Goal: Task Accomplishment & Management: Complete application form

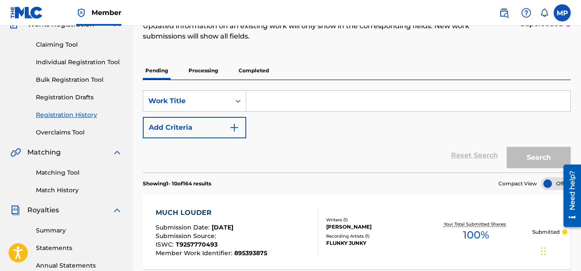
scroll to position [50, 0]
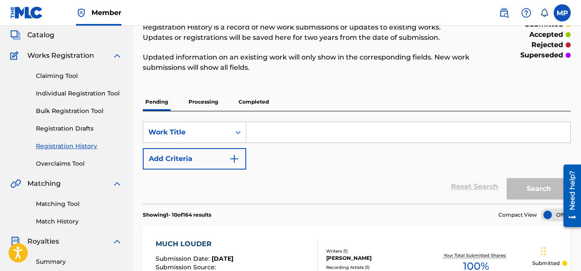
click at [83, 92] on link "Individual Registration Tool" at bounding box center [79, 93] width 86 height 9
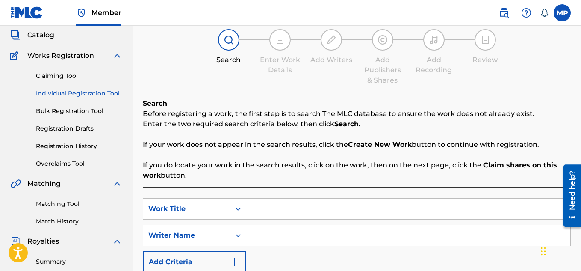
click at [303, 199] on input "Search Form" at bounding box center [408, 209] width 324 height 21
paste input "MOST IMPORTANTLY"
type input "MOST IMPORTANTLY"
click at [294, 225] on input "Search Form" at bounding box center [408, 235] width 324 height 21
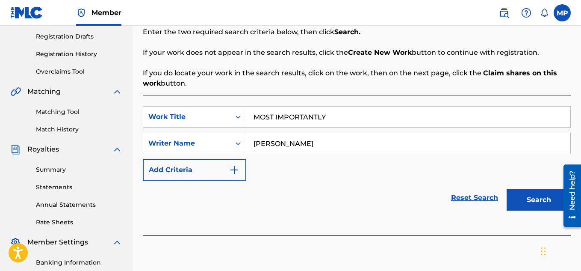
type input "[PERSON_NAME]"
click at [520, 190] on button "Search" at bounding box center [539, 199] width 64 height 21
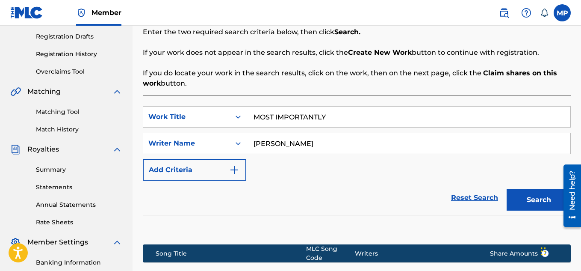
scroll to position [260, 0]
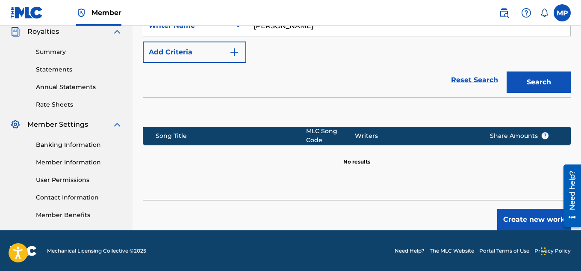
click at [508, 209] on button "Create new work" at bounding box center [535, 219] width 74 height 21
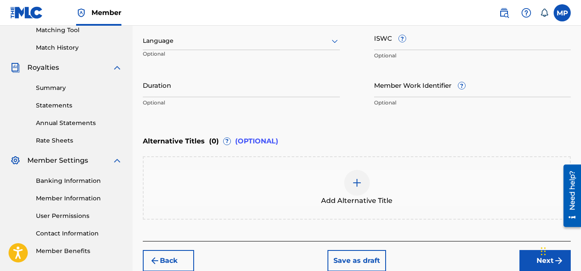
scroll to position [99, 0]
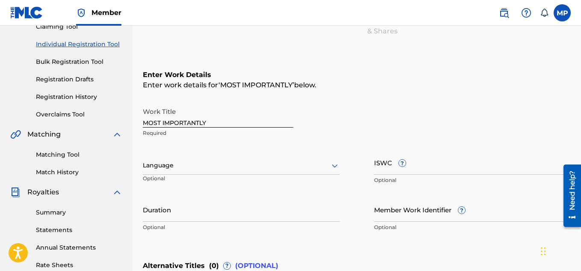
click at [459, 172] on input "ISWC ?" at bounding box center [472, 162] width 197 height 24
paste input "T9257771292"
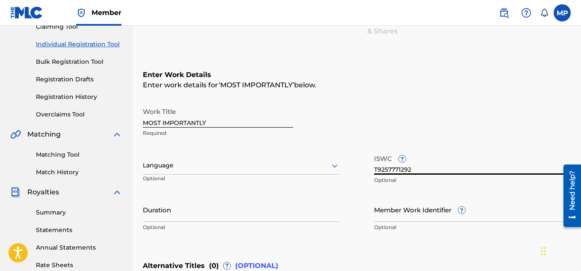
type input "T9257771292"
click at [390, 220] on input "Member Work Identifier ?" at bounding box center [472, 209] width 197 height 24
paste input "895393912"
type input "895393912"
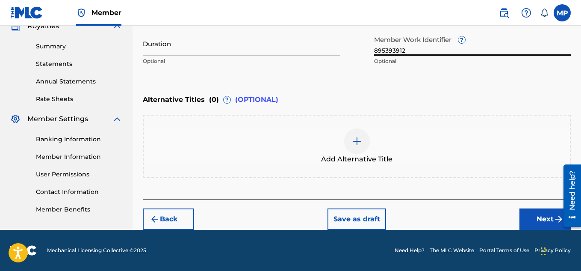
click at [525, 215] on button "Next" at bounding box center [545, 218] width 51 height 21
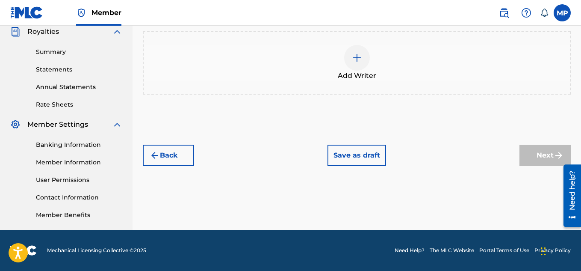
click at [366, 81] on span "Add Writer" at bounding box center [357, 76] width 39 height 10
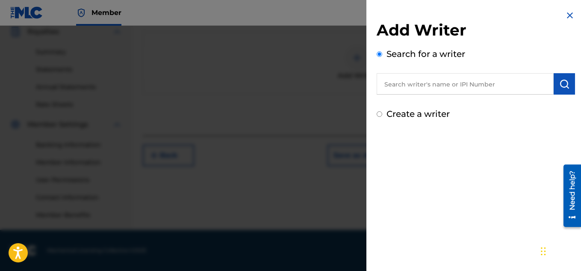
scroll to position [230, 0]
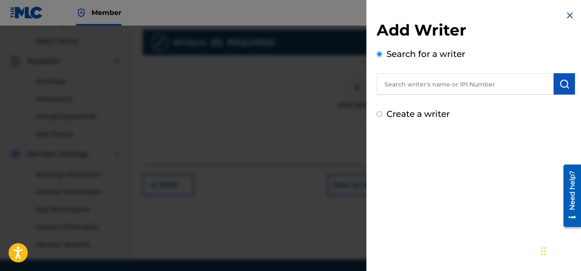
click at [404, 91] on input "text" at bounding box center [465, 83] width 177 height 21
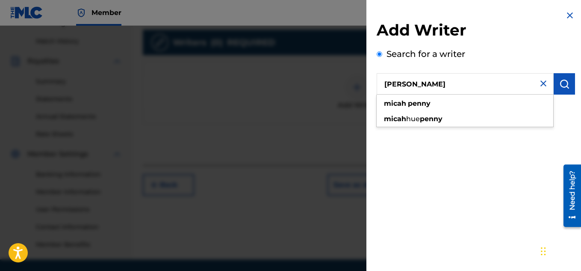
type input "[PERSON_NAME]"
click at [566, 84] on img "submit" at bounding box center [565, 84] width 10 height 10
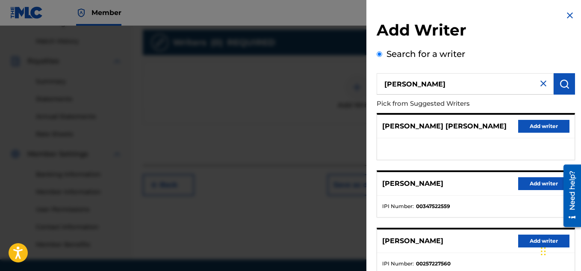
click at [530, 180] on button "Add writer" at bounding box center [544, 183] width 51 height 13
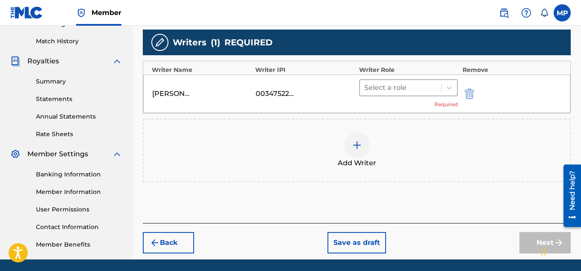
click at [416, 85] on div at bounding box center [401, 88] width 73 height 12
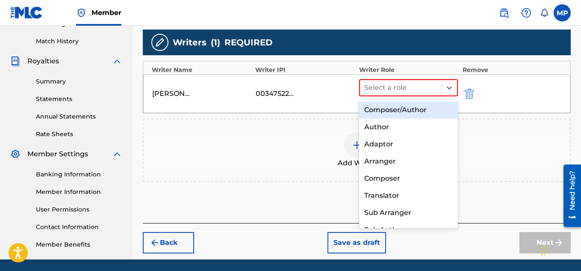
click at [410, 106] on div "Composer/Author" at bounding box center [408, 109] width 99 height 17
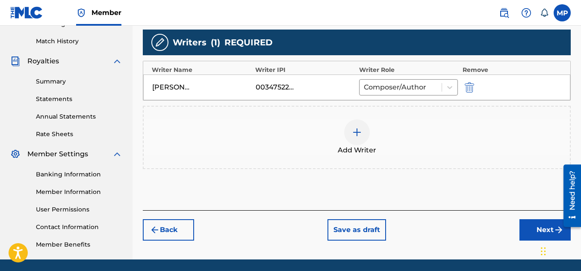
scroll to position [260, 0]
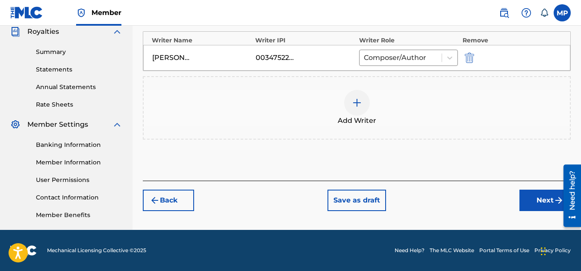
click at [531, 202] on button "Next" at bounding box center [545, 200] width 51 height 21
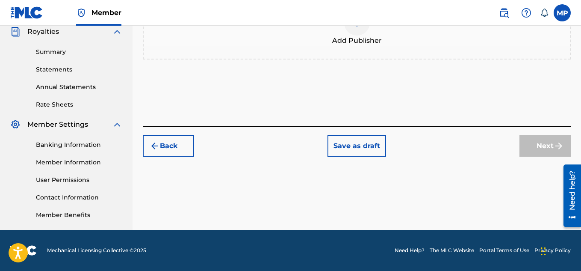
scroll to position [130, 0]
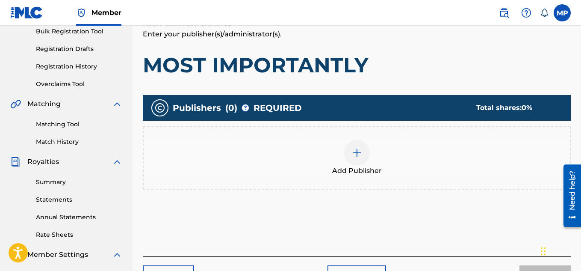
click at [372, 158] on div "Add Publisher" at bounding box center [357, 158] width 427 height 36
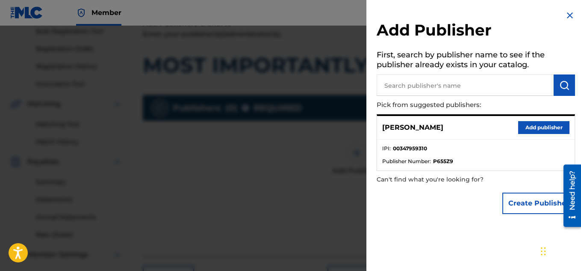
click at [546, 137] on div "[PERSON_NAME] Add publisher" at bounding box center [476, 128] width 198 height 24
click at [542, 133] on button "Add publisher" at bounding box center [544, 127] width 51 height 13
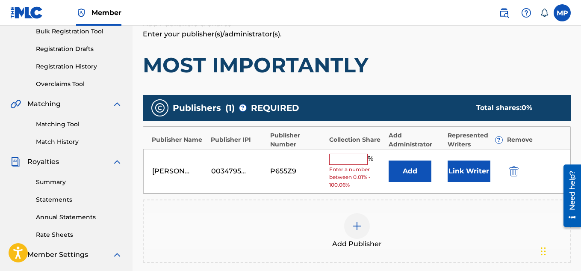
click at [355, 159] on input "text" at bounding box center [348, 159] width 39 height 11
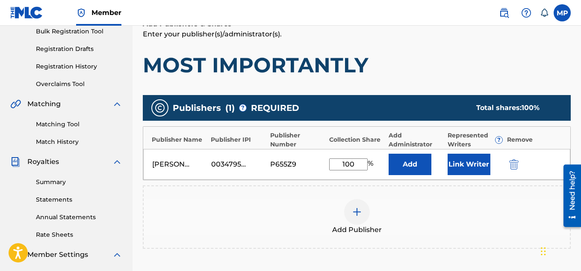
type input "100"
click at [467, 156] on button "Link Writer" at bounding box center [469, 164] width 43 height 21
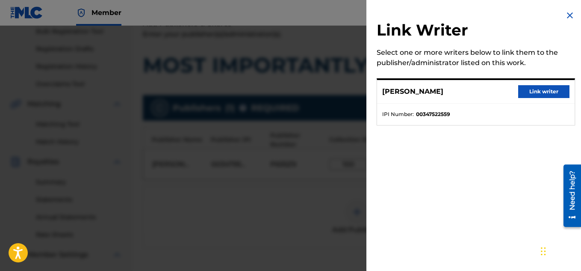
click at [520, 92] on button "Link writer" at bounding box center [544, 91] width 51 height 13
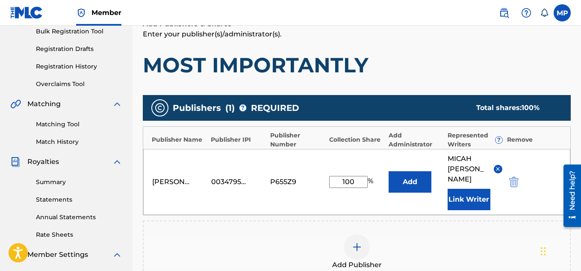
scroll to position [270, 0]
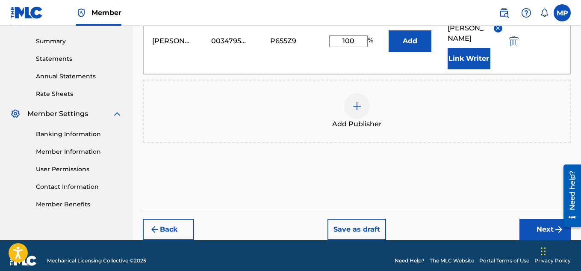
click at [533, 219] on button "Next" at bounding box center [545, 229] width 51 height 21
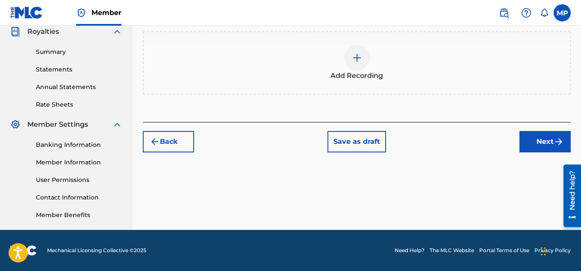
scroll to position [156, 0]
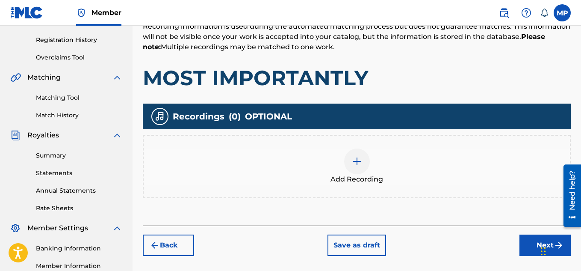
click at [367, 165] on div at bounding box center [357, 161] width 26 height 26
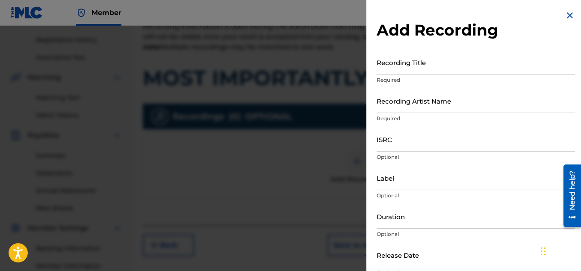
click at [426, 64] on input "Recording Title" at bounding box center [476, 62] width 199 height 24
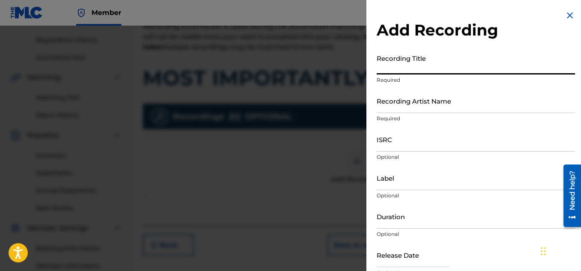
paste input "MOST IMPORTANTLY"
type input "MOST IMPORTANTLY"
click at [387, 101] on input "Recording Artist Name" at bounding box center [476, 101] width 199 height 24
paste input "FLUNKY JUNKY"
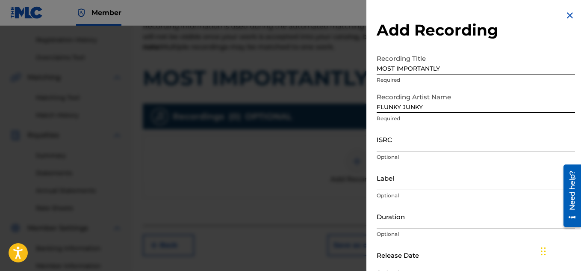
type input "FLUNKY JUNKY"
click at [406, 136] on input "ISRC" at bounding box center [476, 139] width 199 height 24
paste input "QZDA81896234"
type input "QZDA81896234"
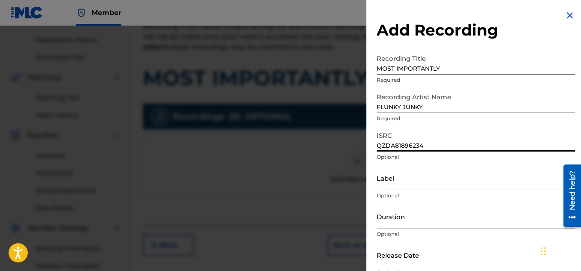
scroll to position [42, 0]
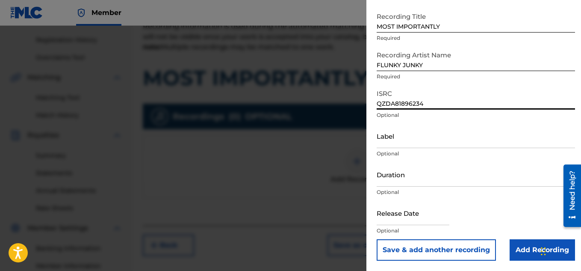
click at [518, 243] on input "Add Recording" at bounding box center [542, 249] width 65 height 21
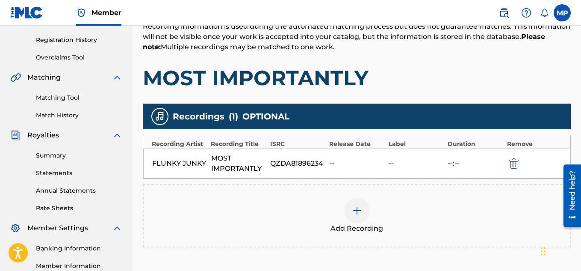
scroll to position [260, 0]
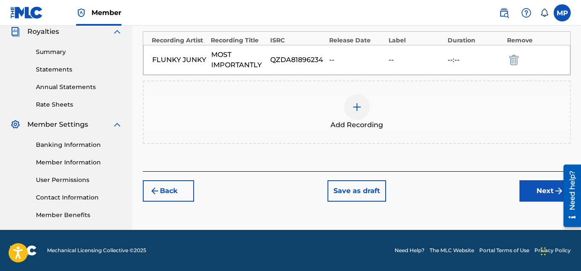
click at [527, 192] on button "Next" at bounding box center [545, 190] width 51 height 21
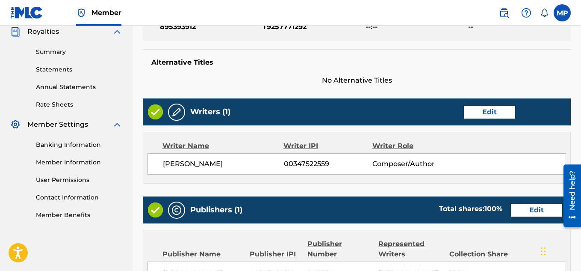
scroll to position [463, 0]
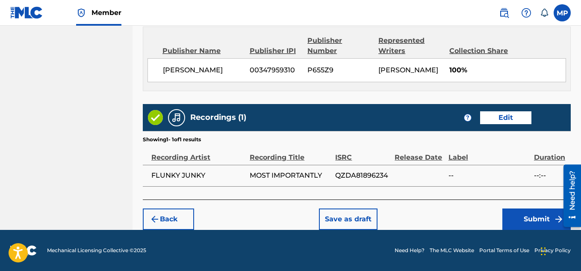
click at [513, 212] on button "Submit" at bounding box center [537, 218] width 68 height 21
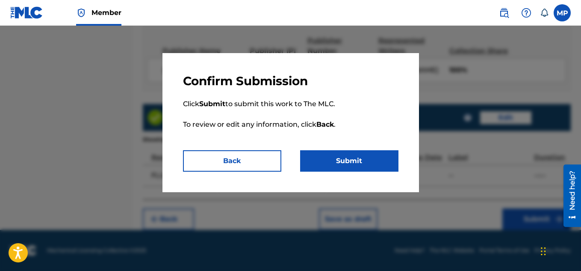
click at [385, 165] on button "Submit" at bounding box center [349, 160] width 98 height 21
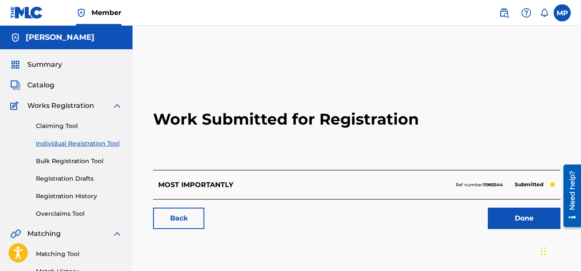
click at [170, 226] on link "Back" at bounding box center [178, 218] width 51 height 21
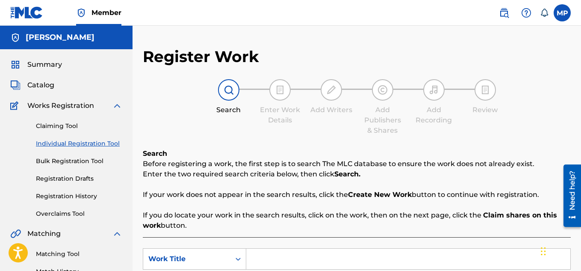
scroll to position [56, 0]
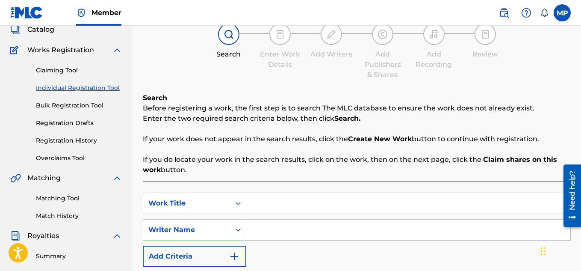
click at [86, 139] on link "Registration History" at bounding box center [79, 140] width 86 height 9
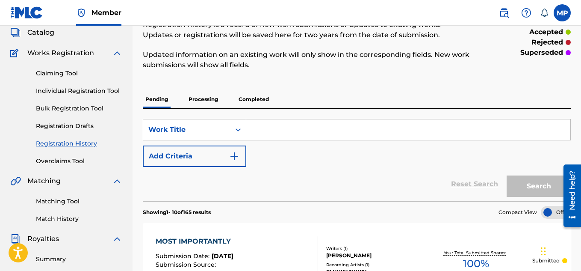
scroll to position [56, 0]
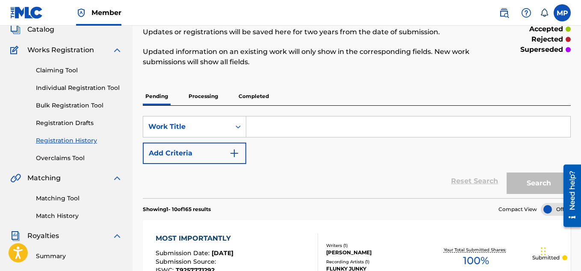
click at [114, 91] on link "Individual Registration Tool" at bounding box center [79, 87] width 86 height 9
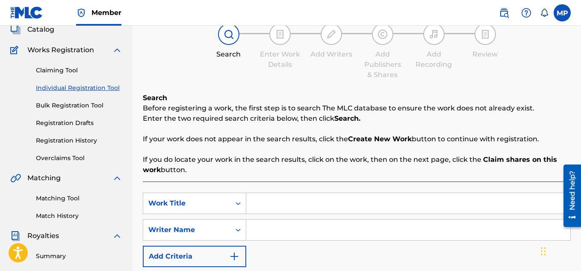
click at [300, 193] on input "Search Form" at bounding box center [408, 203] width 324 height 21
paste input "MORE SWEAT PLEASE"
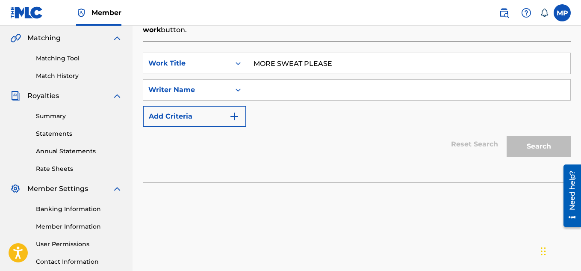
type input "MORE SWEAT PLEASE"
click at [287, 92] on input "Search Form" at bounding box center [408, 90] width 324 height 21
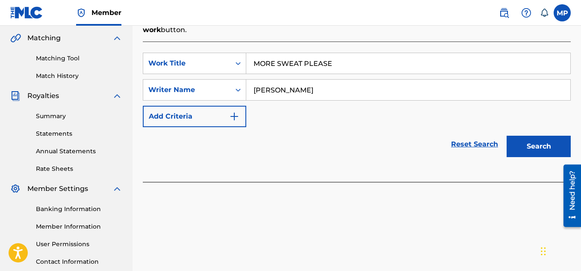
type input "[PERSON_NAME]"
click at [527, 144] on button "Search" at bounding box center [539, 146] width 64 height 21
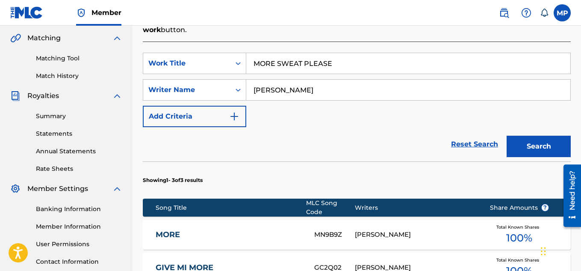
scroll to position [381, 0]
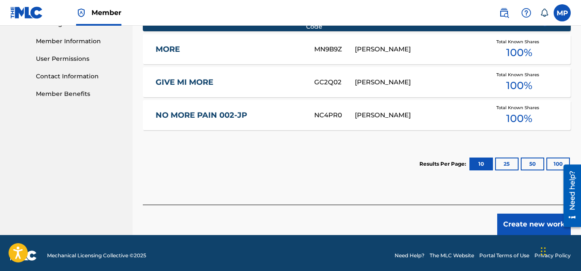
click at [507, 214] on button "Create new work" at bounding box center [535, 224] width 74 height 21
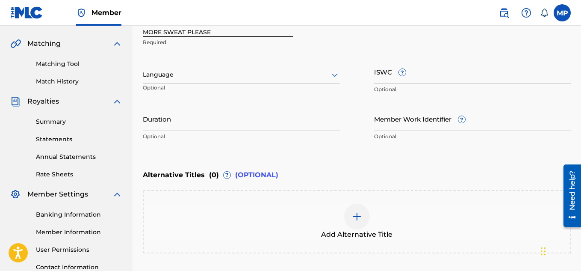
scroll to position [124, 0]
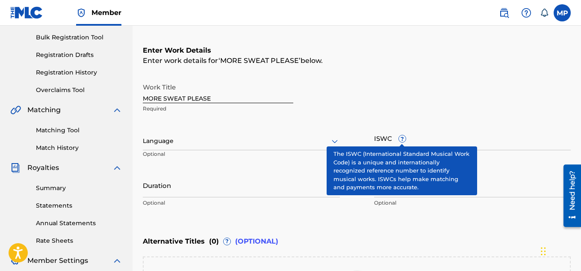
click at [452, 145] on input "ISWC ?" at bounding box center [472, 138] width 197 height 24
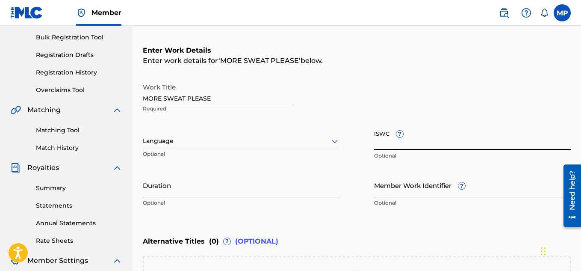
paste input "T9257770460"
type input "T9257770460"
click at [393, 186] on input "Member Work Identifier ?" at bounding box center [472, 185] width 197 height 24
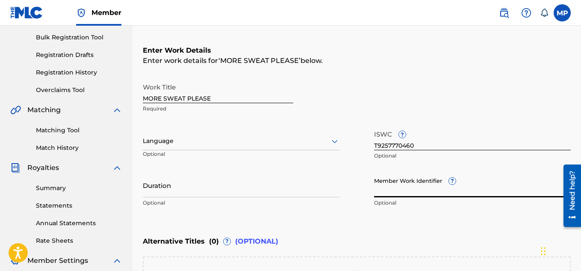
paste input "895393874"
type input "895393874"
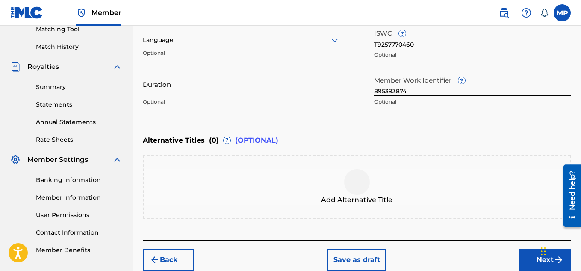
scroll to position [265, 0]
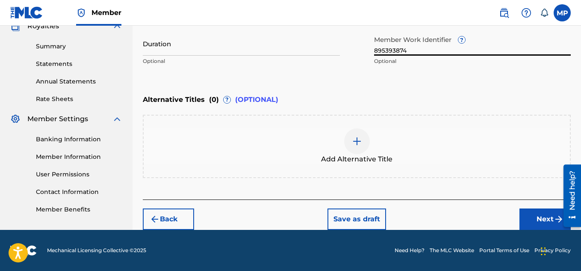
click at [525, 214] on button "Next" at bounding box center [545, 218] width 51 height 21
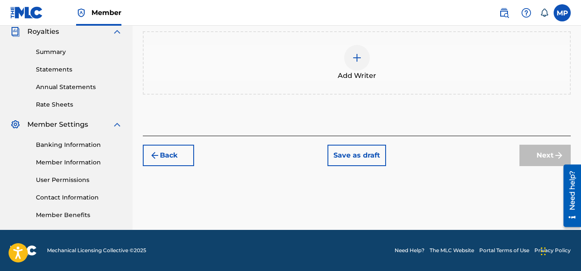
scroll to position [260, 0]
click at [353, 63] on div at bounding box center [357, 58] width 26 height 26
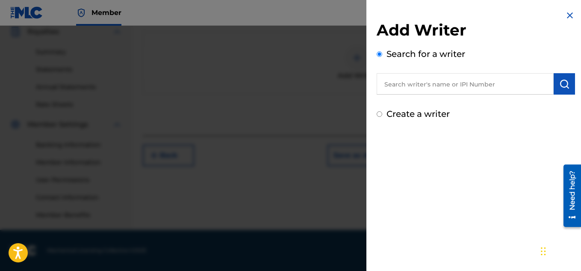
click at [450, 86] on input "text" at bounding box center [465, 83] width 177 height 21
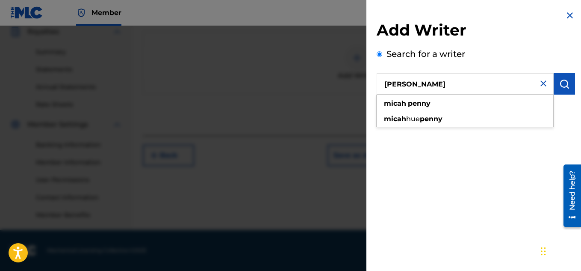
type input "[PERSON_NAME]"
click at [564, 83] on img "submit" at bounding box center [565, 84] width 10 height 10
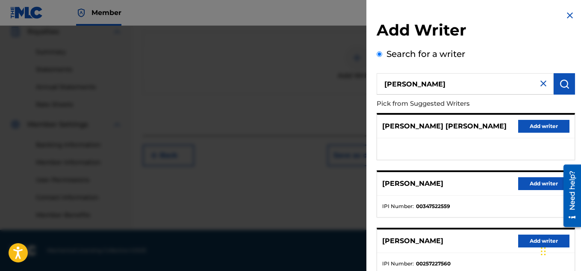
click at [523, 178] on button "Add writer" at bounding box center [544, 183] width 51 height 13
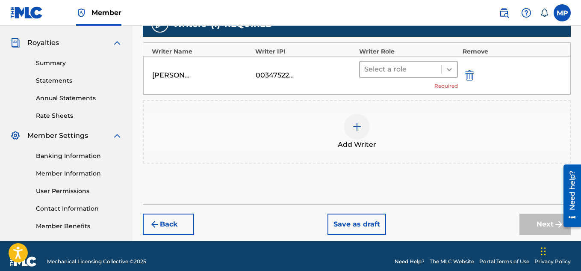
scroll to position [202, 0]
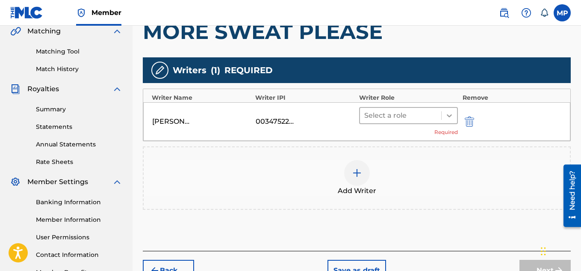
click at [443, 117] on div at bounding box center [449, 115] width 15 height 15
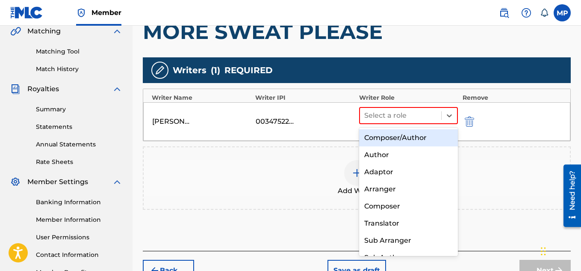
click at [386, 141] on div "Composer/Author" at bounding box center [408, 137] width 99 height 17
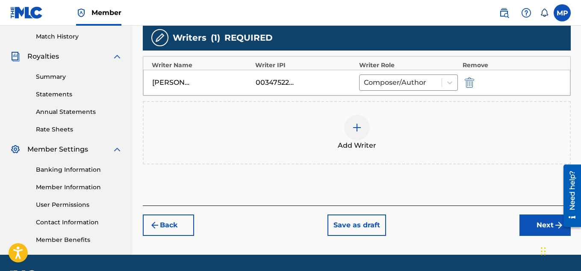
click at [530, 214] on button "Next" at bounding box center [545, 224] width 51 height 21
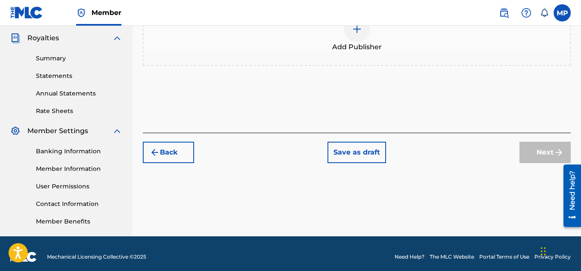
scroll to position [143, 0]
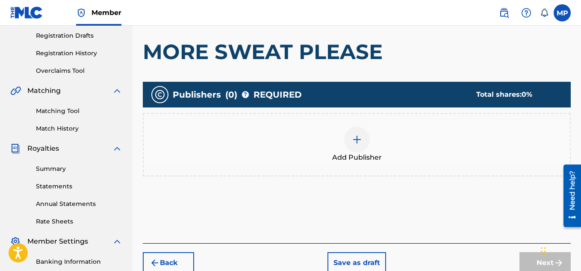
click at [361, 138] on img at bounding box center [357, 139] width 10 height 10
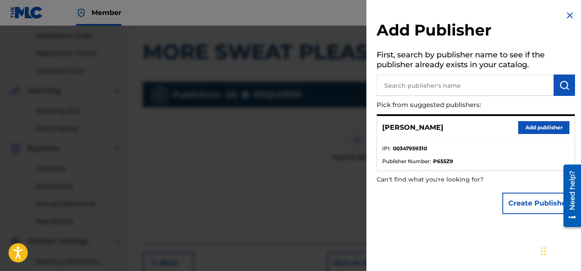
click at [550, 130] on button "Add publisher" at bounding box center [544, 127] width 51 height 13
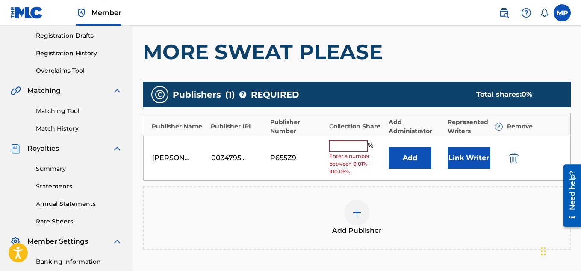
click at [343, 150] on input "text" at bounding box center [348, 145] width 39 height 11
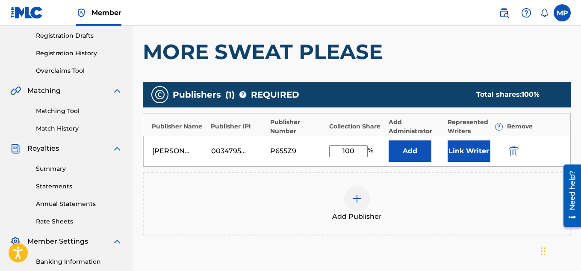
type input "100"
click at [460, 155] on button "Link Writer" at bounding box center [469, 150] width 43 height 21
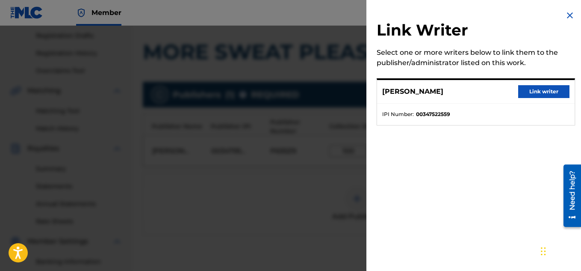
click at [532, 96] on button "Link writer" at bounding box center [544, 91] width 51 height 13
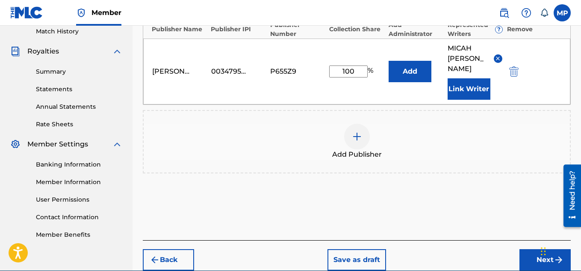
scroll to position [270, 0]
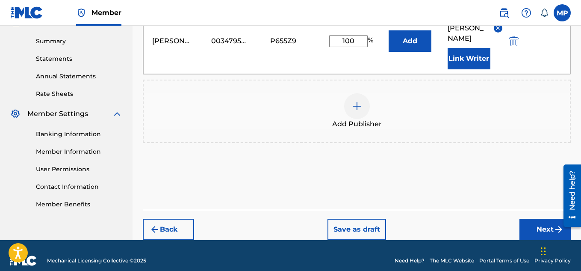
click at [532, 219] on button "Next" at bounding box center [545, 229] width 51 height 21
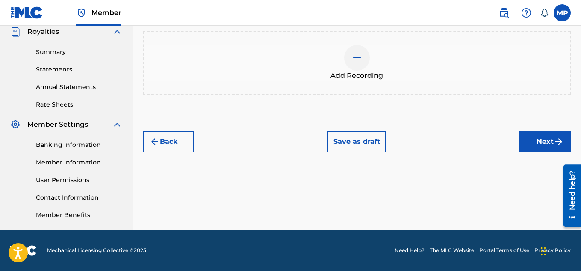
scroll to position [174, 0]
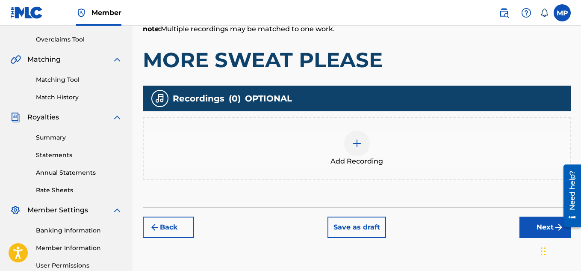
click at [359, 141] on img at bounding box center [357, 143] width 10 height 10
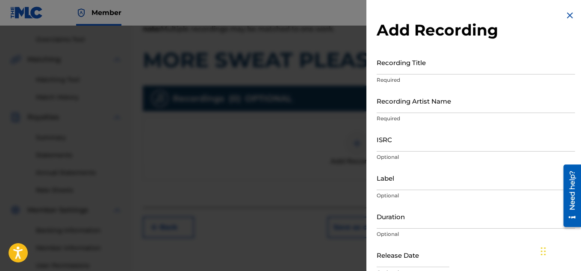
click at [393, 69] on input "Recording Title" at bounding box center [476, 62] width 199 height 24
paste input "MORE SWEAT PLEASE"
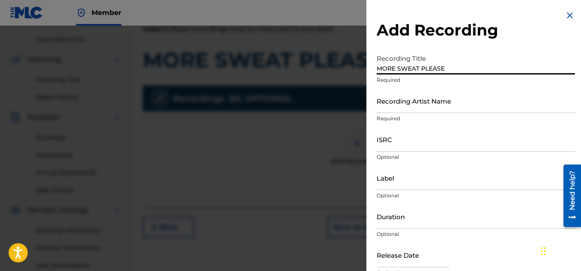
type input "MORE SWEAT PLEASE"
click at [407, 102] on input "Recording Artist Name" at bounding box center [476, 101] width 199 height 24
paste input "FLUNKY JUNKY"
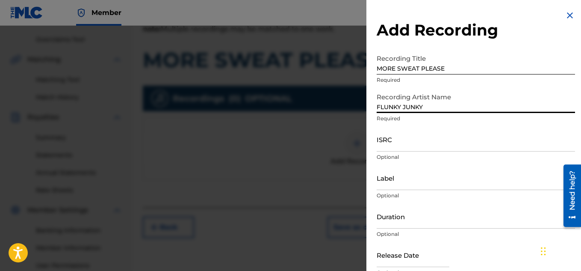
type input "FLUNKY JUNKY"
click at [396, 144] on input "ISRC" at bounding box center [476, 139] width 199 height 24
paste input "QZDA81895258"
type input "QZDA81895258"
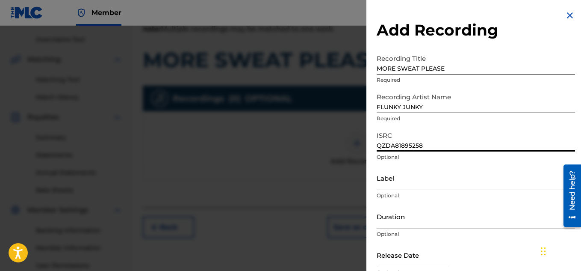
scroll to position [42, 0]
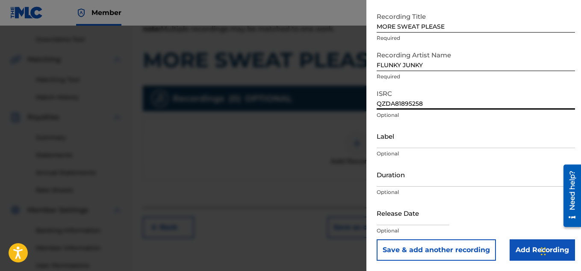
click at [514, 249] on input "Add Recording" at bounding box center [542, 249] width 65 height 21
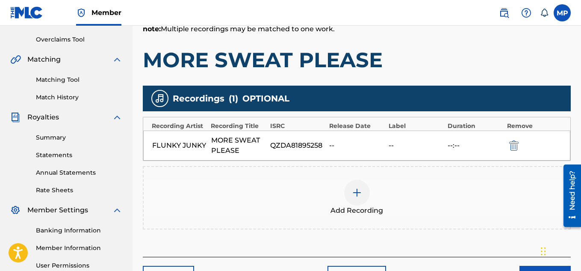
scroll to position [260, 0]
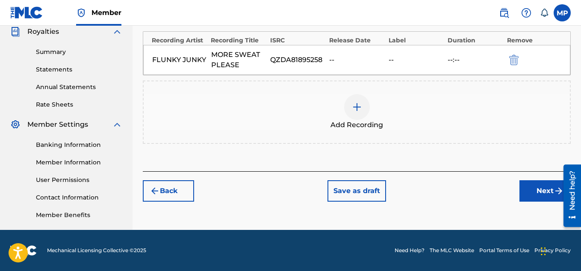
click at [530, 191] on button "Next" at bounding box center [545, 190] width 51 height 21
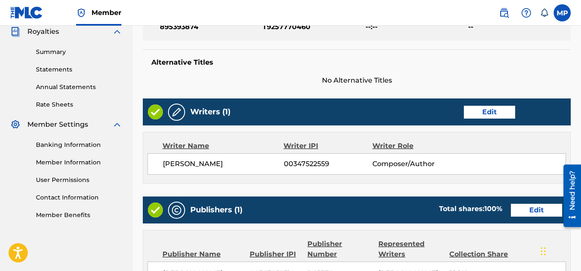
scroll to position [463, 0]
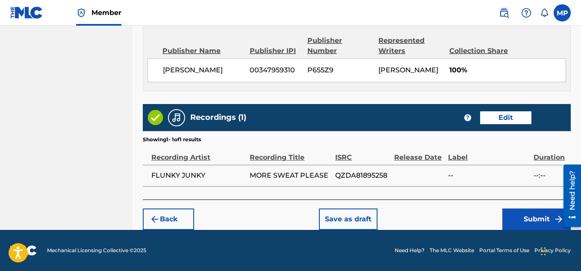
click at [522, 220] on button "Submit" at bounding box center [537, 218] width 68 height 21
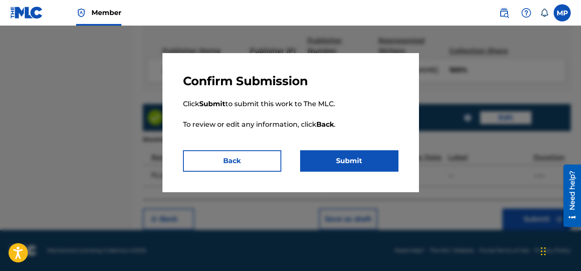
click at [382, 155] on button "Submit" at bounding box center [349, 160] width 98 height 21
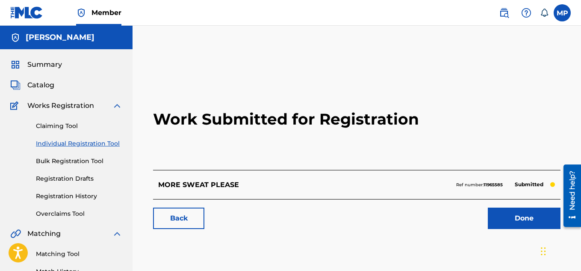
click at [186, 221] on link "Back" at bounding box center [178, 218] width 51 height 21
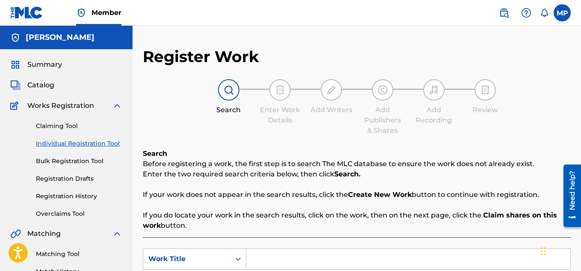
scroll to position [175, 0]
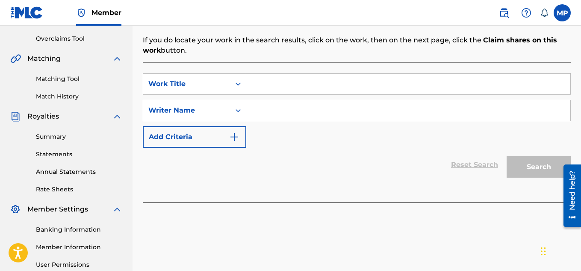
click at [285, 81] on input "Search Form" at bounding box center [408, 84] width 324 height 21
paste input "LONG TERMS GOALS"
type input "LONG TERMS GOALS"
click at [296, 114] on input "Search Form" at bounding box center [408, 110] width 324 height 21
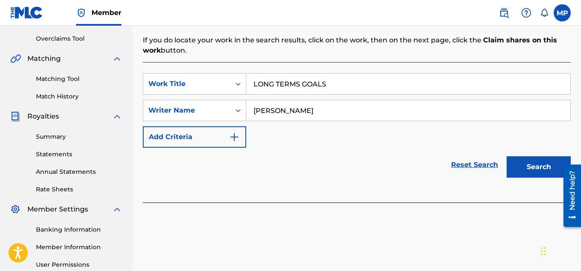
type input "[PERSON_NAME]"
click at [531, 156] on button "Search" at bounding box center [539, 166] width 64 height 21
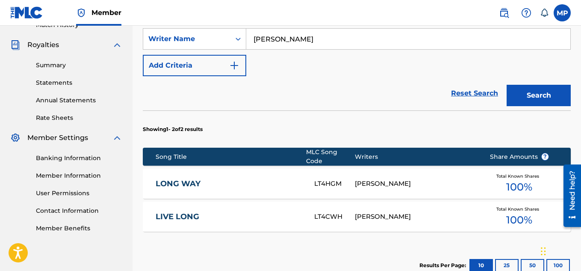
scroll to position [332, 0]
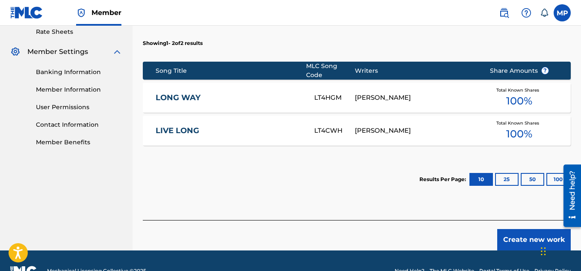
click at [511, 229] on button "Create new work" at bounding box center [535, 239] width 74 height 21
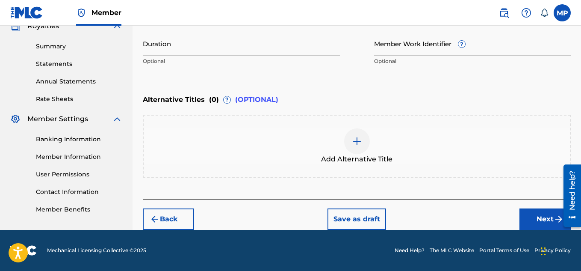
scroll to position [105, 0]
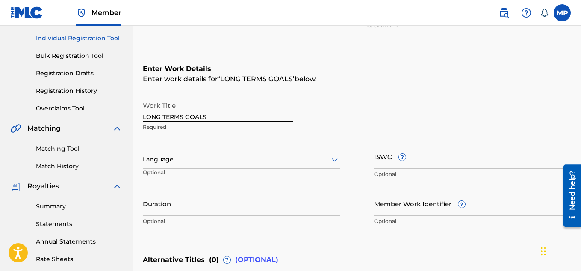
click at [458, 154] on input "ISWC ?" at bounding box center [472, 156] width 197 height 24
paste input "T9257770084"
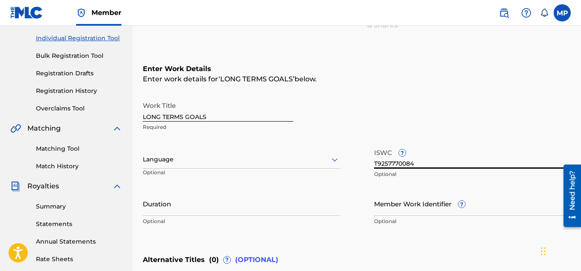
type input "T9257770084"
click at [394, 215] on input "Member Work Identifier ?" at bounding box center [472, 203] width 197 height 24
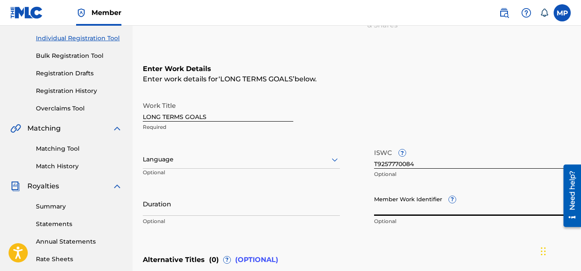
paste input "895393861"
type input "895393861"
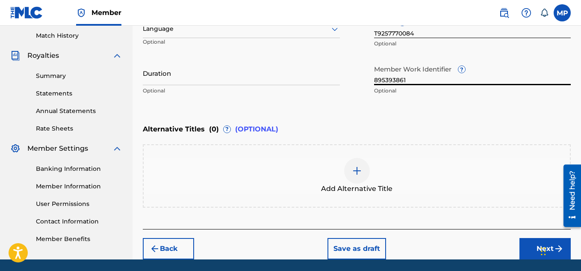
click at [527, 247] on button "Next" at bounding box center [545, 248] width 51 height 21
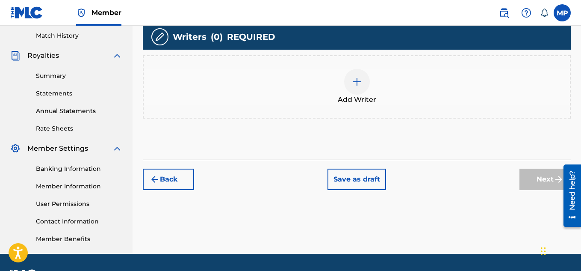
scroll to position [117, 0]
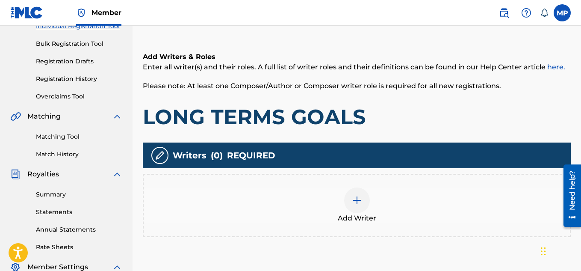
click at [368, 187] on div at bounding box center [357, 200] width 26 height 26
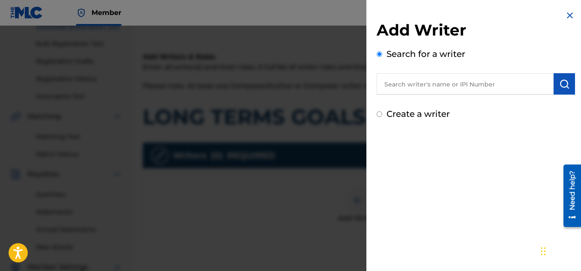
scroll to position [185, 0]
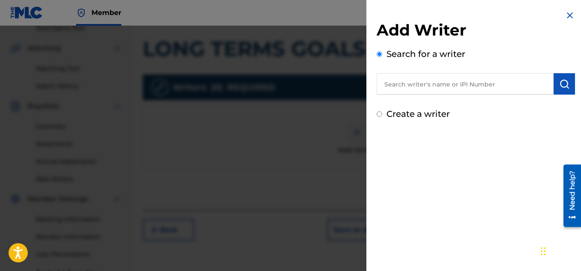
click at [514, 85] on input "text" at bounding box center [465, 83] width 177 height 21
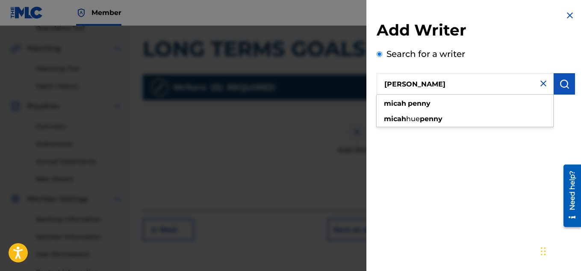
type input "[PERSON_NAME]"
click at [568, 91] on button "submit" at bounding box center [564, 83] width 21 height 21
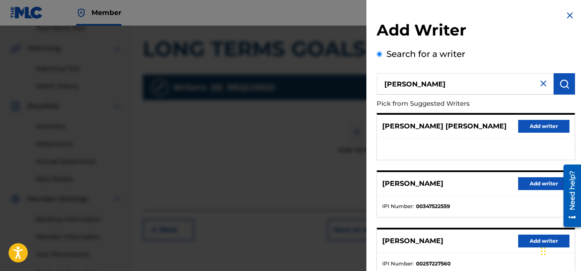
click at [523, 178] on button "Add writer" at bounding box center [544, 183] width 51 height 13
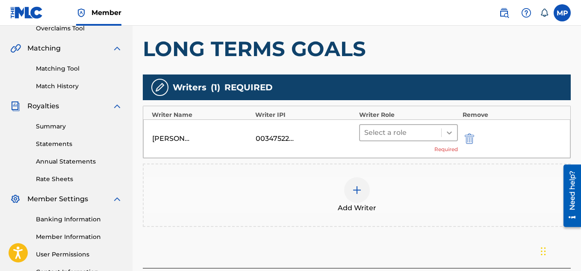
click at [446, 129] on icon at bounding box center [449, 132] width 9 height 9
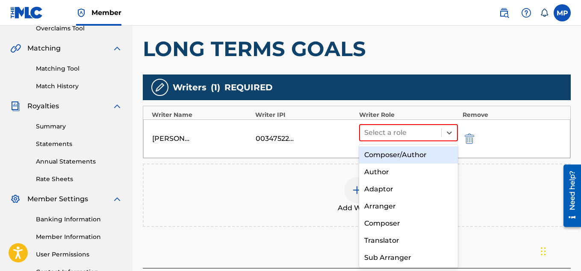
click at [399, 158] on div "Composer/Author" at bounding box center [408, 154] width 99 height 17
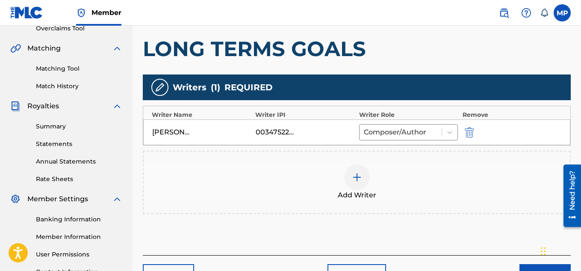
scroll to position [260, 0]
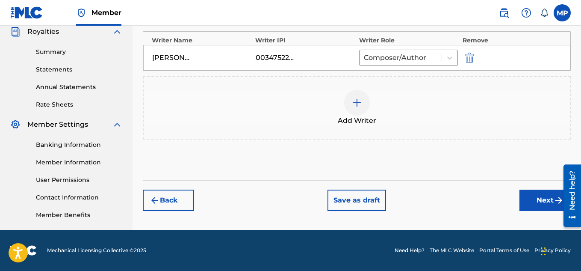
click at [533, 200] on button "Next" at bounding box center [545, 200] width 51 height 21
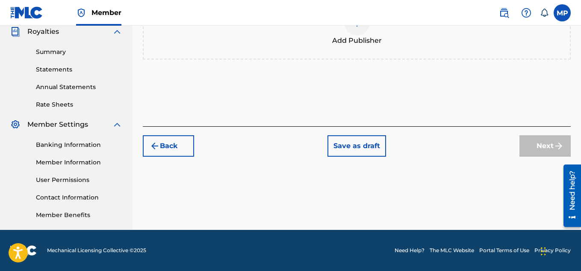
scroll to position [245, 0]
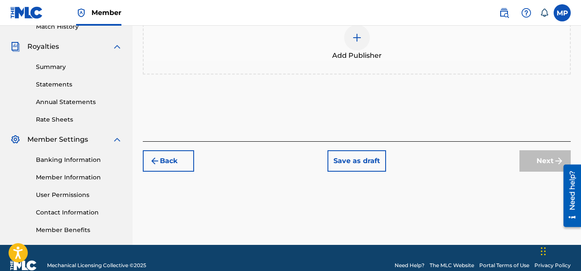
click at [353, 58] on span "Add Publisher" at bounding box center [357, 55] width 50 height 10
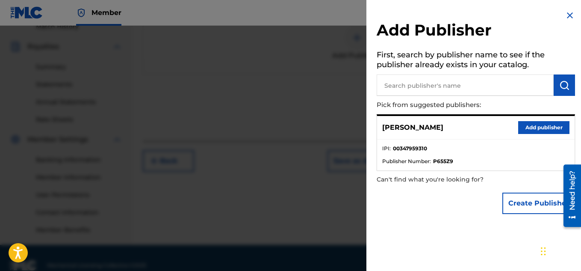
click at [454, 81] on input "text" at bounding box center [465, 84] width 177 height 21
click at [519, 127] on button "Add publisher" at bounding box center [544, 127] width 51 height 13
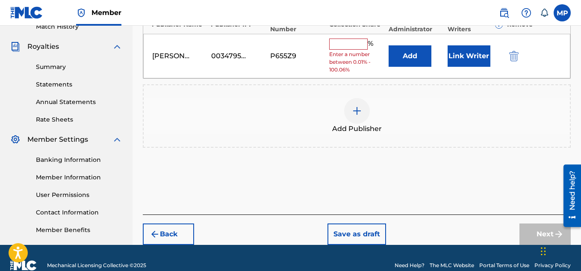
click at [340, 44] on input "text" at bounding box center [348, 44] width 39 height 11
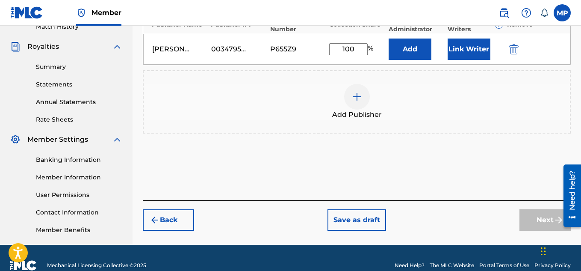
type input "100"
click at [467, 52] on button "Link Writer" at bounding box center [469, 49] width 43 height 21
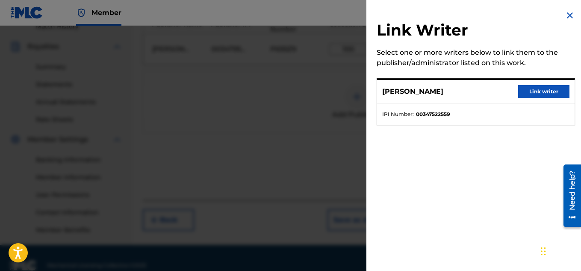
click at [543, 88] on button "Link writer" at bounding box center [544, 91] width 51 height 13
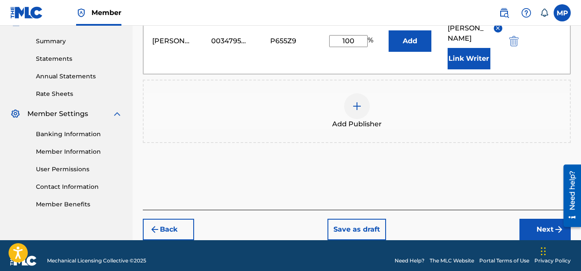
click at [528, 219] on button "Next" at bounding box center [545, 229] width 51 height 21
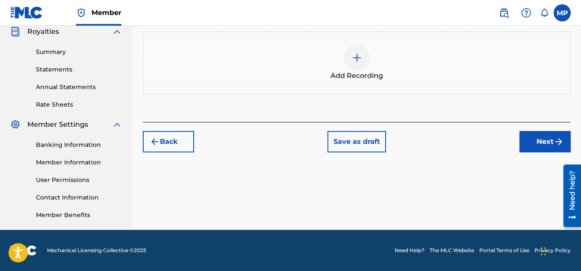
click at [347, 63] on div at bounding box center [357, 58] width 26 height 26
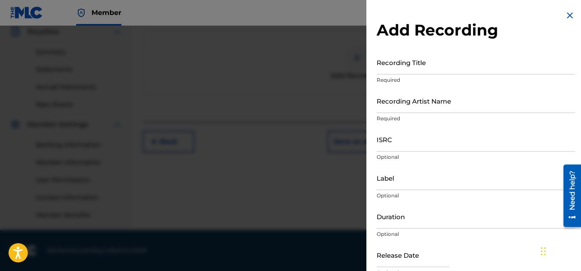
click at [401, 66] on input "Recording Title" at bounding box center [476, 62] width 199 height 24
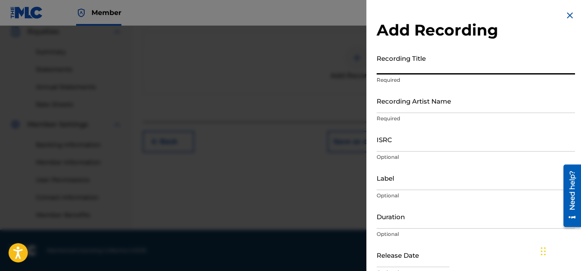
paste input "LONG TERMS GOALS"
type input "LONG TERMS GOALS"
click at [400, 104] on input "Recording Artist Name" at bounding box center [476, 101] width 199 height 24
paste input "FLUNKY JUNKY"
type input "FLUNKY JUNKY"
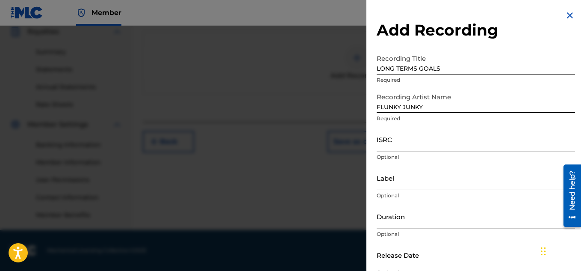
scroll to position [42, 0]
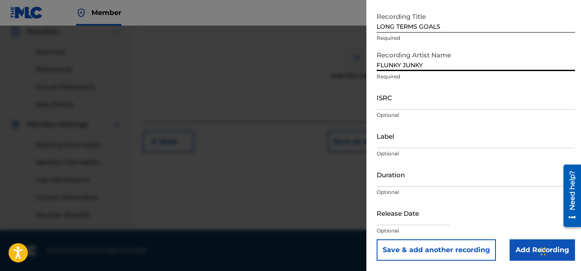
click at [533, 247] on input "Add Recording" at bounding box center [542, 249] width 65 height 21
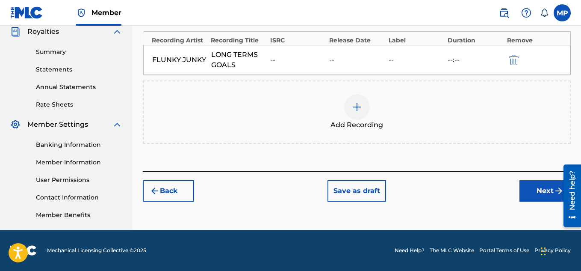
scroll to position [236, 0]
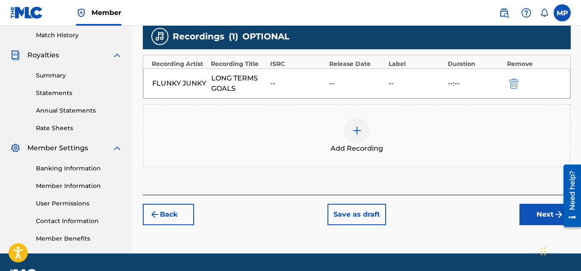
click at [532, 217] on button "Next" at bounding box center [545, 214] width 51 height 21
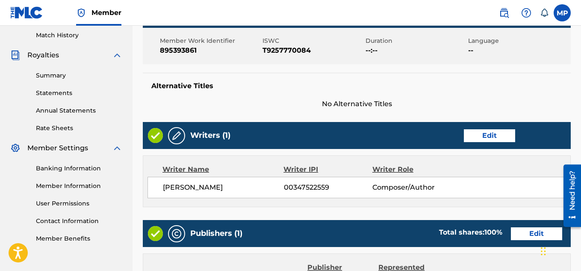
scroll to position [463, 0]
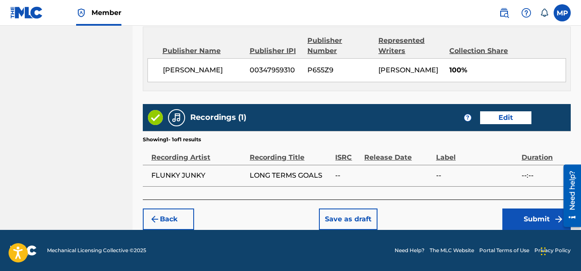
click at [508, 214] on button "Submit" at bounding box center [537, 218] width 68 height 21
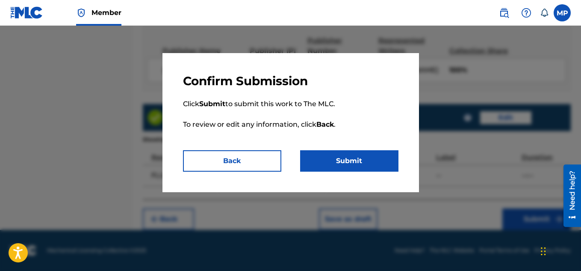
click at [375, 153] on button "Submit" at bounding box center [349, 160] width 98 height 21
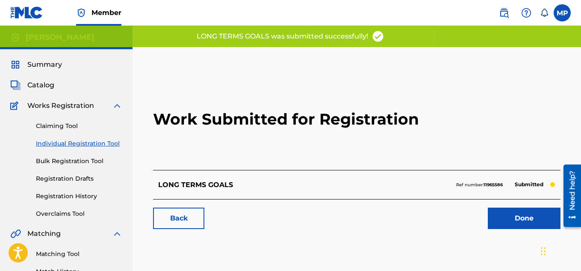
click at [184, 221] on link "Back" at bounding box center [178, 218] width 51 height 21
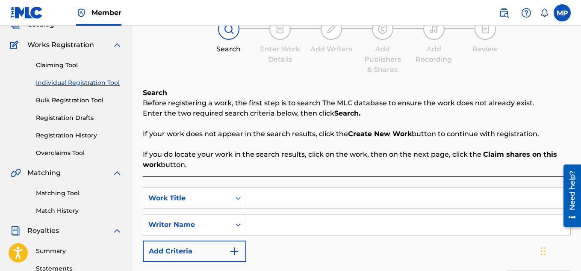
scroll to position [138, 0]
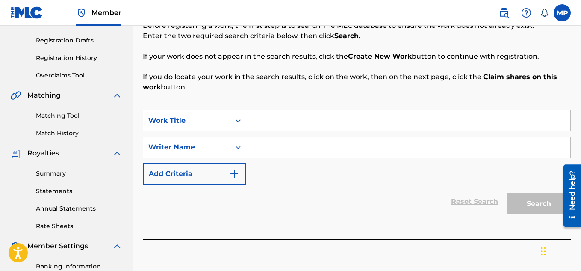
click at [79, 118] on link "Matching Tool" at bounding box center [79, 115] width 86 height 9
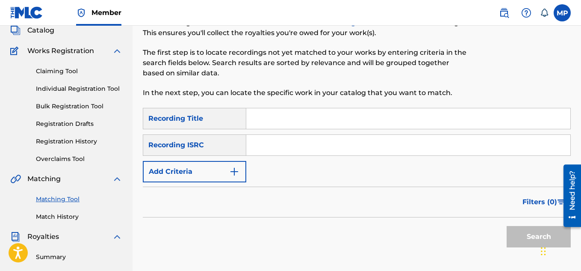
scroll to position [33, 0]
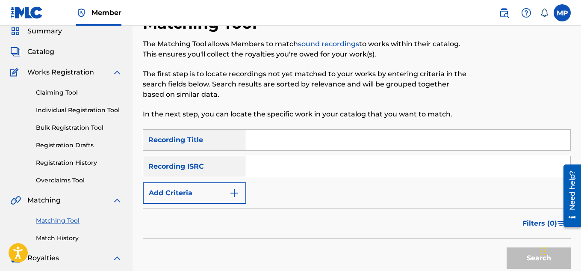
click at [72, 110] on link "Individual Registration Tool" at bounding box center [79, 110] width 86 height 9
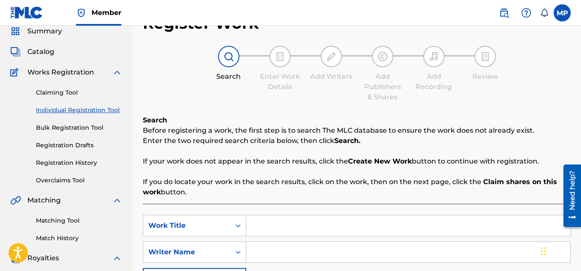
click at [61, 158] on link "Registration History" at bounding box center [79, 162] width 86 height 9
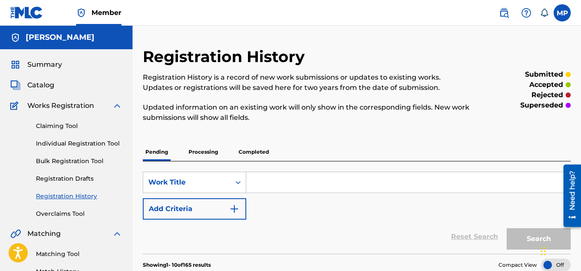
scroll to position [122, 0]
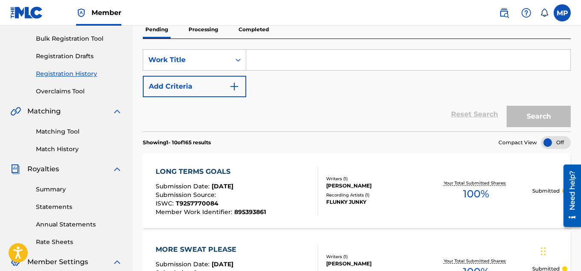
click at [285, 96] on div "SearchWithCriteria11a21866-c905-4a5b-a10f-91a78339bc15 Work Title Add Criteria" at bounding box center [357, 73] width 428 height 48
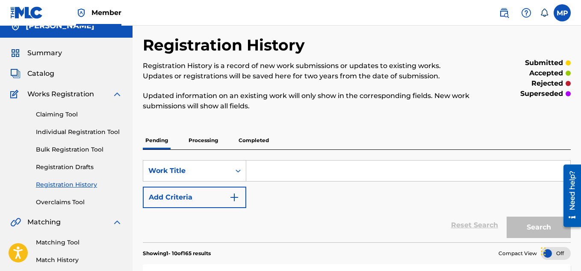
scroll to position [0, 0]
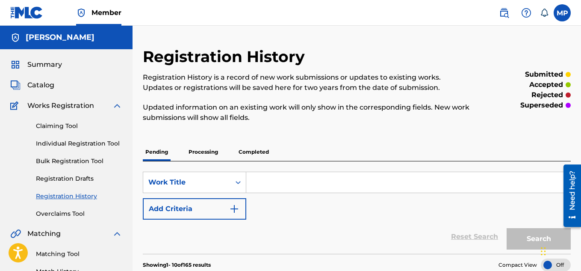
click at [82, 145] on link "Individual Registration Tool" at bounding box center [79, 143] width 86 height 9
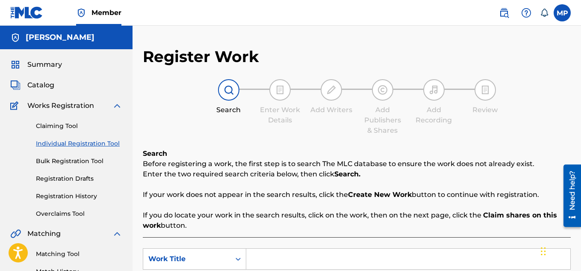
click at [279, 249] on input "Search Form" at bounding box center [408, 259] width 324 height 21
paste input "LETS TRY IT OUT"
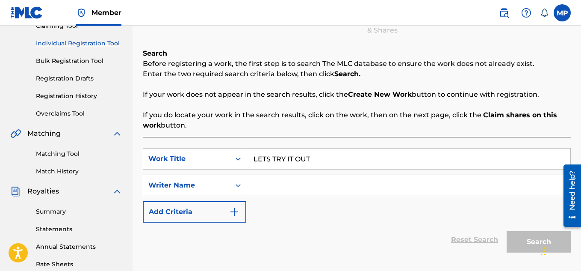
type input "LETS TRY IT OUT"
click at [281, 190] on input "Search Form" at bounding box center [408, 185] width 324 height 21
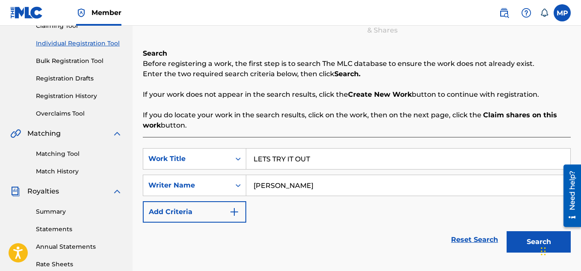
type input "[PERSON_NAME]"
click at [522, 235] on button "Search" at bounding box center [539, 241] width 64 height 21
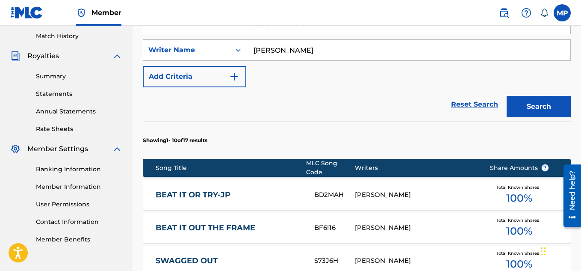
scroll to position [615, 0]
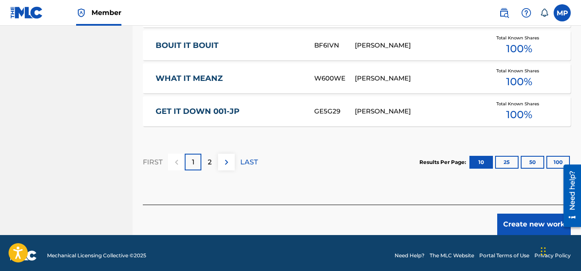
click at [512, 214] on button "Create new work" at bounding box center [535, 224] width 74 height 21
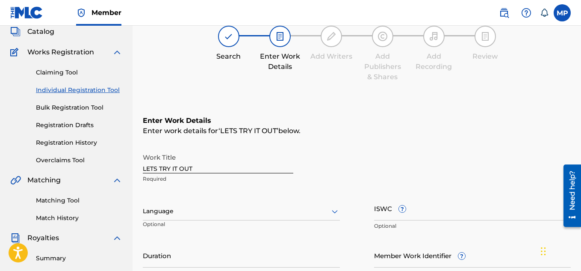
scroll to position [84, 0]
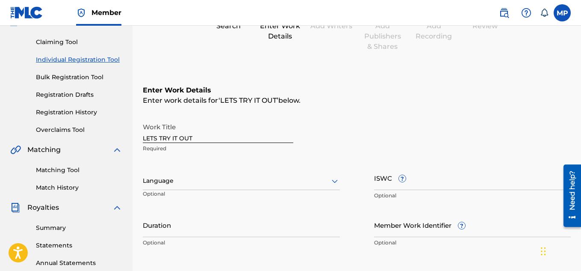
click at [430, 176] on input "ISWC ?" at bounding box center [472, 178] width 197 height 24
paste input "T9257771383"
type input "T9257771383"
click at [381, 228] on input "Member Work Identifier ?" at bounding box center [472, 225] width 197 height 24
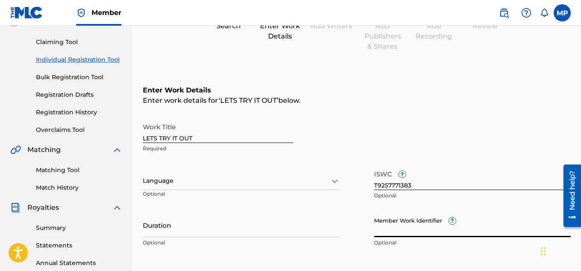
paste input "895393915"
type input "895393915"
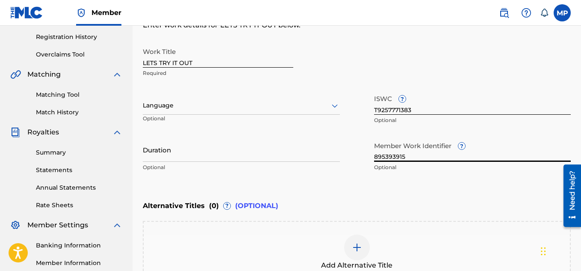
scroll to position [265, 0]
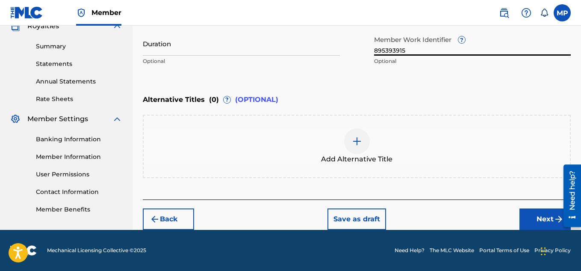
click at [523, 209] on button "Next" at bounding box center [545, 218] width 51 height 21
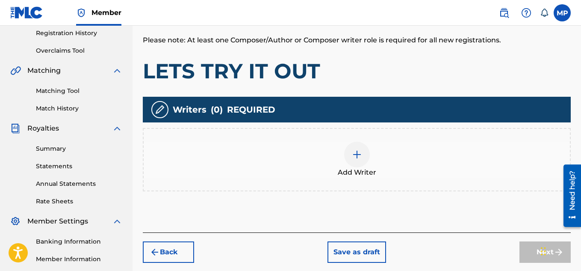
scroll to position [179, 0]
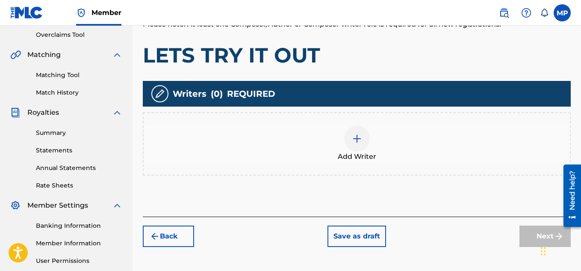
click at [365, 135] on div at bounding box center [357, 139] width 26 height 26
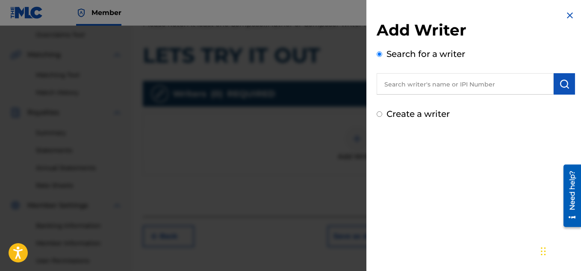
click at [454, 90] on input "text" at bounding box center [465, 83] width 177 height 21
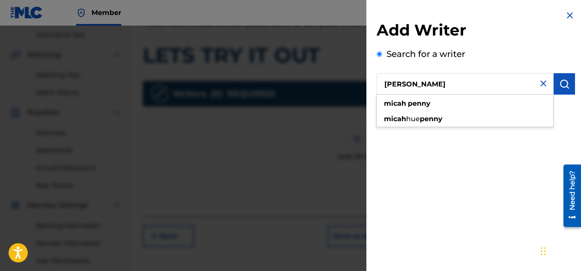
type input "[PERSON_NAME]"
click at [565, 83] on img "submit" at bounding box center [565, 84] width 10 height 10
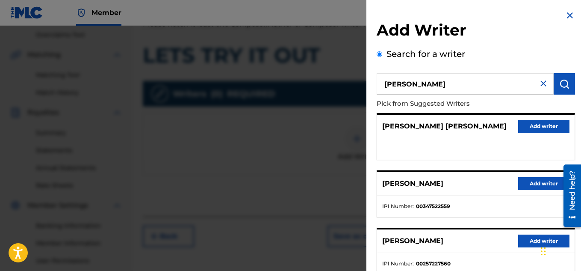
click at [519, 183] on button "Add writer" at bounding box center [544, 183] width 51 height 13
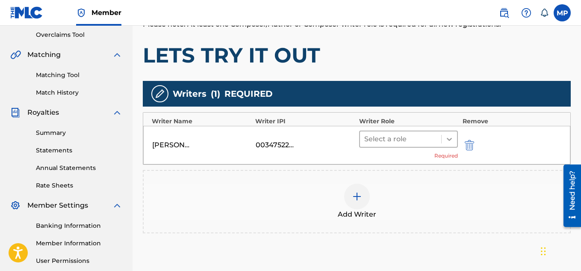
click at [450, 141] on icon at bounding box center [449, 139] width 9 height 9
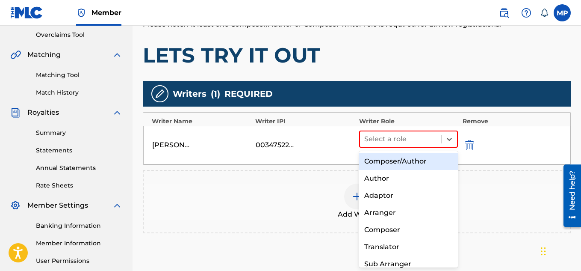
click at [411, 163] on div "Composer/Author" at bounding box center [408, 161] width 99 height 17
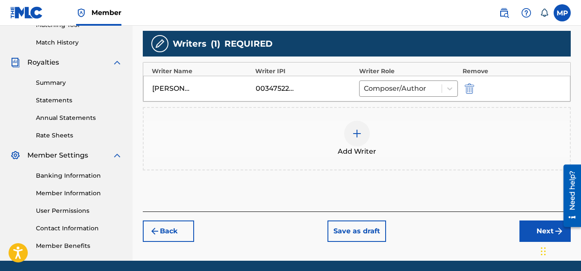
scroll to position [232, 0]
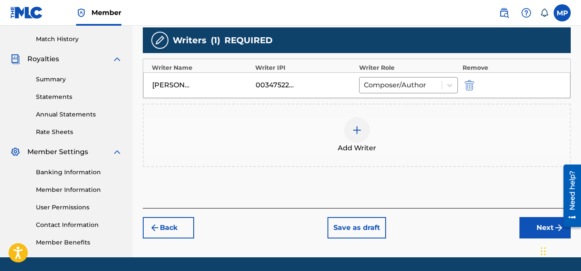
click at [522, 223] on button "Next" at bounding box center [545, 227] width 51 height 21
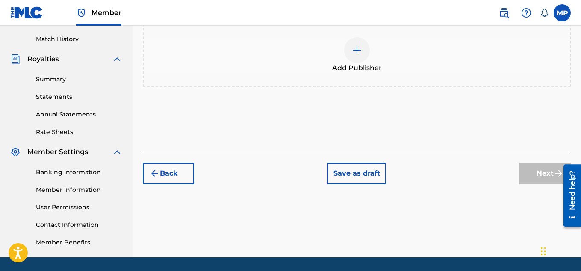
scroll to position [58, 0]
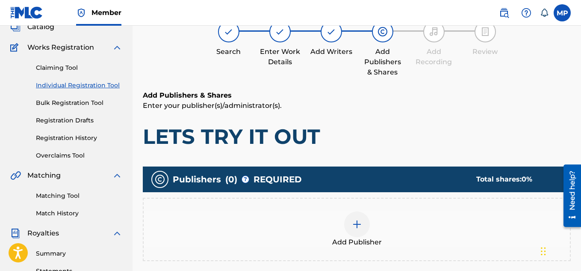
click at [363, 233] on div at bounding box center [357, 224] width 26 height 26
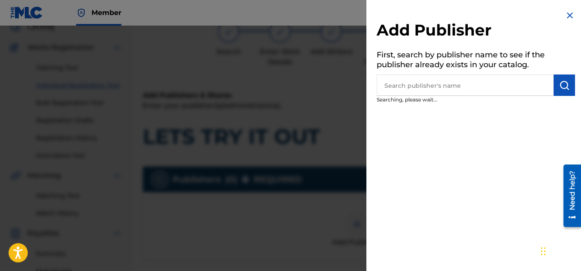
scroll to position [51, 0]
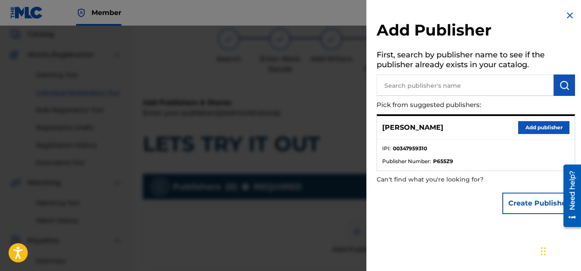
click at [527, 128] on button "Add publisher" at bounding box center [544, 127] width 51 height 13
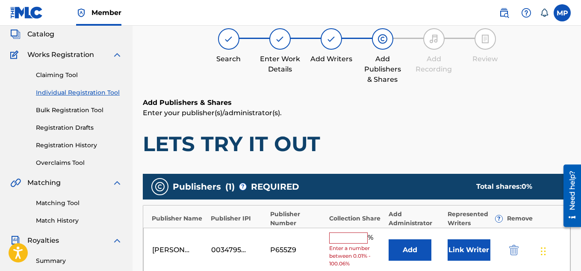
click at [341, 232] on input "text" at bounding box center [348, 237] width 39 height 11
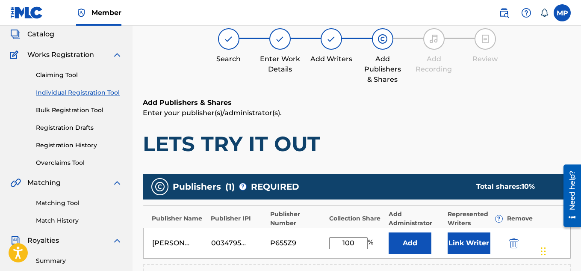
scroll to position [186, 0]
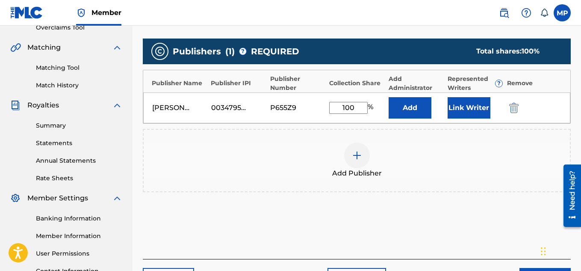
type input "100"
click at [463, 110] on button "Link Writer" at bounding box center [469, 107] width 43 height 21
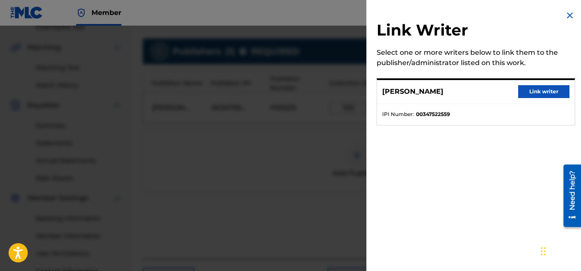
click at [556, 89] on button "Link writer" at bounding box center [544, 91] width 51 height 13
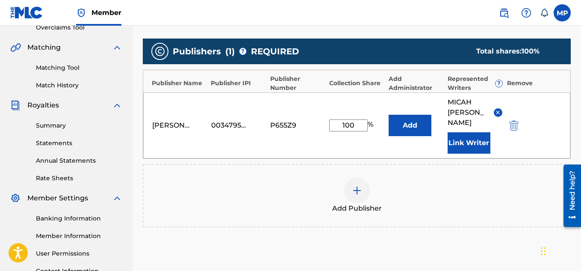
scroll to position [270, 0]
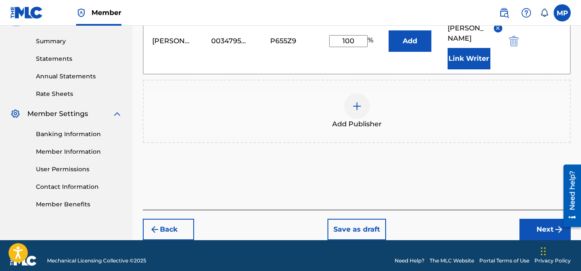
click at [530, 219] on button "Next" at bounding box center [545, 229] width 51 height 21
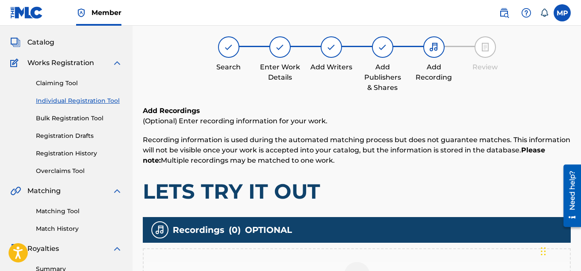
scroll to position [187, 0]
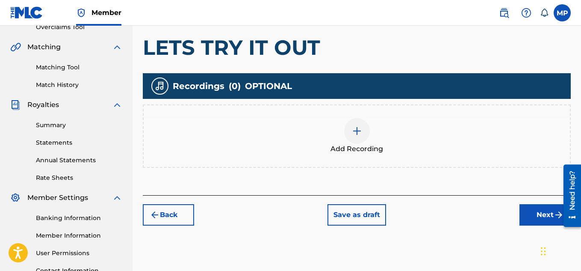
click at [368, 128] on div at bounding box center [357, 131] width 26 height 26
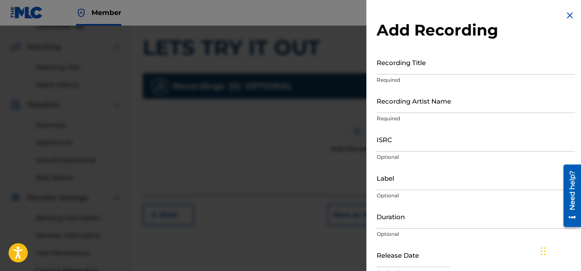
click at [418, 142] on input "ISRC" at bounding box center [476, 139] width 199 height 24
paste input "QZDA81896246"
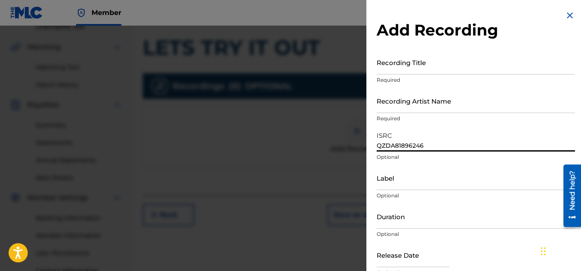
type input "QZDA81896246"
click at [434, 71] on input "Recording Title" at bounding box center [476, 62] width 199 height 24
paste input "FLUNKY JUNKY"
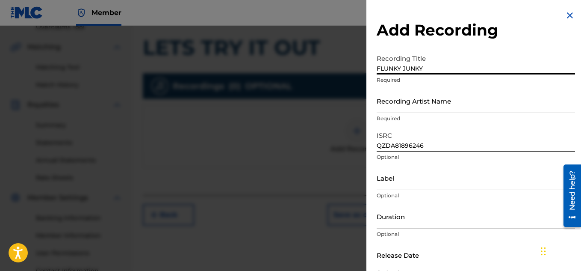
type input "FLUNKY JUNKY"
click at [408, 100] on input "Recording Artist Name" at bounding box center [476, 101] width 199 height 24
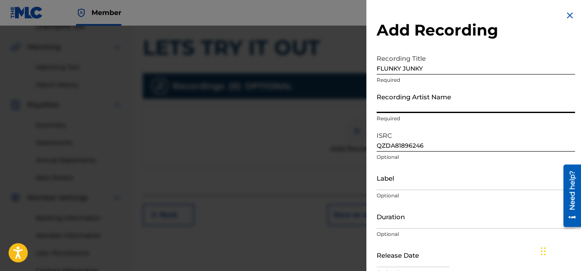
paste input "FLUNKY JUNKY"
type input "FLUNKY JUNKY"
click at [408, 66] on input "FLUNKY JUNKY" at bounding box center [476, 62] width 199 height 24
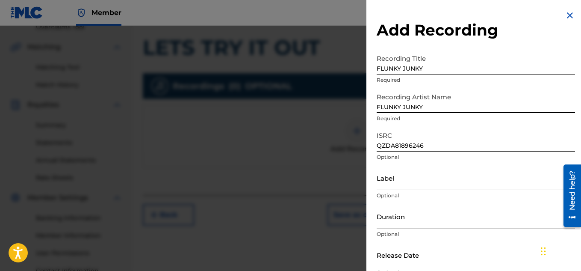
paste input "LETS TRY IT OUT"
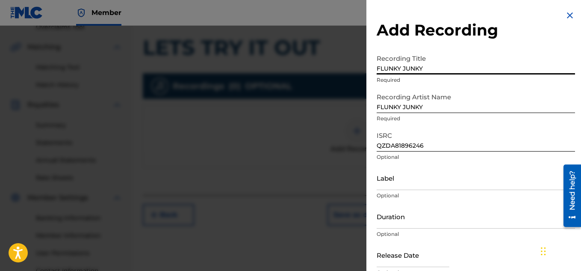
type input "LETS TRY IT OUT"
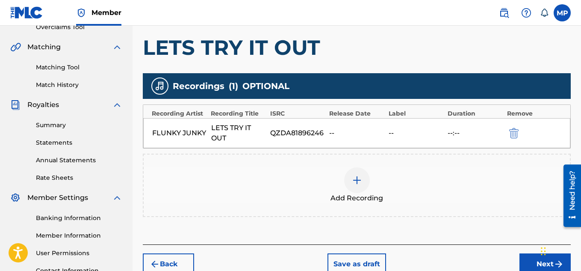
click at [521, 253] on button "Next" at bounding box center [545, 263] width 51 height 21
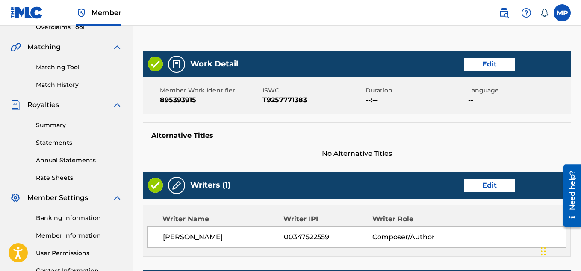
scroll to position [463, 0]
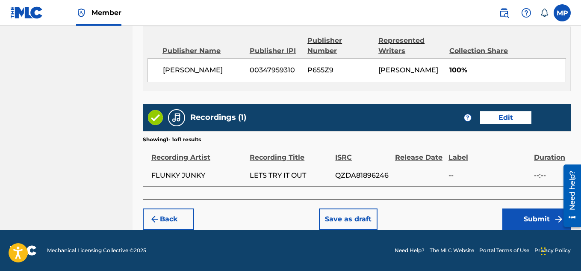
click at [529, 230] on footer "Mechanical Licensing Collective © 2025 Need Help? The MLC Website Portal Terms …" at bounding box center [290, 250] width 581 height 41
click at [524, 219] on button "Submit" at bounding box center [537, 218] width 68 height 21
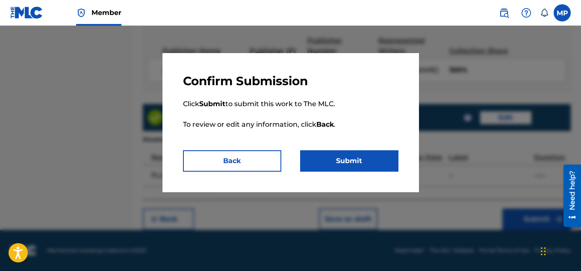
click at [390, 162] on button "Submit" at bounding box center [349, 160] width 98 height 21
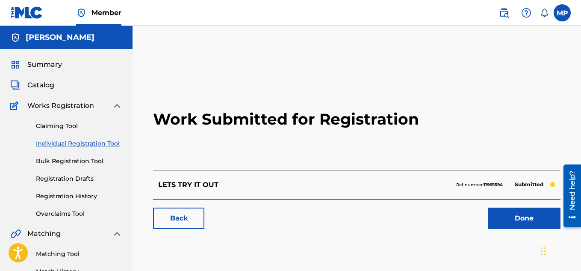
click at [196, 217] on link "Back" at bounding box center [178, 218] width 51 height 21
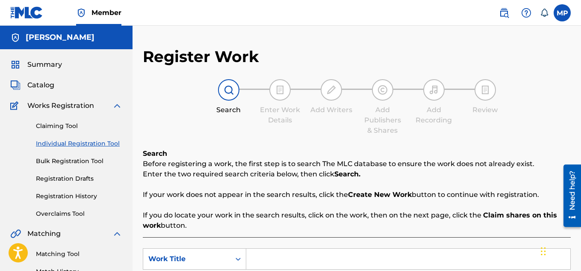
scroll to position [104, 0]
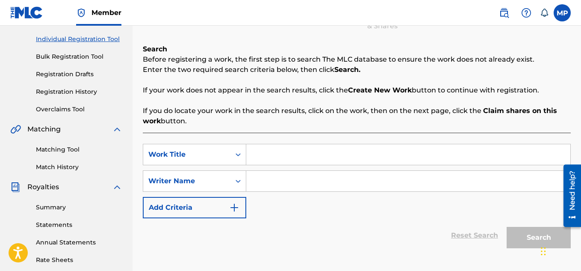
click at [265, 149] on input "Search Form" at bounding box center [408, 154] width 324 height 21
paste input "KEEP IT GOING"
type input "KEEP IT GOING"
click at [276, 186] on input "Search Form" at bounding box center [408, 181] width 324 height 21
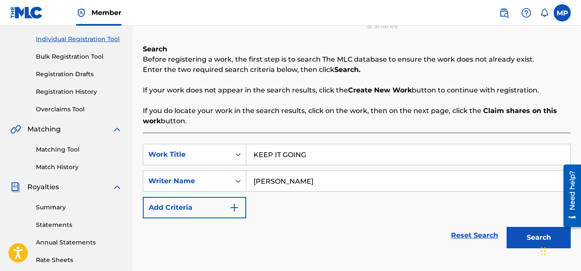
type input "[PERSON_NAME]"
click at [531, 242] on button "Search" at bounding box center [539, 237] width 64 height 21
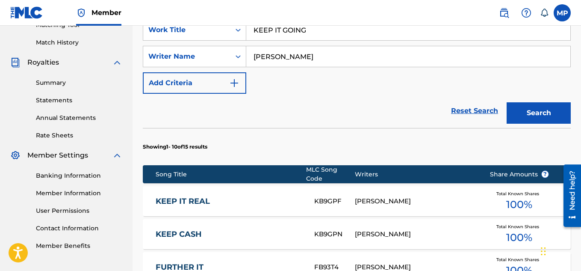
scroll to position [615, 0]
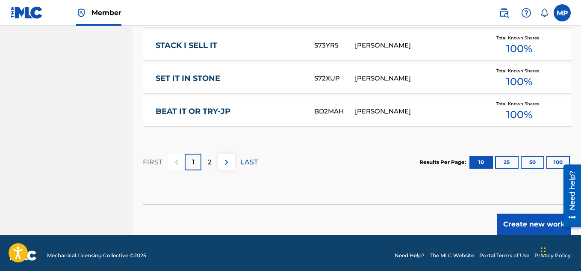
click at [535, 220] on button "Create new work" at bounding box center [535, 224] width 74 height 21
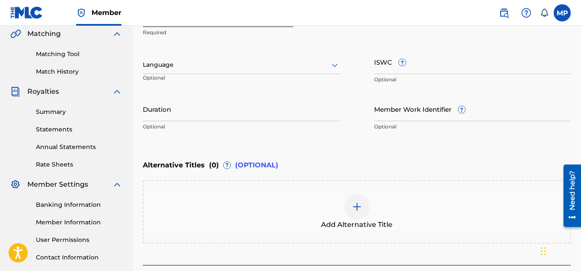
scroll to position [148, 0]
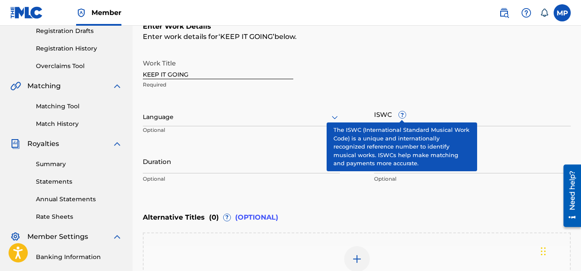
click at [413, 119] on input "ISWC ?" at bounding box center [472, 114] width 197 height 24
paste input "T9257769747"
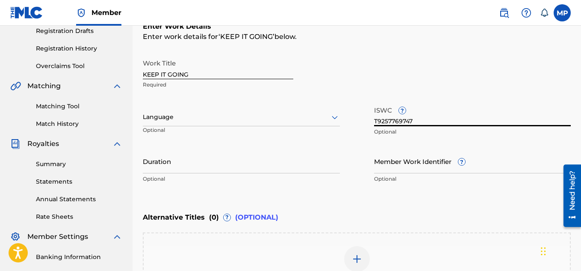
type input "T9257769747"
click at [409, 170] on input "Member Work Identifier ?" at bounding box center [472, 161] width 197 height 24
paste input "895393842"
type input "895393842"
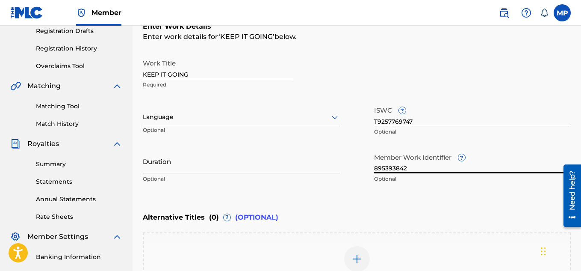
scroll to position [265, 0]
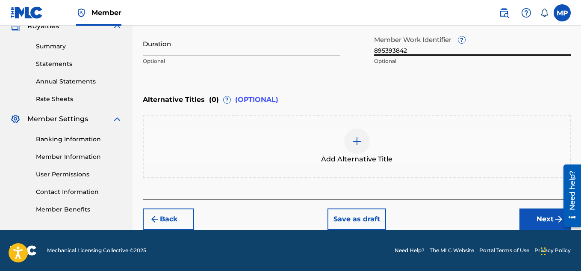
click at [533, 223] on button "Next" at bounding box center [545, 218] width 51 height 21
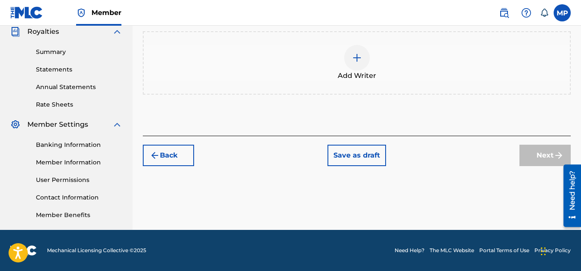
scroll to position [161, 0]
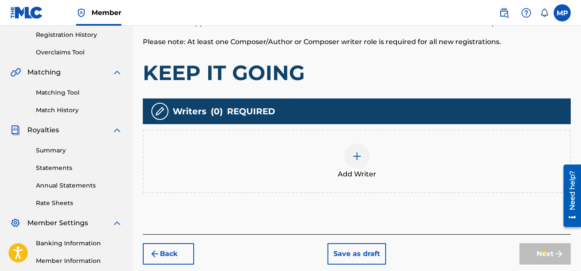
click at [359, 159] on img at bounding box center [357, 156] width 10 height 10
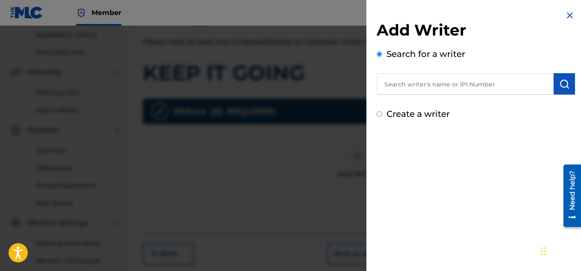
click at [415, 79] on input "text" at bounding box center [465, 83] width 177 height 21
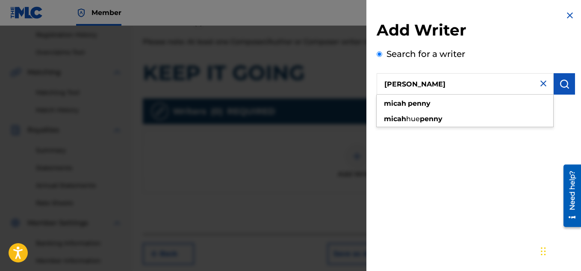
type input "[PERSON_NAME]"
click at [564, 79] on img "submit" at bounding box center [565, 84] width 10 height 10
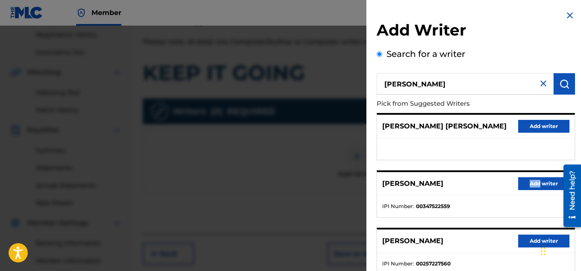
click at [521, 180] on button "Add writer" at bounding box center [544, 183] width 51 height 13
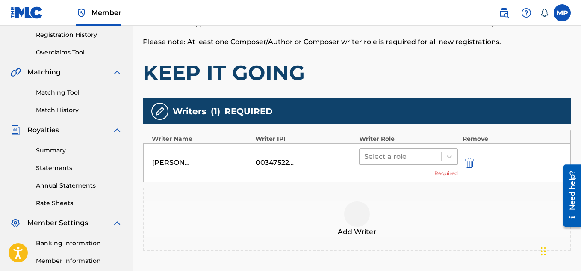
click at [415, 157] on div at bounding box center [401, 157] width 73 height 12
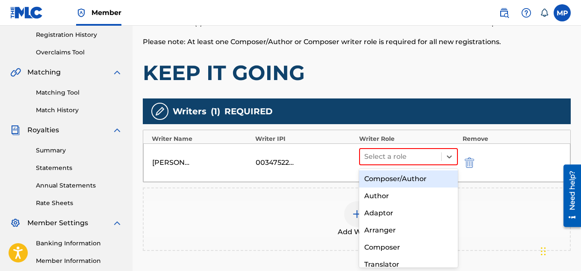
click at [398, 175] on div "Composer/Author" at bounding box center [408, 178] width 99 height 17
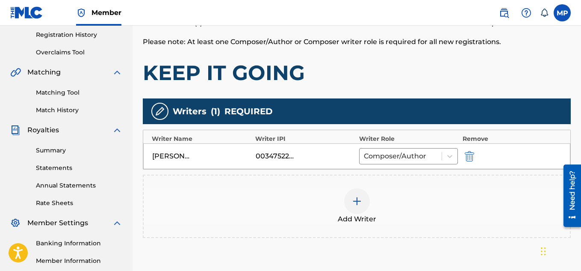
scroll to position [260, 0]
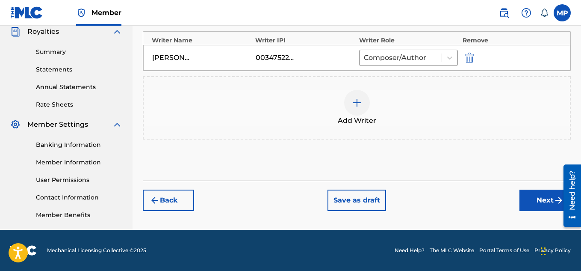
click at [522, 197] on button "Next" at bounding box center [545, 200] width 51 height 21
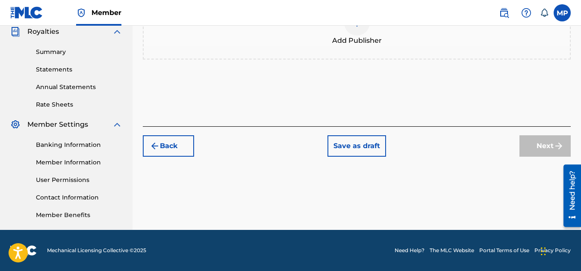
click at [367, 46] on div "Add Publisher" at bounding box center [357, 28] width 427 height 36
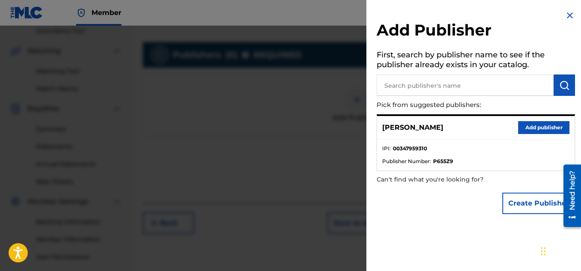
click at [537, 135] on div "[PERSON_NAME] Add publisher" at bounding box center [476, 128] width 198 height 24
click at [531, 125] on button "Add publisher" at bounding box center [544, 127] width 51 height 13
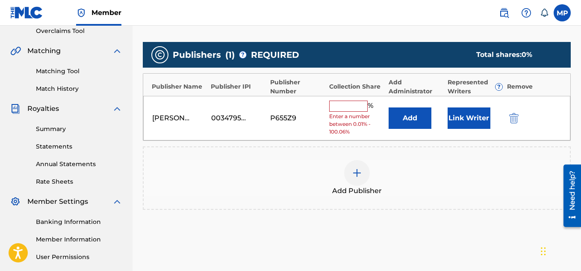
click at [344, 112] on div "% Enter a number between 0.01% - 100.06%" at bounding box center [356, 119] width 55 height 36
click at [343, 110] on input "text" at bounding box center [348, 106] width 39 height 11
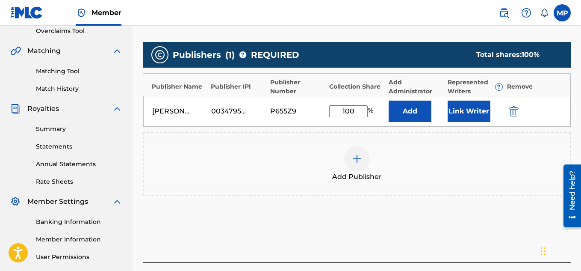
type input "100"
click at [457, 116] on button "Link Writer" at bounding box center [469, 111] width 43 height 21
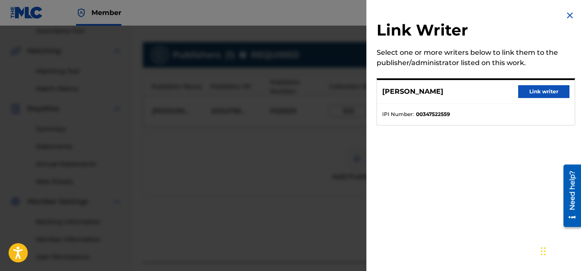
click at [519, 92] on button "Link writer" at bounding box center [544, 91] width 51 height 13
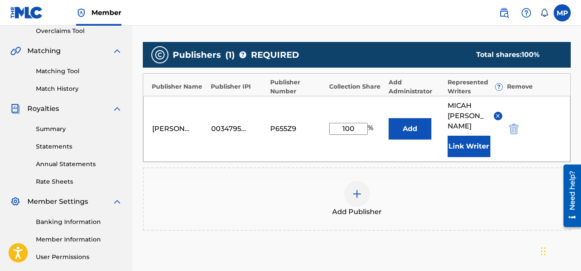
scroll to position [270, 0]
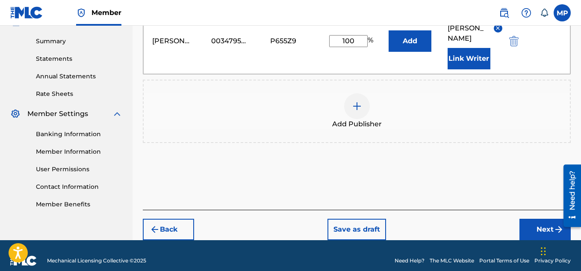
click at [531, 219] on button "Next" at bounding box center [545, 229] width 51 height 21
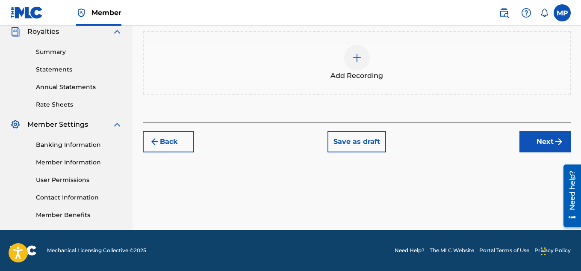
click at [355, 63] on img at bounding box center [357, 58] width 10 height 10
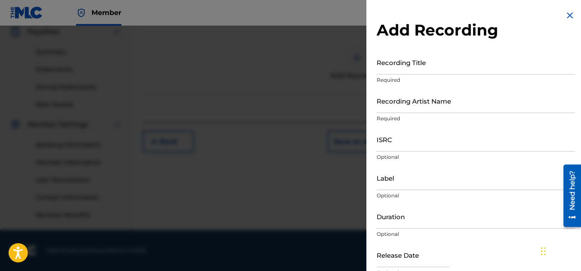
scroll to position [139, 0]
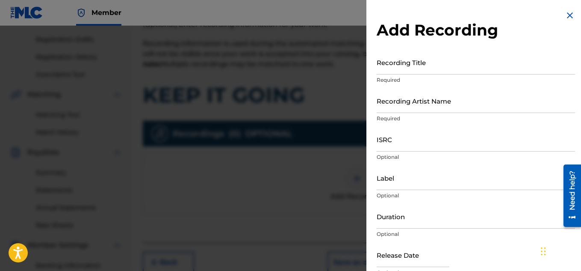
click at [403, 143] on input "ISRC" at bounding box center [476, 139] width 199 height 24
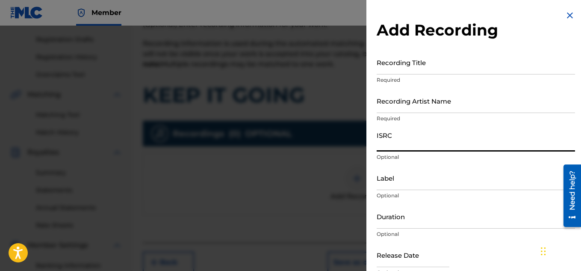
paste input "QZDA81896253"
type input "QZDA81896253"
click at [397, 60] on input "Recording Title" at bounding box center [476, 62] width 199 height 24
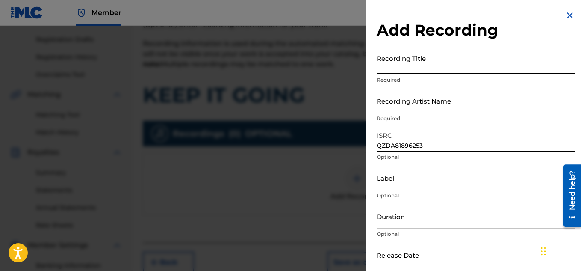
paste input "KEEP IT GOING"
type input "KEEP IT GOING"
click at [384, 99] on input "Recording Artist Name" at bounding box center [476, 101] width 199 height 24
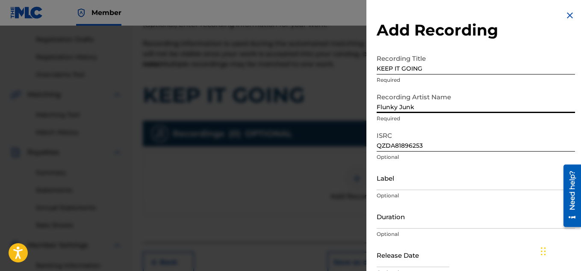
type input "Flunky Junky"
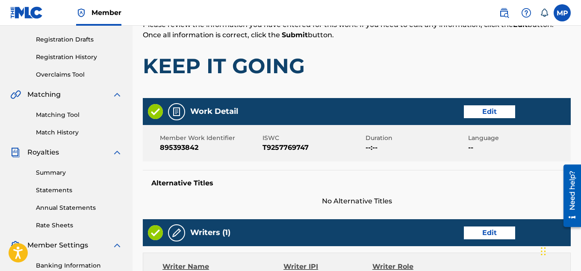
scroll to position [39, 0]
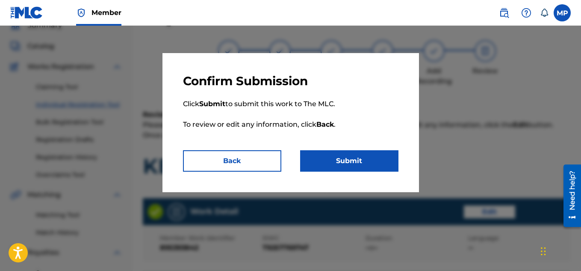
click at [361, 164] on button "Submit" at bounding box center [349, 160] width 98 height 21
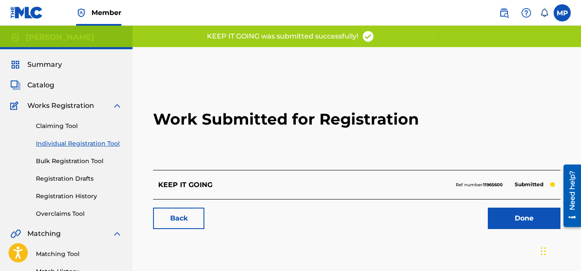
click at [191, 215] on link "Back" at bounding box center [178, 218] width 51 height 21
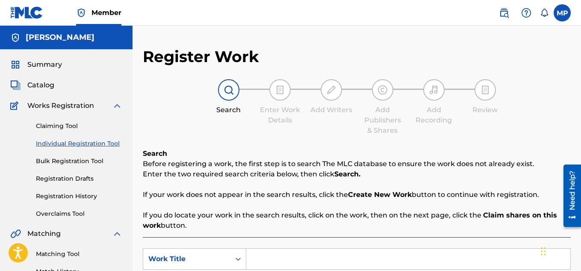
scroll to position [128, 0]
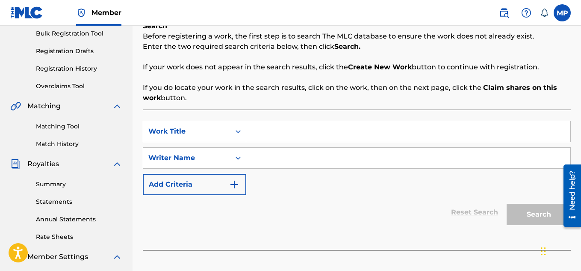
click at [325, 122] on input "Search Form" at bounding box center [408, 131] width 324 height 21
paste input "FLUNKY JUNKY"
type input "FLUNKY JUNKY"
click at [291, 157] on input "Search Form" at bounding box center [408, 158] width 324 height 21
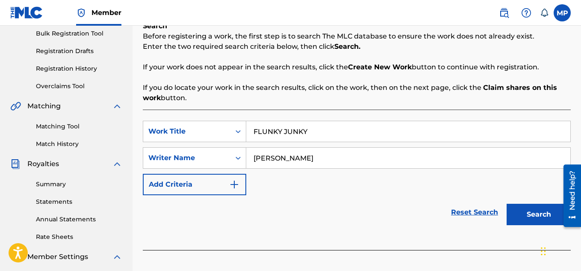
type input "[PERSON_NAME]"
click at [534, 210] on button "Search" at bounding box center [539, 214] width 64 height 21
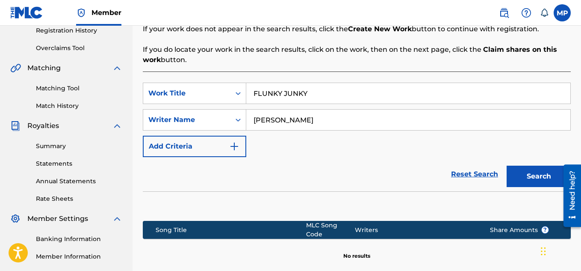
scroll to position [157, 0]
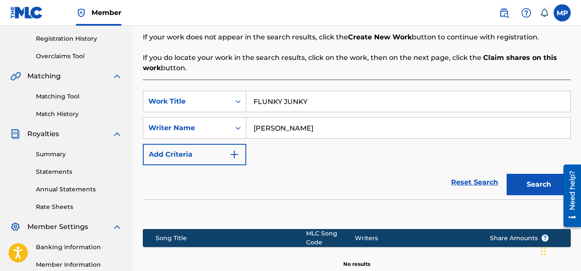
click at [271, 95] on input "FLUNKY JUNKY" at bounding box center [408, 101] width 324 height 21
paste input "IN THE LOOP"
type input "IN THE LOOP"
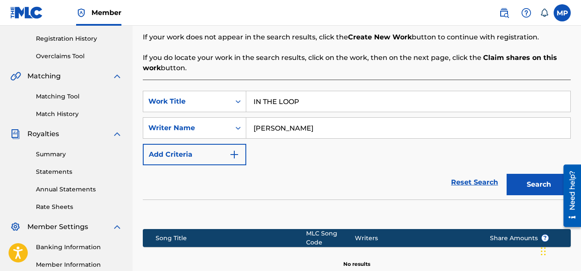
click at [523, 184] on button "Search" at bounding box center [539, 184] width 64 height 21
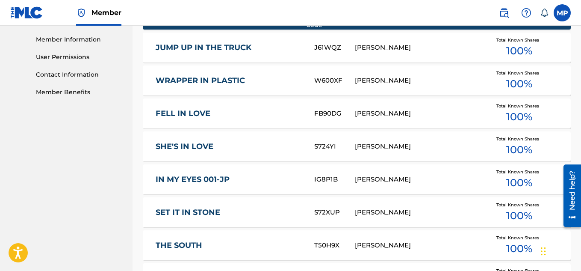
scroll to position [615, 0]
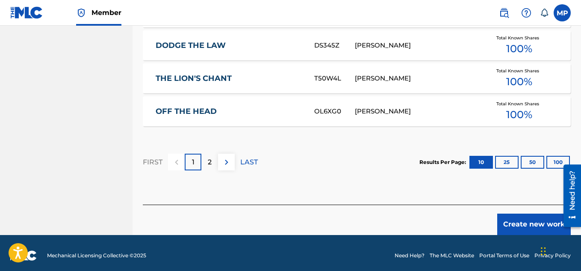
click at [513, 225] on button "Create new work" at bounding box center [535, 224] width 74 height 21
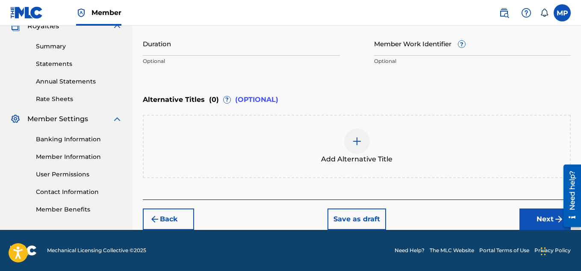
scroll to position [265, 0]
click at [365, 136] on div at bounding box center [357, 141] width 26 height 26
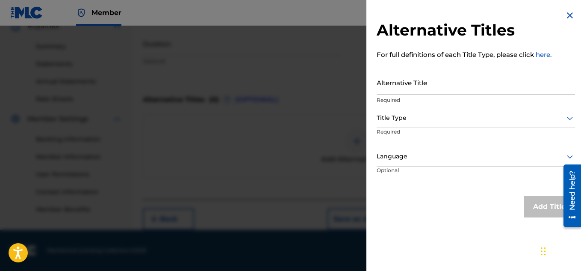
click at [398, 122] on div at bounding box center [476, 118] width 199 height 11
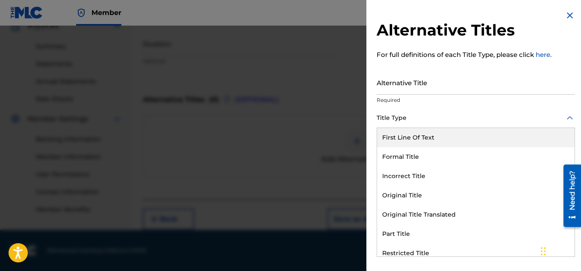
click at [404, 86] on input "Alternative Title" at bounding box center [476, 82] width 199 height 24
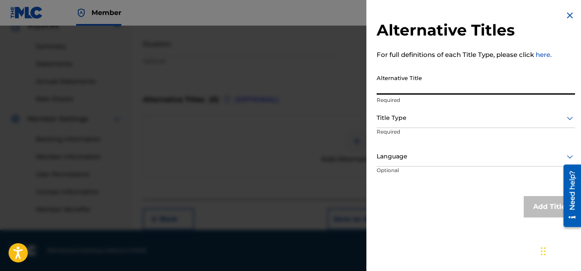
click at [573, 19] on div "Alternative Titles For full definitions of each Title Type, please click here. …" at bounding box center [476, 114] width 219 height 228
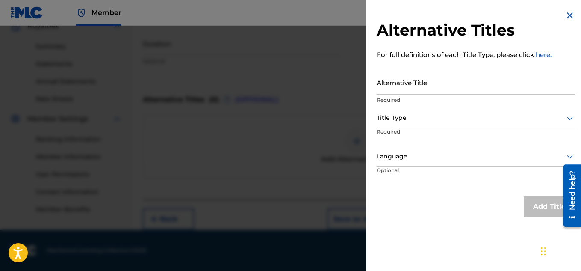
click at [571, 16] on img at bounding box center [570, 15] width 10 height 10
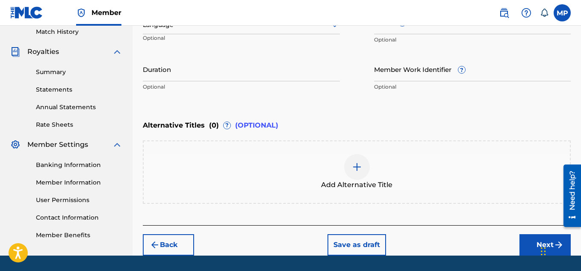
scroll to position [230, 0]
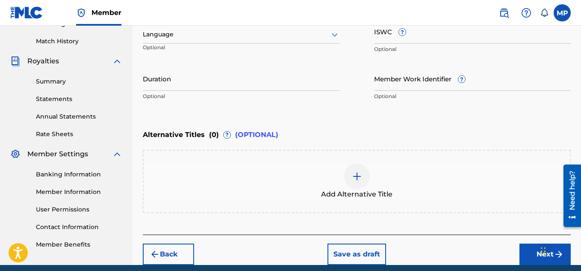
click at [421, 44] on div "ISWC ? Optional" at bounding box center [472, 38] width 197 height 39
click at [415, 37] on input "ISWC ?" at bounding box center [472, 31] width 197 height 24
paste input "T9257771510"
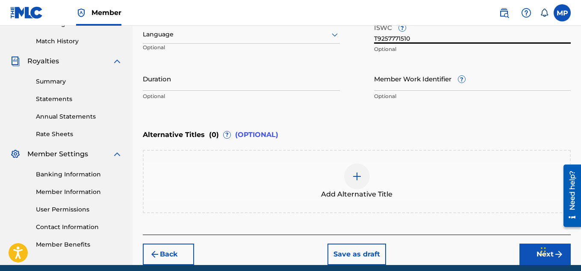
type input "T9257771510"
click at [392, 82] on input "Member Work Identifier ?" at bounding box center [472, 78] width 197 height 24
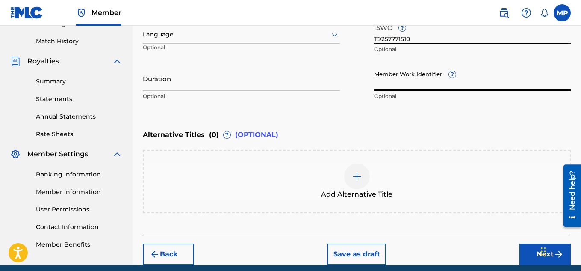
paste input "895393919"
type input "895393919"
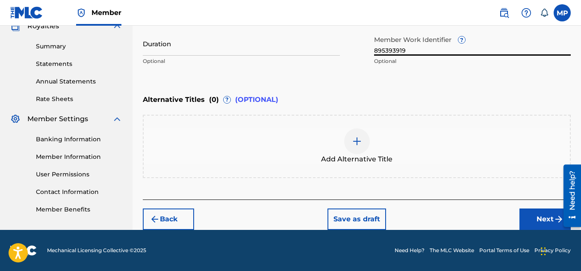
click at [527, 216] on button "Next" at bounding box center [545, 218] width 51 height 21
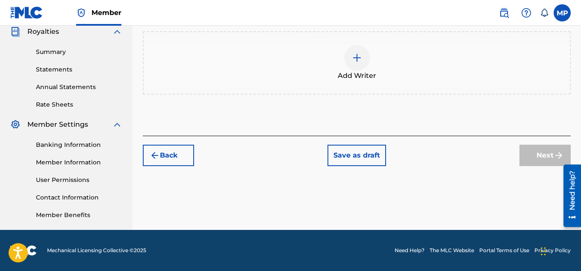
scroll to position [81, 0]
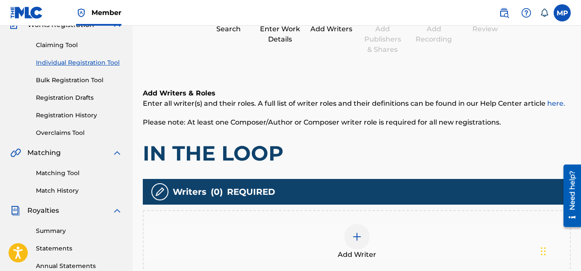
click at [367, 226] on div "Add Writer" at bounding box center [357, 242] width 427 height 36
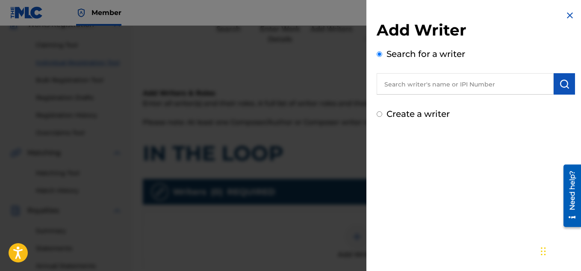
click at [464, 86] on input "text" at bounding box center [465, 83] width 177 height 21
type input "[PERSON_NAME]"
click at [557, 93] on button "submit" at bounding box center [564, 83] width 21 height 21
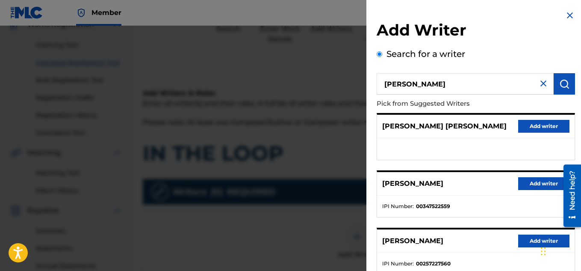
click at [522, 180] on button "Add writer" at bounding box center [544, 183] width 51 height 13
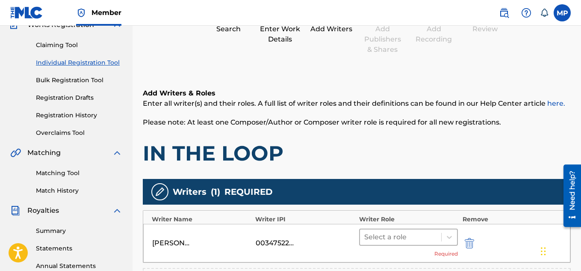
scroll to position [172, 0]
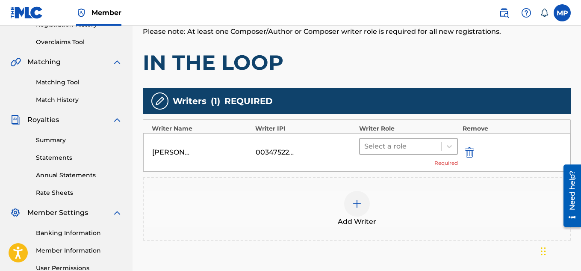
click at [415, 146] on div at bounding box center [401, 146] width 73 height 12
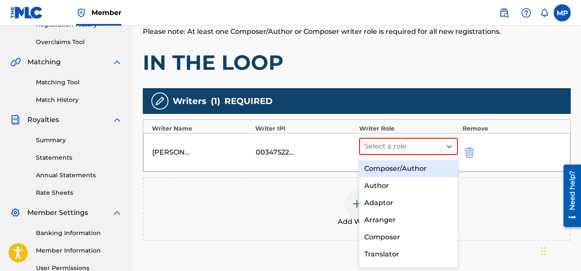
click at [392, 164] on div "Composer/Author" at bounding box center [408, 168] width 99 height 17
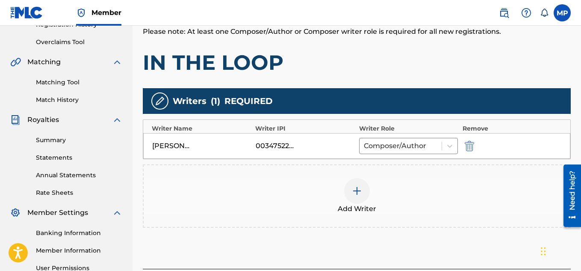
scroll to position [260, 0]
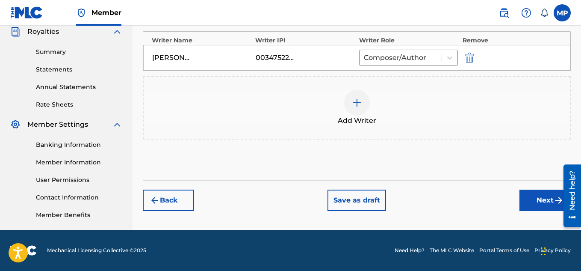
click at [550, 199] on button "Next" at bounding box center [545, 200] width 51 height 21
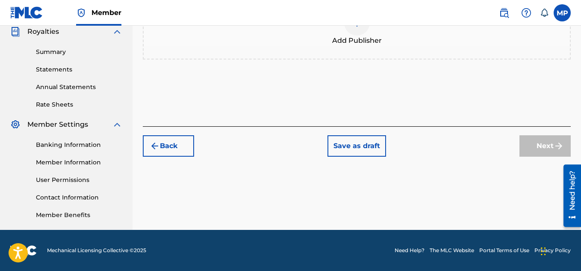
click at [372, 46] on div "Add Publisher" at bounding box center [357, 28] width 427 height 36
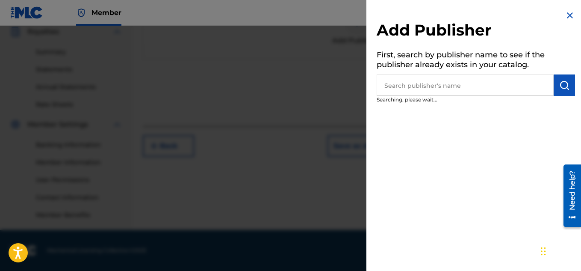
scroll to position [165, 0]
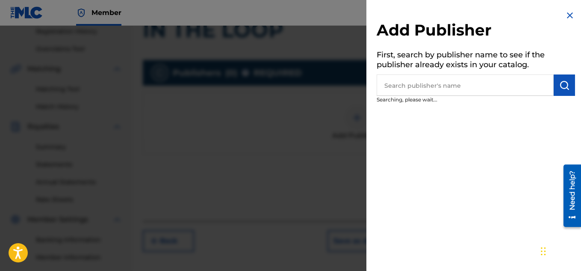
click at [468, 83] on input "text" at bounding box center [465, 84] width 177 height 21
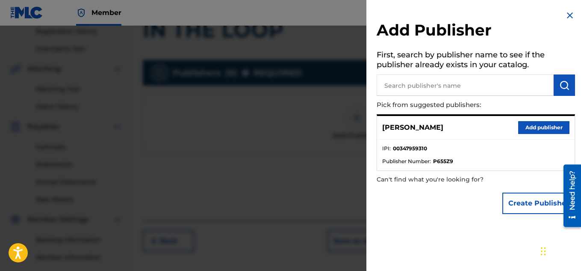
click at [469, 84] on input "text" at bounding box center [465, 84] width 177 height 21
click at [539, 128] on button "Add publisher" at bounding box center [544, 127] width 51 height 13
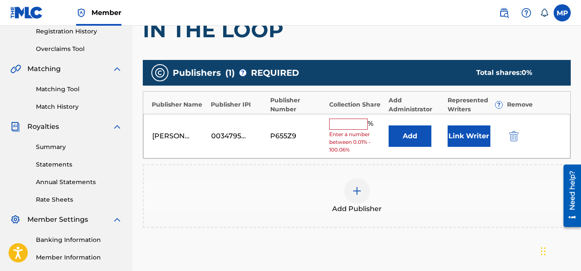
click at [361, 129] on input "text" at bounding box center [348, 124] width 39 height 11
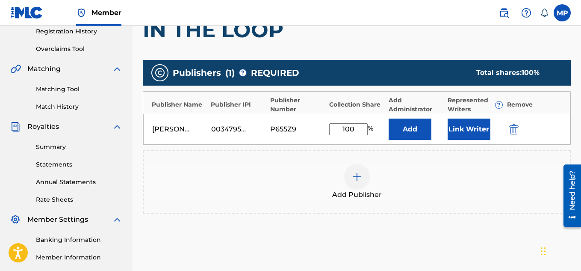
type input "100"
click at [466, 124] on button "Link Writer" at bounding box center [469, 129] width 43 height 21
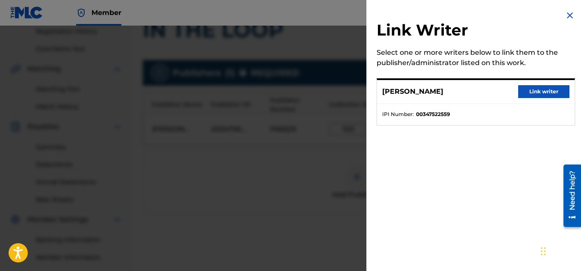
click at [535, 95] on button "Link writer" at bounding box center [544, 91] width 51 height 13
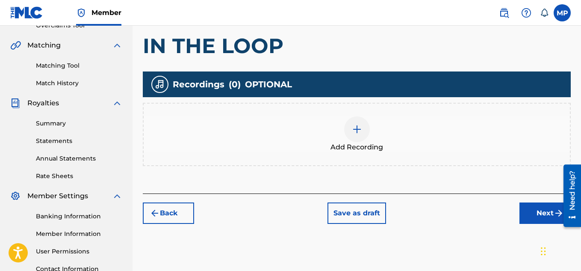
click at [377, 142] on span "Add Recording" at bounding box center [357, 147] width 53 height 10
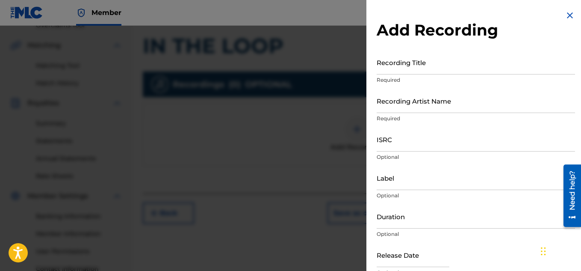
scroll to position [260, 0]
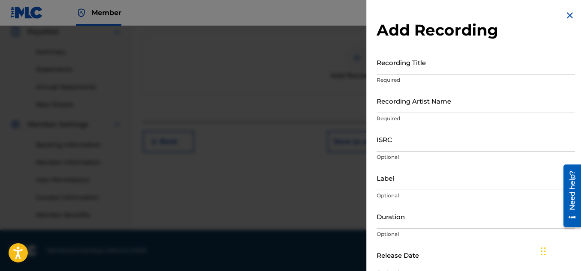
click at [403, 69] on input "Recording Title" at bounding box center [476, 62] width 199 height 24
paste input "IN THE LOOP"
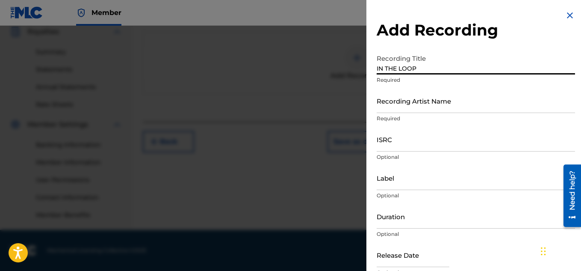
type input "IN THE LOOP"
click at [393, 101] on input "Recording Artist Name" at bounding box center [476, 101] width 199 height 24
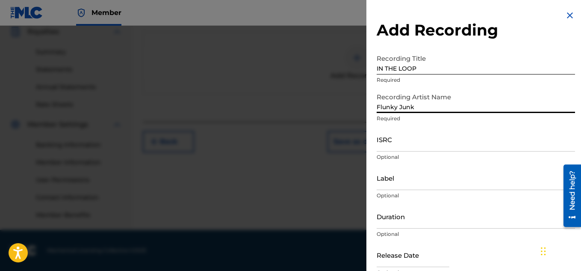
type input "Flunky Junky"
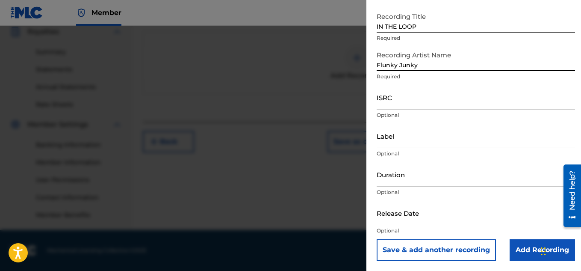
click at [517, 247] on input "Add Recording" at bounding box center [542, 249] width 65 height 21
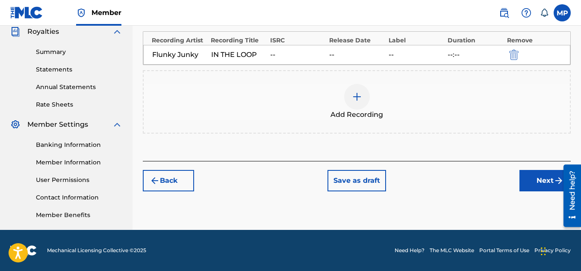
click at [535, 188] on button "Next" at bounding box center [545, 180] width 51 height 21
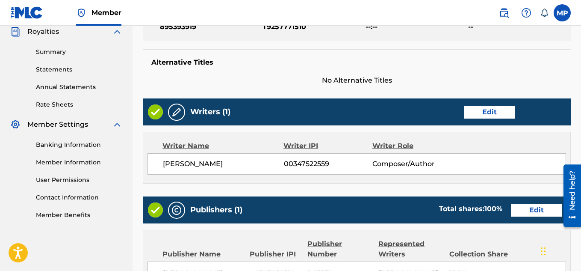
scroll to position [463, 0]
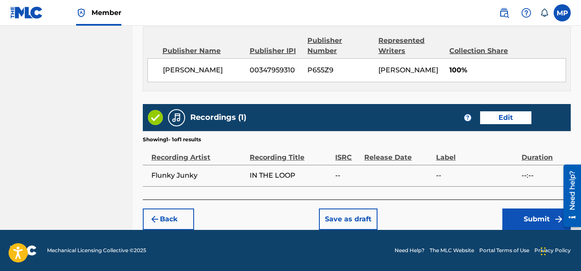
click at [525, 220] on button "Submit" at bounding box center [537, 218] width 68 height 21
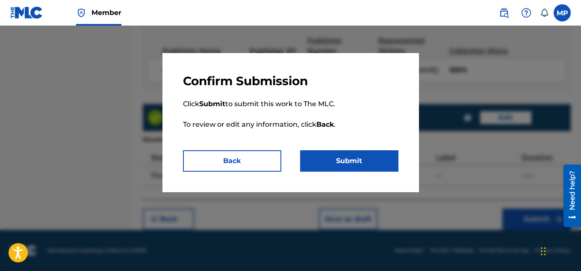
click at [348, 158] on button "Submit" at bounding box center [349, 160] width 98 height 21
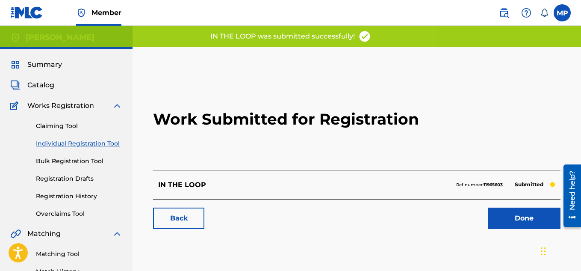
click at [181, 220] on link "Back" at bounding box center [178, 218] width 51 height 21
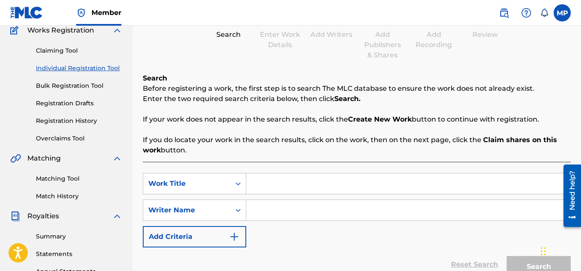
scroll to position [138, 0]
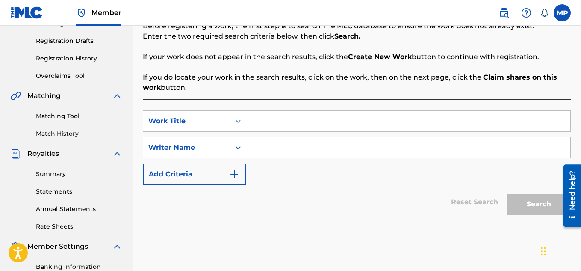
click at [327, 129] on input "Search Form" at bounding box center [408, 121] width 324 height 21
paste input "HARDCORE"
type input "HARDCORE"
click at [308, 148] on input "Search Form" at bounding box center [408, 147] width 324 height 21
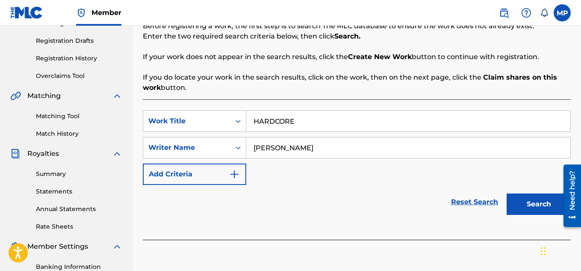
type input "[PERSON_NAME]"
click at [519, 199] on button "Search" at bounding box center [539, 203] width 64 height 21
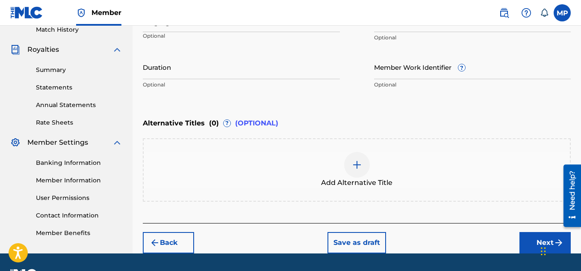
scroll to position [165, 0]
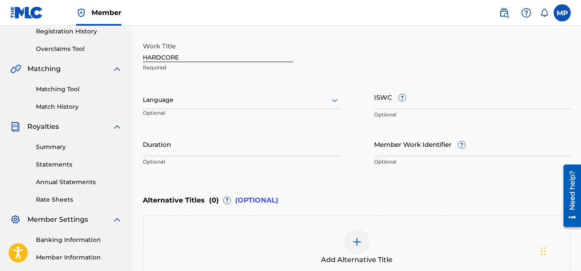
click at [418, 103] on input "ISWC ?" at bounding box center [472, 97] width 197 height 24
paste input "T9257770653"
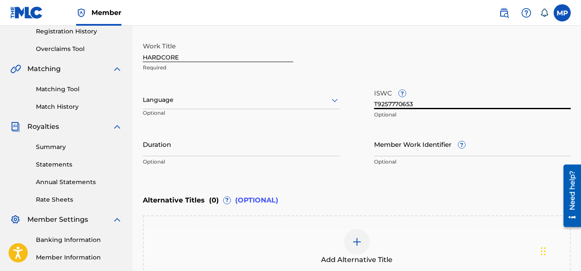
type input "T9257770653"
click at [407, 143] on input "Member Work Identifier ?" at bounding box center [472, 144] width 197 height 24
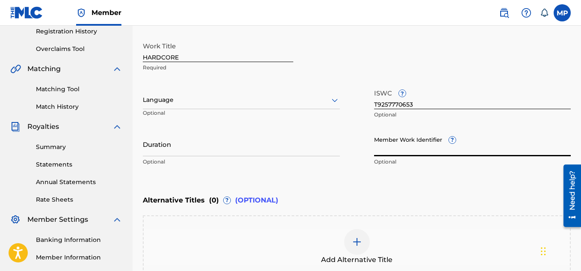
paste input "895393881"
type input "895393881"
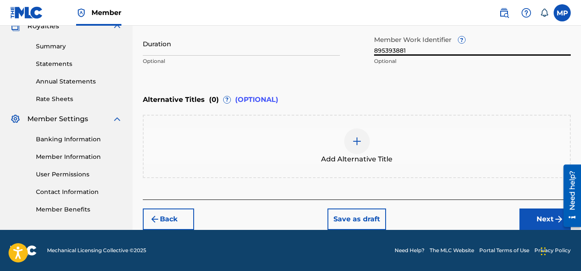
click at [525, 217] on button "Next" at bounding box center [545, 218] width 51 height 21
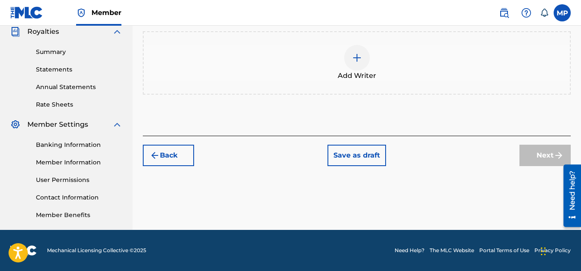
scroll to position [39, 0]
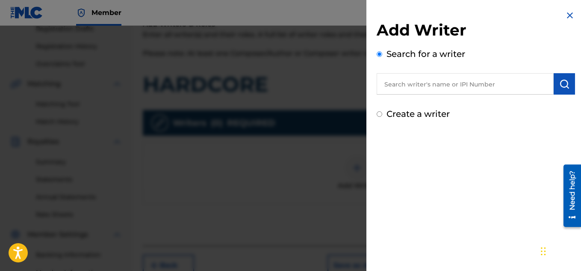
click at [406, 77] on input "text" at bounding box center [465, 83] width 177 height 21
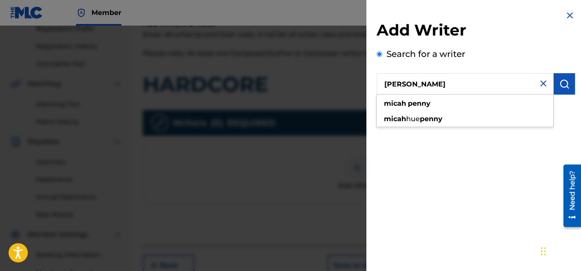
type input "[PERSON_NAME]"
click at [555, 84] on button "submit" at bounding box center [564, 83] width 21 height 21
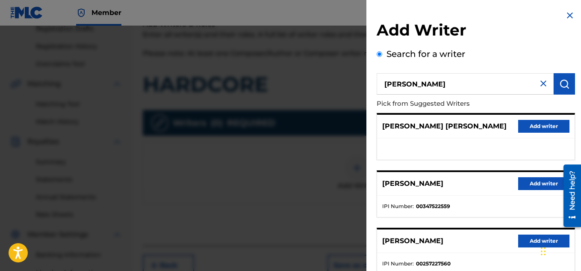
click at [521, 180] on button "Add writer" at bounding box center [544, 183] width 51 height 13
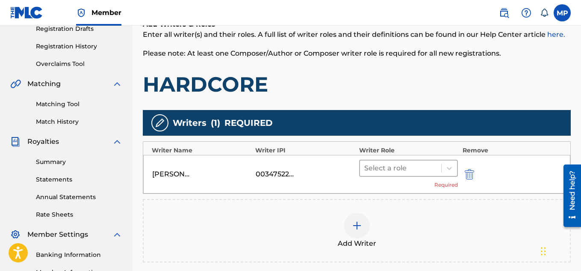
click at [437, 165] on div "Select a role" at bounding box center [401, 167] width 82 height 15
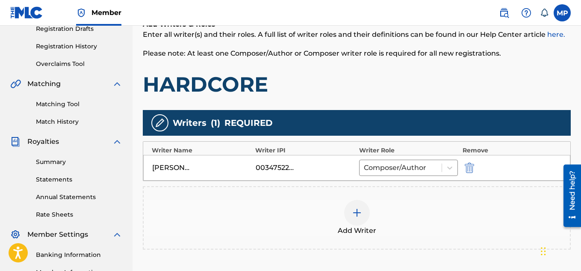
scroll to position [209, 0]
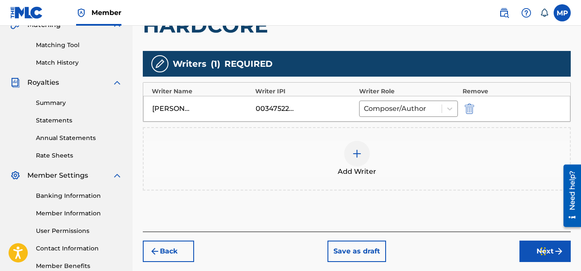
click at [528, 245] on button "Next" at bounding box center [545, 250] width 51 height 21
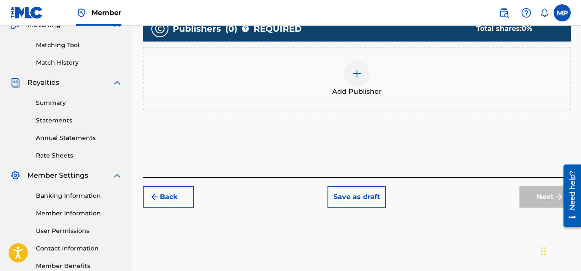
click at [368, 86] on div at bounding box center [357, 74] width 26 height 26
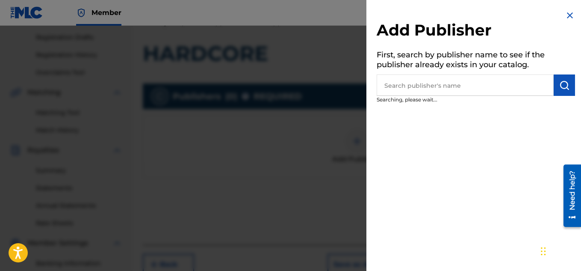
click at [492, 92] on input "text" at bounding box center [465, 84] width 177 height 21
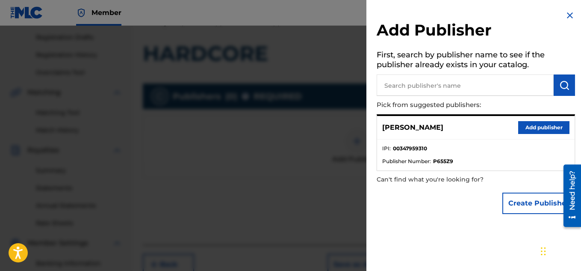
click at [530, 127] on button "Add publisher" at bounding box center [544, 127] width 51 height 13
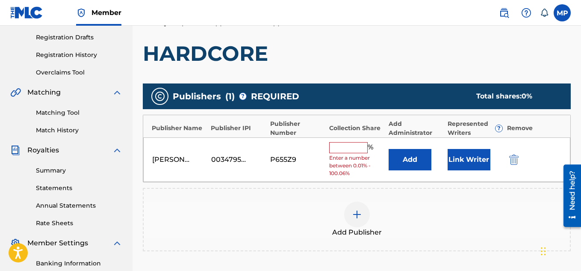
click at [348, 147] on input "text" at bounding box center [348, 147] width 39 height 11
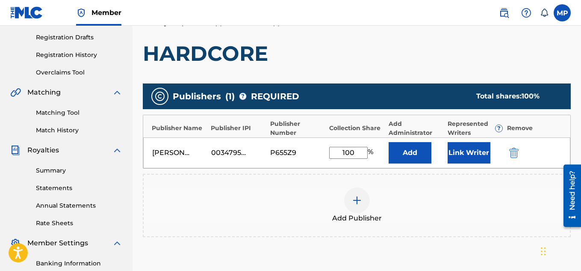
type input "100"
click at [459, 152] on button "Link Writer" at bounding box center [469, 152] width 43 height 21
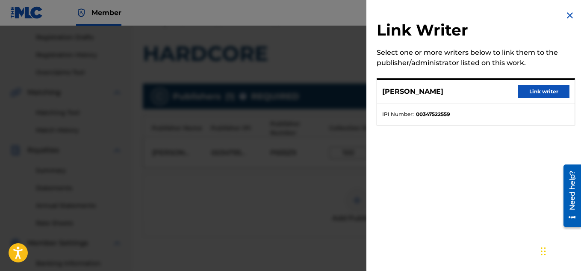
click at [527, 92] on button "Link writer" at bounding box center [544, 91] width 51 height 13
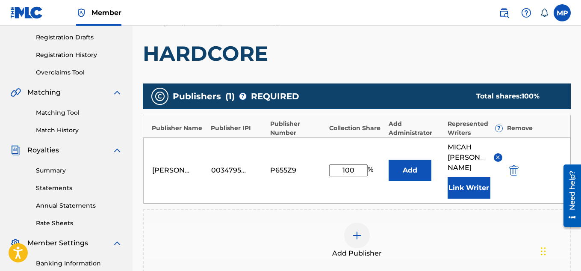
scroll to position [270, 0]
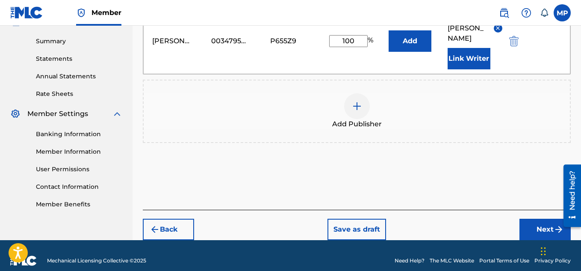
click at [537, 219] on button "Next" at bounding box center [545, 229] width 51 height 21
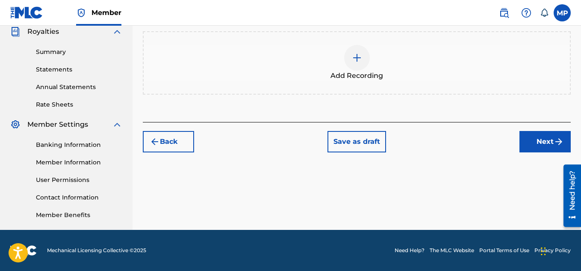
click at [362, 71] on div at bounding box center [357, 58] width 26 height 26
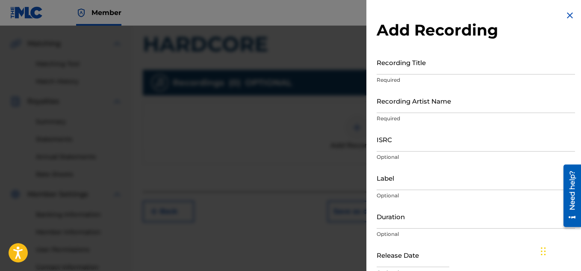
click at [422, 67] on input "Recording Title" at bounding box center [476, 62] width 199 height 24
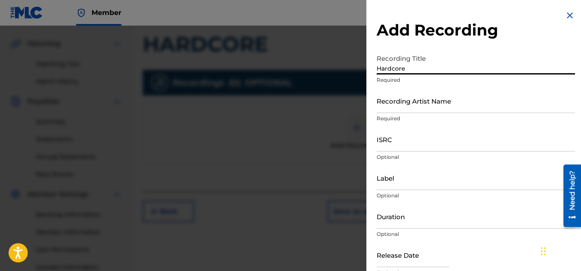
type input "Hardcore"
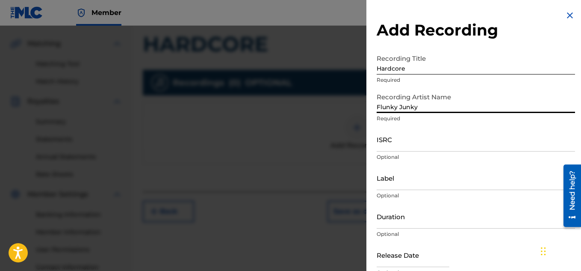
type input "Flunky Junky"
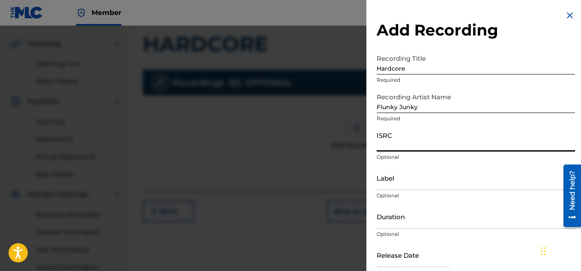
paste input "QZDA81895265"
type input "QZDA81895265"
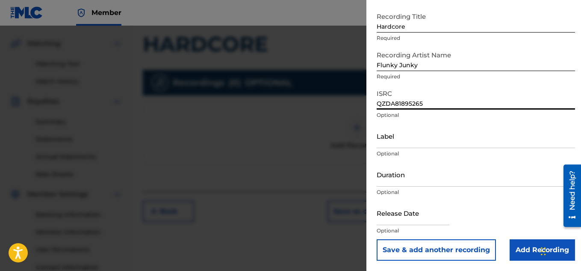
click at [519, 241] on input "Add Recording" at bounding box center [542, 249] width 65 height 21
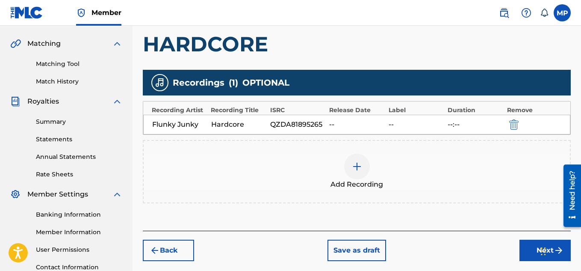
click at [526, 240] on button "Next" at bounding box center [545, 250] width 51 height 21
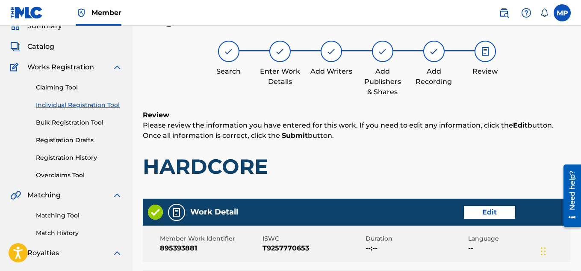
scroll to position [463, 0]
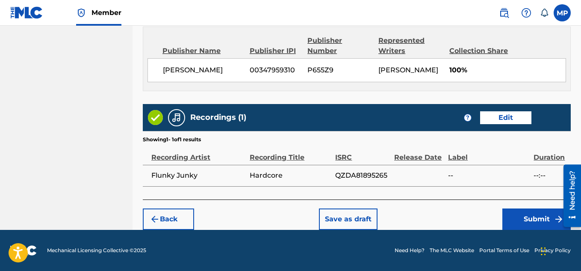
click at [533, 225] on button "Submit" at bounding box center [537, 218] width 68 height 21
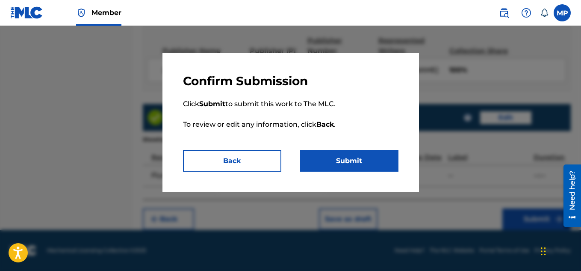
click at [373, 158] on button "Submit" at bounding box center [349, 160] width 98 height 21
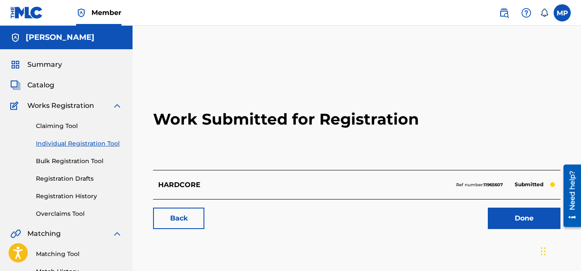
click at [79, 195] on link "Registration History" at bounding box center [79, 196] width 86 height 9
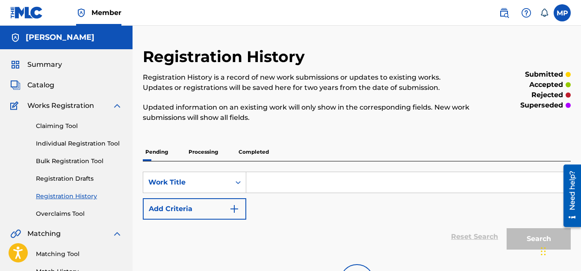
scroll to position [94, 0]
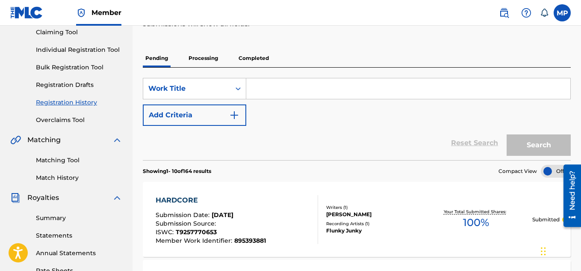
click at [72, 54] on link "Individual Registration Tool" at bounding box center [79, 49] width 86 height 9
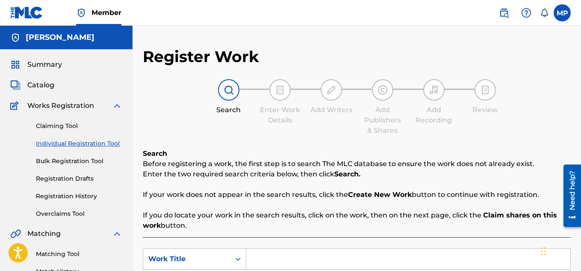
scroll to position [161, 0]
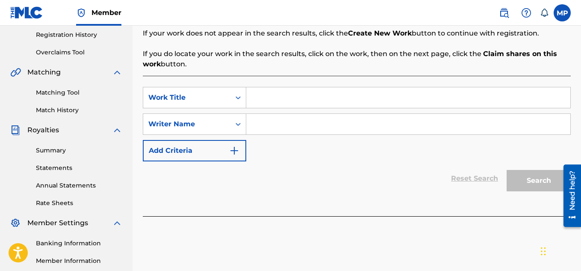
click at [320, 98] on input "Search Form" at bounding box center [408, 97] width 324 height 21
paste input "GROWING UP STRONG"
type input "GROWING UP STRONG"
click at [290, 134] on div "Search Form" at bounding box center [408, 123] width 325 height 21
click at [288, 133] on input "Search Form" at bounding box center [408, 124] width 324 height 21
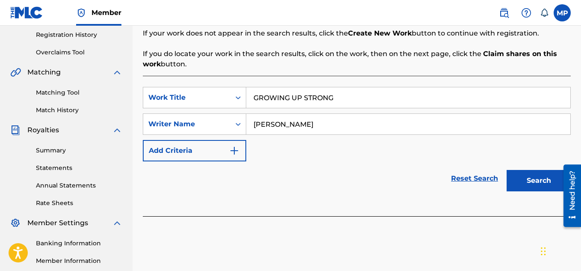
type input "[PERSON_NAME]"
click at [524, 182] on button "Search" at bounding box center [539, 180] width 64 height 21
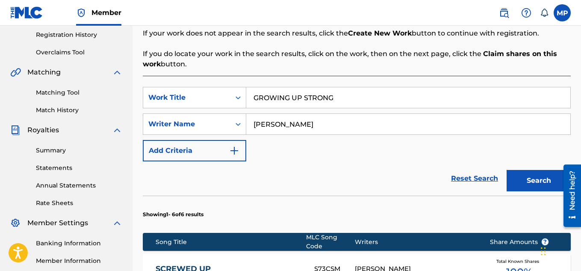
scroll to position [480, 0]
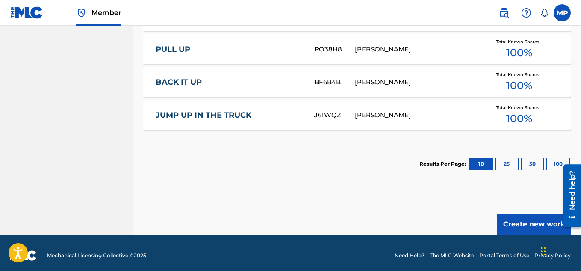
click at [534, 218] on button "Create new work" at bounding box center [535, 224] width 74 height 21
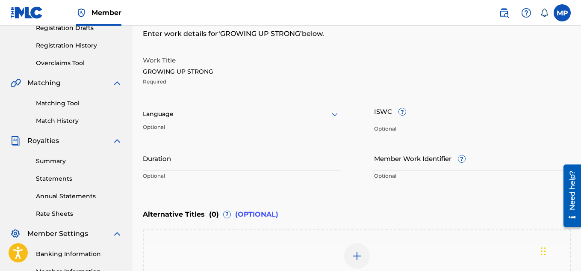
scroll to position [147, 0]
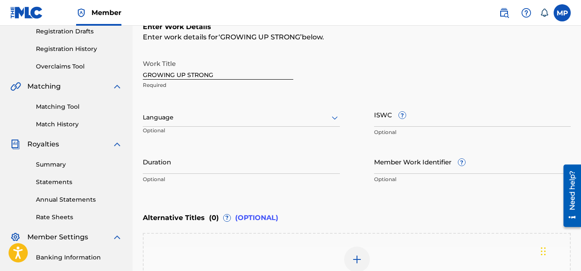
click at [401, 123] on input "ISWC ?" at bounding box center [472, 114] width 197 height 24
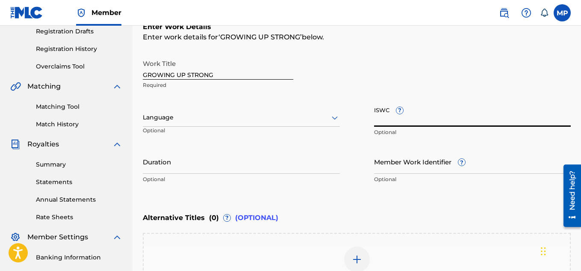
paste input "T9257769587"
type input "T9257769587"
click at [401, 168] on input "Member Work Identifier ?" at bounding box center [472, 161] width 197 height 24
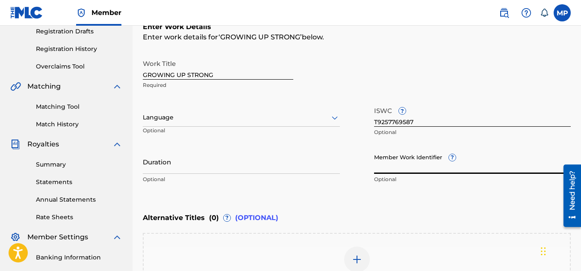
paste input "895393833"
type input "895393833"
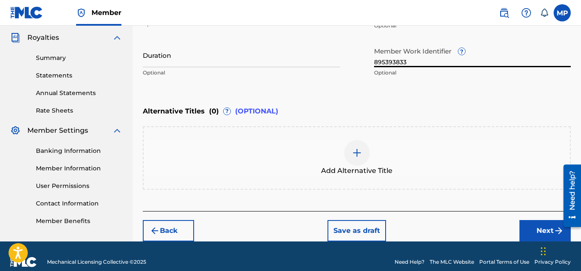
scroll to position [265, 0]
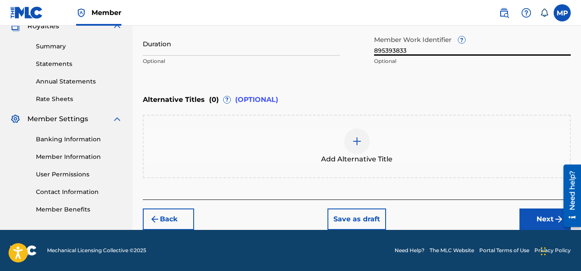
click at [542, 218] on button "Next" at bounding box center [545, 218] width 51 height 21
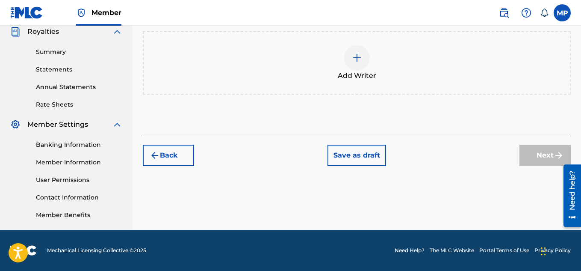
scroll to position [93, 0]
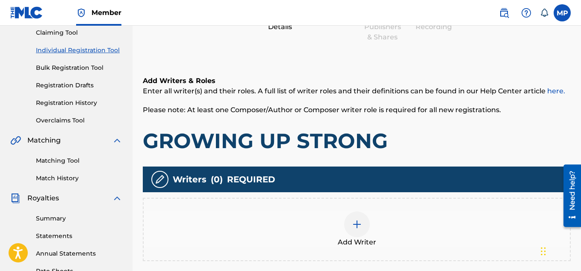
click at [366, 223] on div at bounding box center [357, 224] width 26 height 26
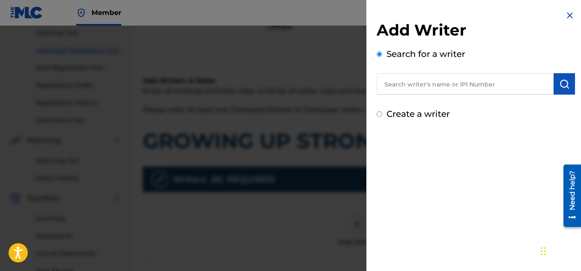
click at [404, 82] on input "text" at bounding box center [465, 83] width 177 height 21
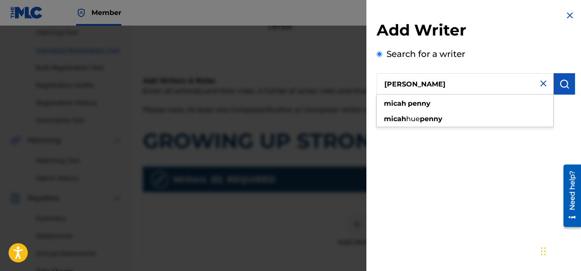
type input "[PERSON_NAME]"
click at [561, 86] on img "submit" at bounding box center [565, 84] width 10 height 10
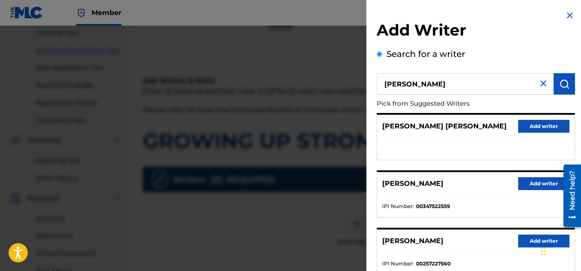
click at [552, 177] on button "Add writer" at bounding box center [544, 183] width 51 height 13
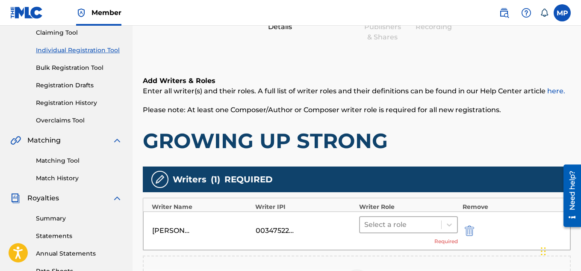
click at [395, 219] on div at bounding box center [401, 225] width 73 height 12
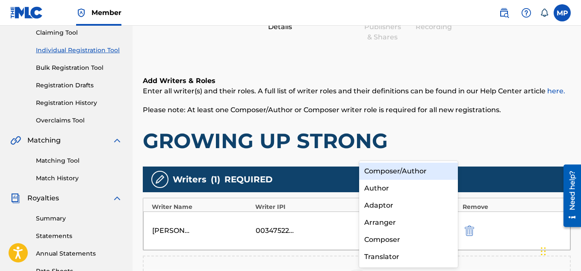
click at [380, 170] on div "Composer/Author" at bounding box center [408, 171] width 99 height 17
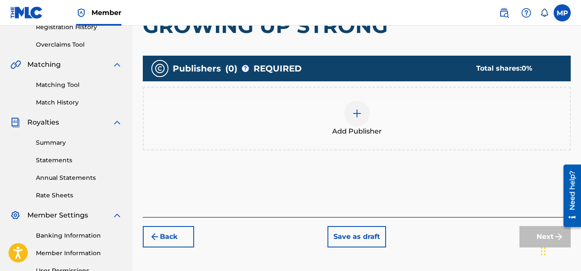
scroll to position [189, 0]
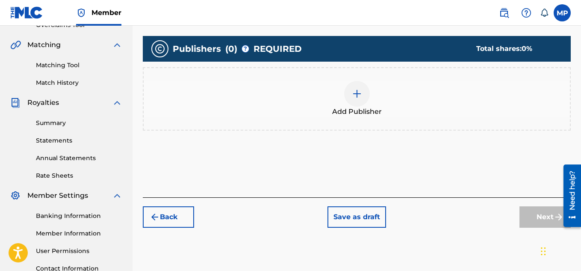
click at [365, 81] on div at bounding box center [357, 94] width 26 height 26
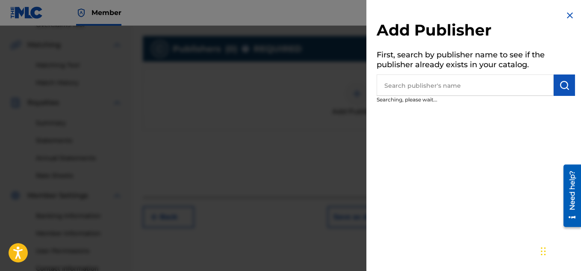
scroll to position [232, 0]
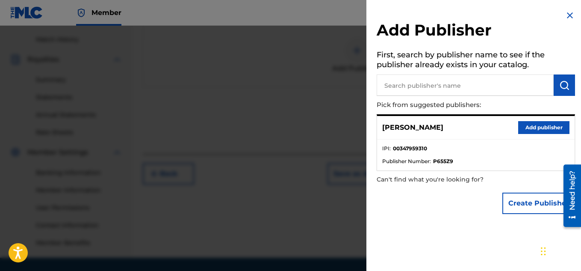
click at [528, 124] on button "Add publisher" at bounding box center [544, 127] width 51 height 13
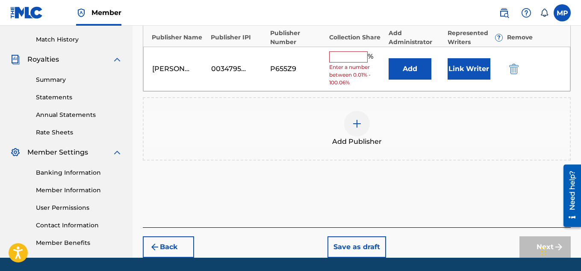
click at [356, 55] on input "text" at bounding box center [348, 56] width 39 height 11
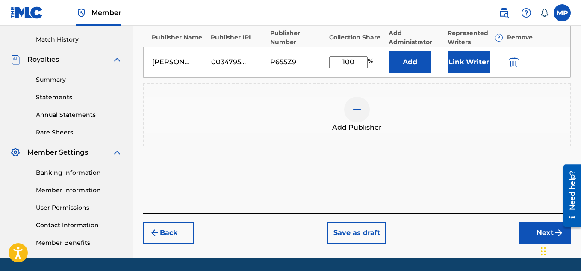
type input "100"
click at [462, 61] on button "Link Writer" at bounding box center [469, 61] width 43 height 21
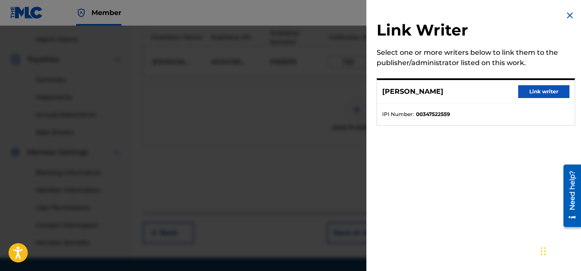
click at [527, 94] on button "Link writer" at bounding box center [544, 91] width 51 height 13
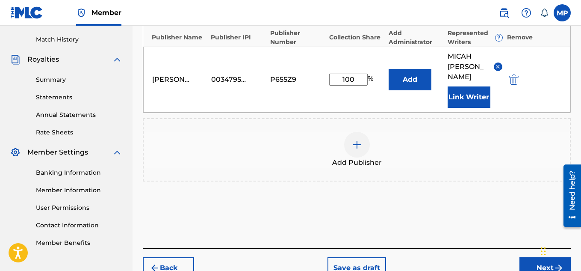
click at [539, 257] on button "Next" at bounding box center [545, 267] width 51 height 21
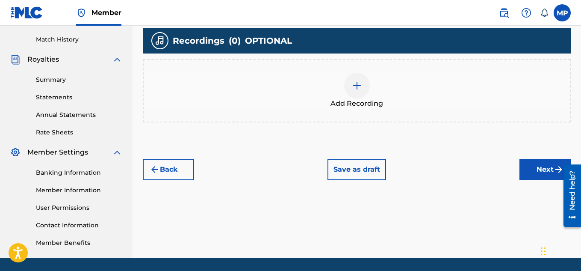
scroll to position [39, 0]
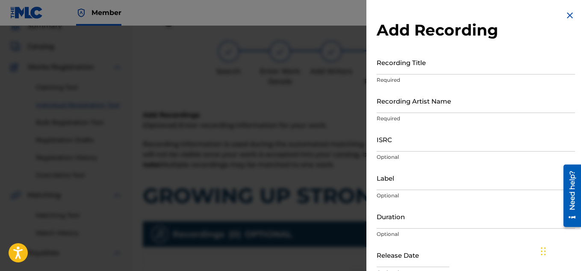
scroll to position [260, 0]
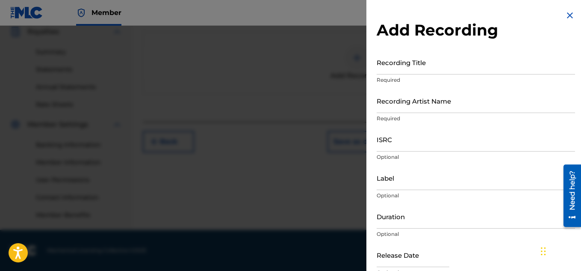
click at [424, 69] on input "Recording Title" at bounding box center [476, 62] width 199 height 24
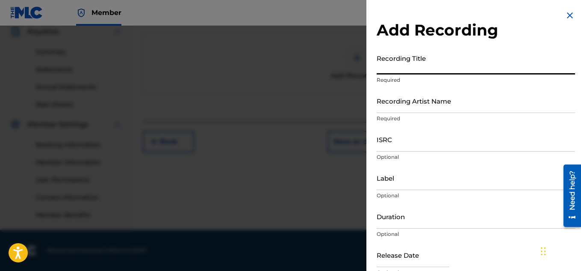
paste input "GROWING UP STRONG"
type input "GROWING UP STRONG"
click at [400, 99] on input "Recording Artist Name" at bounding box center [476, 101] width 199 height 24
paste input "FLUNKY JUNKY"
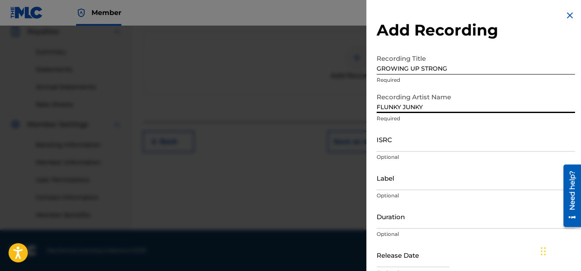
type input "FLUNKY JUNKY"
click at [438, 147] on input "ISRC" at bounding box center [476, 139] width 199 height 24
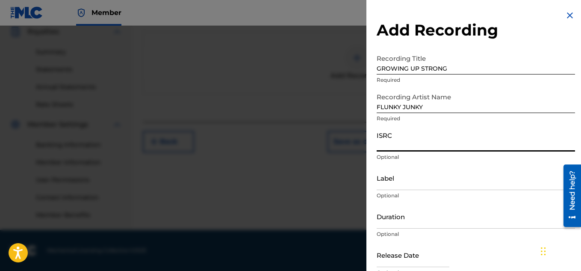
paste input "QZDA81896241"
type input "QZDA81896241"
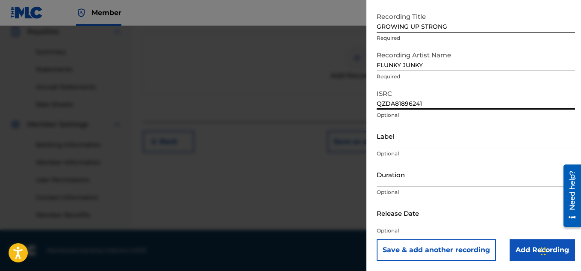
click at [523, 241] on input "Add Recording" at bounding box center [542, 249] width 65 height 21
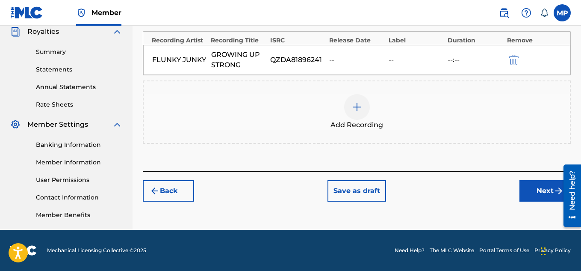
click at [546, 184] on button "Next" at bounding box center [545, 190] width 51 height 21
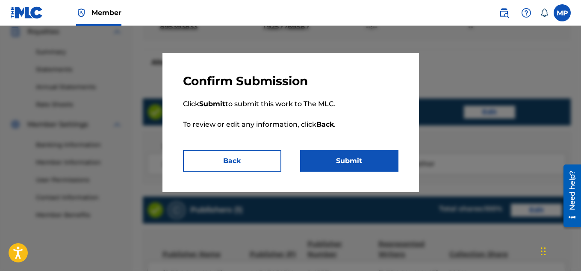
scroll to position [463, 0]
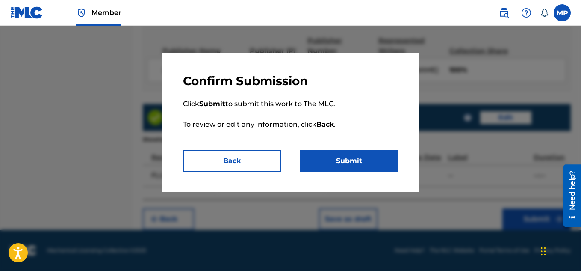
click at [395, 169] on button "Submit" at bounding box center [349, 160] width 98 height 21
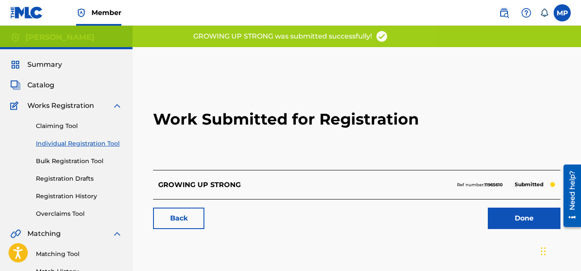
click at [192, 222] on link "Back" at bounding box center [178, 218] width 51 height 21
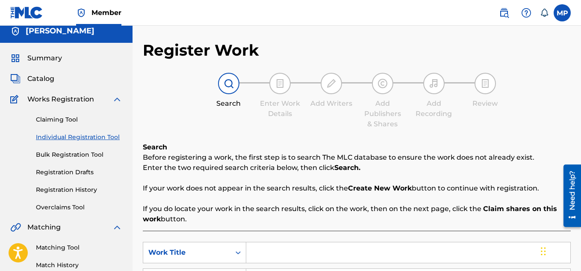
scroll to position [175, 0]
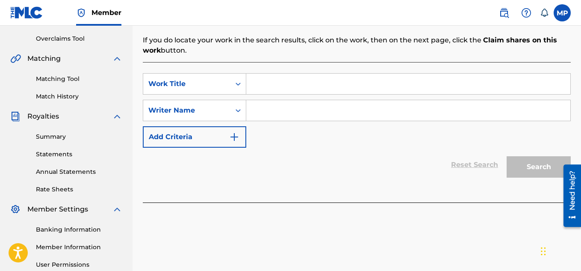
click at [288, 90] on input "Search Form" at bounding box center [408, 84] width 324 height 21
paste input "GRINDERS EXPERIENCE"
type input "GRINDERS EXPERIENCE"
click at [289, 119] on input "Search Form" at bounding box center [408, 110] width 324 height 21
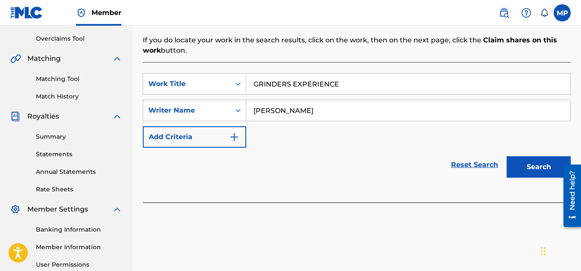
type input "[PERSON_NAME]"
click at [533, 171] on button "Search" at bounding box center [539, 166] width 64 height 21
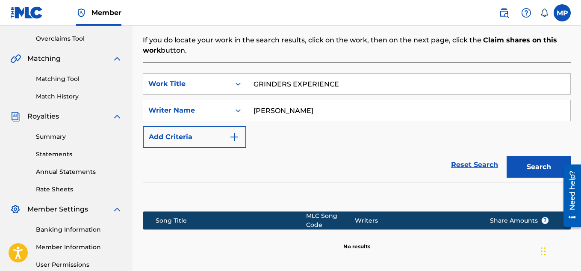
scroll to position [260, 0]
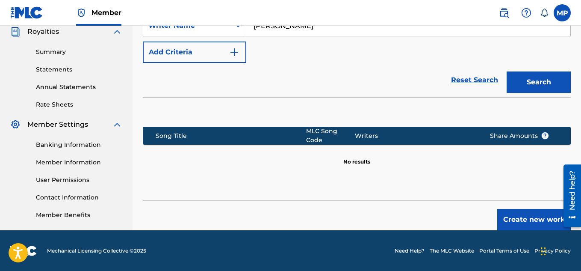
click at [514, 214] on button "Create new work" at bounding box center [535, 219] width 74 height 21
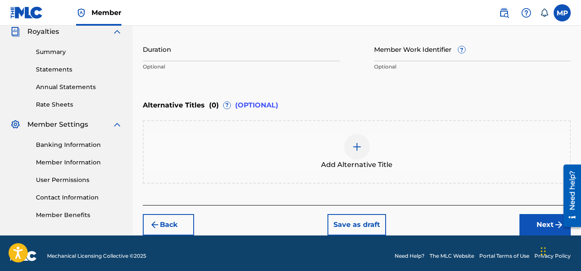
click at [361, 142] on img at bounding box center [357, 147] width 10 height 10
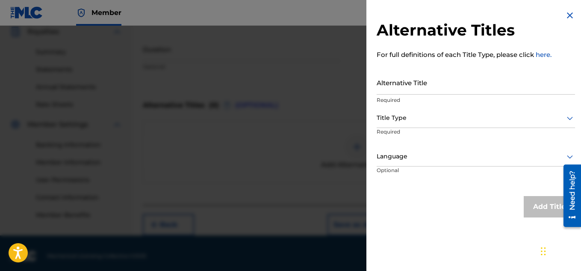
scroll to position [265, 0]
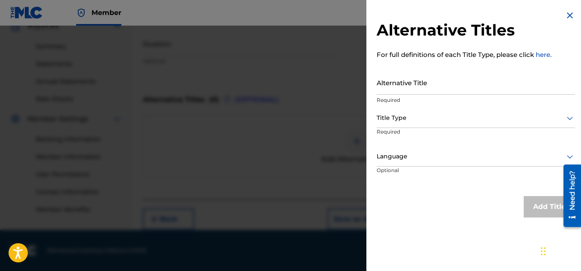
click at [565, 16] on img at bounding box center [570, 15] width 10 height 10
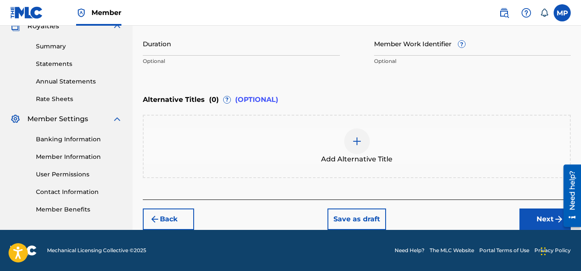
click at [530, 215] on button "Next" at bounding box center [545, 218] width 51 height 21
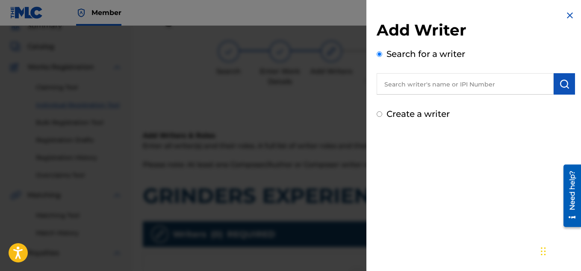
click at [434, 88] on input "text" at bounding box center [465, 83] width 177 height 21
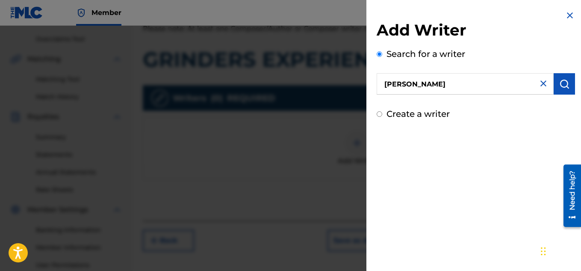
type input "[PERSON_NAME]"
click at [560, 84] on img "submit" at bounding box center [565, 84] width 10 height 10
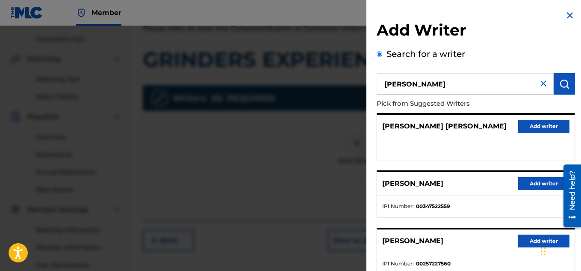
click at [535, 178] on button "Add writer" at bounding box center [544, 183] width 51 height 13
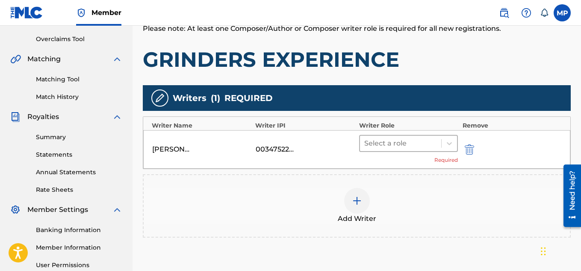
click at [435, 142] on div at bounding box center [401, 143] width 73 height 12
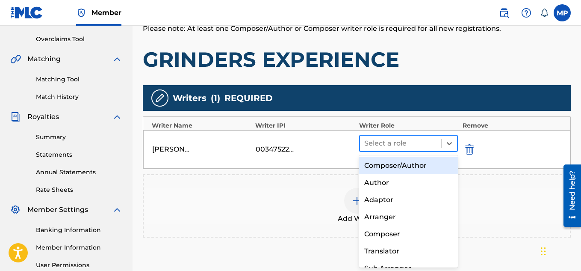
click at [409, 164] on div "Composer/Author" at bounding box center [408, 165] width 99 height 17
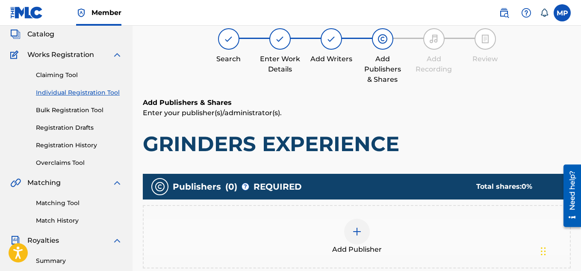
click at [368, 222] on div at bounding box center [357, 232] width 26 height 26
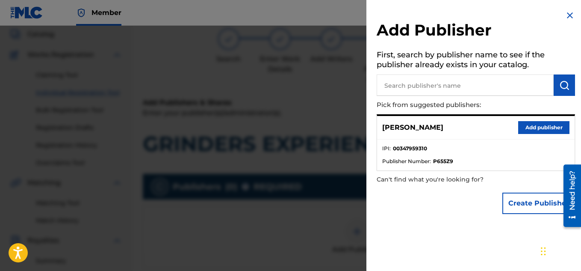
scroll to position [62, 0]
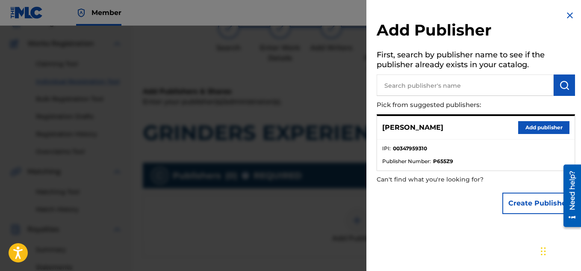
click at [527, 123] on button "Add publisher" at bounding box center [544, 127] width 51 height 13
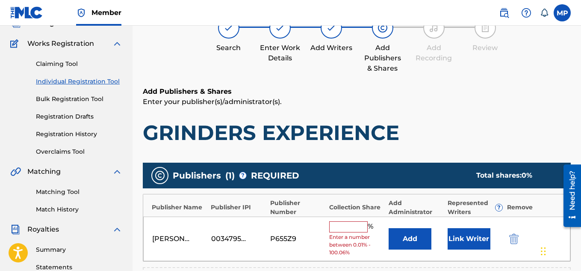
scroll to position [144, 0]
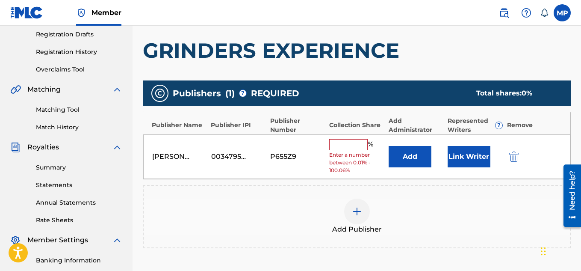
click at [475, 149] on button "Link Writer" at bounding box center [469, 156] width 43 height 21
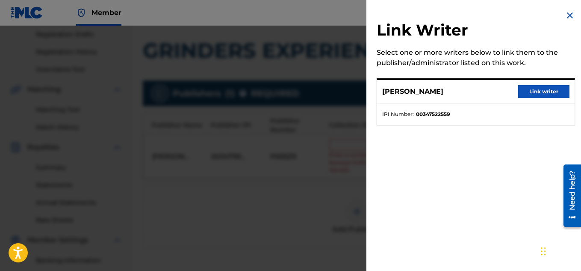
click at [560, 86] on button "Link writer" at bounding box center [544, 91] width 51 height 13
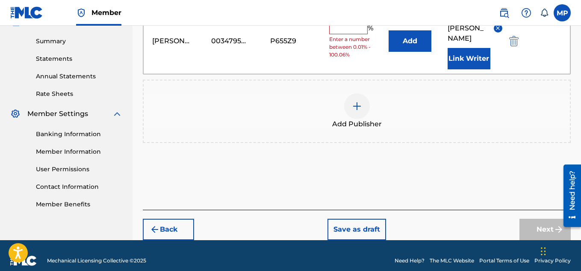
scroll to position [211, 0]
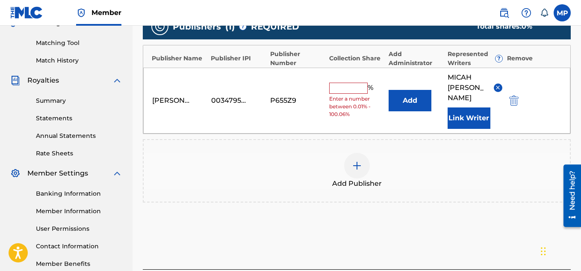
click at [338, 83] on input "text" at bounding box center [348, 88] width 39 height 11
type input "100"
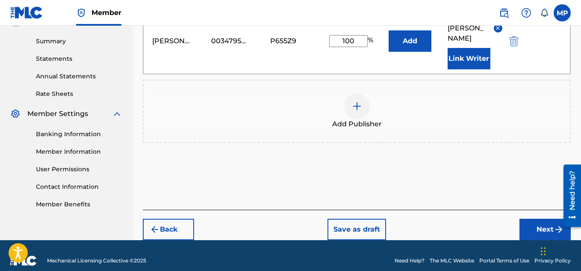
click at [533, 219] on button "Next" at bounding box center [545, 229] width 51 height 21
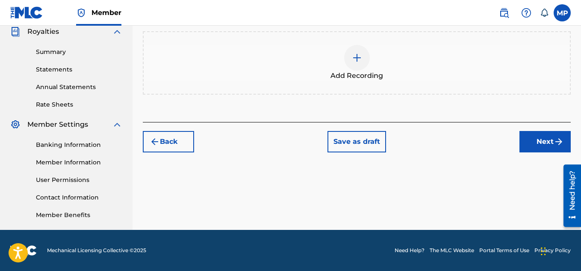
click at [365, 71] on div at bounding box center [357, 58] width 26 height 26
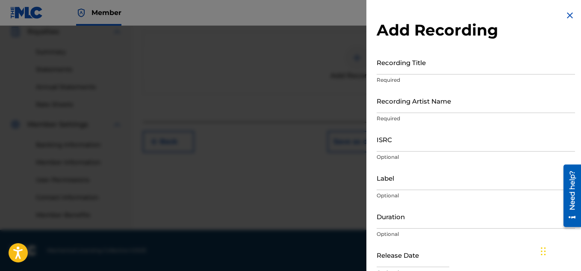
scroll to position [96, 0]
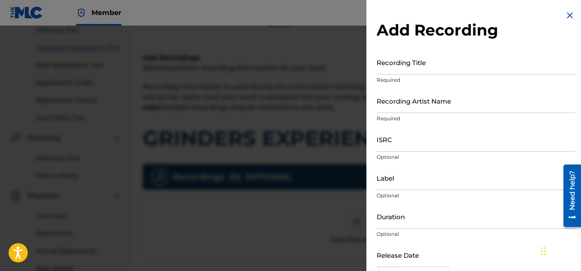
click at [415, 66] on input "Recording Title" at bounding box center [476, 62] width 199 height 24
paste input "GRINDERS EXPERIENCE"
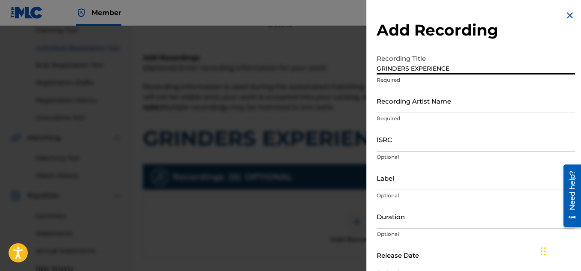
type input "GRINDERS EXPERIENCE"
click at [489, 99] on input "Recording Artist Name" at bounding box center [476, 101] width 199 height 24
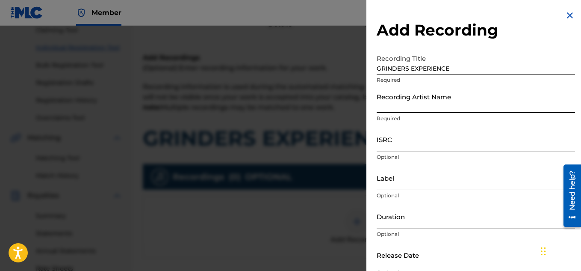
paste input "FLUNKY JUNKY"
type input "FLUNKY JUNKY"
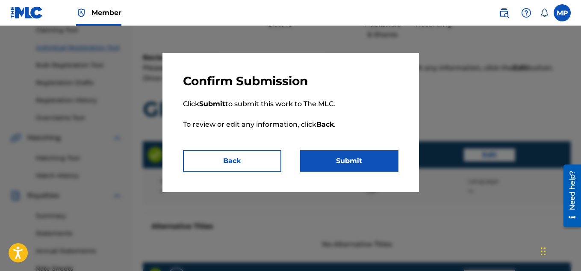
scroll to position [463, 0]
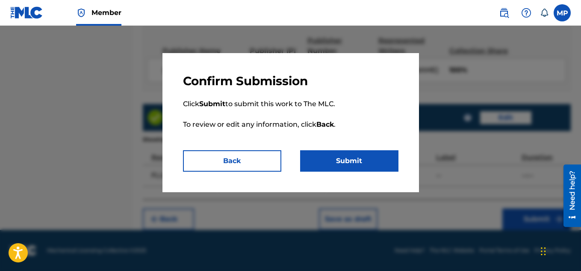
click at [355, 158] on button "Submit" at bounding box center [349, 160] width 98 height 21
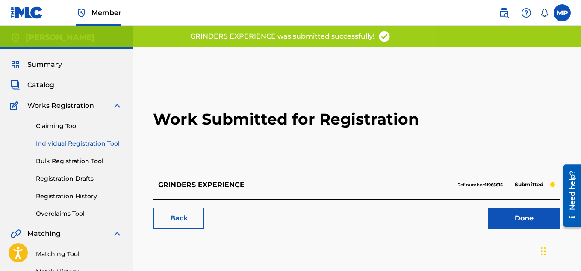
click at [178, 217] on link "Back" at bounding box center [178, 218] width 51 height 21
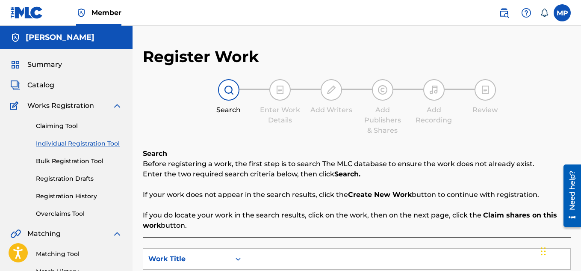
scroll to position [143, 0]
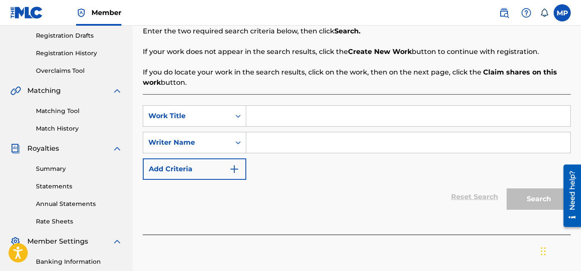
click at [355, 121] on input "Search Form" at bounding box center [408, 116] width 324 height 21
paste input "GET THAT NOW"
type input "GET THAT NOW"
click at [308, 151] on input "Search Form" at bounding box center [408, 142] width 324 height 21
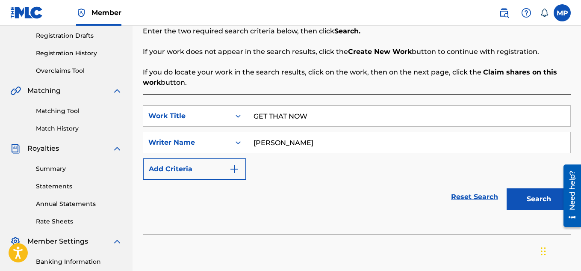
type input "[PERSON_NAME]"
click at [543, 201] on button "Search" at bounding box center [539, 198] width 64 height 21
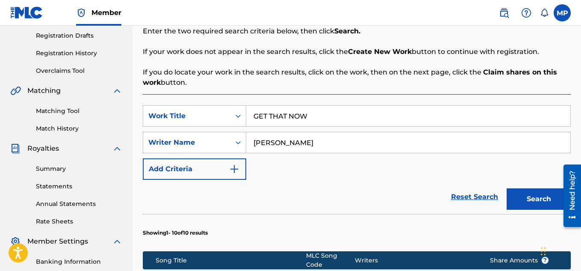
scroll to position [611, 0]
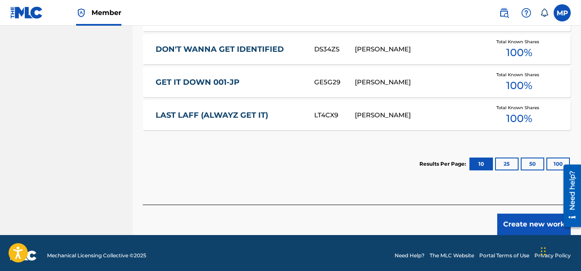
click at [513, 223] on button "Create new work" at bounding box center [535, 224] width 74 height 21
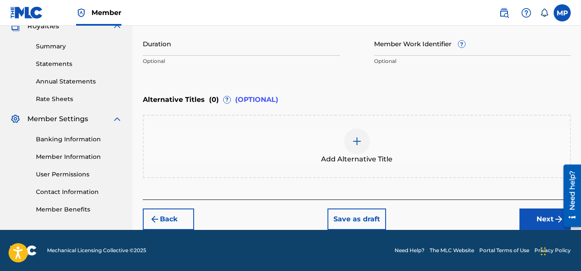
scroll to position [108, 0]
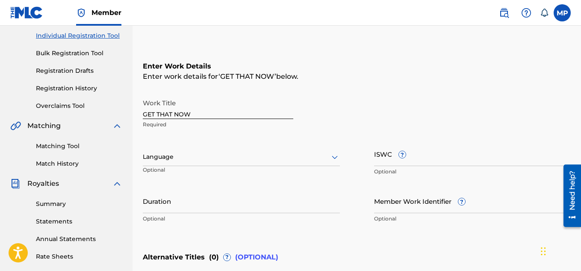
click at [469, 156] on input "ISWC ?" at bounding box center [472, 154] width 197 height 24
paste input "T9257770244"
type input "T9257770244"
click at [427, 207] on input "Member Work Identifier ?" at bounding box center [472, 201] width 197 height 24
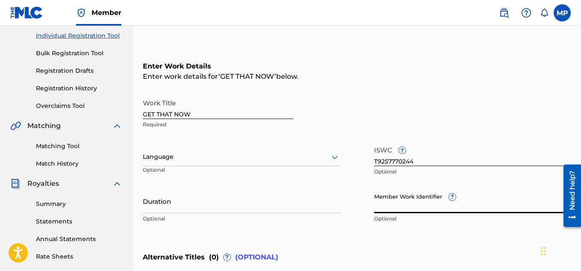
paste input "895393869"
type input "895393869"
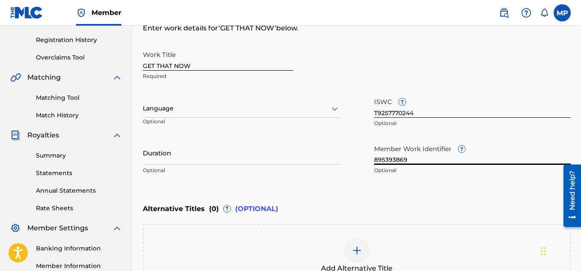
scroll to position [247, 0]
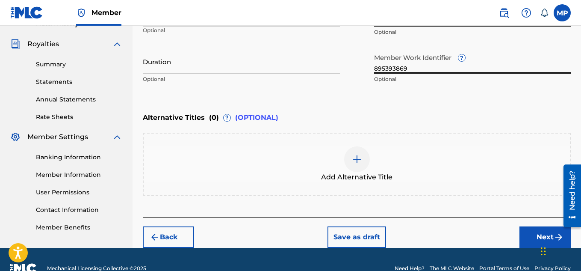
click at [535, 230] on button "Next" at bounding box center [545, 236] width 51 height 21
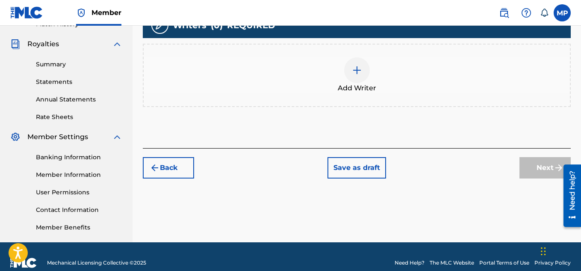
scroll to position [161, 0]
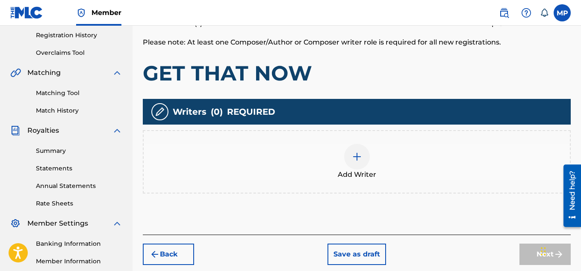
click at [369, 144] on div "Add Writer" at bounding box center [357, 162] width 427 height 36
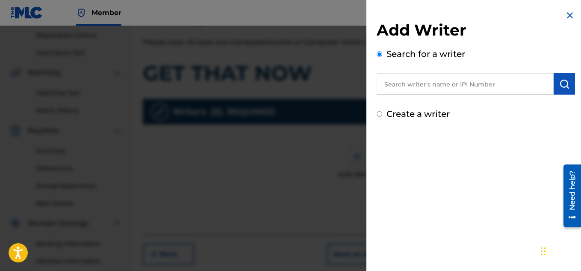
scroll to position [182, 0]
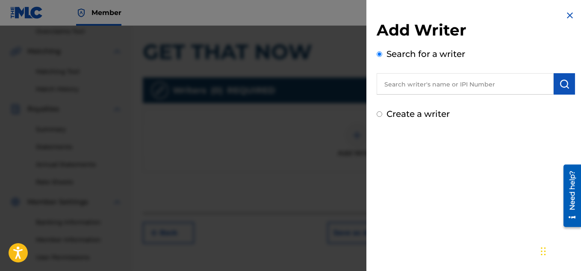
click at [421, 85] on input "text" at bounding box center [465, 83] width 177 height 21
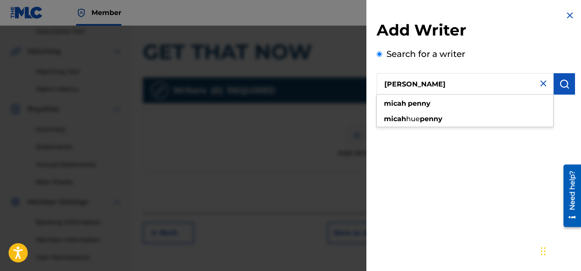
type input "[PERSON_NAME]"
click at [569, 89] on button "submit" at bounding box center [564, 83] width 21 height 21
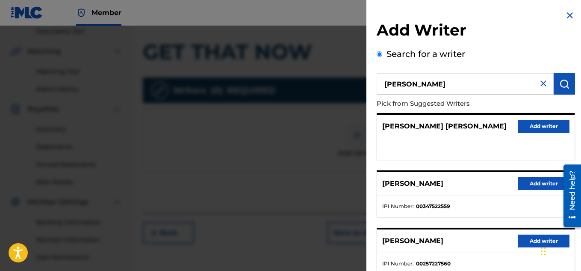
click at [530, 182] on button "Add writer" at bounding box center [544, 183] width 51 height 13
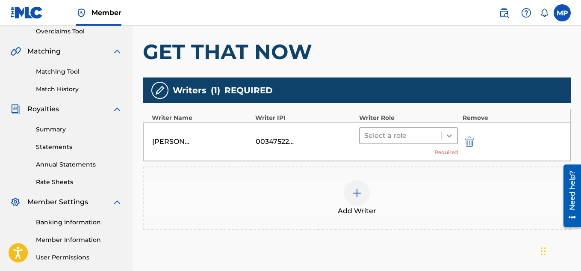
click at [453, 137] on icon at bounding box center [449, 135] width 9 height 9
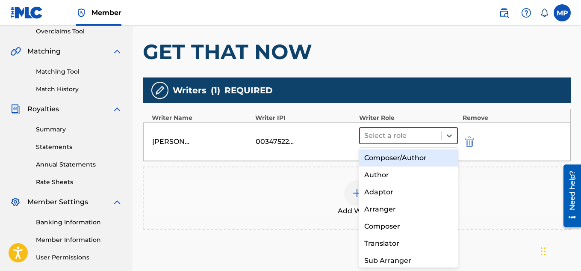
click at [418, 154] on div "Composer/Author" at bounding box center [408, 157] width 99 height 17
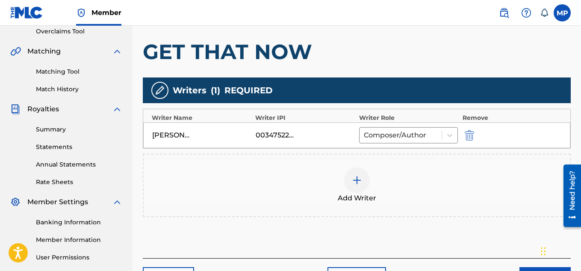
scroll to position [260, 0]
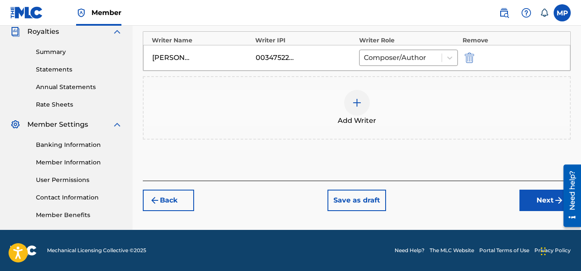
click at [537, 198] on button "Next" at bounding box center [545, 200] width 51 height 21
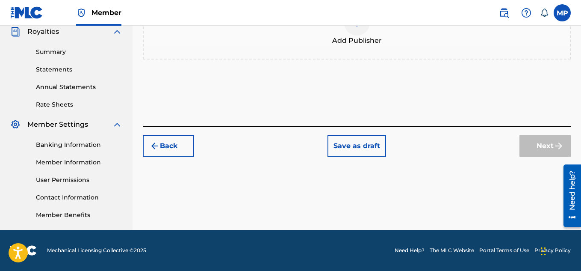
scroll to position [105, 0]
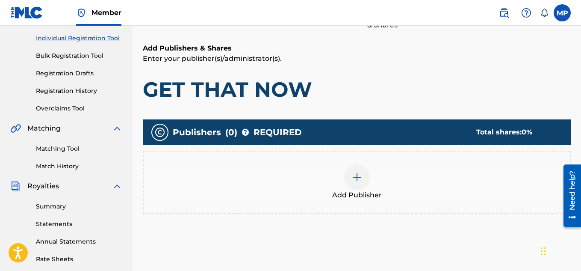
click at [357, 181] on img at bounding box center [357, 177] width 10 height 10
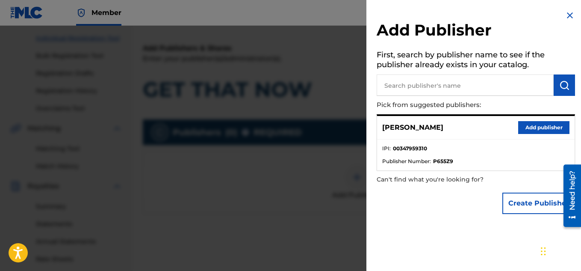
click at [537, 129] on button "Add publisher" at bounding box center [544, 127] width 51 height 13
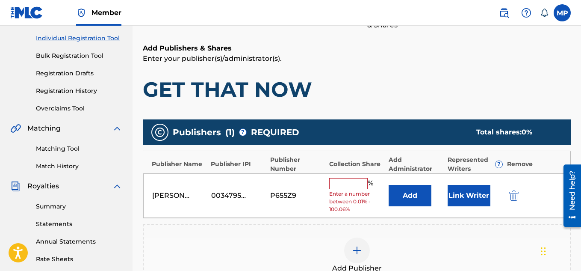
click at [346, 190] on span "Enter a number between 0.01% - 100.06%" at bounding box center [356, 201] width 55 height 23
click at [344, 186] on input "text" at bounding box center [348, 183] width 39 height 11
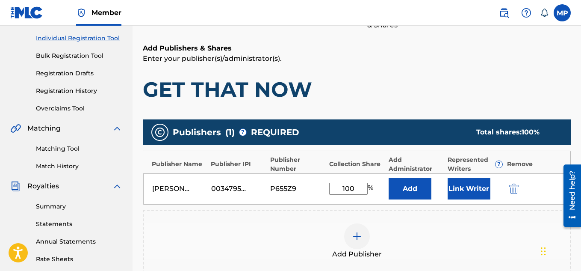
type input "100"
click at [475, 179] on button "Link Writer" at bounding box center [469, 188] width 43 height 21
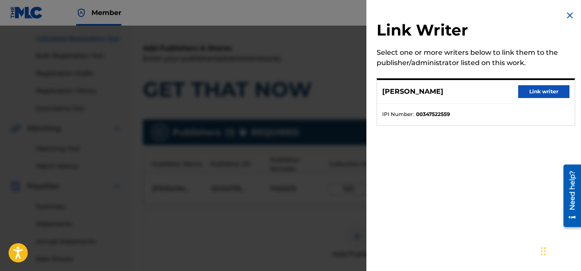
click at [534, 89] on button "Link writer" at bounding box center [544, 91] width 51 height 13
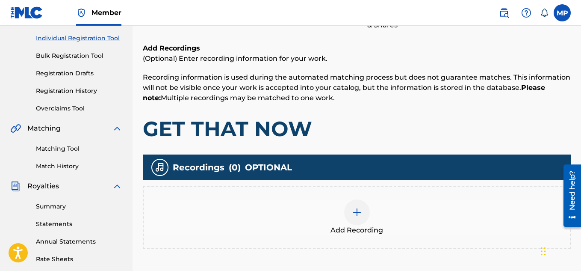
scroll to position [39, 0]
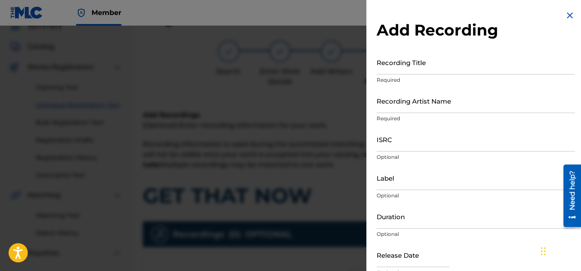
scroll to position [243, 0]
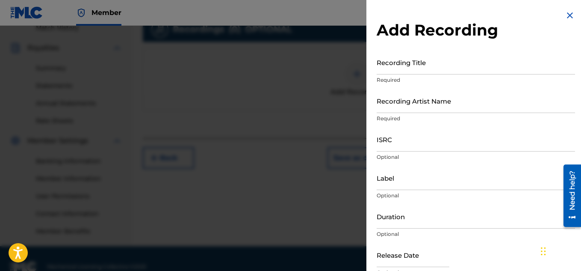
click at [432, 66] on input "Recording Title" at bounding box center [476, 62] width 199 height 24
paste input "GET THAT NOW"
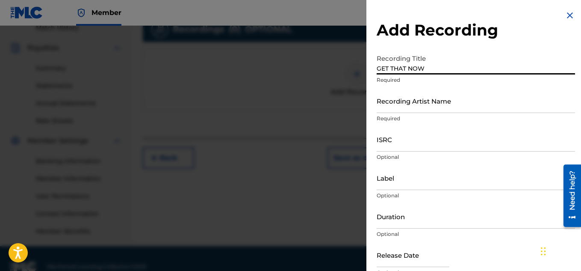
type input "GET THAT NOW"
click at [408, 110] on input "Recording Artist Name" at bounding box center [476, 101] width 199 height 24
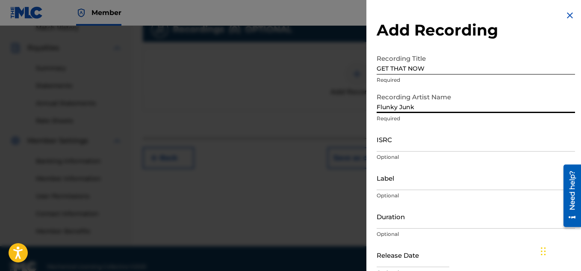
type input "Flunky Junky"
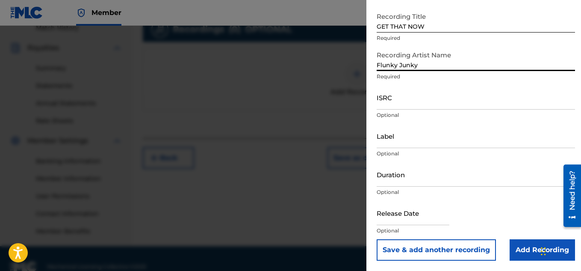
click at [516, 241] on input "Add Recording" at bounding box center [542, 249] width 65 height 21
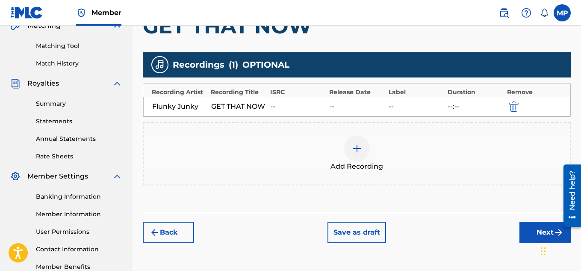
scroll to position [234, 0]
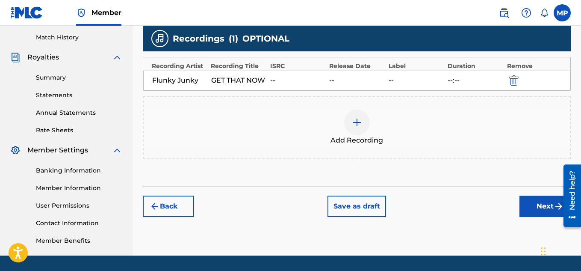
click at [529, 204] on button "Next" at bounding box center [545, 206] width 51 height 21
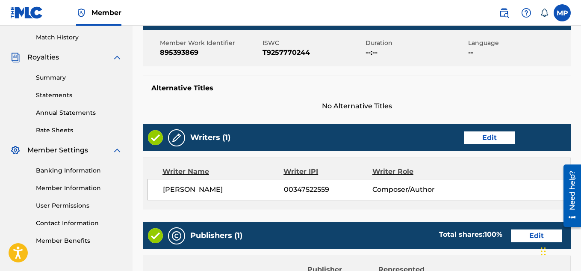
scroll to position [463, 0]
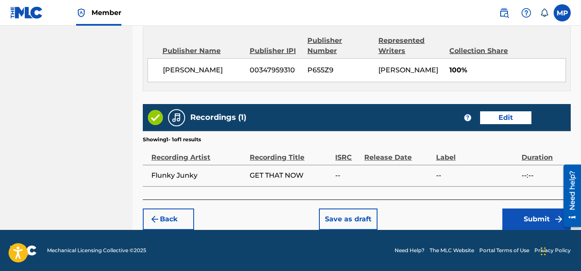
click at [519, 215] on button "Submit" at bounding box center [537, 218] width 68 height 21
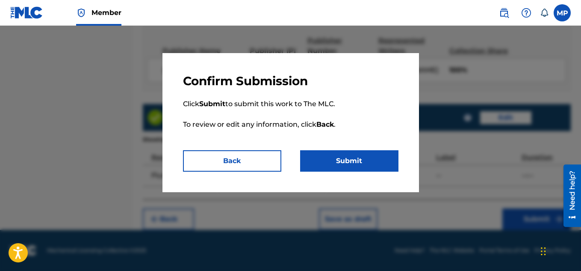
click at [348, 170] on button "Submit" at bounding box center [349, 160] width 98 height 21
click at [344, 163] on button "Submit" at bounding box center [349, 160] width 98 height 21
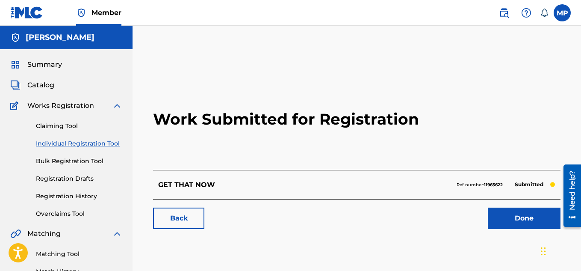
click at [180, 224] on link "Back" at bounding box center [178, 218] width 51 height 21
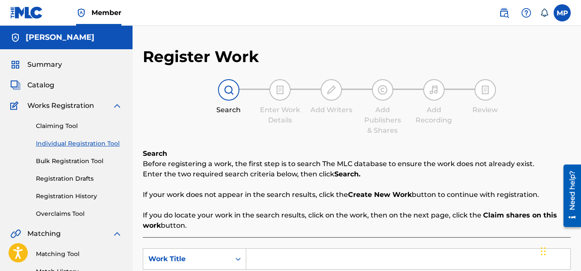
click at [283, 249] on input "Search Form" at bounding box center [408, 259] width 324 height 21
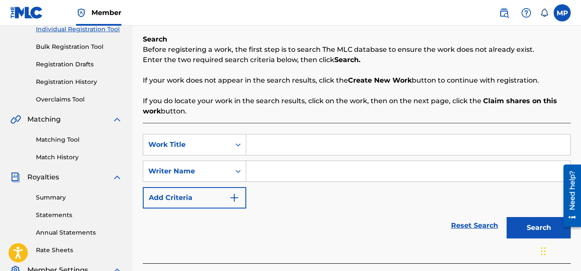
paste input "FLOATING OR JOKING"
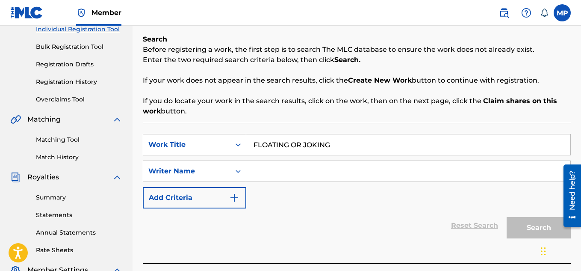
type input "FLOATING OR JOKING"
click at [267, 175] on input "Search Form" at bounding box center [408, 171] width 324 height 21
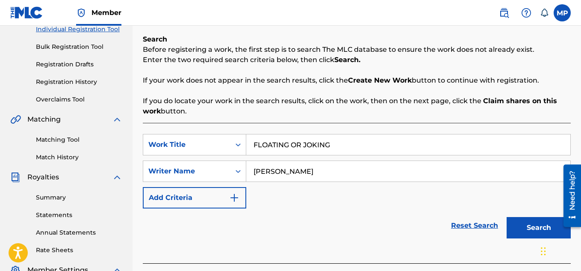
type input "[PERSON_NAME]"
click at [525, 222] on button "Search" at bounding box center [539, 227] width 64 height 21
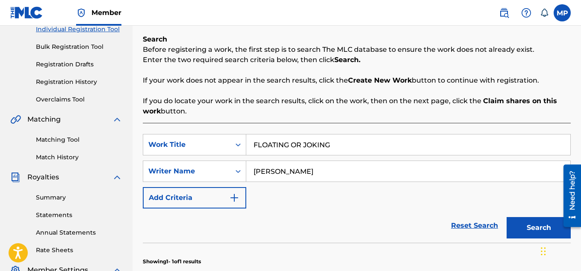
click at [525, 218] on button "Search" at bounding box center [539, 227] width 64 height 21
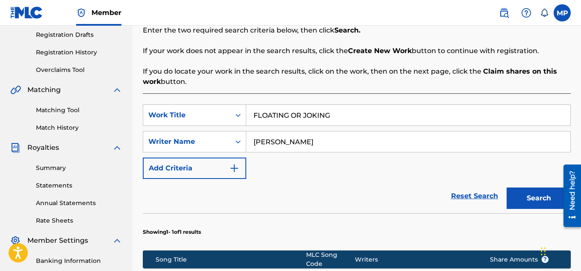
scroll to position [299, 0]
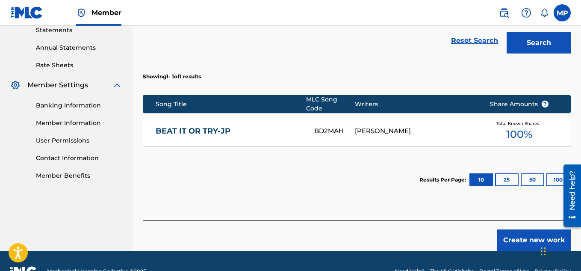
click at [509, 238] on button "Create new work" at bounding box center [535, 239] width 74 height 21
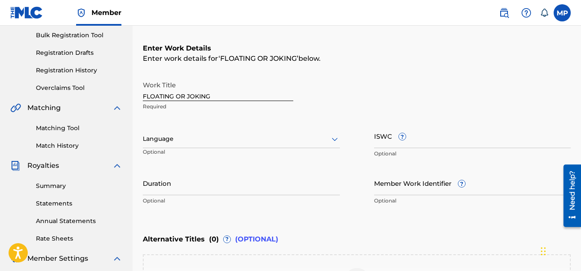
scroll to position [125, 0]
click at [459, 141] on input "ISWC ?" at bounding box center [472, 137] width 197 height 24
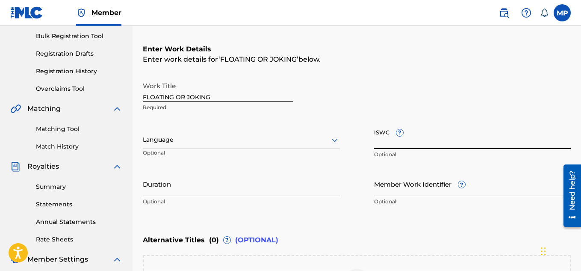
paste input "T9257769883"
type input "T9257769883"
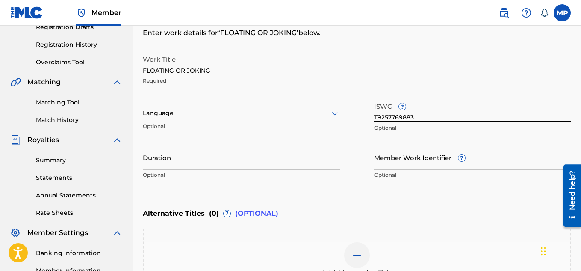
scroll to position [169, 0]
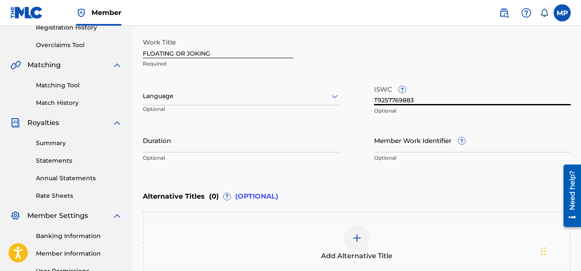
click at [407, 145] on input "Member Work Identifier ?" at bounding box center [472, 140] width 197 height 24
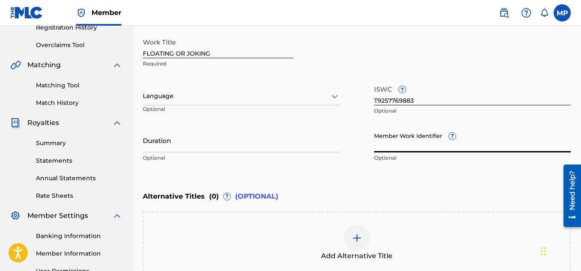
paste input "895393849"
type input "895393849"
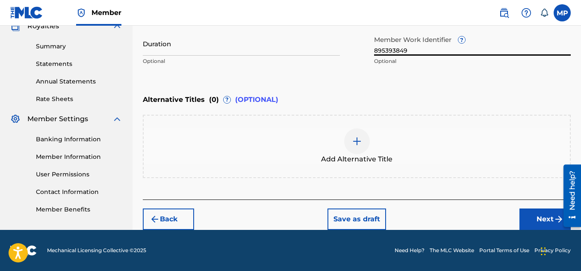
click at [527, 212] on button "Next" at bounding box center [545, 218] width 51 height 21
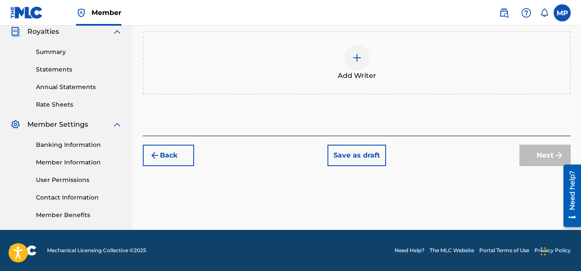
scroll to position [39, 0]
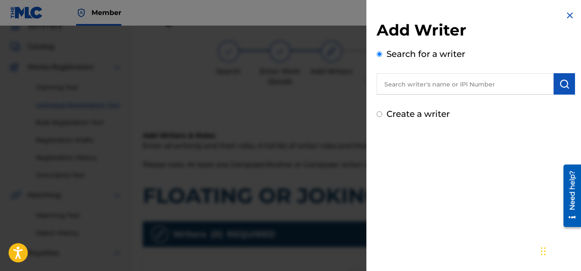
scroll to position [228, 0]
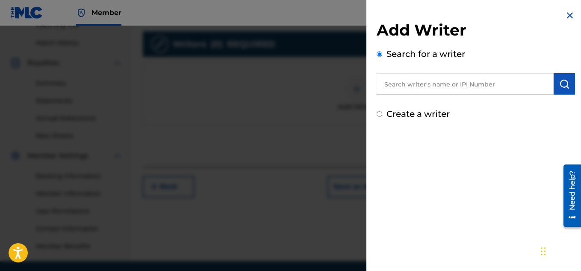
click at [448, 74] on input "text" at bounding box center [465, 83] width 177 height 21
click at [418, 85] on input "text" at bounding box center [465, 83] width 177 height 21
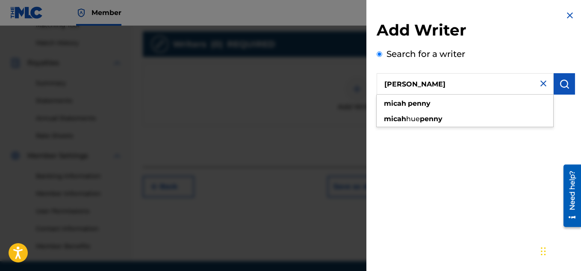
type input "[PERSON_NAME]"
click at [560, 87] on img "submit" at bounding box center [565, 84] width 10 height 10
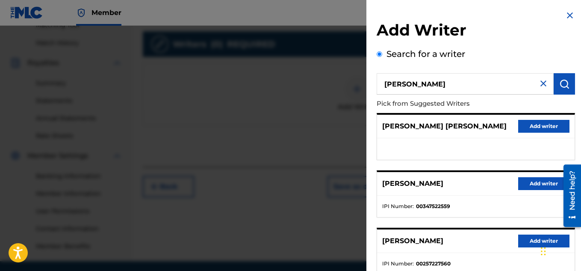
click at [543, 178] on button "Add writer" at bounding box center [544, 183] width 51 height 13
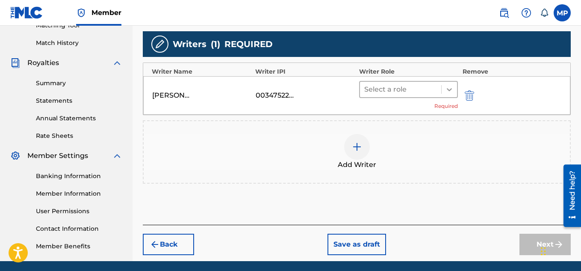
click at [450, 91] on icon at bounding box center [449, 89] width 9 height 9
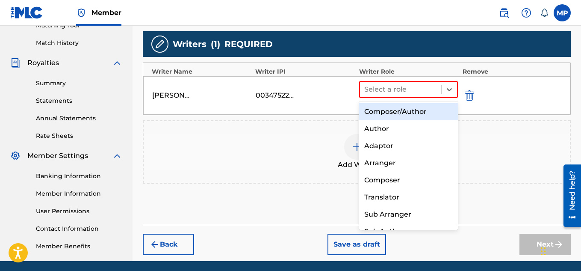
click at [422, 100] on div "8 results available. Use Up and Down to choose options, press Enter to select t…" at bounding box center [408, 95] width 99 height 29
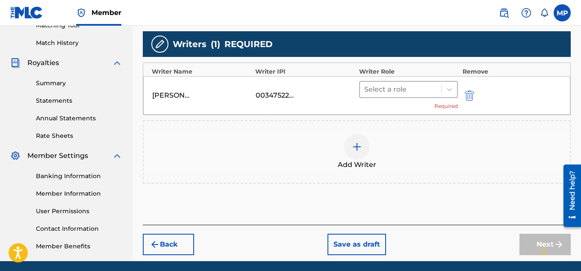
click at [409, 89] on div at bounding box center [401, 89] width 73 height 12
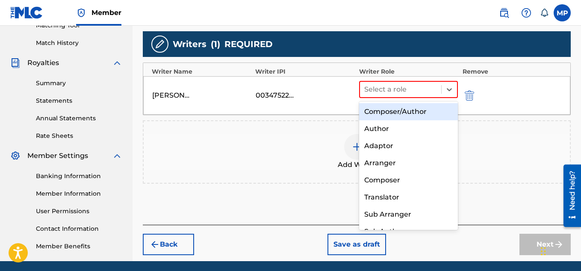
click at [396, 109] on div "Composer/Author" at bounding box center [408, 111] width 99 height 17
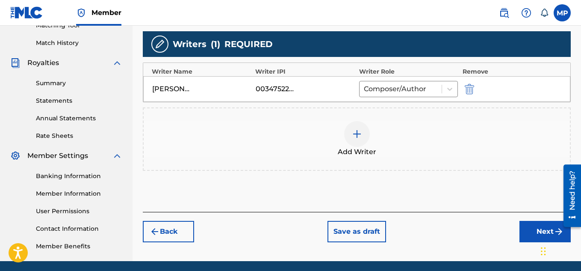
click at [527, 221] on button "Next" at bounding box center [545, 231] width 51 height 21
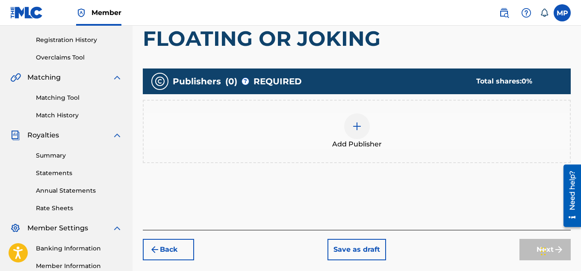
click at [359, 131] on img at bounding box center [357, 126] width 10 height 10
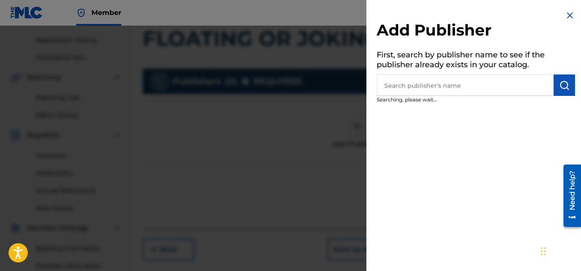
scroll to position [103, 0]
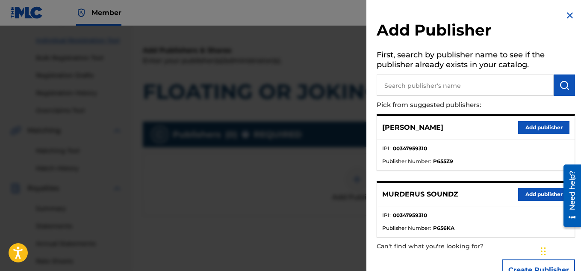
click at [505, 80] on input "text" at bounding box center [465, 84] width 177 height 21
click at [531, 194] on button "Add publisher" at bounding box center [544, 194] width 51 height 13
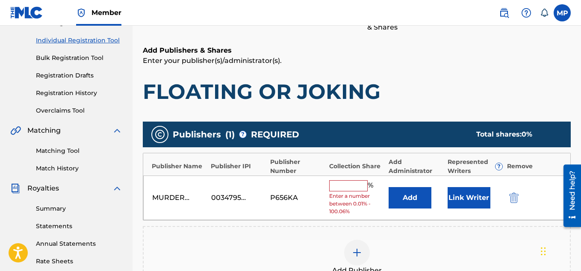
click at [356, 186] on input "text" at bounding box center [348, 185] width 39 height 11
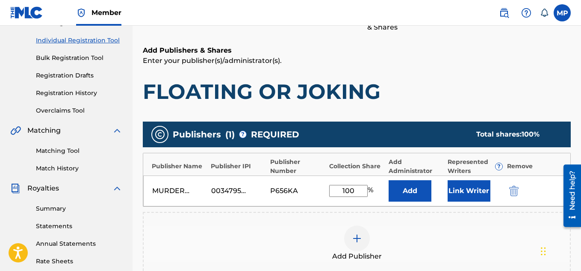
type input "100"
click at [462, 189] on button "Link Writer" at bounding box center [469, 190] width 43 height 21
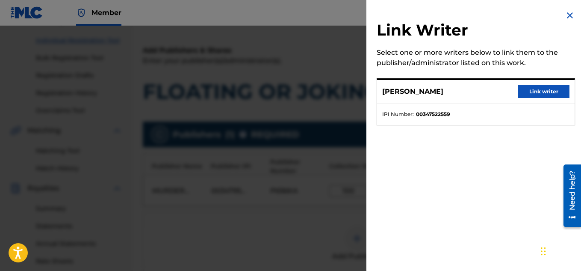
click at [541, 96] on button "Link writer" at bounding box center [544, 91] width 51 height 13
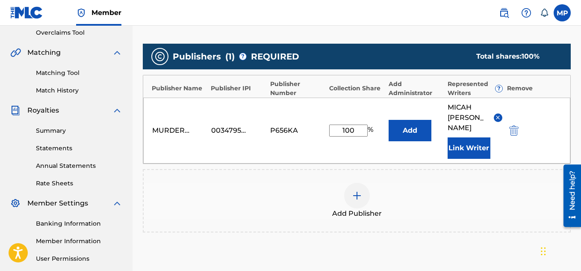
scroll to position [270, 0]
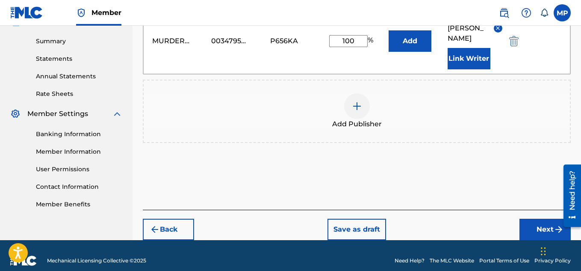
click at [525, 219] on button "Next" at bounding box center [545, 229] width 51 height 21
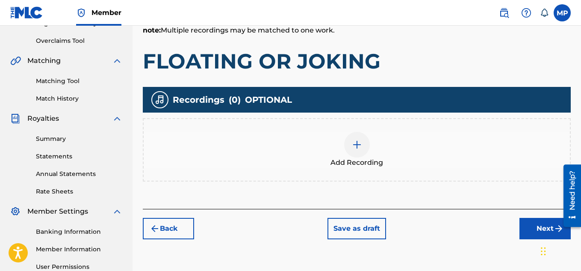
scroll to position [163, 0]
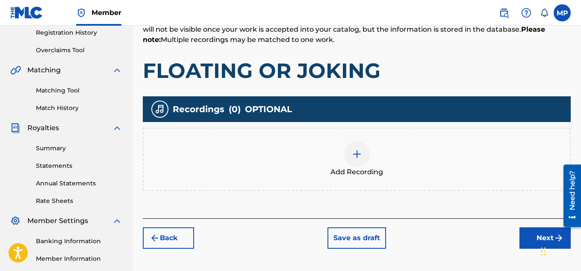
click at [355, 149] on img at bounding box center [357, 154] width 10 height 10
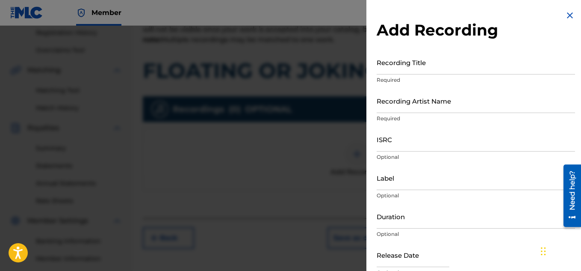
click at [418, 68] on input "Recording Title" at bounding box center [476, 62] width 199 height 24
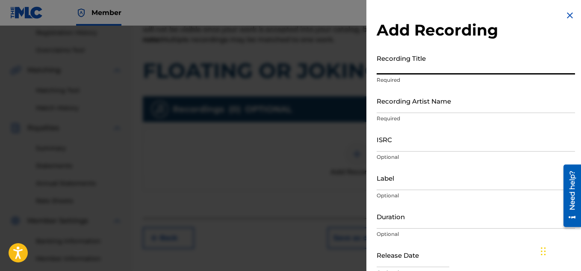
paste input "FLOATING OR JOKING"
type input "FLOATING OR JOKING"
click at [412, 107] on input "Recording Artist Name" at bounding box center [476, 101] width 199 height 24
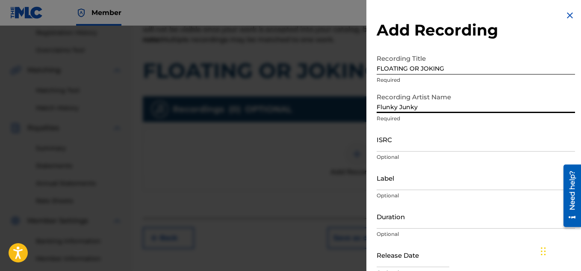
type input "Flunky Junky"
click at [422, 140] on input "ISRC" at bounding box center [476, 139] width 199 height 24
paste input "QZDA81896257"
type input "QZDA81896257"
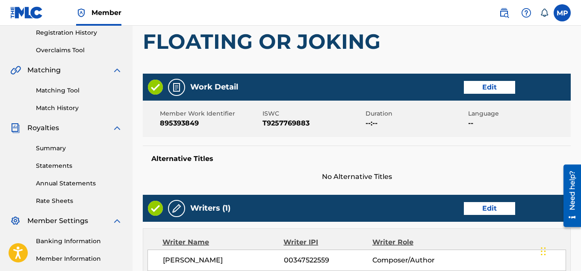
scroll to position [463, 0]
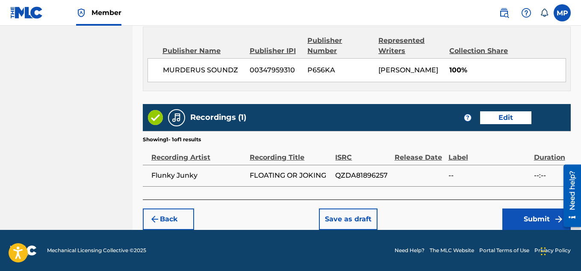
click at [532, 218] on button "Submit" at bounding box center [537, 218] width 68 height 21
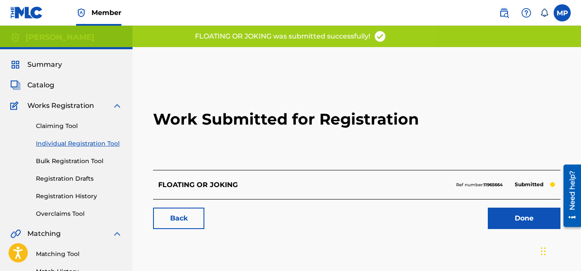
click at [181, 217] on link "Back" at bounding box center [178, 218] width 51 height 21
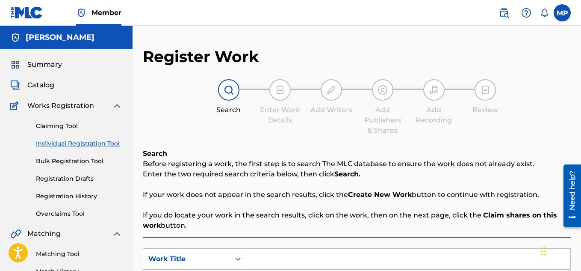
scroll to position [43, 0]
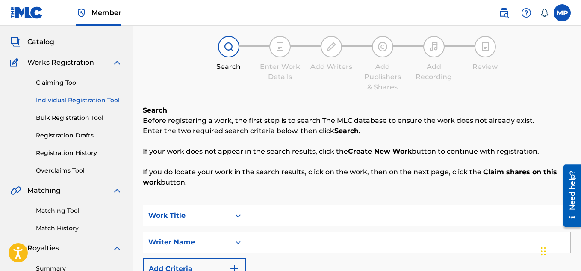
click at [86, 150] on link "Registration History" at bounding box center [79, 152] width 86 height 9
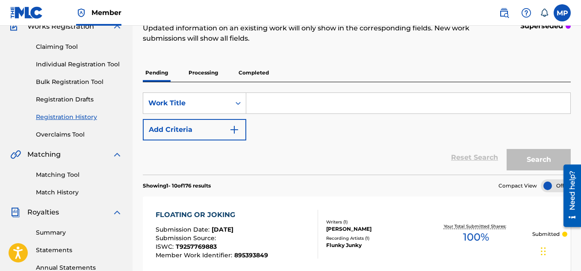
scroll to position [46, 0]
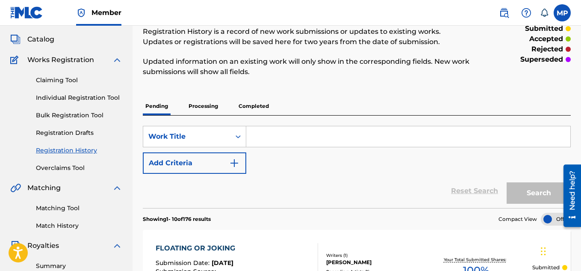
click at [194, 105] on p "Processing" at bounding box center [203, 106] width 35 height 18
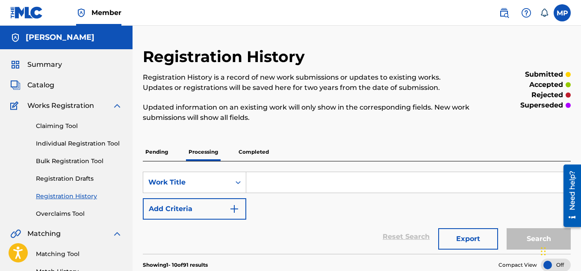
scroll to position [49, 0]
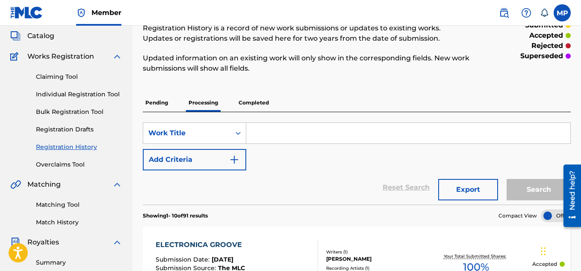
click at [157, 103] on p "Pending" at bounding box center [157, 103] width 28 height 18
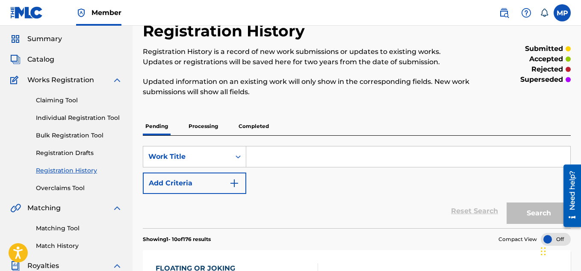
scroll to position [100, 0]
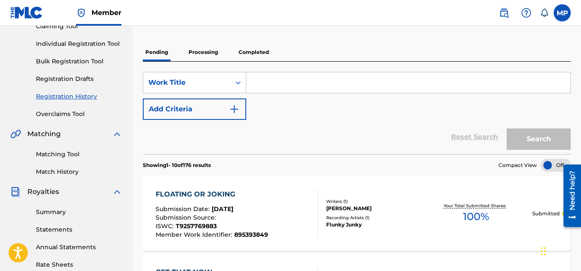
click at [80, 48] on link "Individual Registration Tool" at bounding box center [79, 43] width 86 height 9
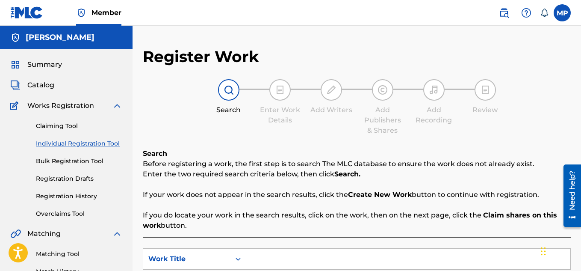
scroll to position [185, 0]
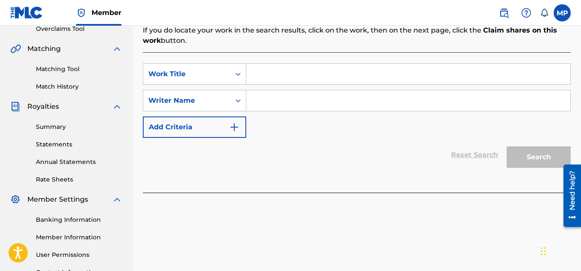
click at [285, 75] on input "Search Form" at bounding box center [408, 74] width 324 height 21
paste input "FASTER BETTER BIGGER"
type input "FASTER BETTER BIGGER"
click at [279, 101] on input "Search Form" at bounding box center [408, 100] width 324 height 21
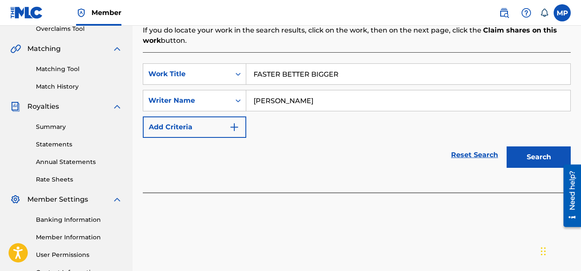
type input "[PERSON_NAME]"
click at [533, 164] on button "Search" at bounding box center [539, 156] width 64 height 21
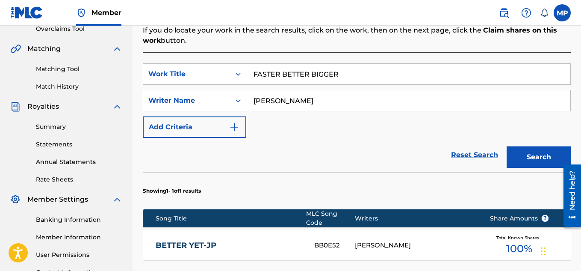
scroll to position [315, 0]
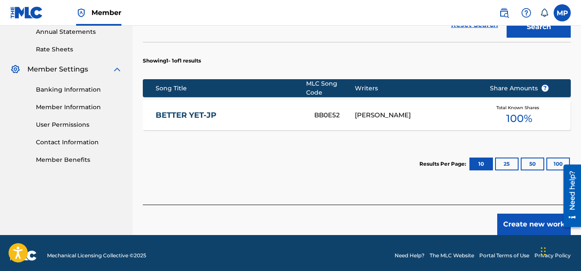
click at [511, 219] on button "Create new work" at bounding box center [535, 224] width 74 height 21
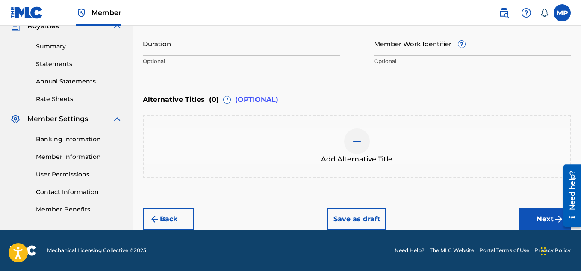
scroll to position [110, 0]
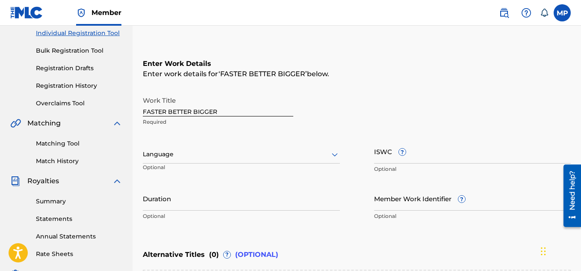
click at [382, 152] on input "ISWC ?" at bounding box center [472, 151] width 197 height 24
paste input "T9257769010"
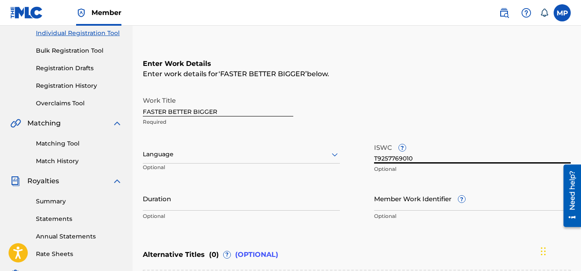
type input "T9257769010"
click at [391, 202] on input "Member Work Identifier ?" at bounding box center [472, 198] width 197 height 24
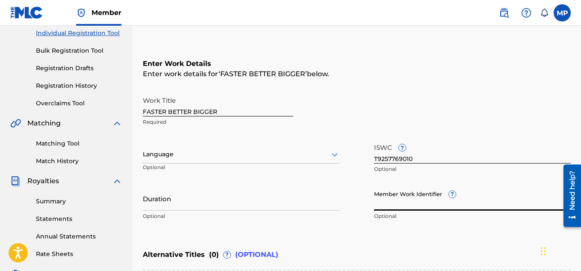
paste input "895393809"
type input "895393809"
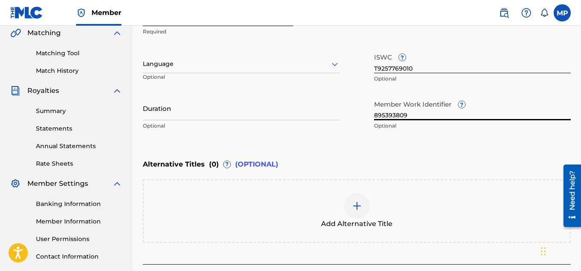
scroll to position [255, 0]
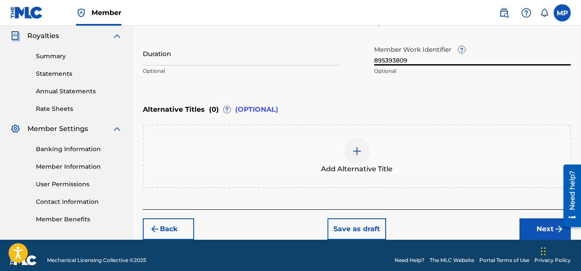
click at [529, 225] on button "Next" at bounding box center [545, 228] width 51 height 21
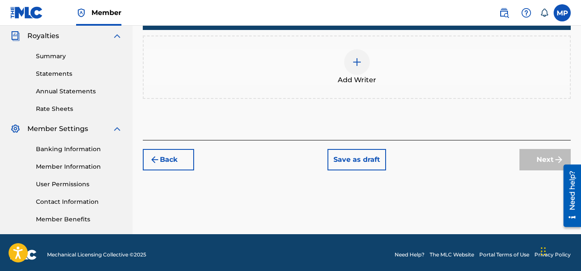
click at [368, 75] on div at bounding box center [357, 62] width 26 height 26
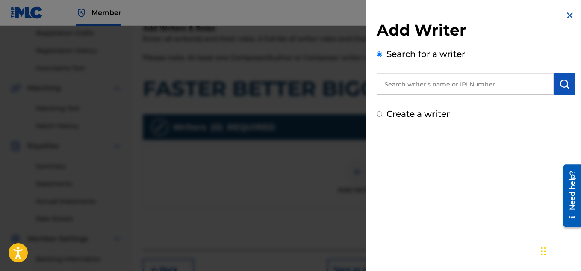
click at [439, 80] on input "text" at bounding box center [465, 83] width 177 height 21
type input "[PERSON_NAME]"
click at [556, 82] on button "submit" at bounding box center [564, 83] width 21 height 21
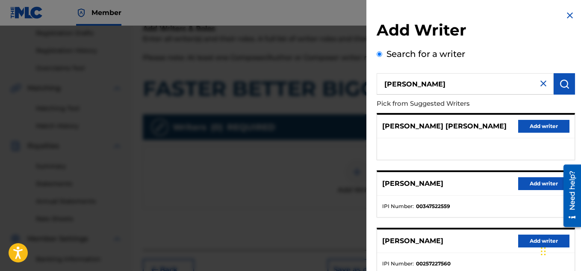
click at [531, 183] on button "Add writer" at bounding box center [544, 183] width 51 height 13
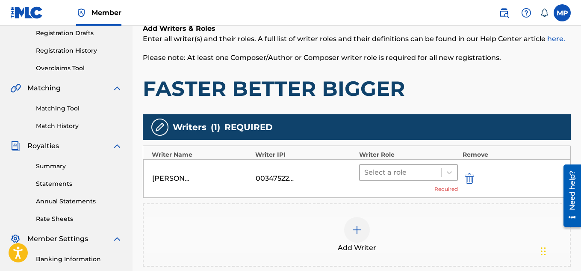
click at [437, 172] on div at bounding box center [401, 172] width 73 height 12
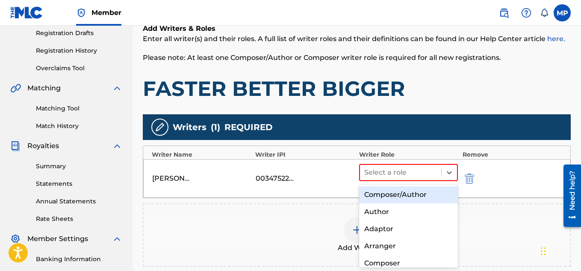
click at [413, 189] on div "Composer/Author" at bounding box center [408, 194] width 99 height 17
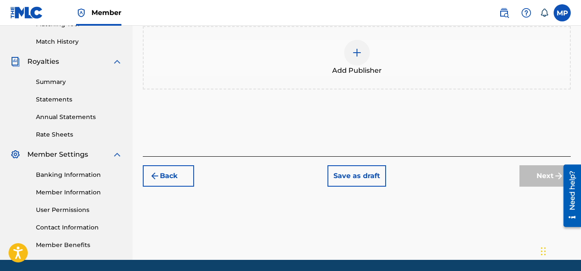
click at [361, 65] on div at bounding box center [357, 53] width 26 height 26
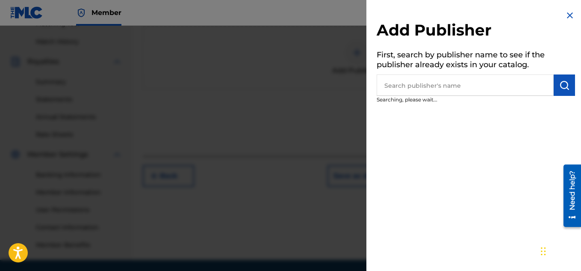
scroll to position [139, 0]
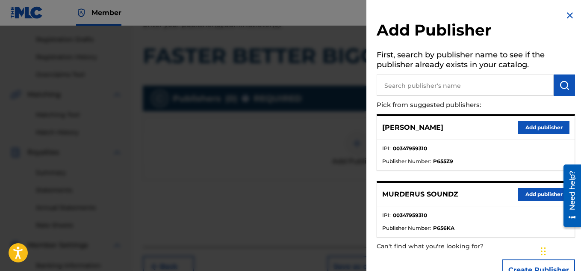
click at [532, 193] on button "Add publisher" at bounding box center [544, 194] width 51 height 13
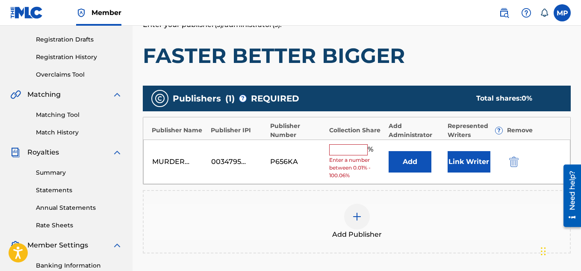
click at [357, 149] on input "text" at bounding box center [348, 149] width 39 height 11
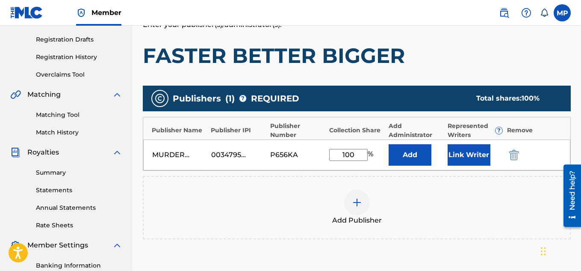
type input "100"
click at [462, 149] on button "Link Writer" at bounding box center [469, 154] width 43 height 21
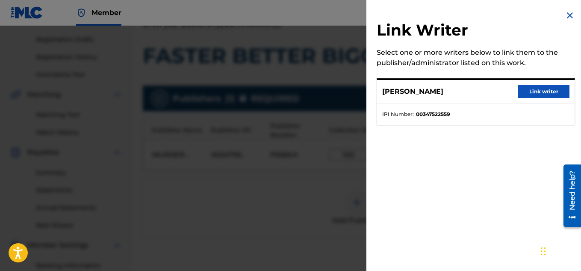
click at [544, 97] on button "Link writer" at bounding box center [544, 91] width 51 height 13
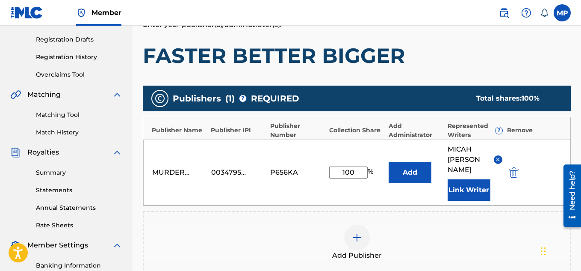
scroll to position [270, 0]
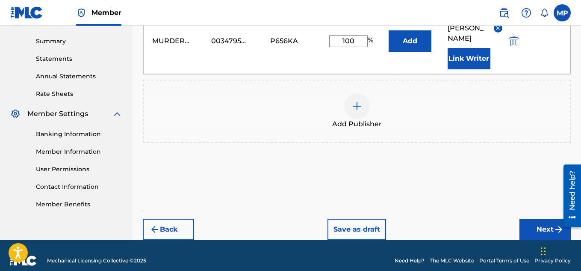
click at [523, 219] on button "Next" at bounding box center [545, 229] width 51 height 21
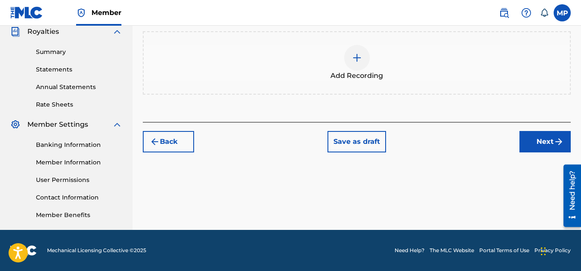
click at [366, 76] on span "Add Recording" at bounding box center [357, 76] width 53 height 10
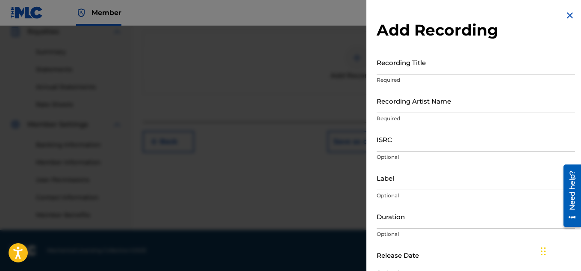
scroll to position [260, 0]
click at [392, 63] on input "Recording Title" at bounding box center [476, 62] width 199 height 24
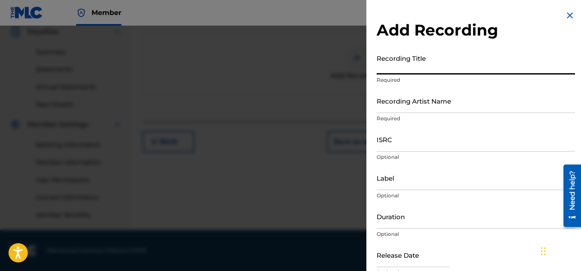
paste input "FASTER BETTER BIGGER"
type input "FASTER BETTER BIGGER"
click at [380, 109] on input "Recording Artist Name" at bounding box center [476, 101] width 199 height 24
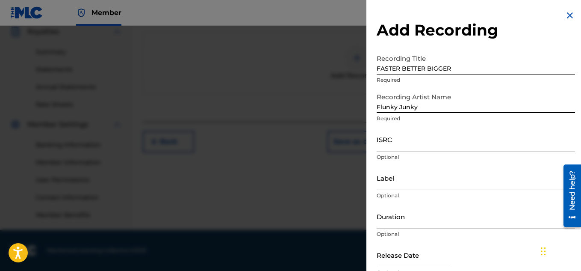
type input "Flunky Junky"
click at [405, 138] on input "ISRC" at bounding box center [476, 139] width 199 height 24
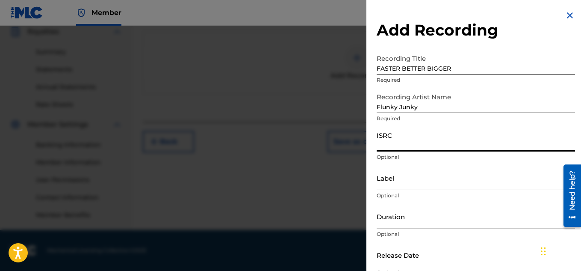
paste input "QZDA81896670"
type input "QZDA81896670"
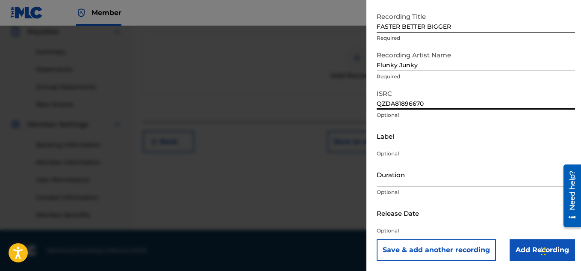
click at [519, 257] on input "Add Recording" at bounding box center [542, 249] width 65 height 21
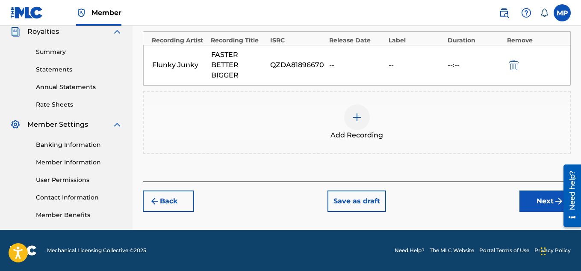
click at [526, 197] on button "Next" at bounding box center [545, 200] width 51 height 21
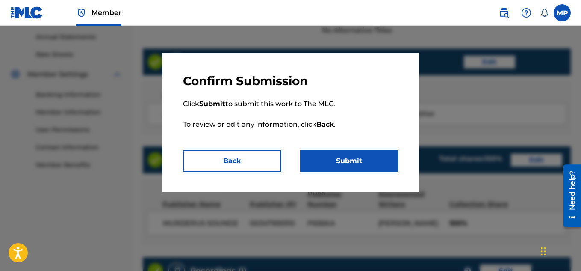
click at [389, 172] on div "Confirm Submission Click Submit to submit this work to The MLC. To review or ed…" at bounding box center [291, 122] width 257 height 139
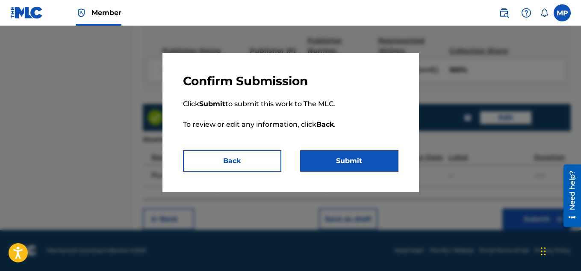
click at [367, 153] on button "Submit" at bounding box center [349, 160] width 98 height 21
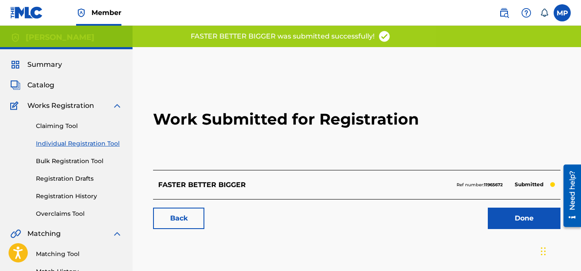
scroll to position [29, 0]
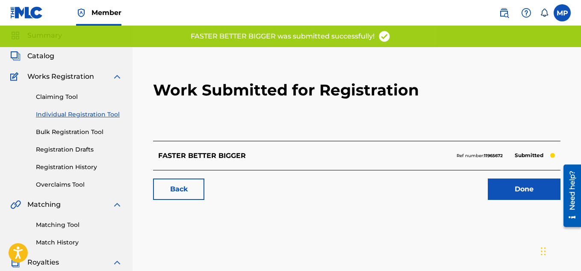
click at [198, 186] on link "Back" at bounding box center [178, 188] width 51 height 21
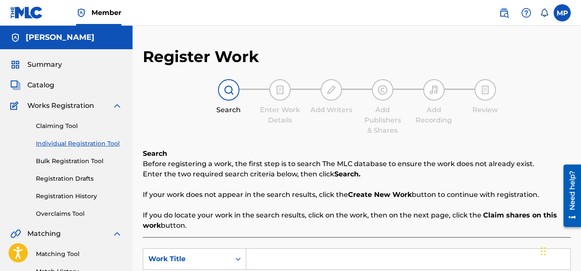
scroll to position [147, 0]
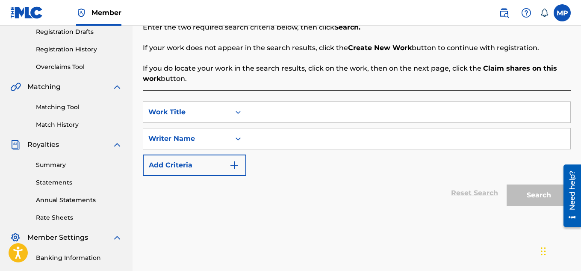
click at [278, 110] on input "Search Form" at bounding box center [408, 112] width 324 height 21
paste input "FAIR ENOUGH"
type input "FAIR ENOUGH"
click at [271, 139] on input "Search Form" at bounding box center [408, 138] width 324 height 21
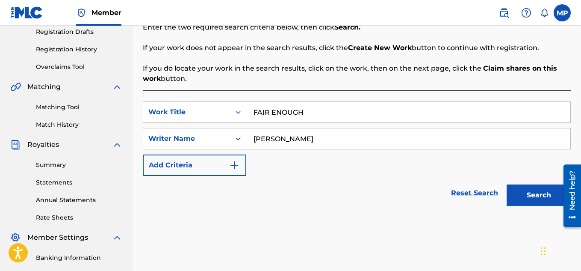
type input "[PERSON_NAME]"
click at [528, 196] on button "Search" at bounding box center [539, 194] width 64 height 21
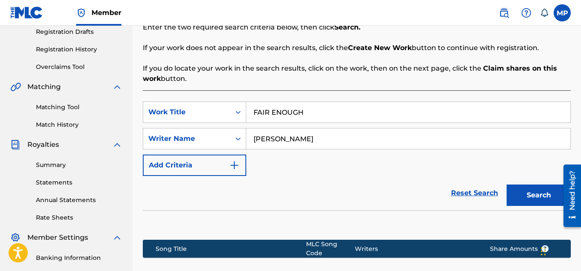
scroll to position [260, 0]
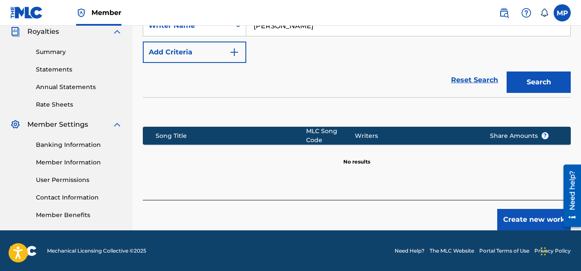
click at [515, 211] on button "Create new work" at bounding box center [535, 219] width 74 height 21
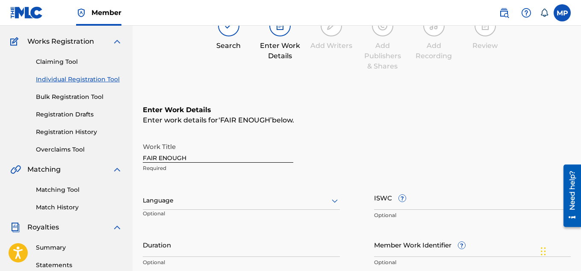
scroll to position [106, 0]
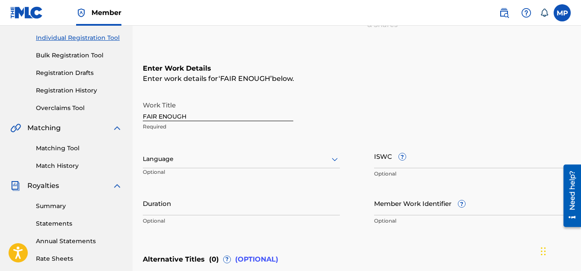
click at [454, 157] on input "ISWC ?" at bounding box center [472, 156] width 197 height 24
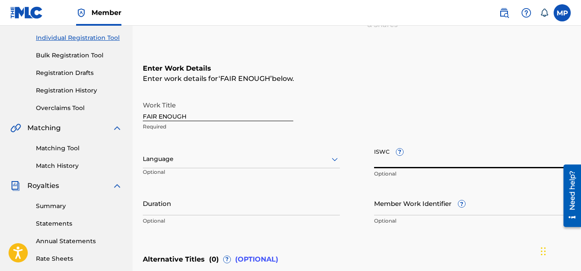
paste input "T9257771167"
type input "T9257771167"
click at [396, 200] on input "Member Work Identifier ?" at bounding box center [472, 203] width 197 height 24
paste input "895393907"
type input "895393907"
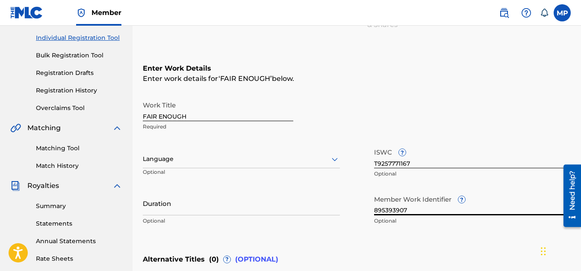
scroll to position [265, 0]
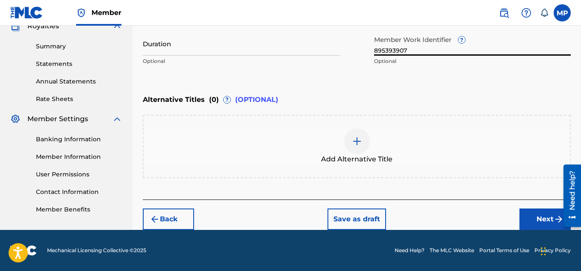
click at [531, 215] on button "Next" at bounding box center [545, 218] width 51 height 21
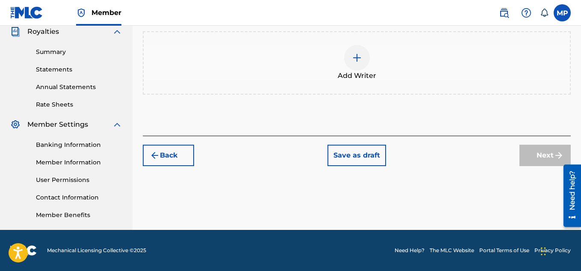
scroll to position [230, 0]
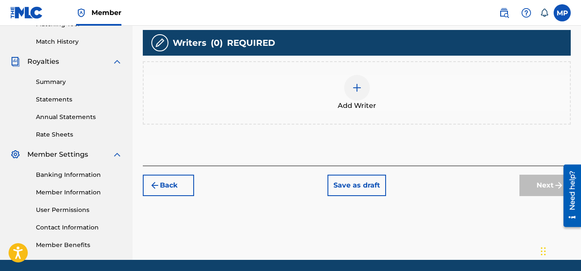
click at [362, 91] on div at bounding box center [357, 88] width 26 height 26
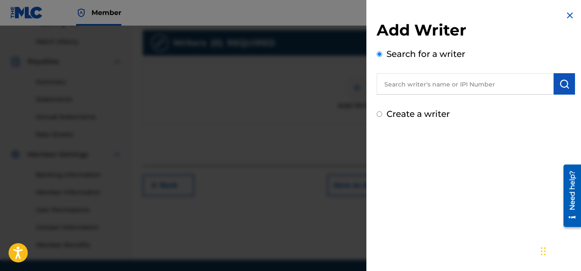
click at [452, 88] on input "text" at bounding box center [465, 83] width 177 height 21
type input "[PERSON_NAME]"
click at [564, 86] on img "submit" at bounding box center [565, 84] width 10 height 10
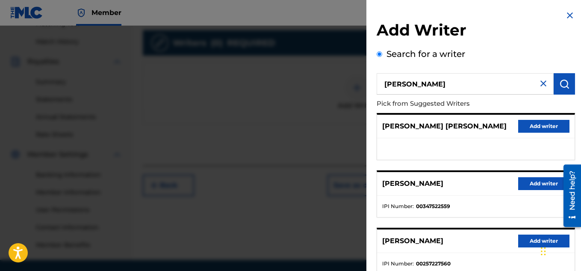
click at [542, 185] on button "Add writer" at bounding box center [544, 183] width 51 height 13
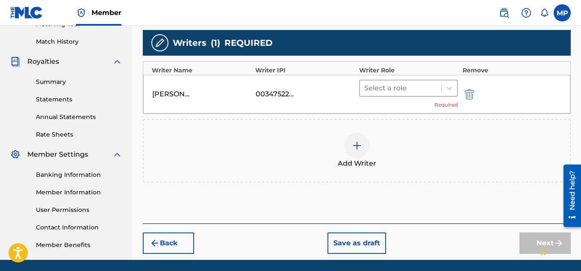
click at [422, 91] on div at bounding box center [401, 88] width 73 height 12
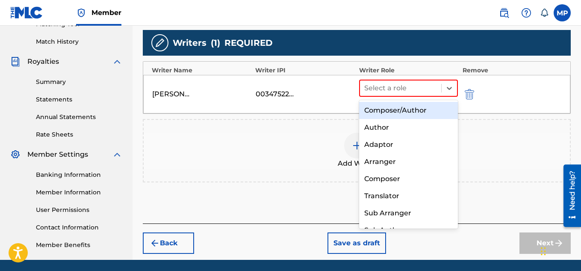
click at [399, 108] on div "Composer/Author" at bounding box center [408, 110] width 99 height 17
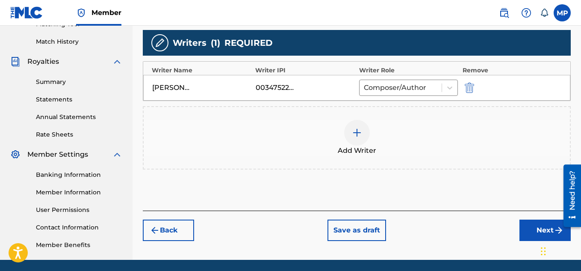
click at [525, 228] on button "Next" at bounding box center [545, 229] width 51 height 21
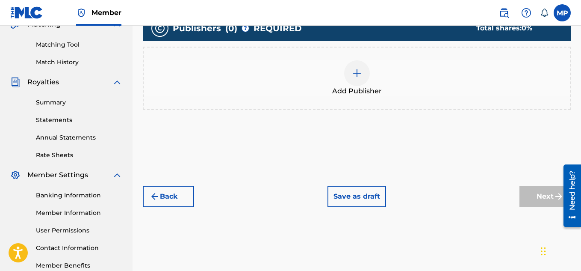
click at [346, 53] on div "Add Publisher" at bounding box center [357, 78] width 428 height 63
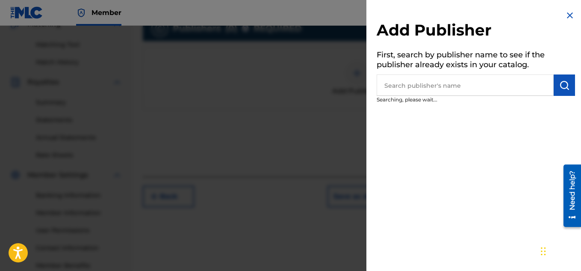
scroll to position [260, 0]
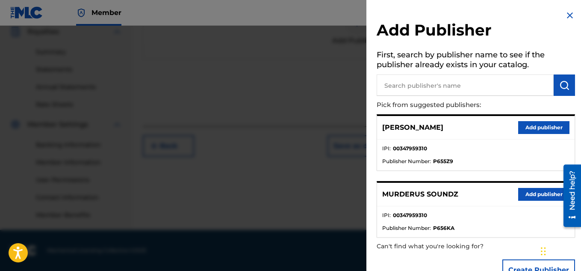
click at [521, 197] on button "Add publisher" at bounding box center [544, 194] width 51 height 13
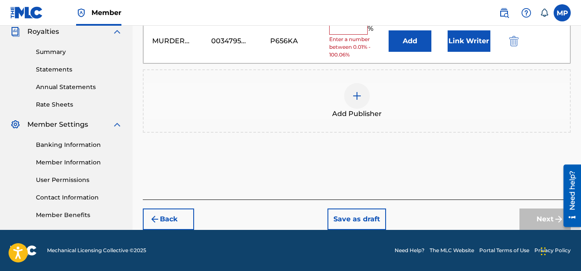
click at [344, 35] on input "text" at bounding box center [348, 29] width 39 height 11
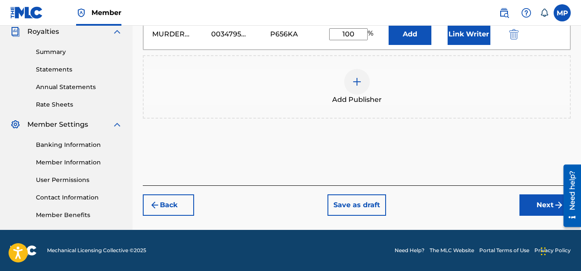
scroll to position [217, 0]
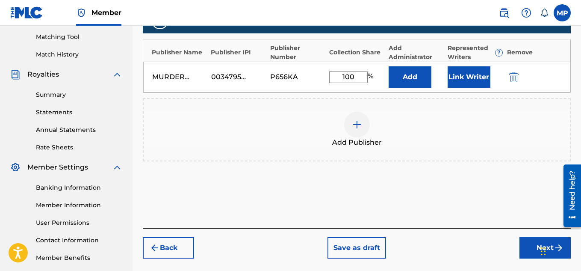
type input "100"
click at [475, 70] on button "Link Writer" at bounding box center [469, 76] width 43 height 21
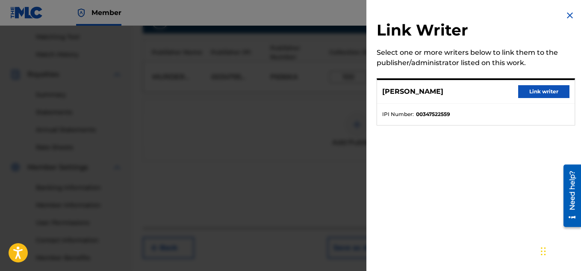
scroll to position [245, 0]
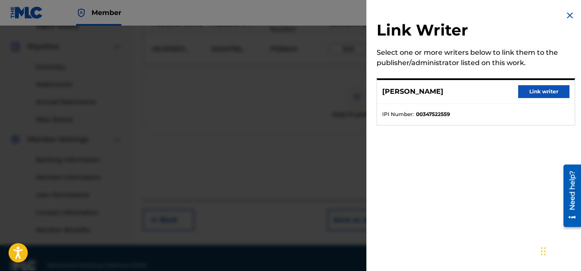
click at [527, 86] on button "Link writer" at bounding box center [544, 91] width 51 height 13
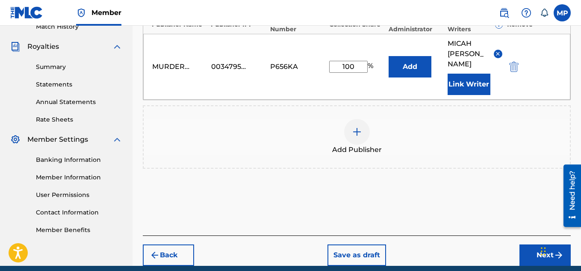
click at [540, 244] on button "Next" at bounding box center [545, 254] width 51 height 21
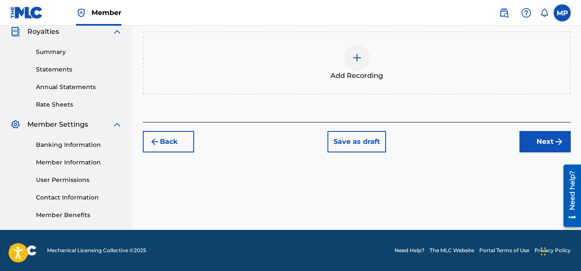
scroll to position [119, 0]
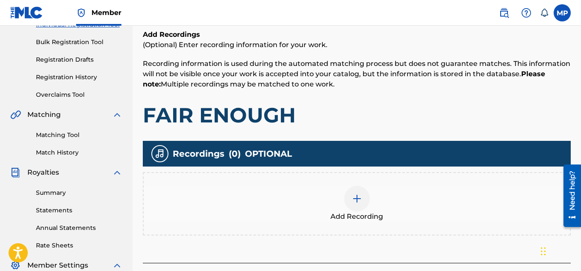
click at [357, 202] on img at bounding box center [357, 198] width 10 height 10
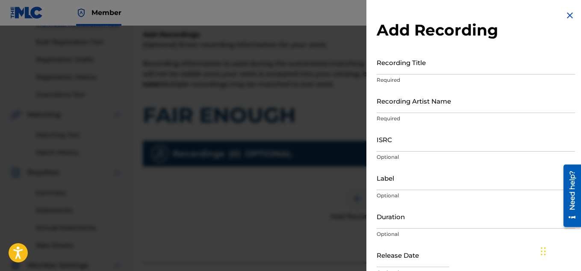
click at [383, 69] on input "Recording Title" at bounding box center [476, 62] width 199 height 24
paste input "FAIR ENOUGH"
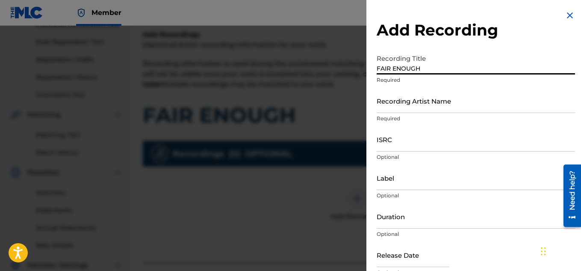
type input "FAIR ENOUGH"
click at [392, 142] on input "ISRC" at bounding box center [476, 139] width 199 height 24
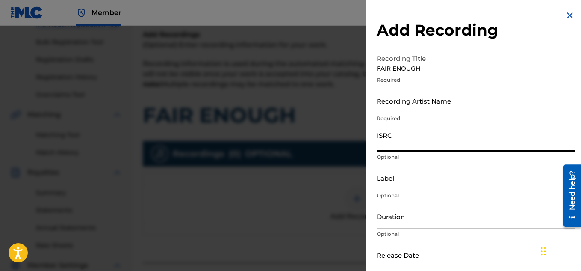
paste input "QZDA81896229"
type input "QZDA81896229"
click at [398, 101] on input "Recording Artist Name" at bounding box center [476, 101] width 199 height 24
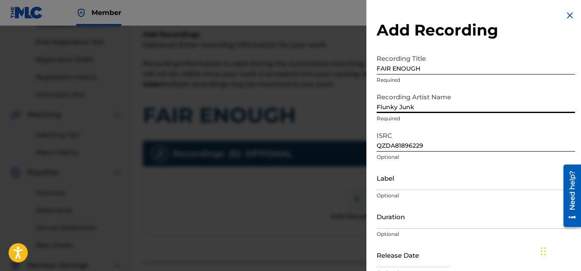
type input "Flunky Junky"
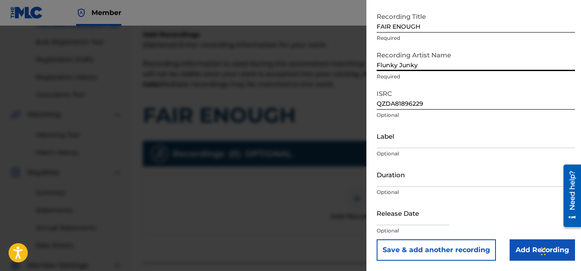
click at [528, 254] on input "Add Recording" at bounding box center [542, 249] width 65 height 21
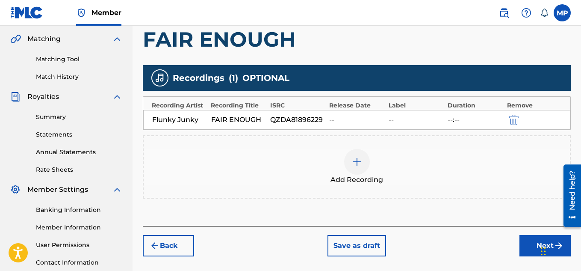
scroll to position [202, 0]
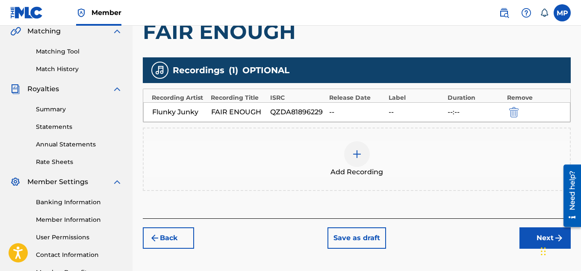
click at [533, 231] on button "Next" at bounding box center [545, 237] width 51 height 21
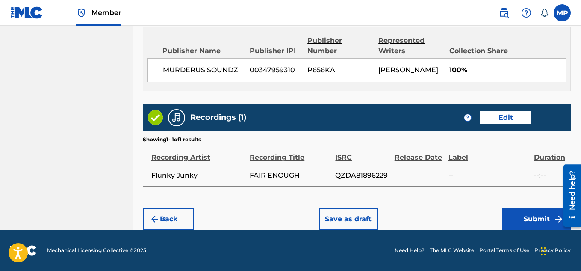
click at [516, 213] on button "Submit" at bounding box center [537, 218] width 68 height 21
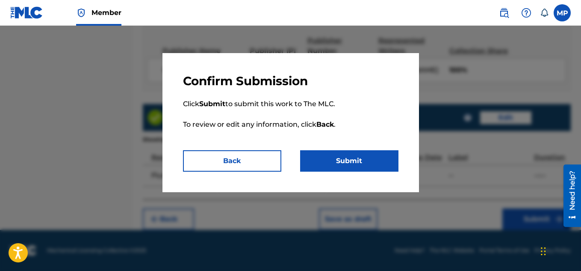
click at [350, 154] on button "Submit" at bounding box center [349, 160] width 98 height 21
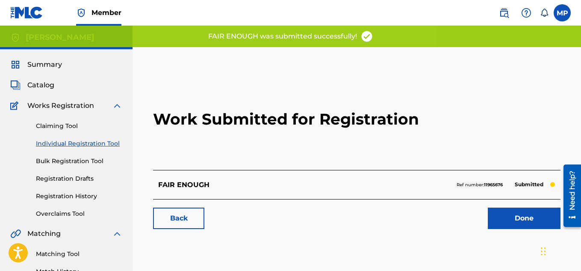
click at [197, 214] on link "Back" at bounding box center [178, 218] width 51 height 21
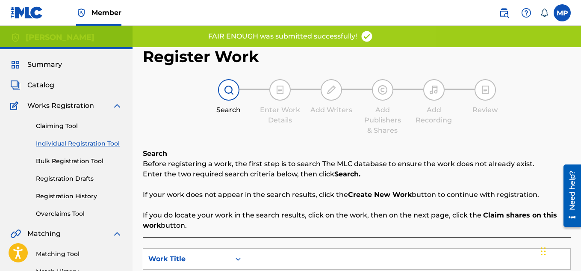
scroll to position [111, 0]
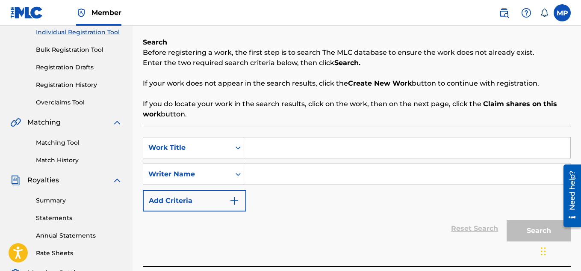
click at [291, 145] on input "Search Form" at bounding box center [408, 147] width 324 height 21
paste input "EVERYTHING IN REAL TIME"
type input "EVERYTHING IN REAL TIME"
click at [281, 169] on input "Search Form" at bounding box center [408, 174] width 324 height 21
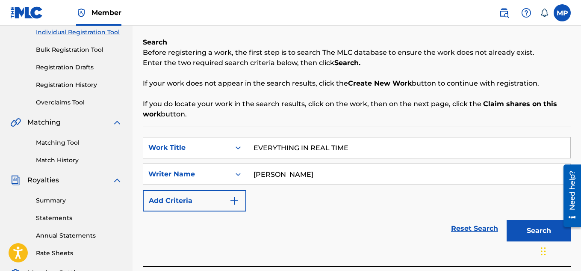
type input "[PERSON_NAME]"
click at [528, 234] on button "Search" at bounding box center [539, 230] width 64 height 21
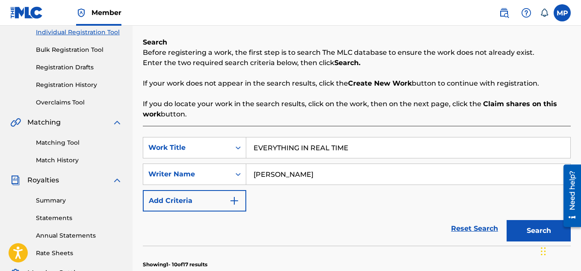
scroll to position [433, 0]
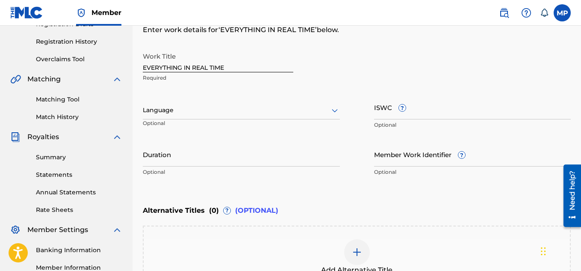
scroll to position [142, 0]
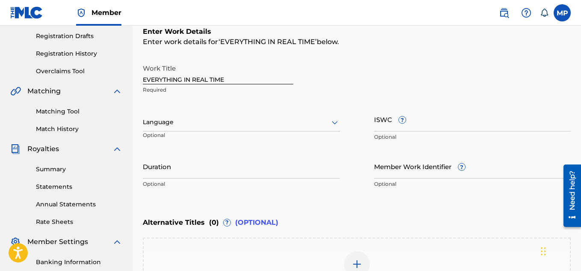
click at [440, 118] on input "ISWC ?" at bounding box center [472, 119] width 197 height 24
paste input "T9257769225"
type input "T9257769225"
click at [385, 168] on input "Member Work Identifier ?" at bounding box center [472, 166] width 197 height 24
paste input "895393816"
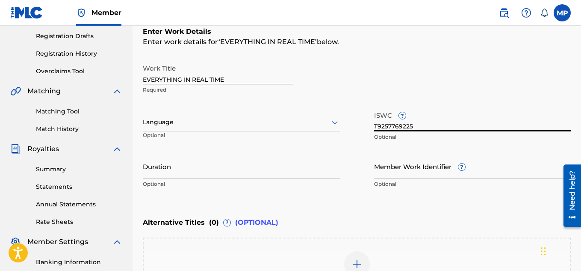
type input "895393816"
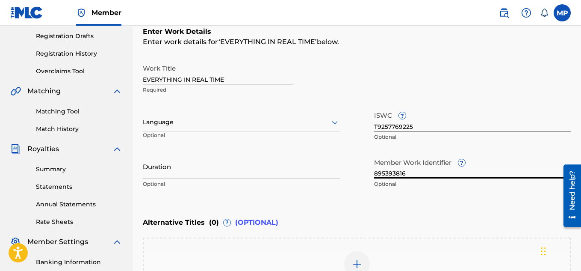
scroll to position [265, 0]
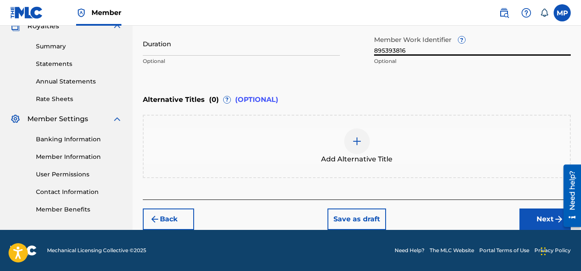
click at [522, 215] on button "Next" at bounding box center [545, 218] width 51 height 21
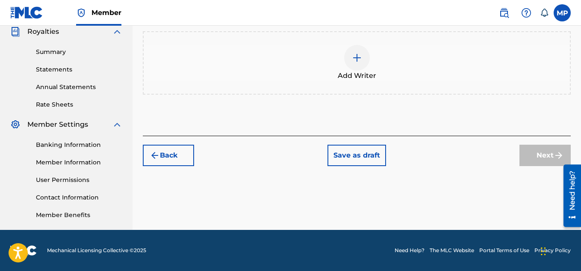
scroll to position [86, 0]
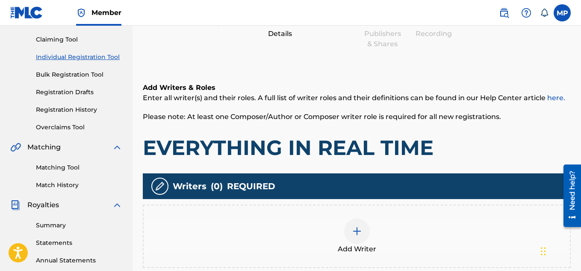
click at [357, 221] on div at bounding box center [357, 231] width 26 height 26
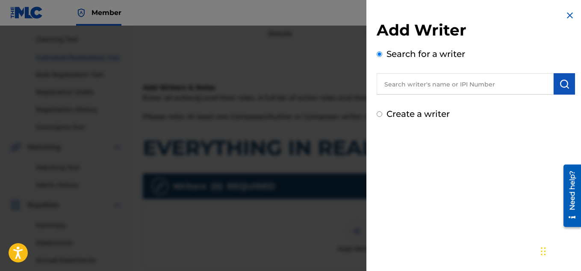
click at [440, 87] on input "text" at bounding box center [465, 83] width 177 height 21
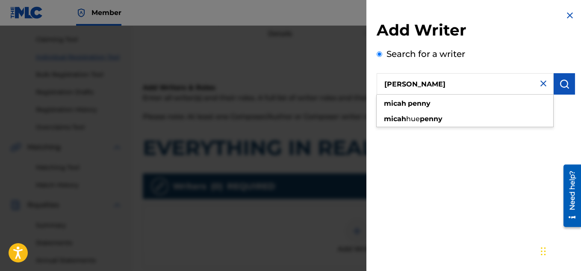
type input "[PERSON_NAME]"
click at [566, 82] on img "submit" at bounding box center [565, 84] width 10 height 10
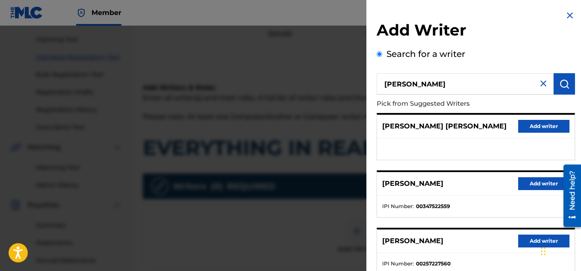
scroll to position [74, 0]
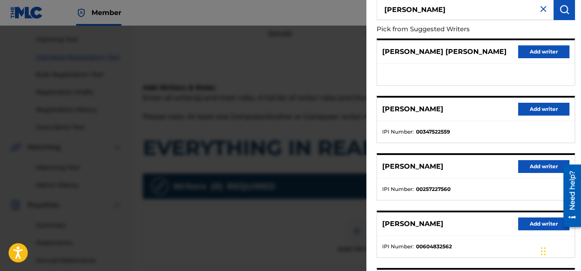
click at [547, 110] on button "Add writer" at bounding box center [544, 109] width 51 height 13
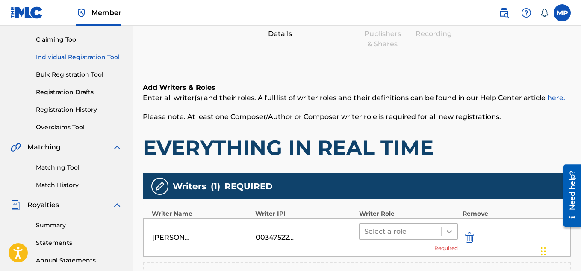
scroll to position [236, 0]
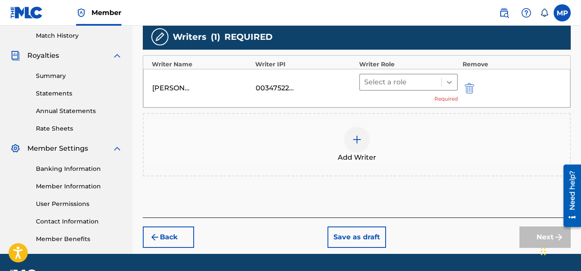
click at [448, 82] on icon at bounding box center [449, 82] width 5 height 3
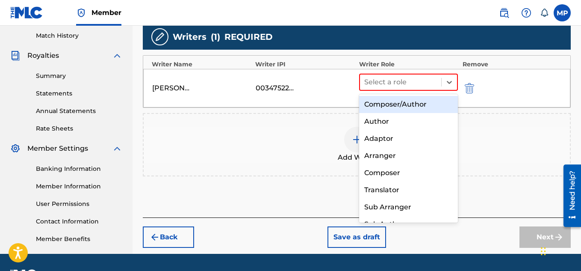
click at [424, 99] on div "Composer/Author" at bounding box center [408, 104] width 99 height 17
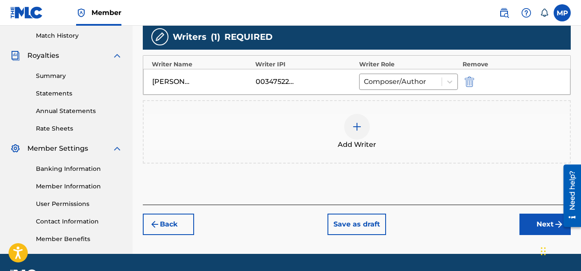
click at [523, 229] on button "Next" at bounding box center [545, 224] width 51 height 21
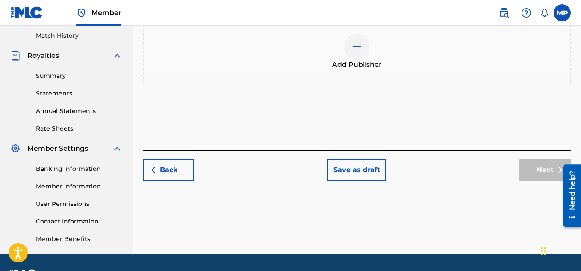
click at [371, 70] on div "Add Publisher" at bounding box center [357, 52] width 427 height 36
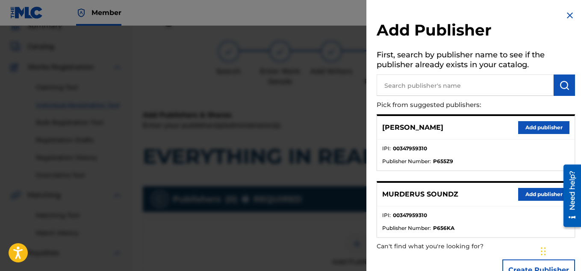
click at [536, 192] on button "Add publisher" at bounding box center [544, 194] width 51 height 13
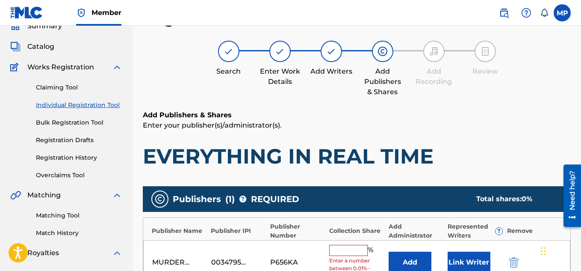
click at [356, 245] on input "text" at bounding box center [348, 250] width 39 height 11
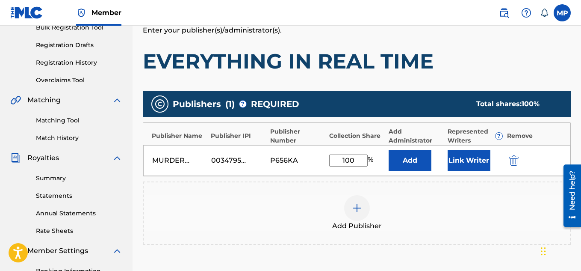
type input "100"
click at [451, 152] on button "Link Writer" at bounding box center [469, 160] width 43 height 21
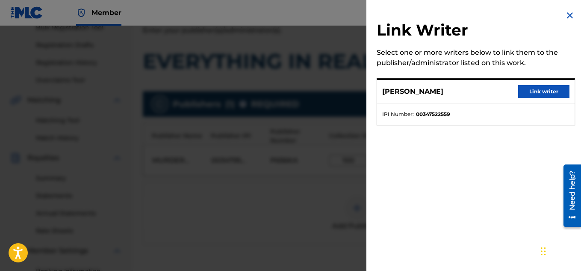
click at [528, 92] on button "Link writer" at bounding box center [544, 91] width 51 height 13
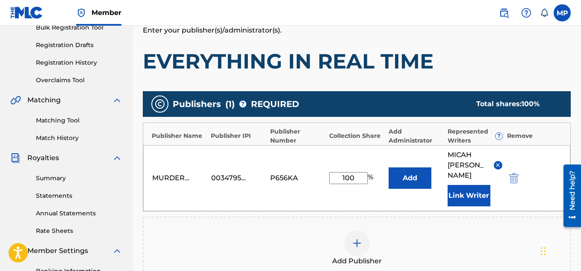
scroll to position [270, 0]
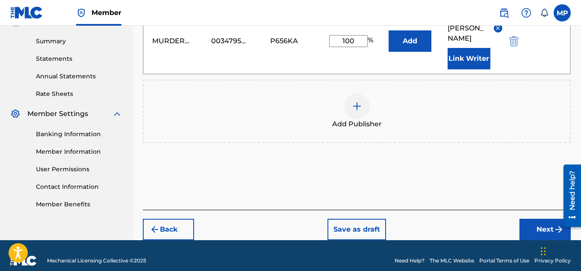
click at [534, 219] on button "Next" at bounding box center [545, 229] width 51 height 21
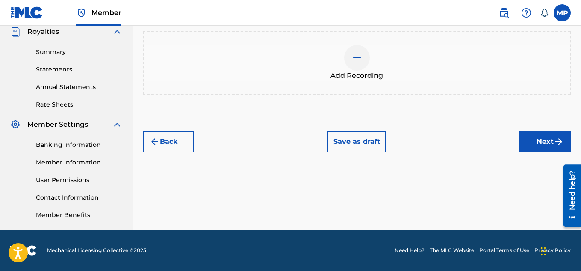
click at [362, 71] on div at bounding box center [357, 58] width 26 height 26
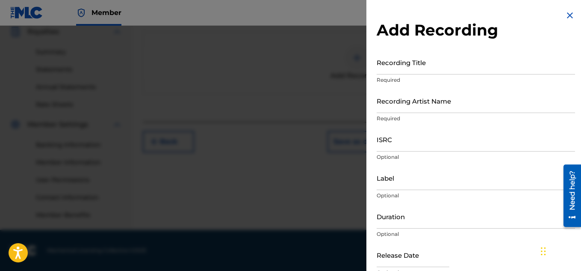
scroll to position [68, 0]
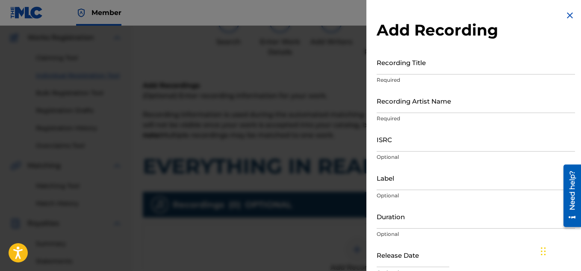
click at [405, 65] on input "Recording Title" at bounding box center [476, 62] width 199 height 24
paste input "EVERYTHING IN REAL TIME"
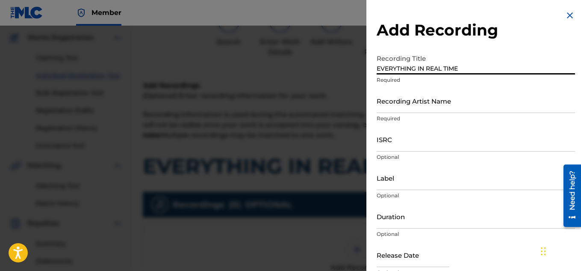
type input "EVERYTHING IN REAL TIME"
click at [411, 105] on input "Recording Artist Name" at bounding box center [476, 101] width 199 height 24
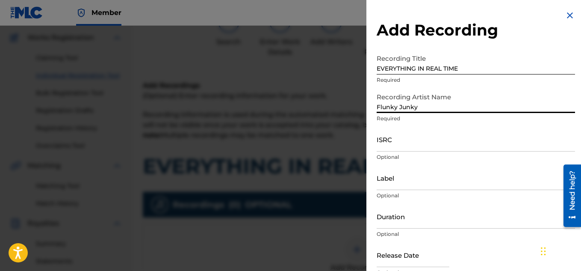
type input "Flunky Junky"
paste input "QZDA81896677"
type input "QZDA81896677"
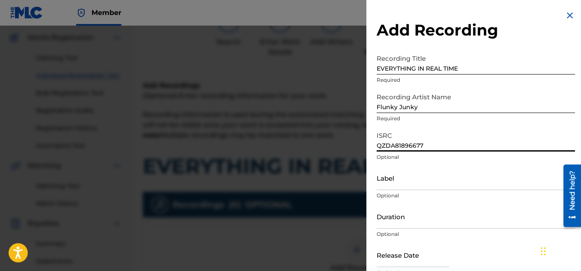
scroll to position [42, 0]
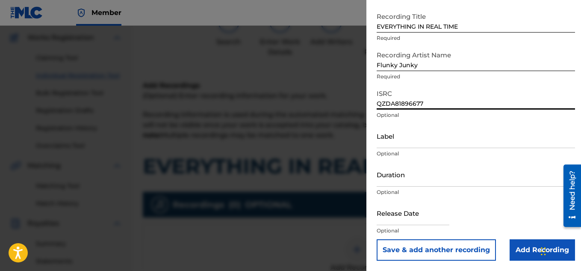
click at [516, 252] on input "Add Recording" at bounding box center [542, 249] width 65 height 21
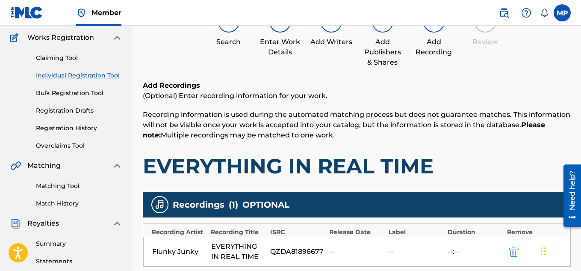
scroll to position [260, 0]
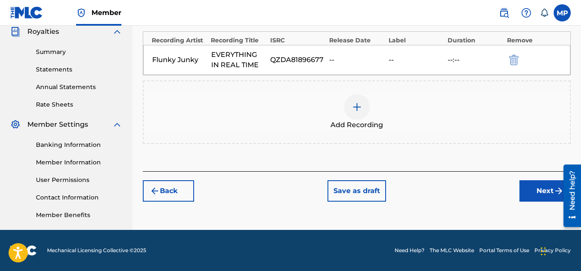
click at [527, 197] on button "Next" at bounding box center [545, 190] width 51 height 21
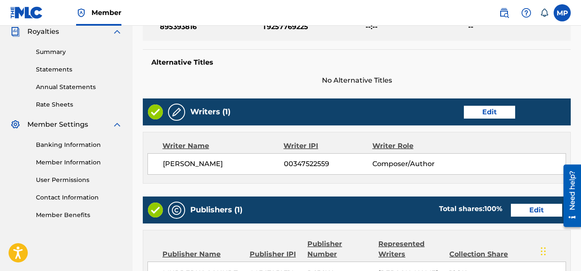
scroll to position [463, 0]
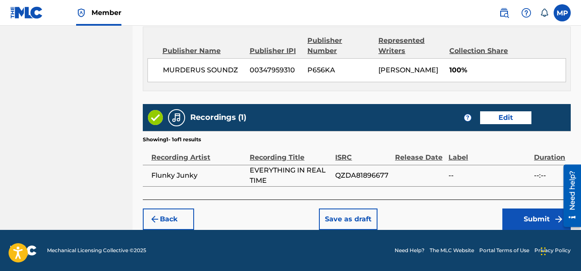
click at [512, 218] on button "Submit" at bounding box center [537, 218] width 68 height 21
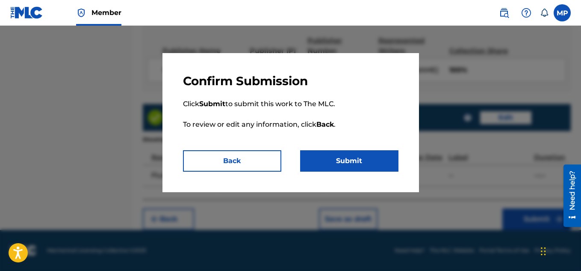
click at [359, 159] on button "Submit" at bounding box center [349, 160] width 98 height 21
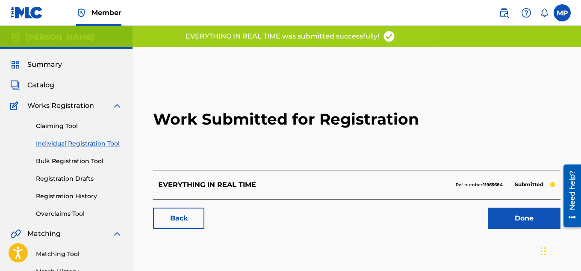
click at [197, 212] on link "Back" at bounding box center [178, 218] width 51 height 21
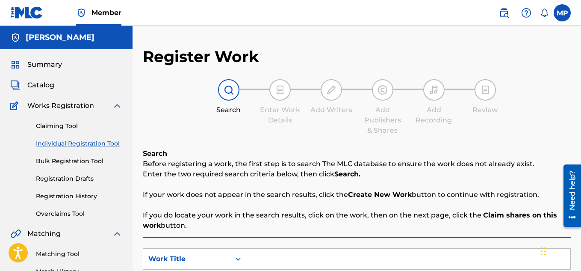
scroll to position [91, 0]
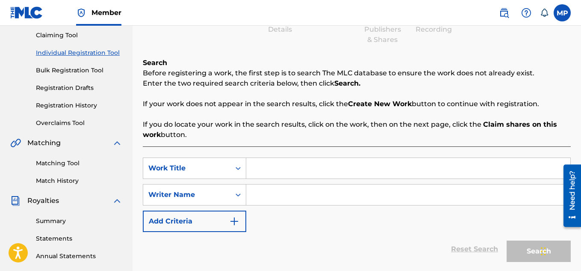
click at [278, 162] on input "Search Form" at bounding box center [408, 168] width 324 height 21
paste input "EVERY ASPECT OUTLINED"
type input "EVERY ASPECT OUTLINED"
click at [276, 195] on input "Search Form" at bounding box center [408, 194] width 324 height 21
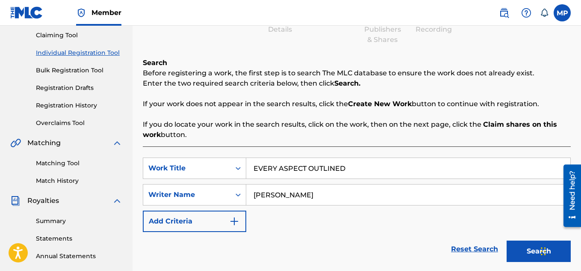
type input "[PERSON_NAME]"
click at [516, 251] on button "Search" at bounding box center [539, 250] width 64 height 21
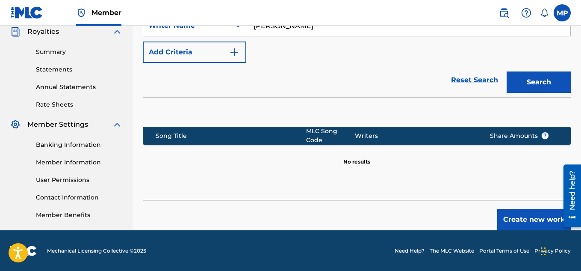
click at [524, 209] on button "Create new work" at bounding box center [535, 219] width 74 height 21
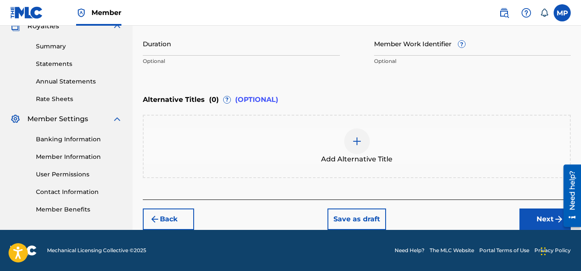
scroll to position [172, 0]
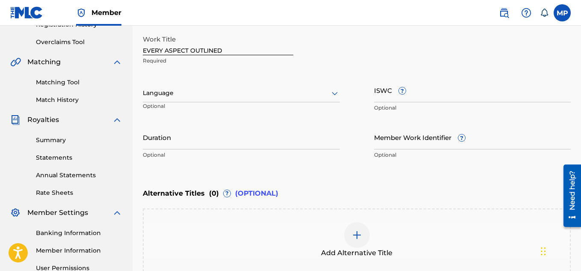
click at [378, 98] on input "ISWC ?" at bounding box center [472, 90] width 197 height 24
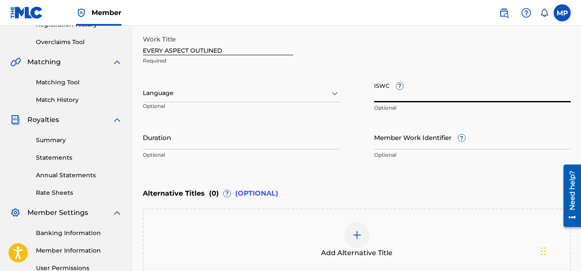
paste input "T9257769098"
type input "T9257769098"
click at [389, 142] on input "Member Work Identifier ?" at bounding box center [472, 137] width 197 height 24
paste input "895393812"
type input "895393812"
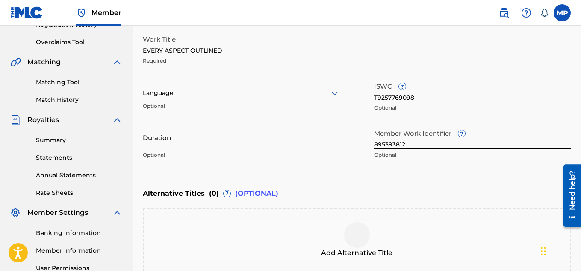
scroll to position [265, 0]
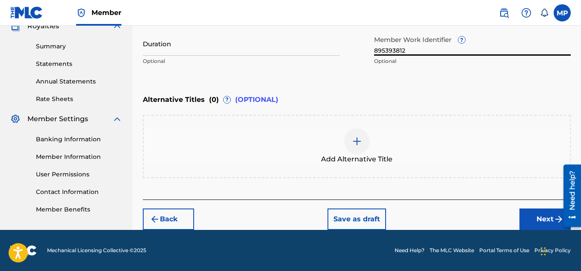
click at [531, 216] on button "Next" at bounding box center [545, 218] width 51 height 21
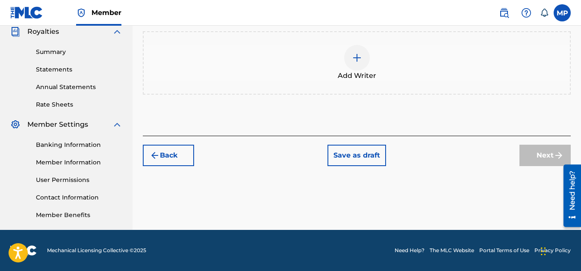
click at [359, 63] on img at bounding box center [357, 58] width 10 height 10
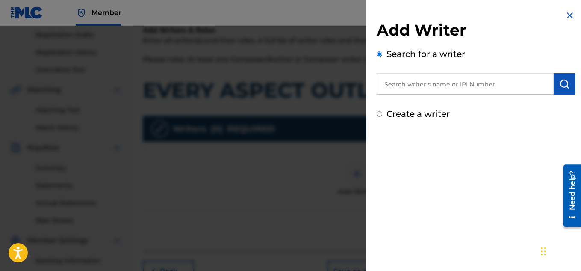
click at [409, 81] on input "text" at bounding box center [465, 83] width 177 height 21
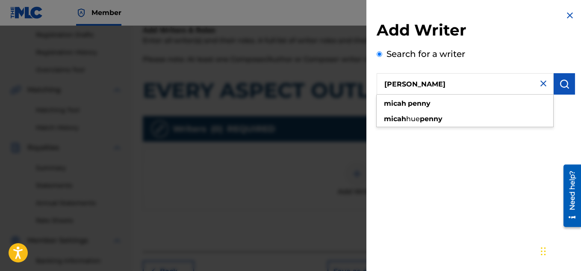
type input "[PERSON_NAME]"
click at [564, 86] on img "submit" at bounding box center [565, 84] width 10 height 10
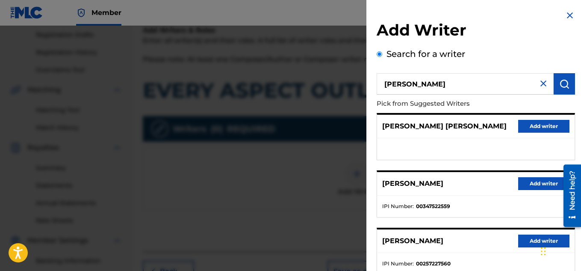
click at [519, 179] on button "Add writer" at bounding box center [544, 183] width 51 height 13
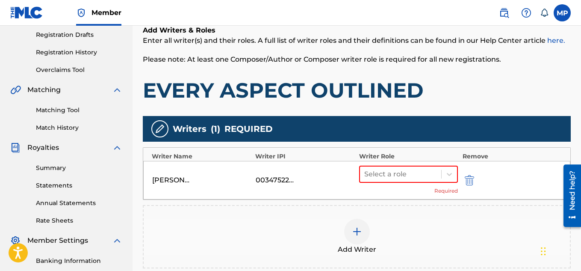
click at [398, 174] on div at bounding box center [401, 174] width 73 height 12
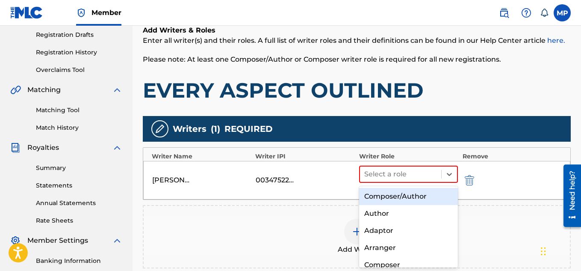
click at [383, 190] on div "Composer/Author" at bounding box center [408, 196] width 99 height 17
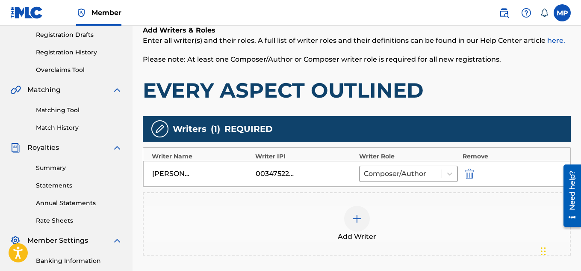
scroll to position [232, 0]
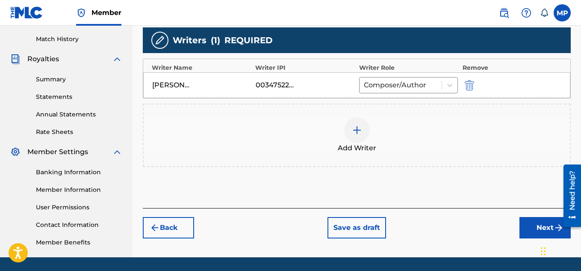
click at [537, 217] on button "Next" at bounding box center [545, 227] width 51 height 21
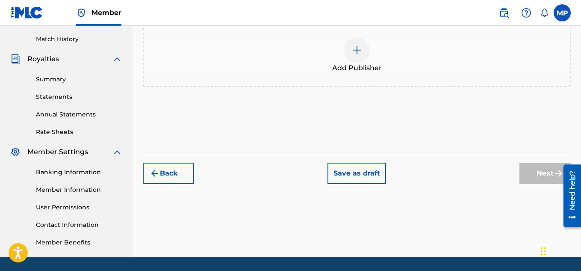
click at [359, 55] on img at bounding box center [357, 50] width 10 height 10
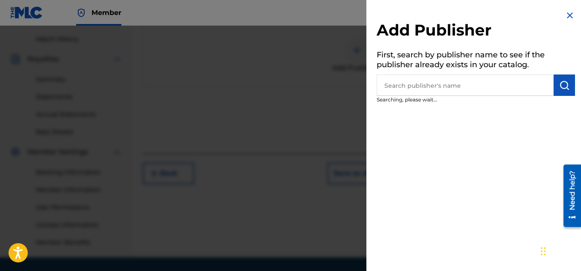
scroll to position [127, 0]
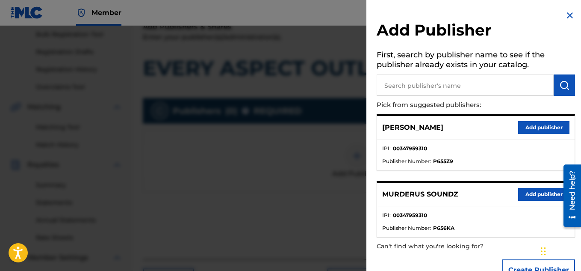
click at [519, 193] on button "Add publisher" at bounding box center [544, 194] width 51 height 13
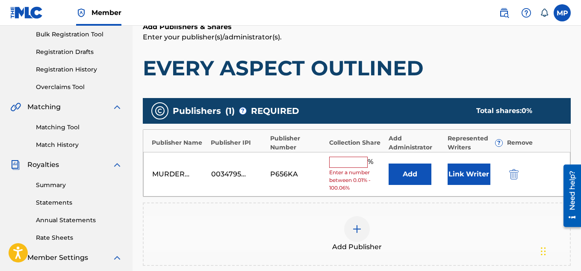
click at [358, 165] on input "text" at bounding box center [348, 162] width 39 height 11
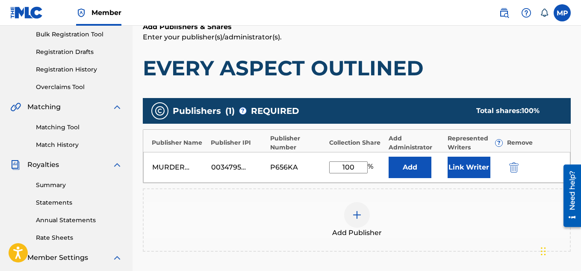
type input "100"
click at [455, 162] on button "Link Writer" at bounding box center [469, 167] width 43 height 21
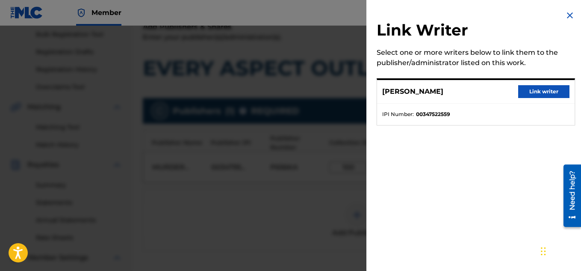
click at [531, 89] on button "Link writer" at bounding box center [544, 91] width 51 height 13
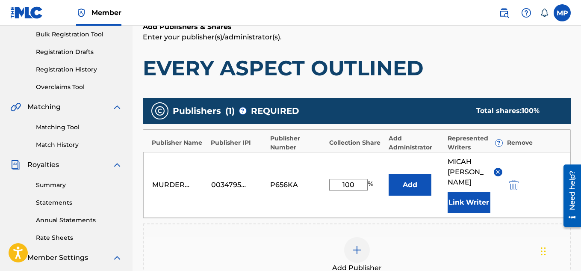
scroll to position [270, 0]
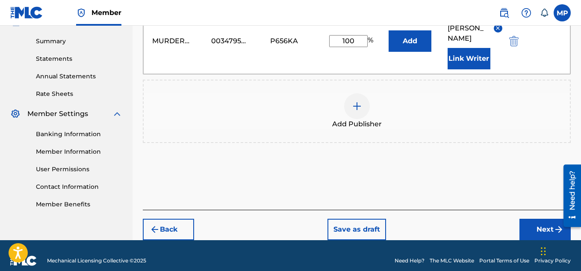
click at [540, 219] on button "Next" at bounding box center [545, 229] width 51 height 21
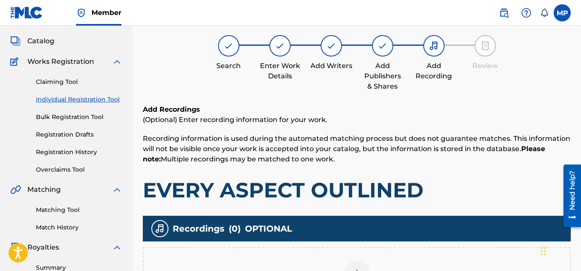
click at [353, 261] on div at bounding box center [357, 274] width 26 height 26
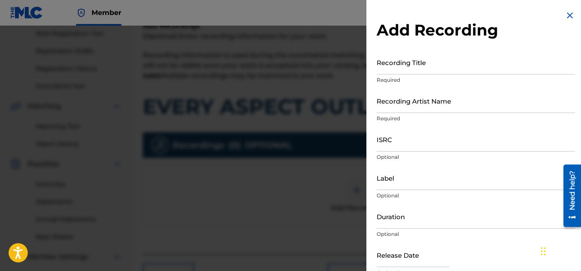
click at [405, 64] on input "Recording Title" at bounding box center [476, 62] width 199 height 24
paste input "EVERY ASPECT OUTLINED"
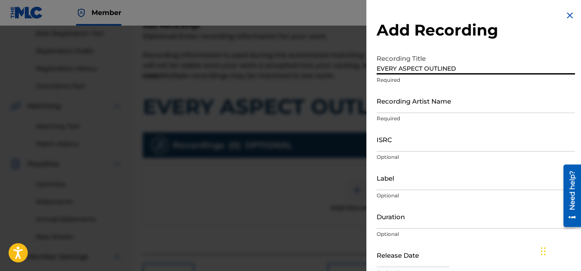
type input "EVERY ASPECT OUTLINED"
click at [395, 102] on input "Recording Artist Name" at bounding box center [476, 101] width 199 height 24
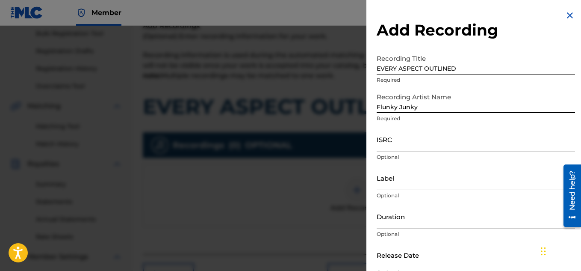
type input "Flunky Junky"
click at [431, 144] on input "ISRC" at bounding box center [476, 139] width 199 height 24
paste input "QZDA81896673"
type input "QZDA81896673"
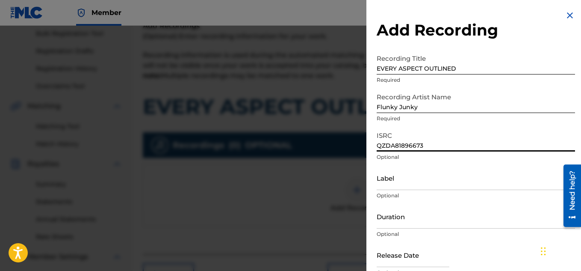
scroll to position [42, 0]
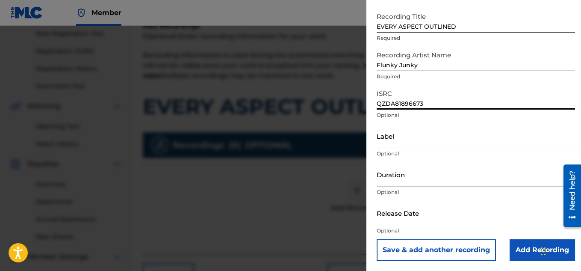
click at [513, 243] on input "Add Recording" at bounding box center [542, 249] width 65 height 21
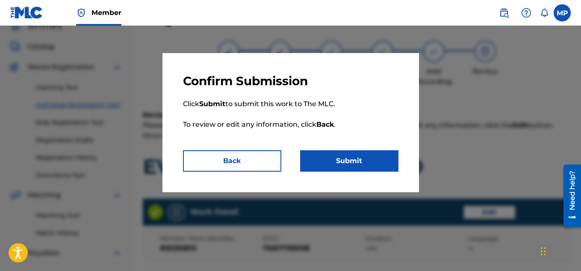
click at [387, 169] on button "Submit" at bounding box center [349, 160] width 98 height 21
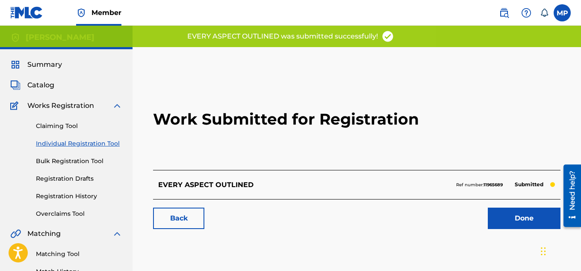
click at [175, 217] on link "Back" at bounding box center [178, 218] width 51 height 21
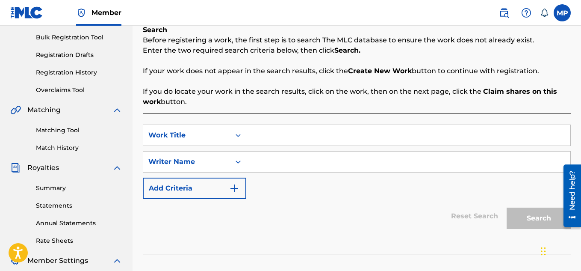
scroll to position [155, 0]
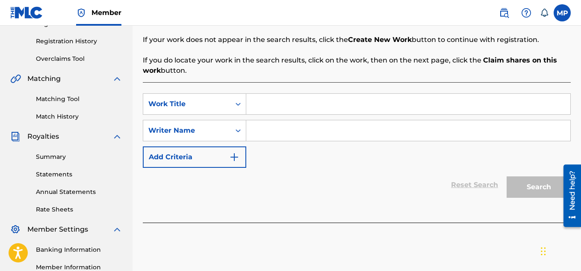
click at [262, 97] on input "Search Form" at bounding box center [408, 104] width 324 height 21
paste input "EARLY BIRD GETS THE WORM"
type input "EARLY BIRD GETS THE WORM"
click at [290, 133] on input "Search Form" at bounding box center [408, 130] width 324 height 21
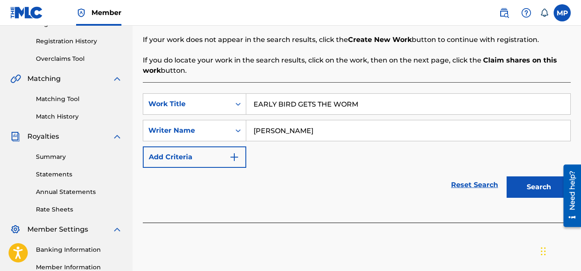
type input "[PERSON_NAME]"
click at [522, 190] on button "Search" at bounding box center [539, 186] width 64 height 21
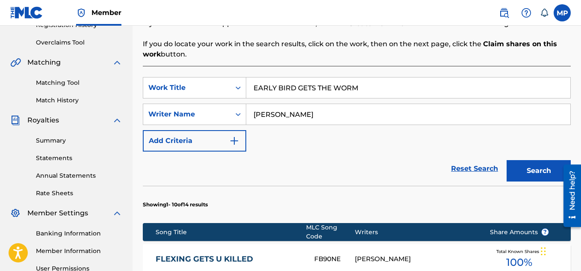
scroll to position [615, 0]
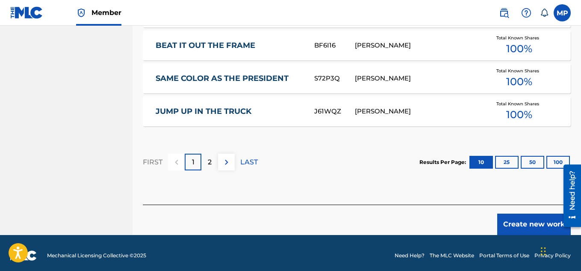
click at [518, 216] on button "Create new work" at bounding box center [535, 224] width 74 height 21
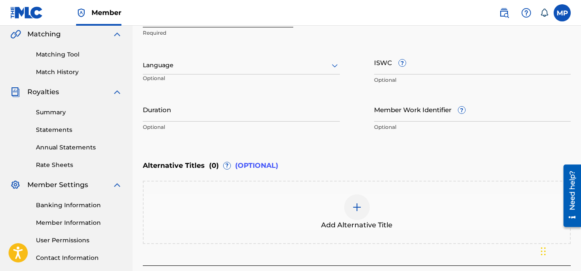
scroll to position [201, 0]
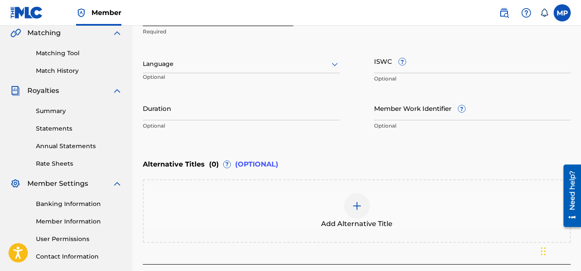
click at [435, 67] on input "ISWC ?" at bounding box center [472, 61] width 197 height 24
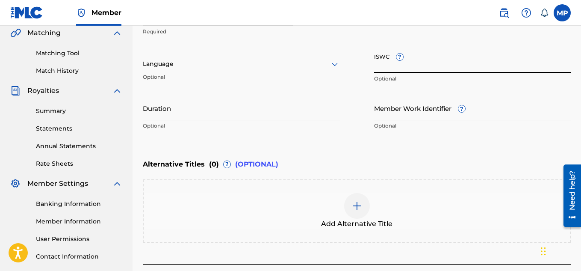
paste input "T9257771065"
type input "T9257771065"
click at [397, 116] on input "Member Work Identifier ?" at bounding box center [472, 108] width 197 height 24
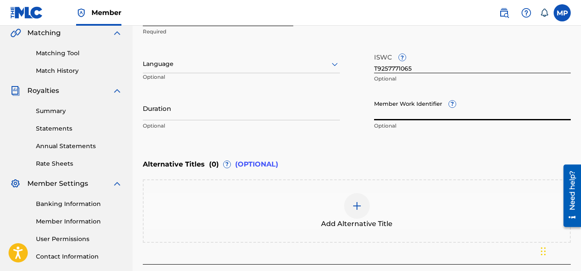
paste input "895393902"
type input "895393902"
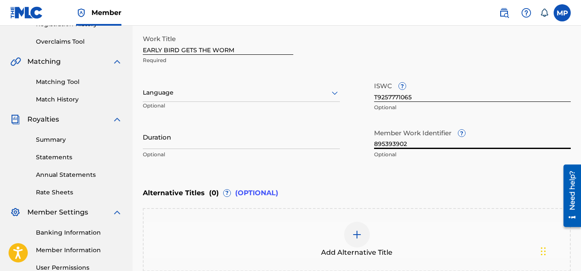
scroll to position [227, 0]
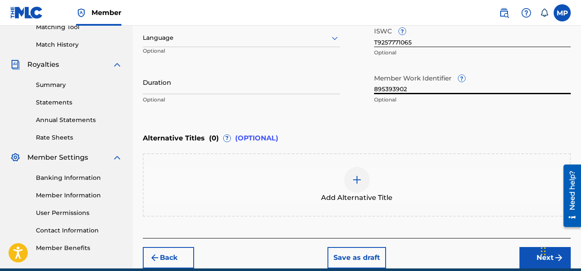
click at [527, 252] on button "Next" at bounding box center [545, 257] width 51 height 21
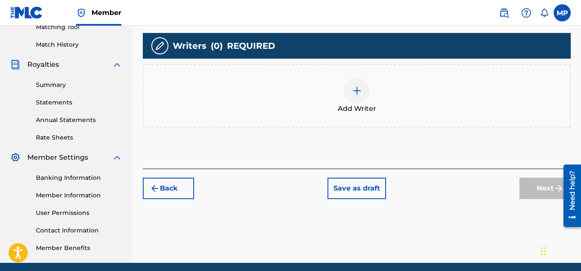
scroll to position [89, 0]
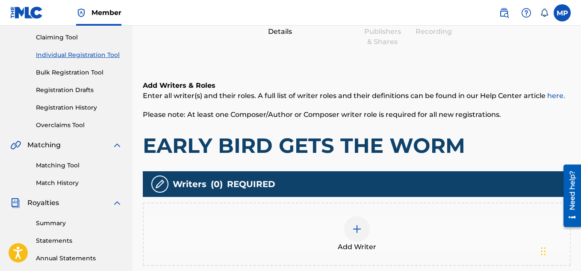
click at [359, 224] on img at bounding box center [357, 229] width 10 height 10
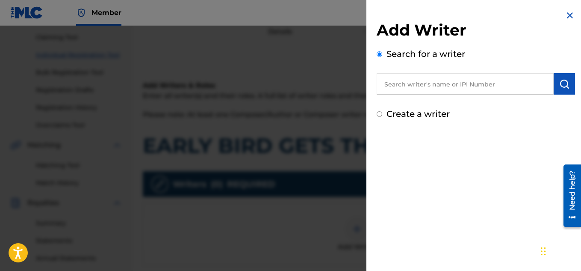
scroll to position [126, 0]
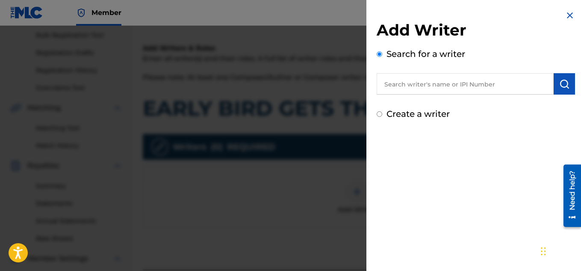
click at [469, 83] on input "text" at bounding box center [465, 83] width 177 height 21
click at [510, 83] on input "text" at bounding box center [465, 83] width 177 height 21
click at [457, 90] on input "text" at bounding box center [465, 83] width 177 height 21
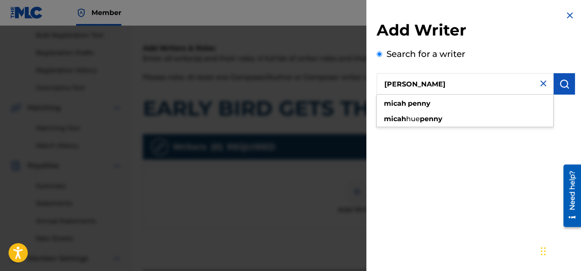
type input "[PERSON_NAME]"
click at [556, 89] on button "submit" at bounding box center [564, 83] width 21 height 21
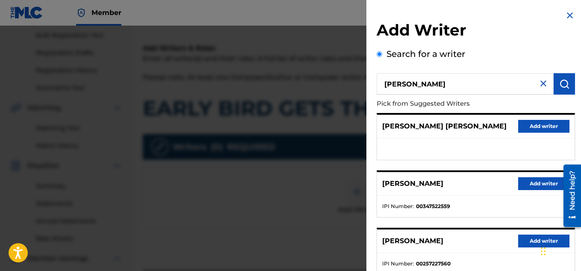
click at [530, 184] on button "Add writer" at bounding box center [544, 183] width 51 height 13
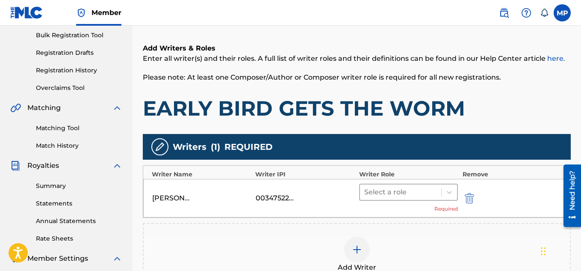
click at [394, 191] on div at bounding box center [401, 192] width 73 height 12
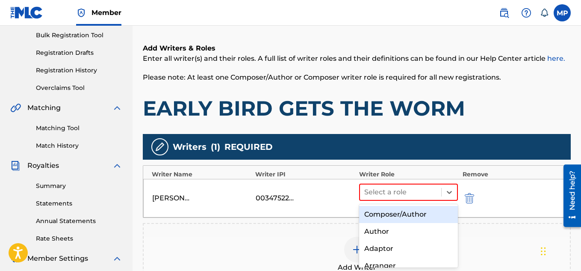
click at [389, 213] on div "Composer/Author" at bounding box center [408, 214] width 99 height 17
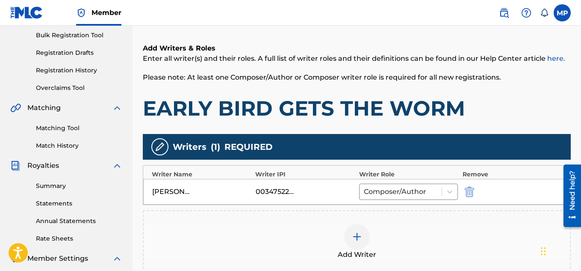
scroll to position [226, 0]
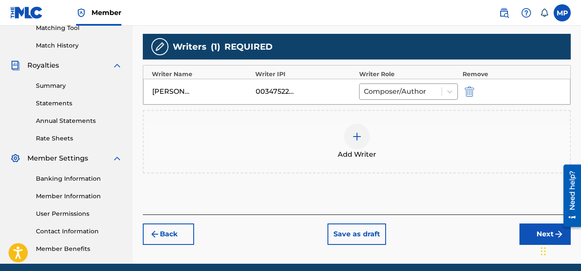
click at [535, 233] on button "Next" at bounding box center [545, 233] width 51 height 21
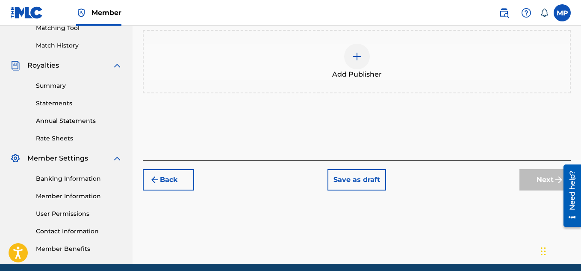
scroll to position [46, 0]
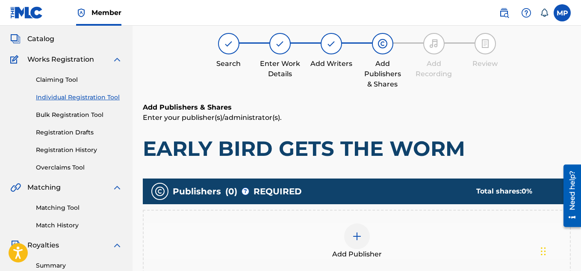
click at [345, 249] on span "Add Publisher" at bounding box center [357, 254] width 50 height 10
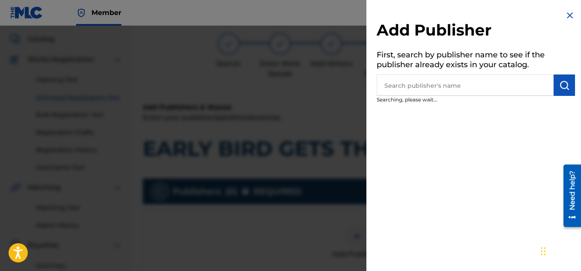
scroll to position [133, 0]
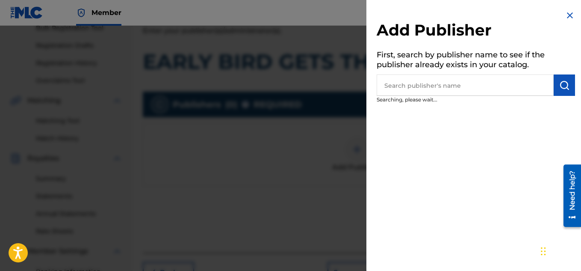
click at [427, 81] on input "text" at bounding box center [465, 84] width 177 height 21
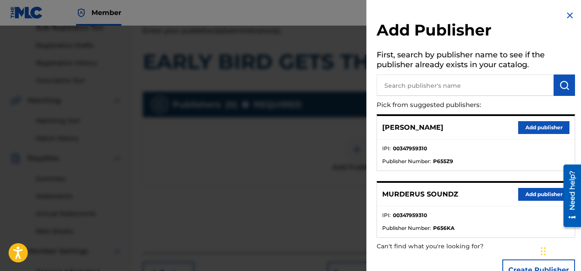
click at [522, 191] on button "Add publisher" at bounding box center [544, 194] width 51 height 13
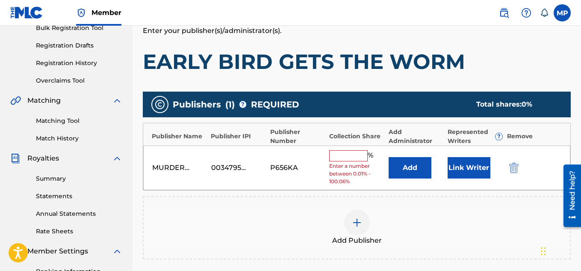
click at [360, 153] on input "text" at bounding box center [348, 155] width 39 height 11
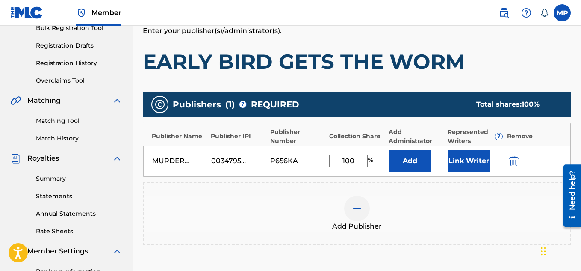
type input "100"
click at [477, 153] on button "Link Writer" at bounding box center [469, 160] width 43 height 21
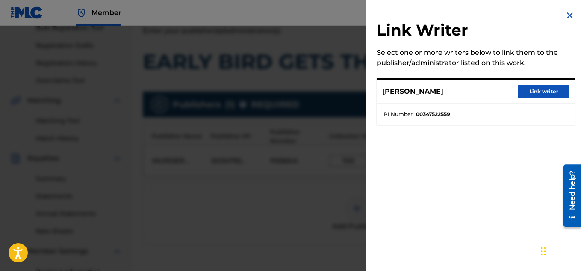
click at [538, 85] on button "Link writer" at bounding box center [544, 91] width 51 height 13
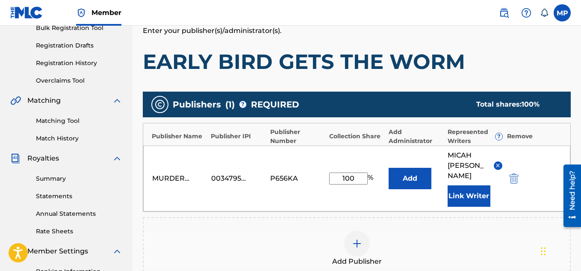
scroll to position [189, 0]
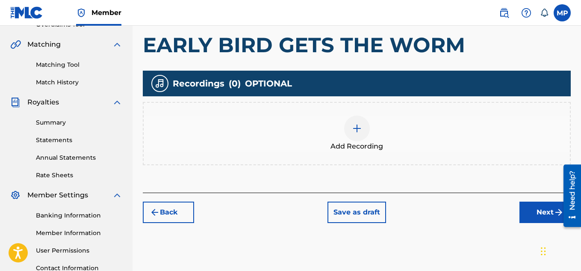
scroll to position [59, 0]
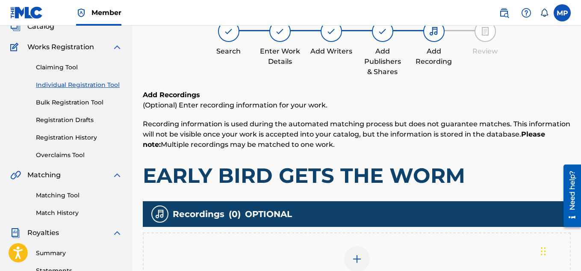
click at [372, 246] on div "Add Recording" at bounding box center [357, 264] width 427 height 36
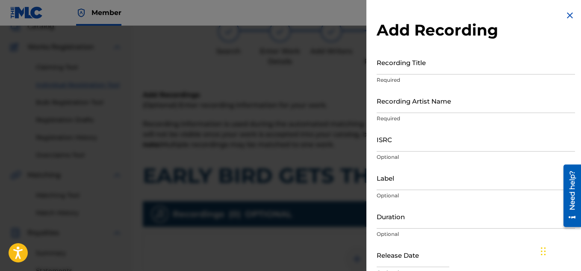
scroll to position [150, 0]
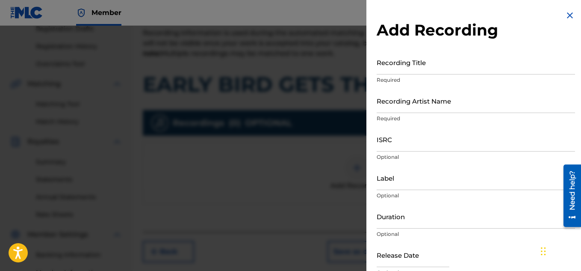
click at [406, 69] on input "Recording Title" at bounding box center [476, 62] width 199 height 24
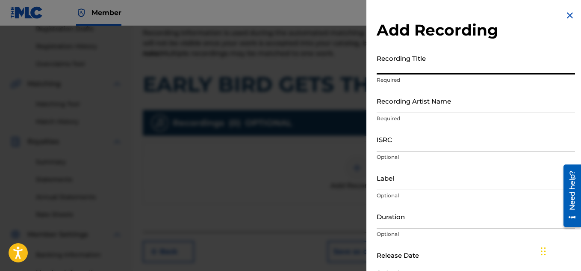
paste input "EARLY BIRD GETS THE WORM"
type input "EARLY BIRD GETS THE WORM"
click at [413, 99] on input "Recording Artist Name" at bounding box center [476, 101] width 199 height 24
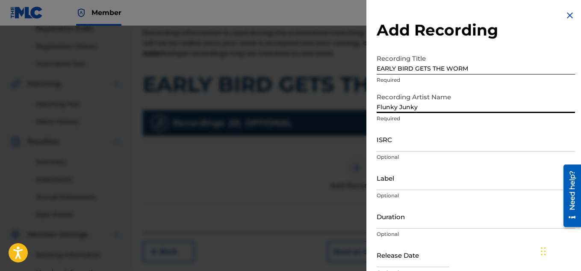
type input "Flunky Junky"
click at [396, 142] on input "ISRC" at bounding box center [476, 139] width 199 height 24
paste input "QZDA81896669"
type input "QZDA81896669"
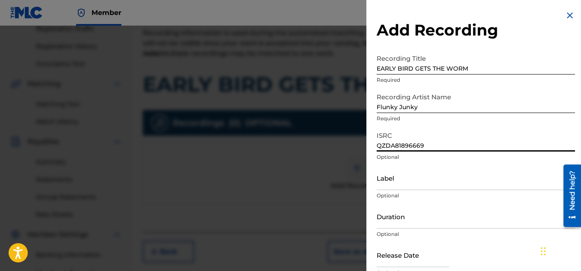
scroll to position [42, 0]
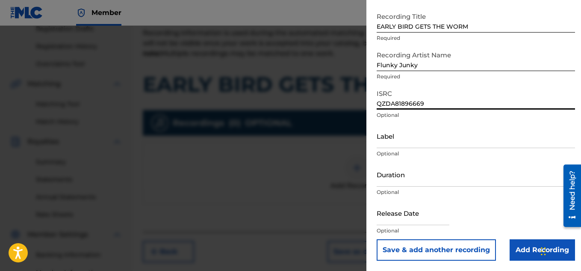
click at [519, 247] on input "Add Recording" at bounding box center [542, 249] width 65 height 21
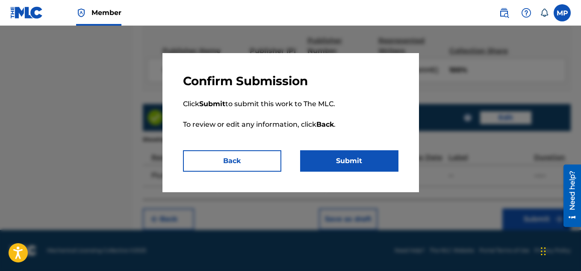
click at [382, 166] on button "Submit" at bounding box center [349, 160] width 98 height 21
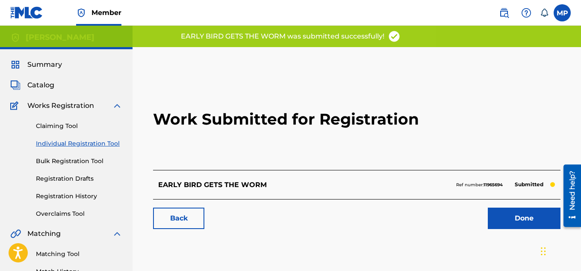
click at [173, 211] on link "Back" at bounding box center [178, 218] width 51 height 21
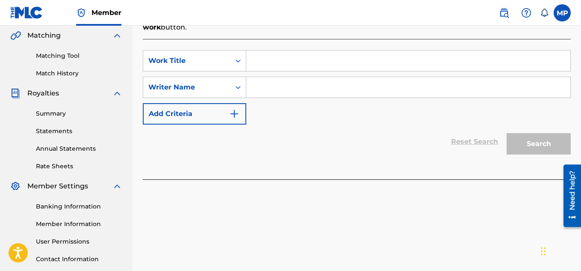
click at [274, 54] on input "Search Form" at bounding box center [408, 60] width 324 height 21
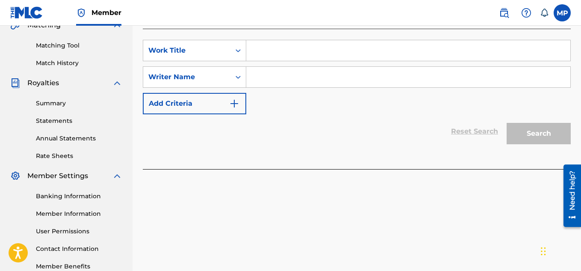
paste input "DON'T PAUSE FOR RESULTS"
type input "DON'T PAUSE FOR RESULTS"
click at [301, 82] on input "Search Form" at bounding box center [408, 77] width 324 height 21
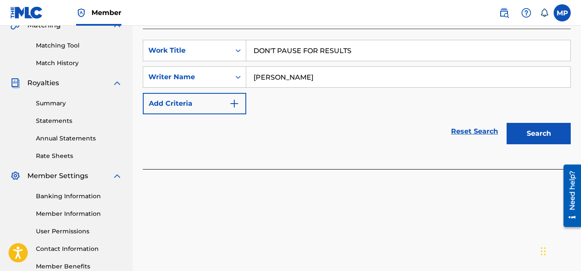
type input "[PERSON_NAME]"
click at [551, 128] on button "Search" at bounding box center [539, 133] width 64 height 21
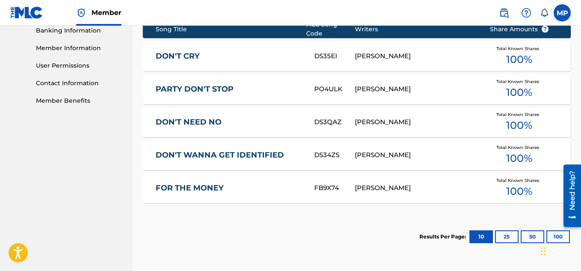
scroll to position [447, 0]
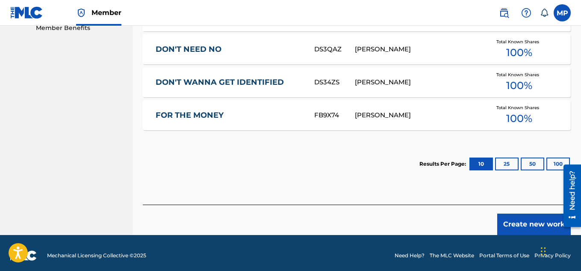
click at [517, 215] on button "Create new work" at bounding box center [535, 224] width 74 height 21
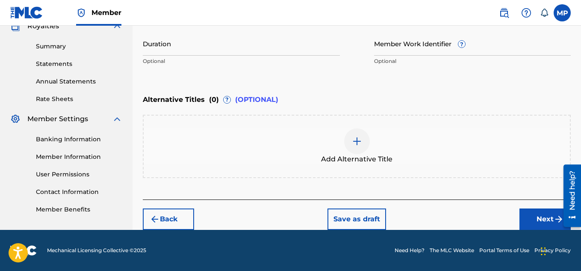
scroll to position [136, 0]
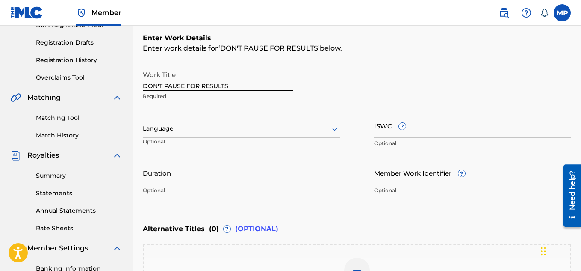
click at [441, 128] on input "ISWC ?" at bounding box center [472, 125] width 197 height 24
paste input "T9257769974"
type input "T9257769974"
click at [417, 170] on input "Member Work Identifier ?" at bounding box center [472, 172] width 197 height 24
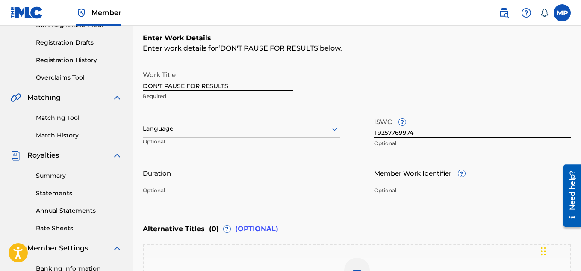
paste input "895393853"
type input "895393853"
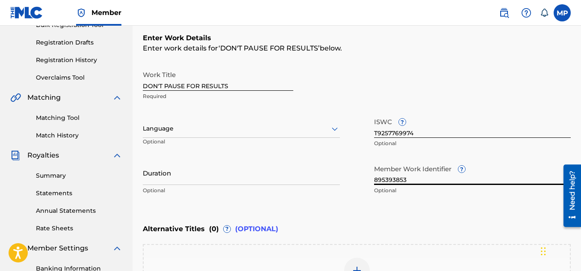
scroll to position [265, 0]
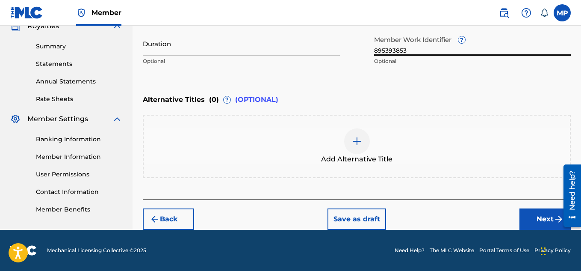
click at [542, 218] on button "Next" at bounding box center [545, 218] width 51 height 21
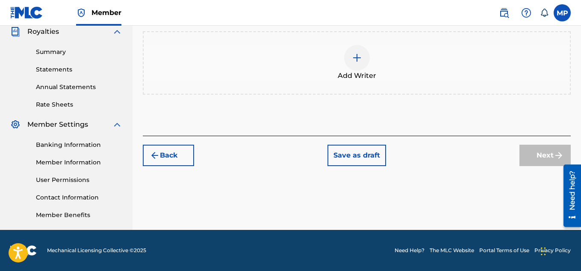
scroll to position [172, 0]
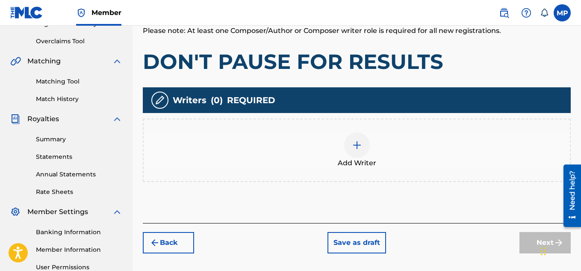
click at [368, 143] on div at bounding box center [357, 145] width 26 height 26
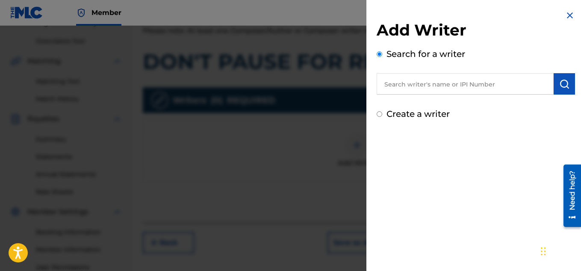
click at [424, 89] on input "text" at bounding box center [465, 83] width 177 height 21
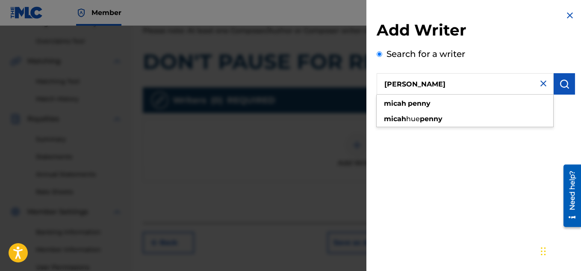
type input "[PERSON_NAME]"
click at [560, 82] on img "submit" at bounding box center [565, 84] width 10 height 10
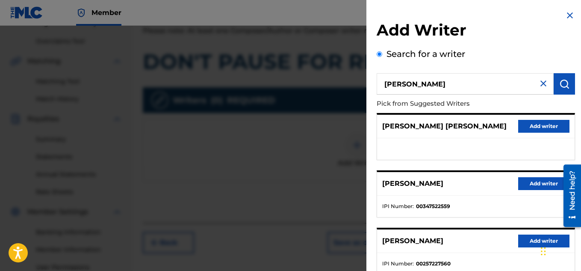
click at [531, 182] on button "Add writer" at bounding box center [544, 183] width 51 height 13
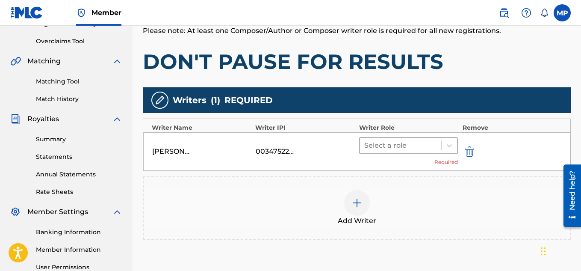
click at [439, 153] on div "Select a role" at bounding box center [401, 145] width 82 height 15
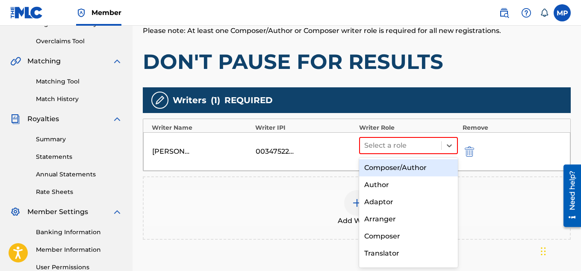
click at [415, 163] on div "Composer/Author" at bounding box center [408, 167] width 99 height 17
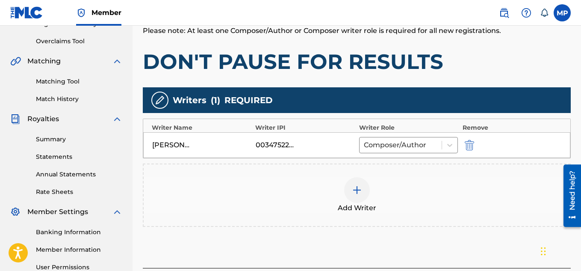
scroll to position [260, 0]
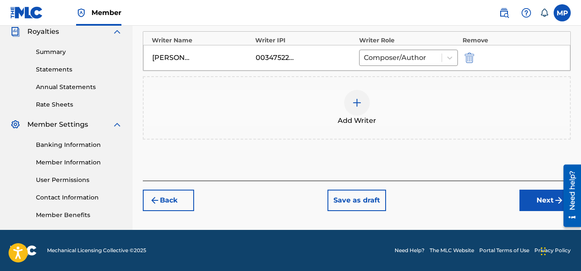
click at [526, 202] on button "Next" at bounding box center [545, 200] width 51 height 21
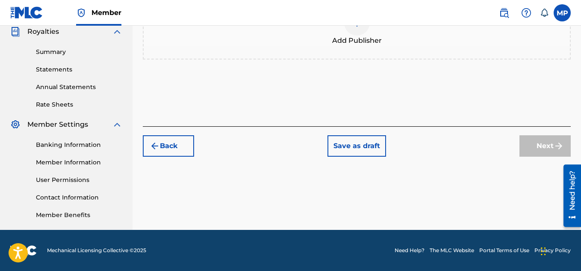
click at [343, 46] on div "Add Publisher" at bounding box center [357, 28] width 427 height 36
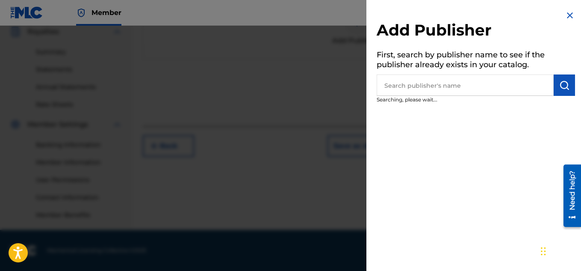
scroll to position [89, 0]
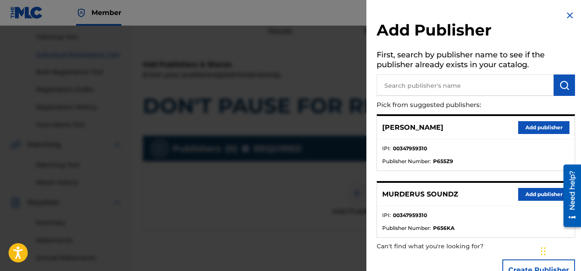
click at [542, 192] on button "Add publisher" at bounding box center [544, 194] width 51 height 13
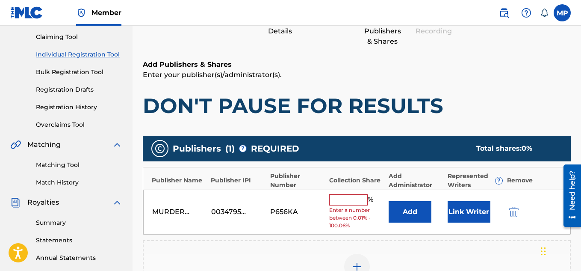
click at [353, 204] on input "text" at bounding box center [348, 199] width 39 height 11
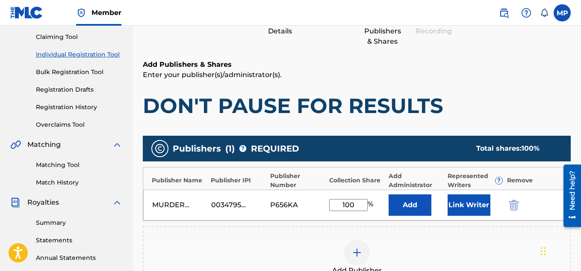
type input "100"
click at [457, 201] on button "Link Writer" at bounding box center [469, 204] width 43 height 21
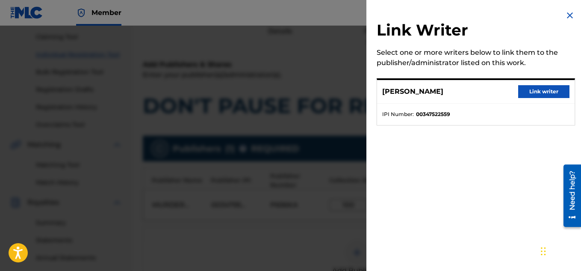
click at [537, 91] on button "Link writer" at bounding box center [544, 91] width 51 height 13
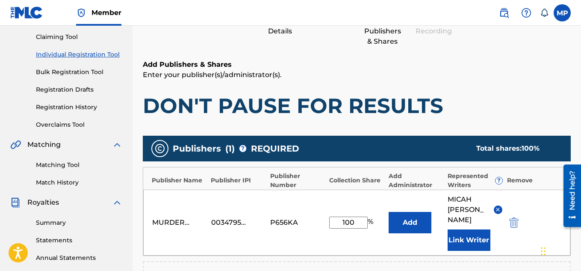
scroll to position [169, 0]
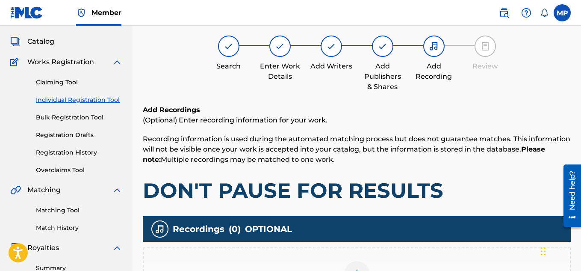
click at [358, 261] on div at bounding box center [357, 274] width 26 height 26
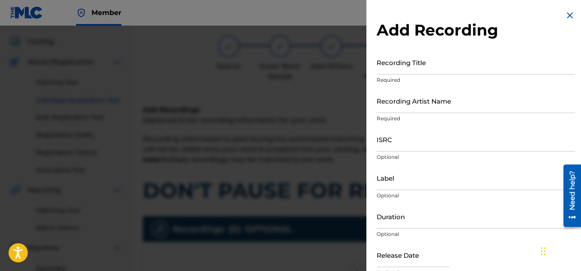
scroll to position [138, 0]
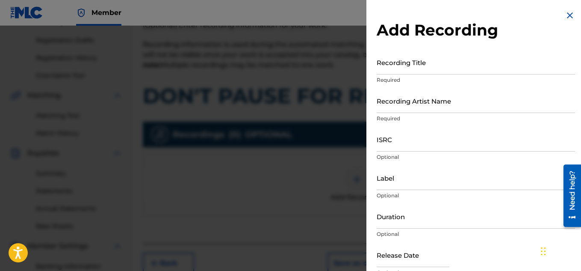
click at [398, 66] on input "Recording Title" at bounding box center [476, 62] width 199 height 24
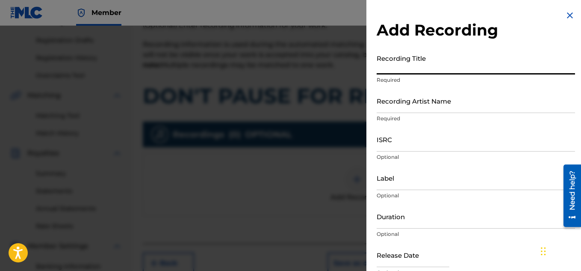
paste input "DON'T PAUSE FOR RESULTS"
type input "DON'T PAUSE FOR RESULTS"
click at [404, 141] on input "ISRC" at bounding box center [476, 139] width 199 height 24
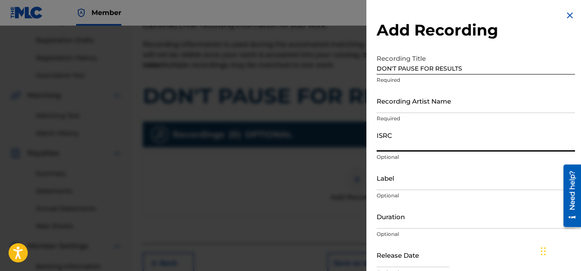
paste input "QZDA81896260"
type input "QZDA81896260"
click at [394, 103] on input "Recording Artist Name" at bounding box center [476, 101] width 199 height 24
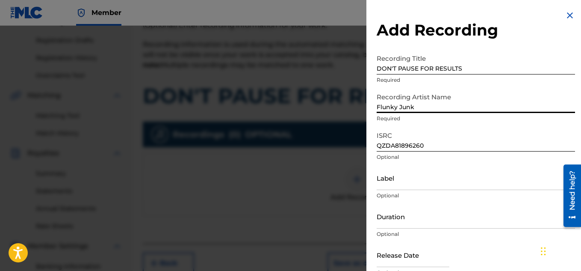
type input "Flunky Junky"
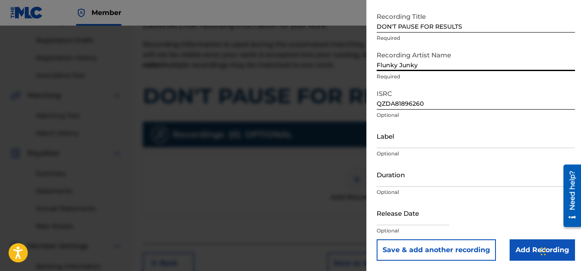
click at [519, 244] on input "Add Recording" at bounding box center [542, 249] width 65 height 21
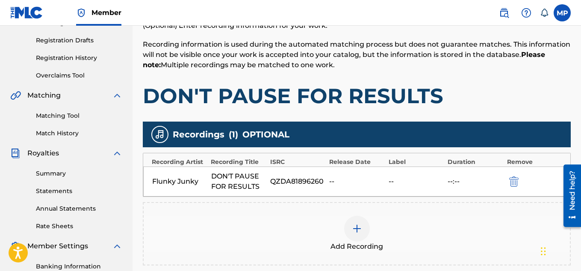
scroll to position [260, 0]
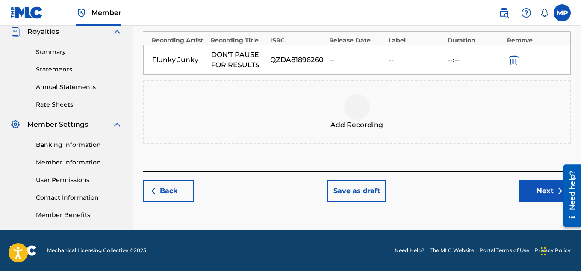
click at [532, 192] on button "Next" at bounding box center [545, 190] width 51 height 21
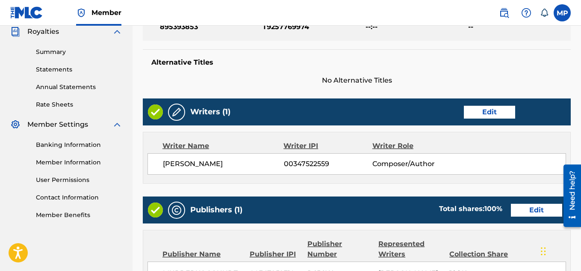
scroll to position [463, 0]
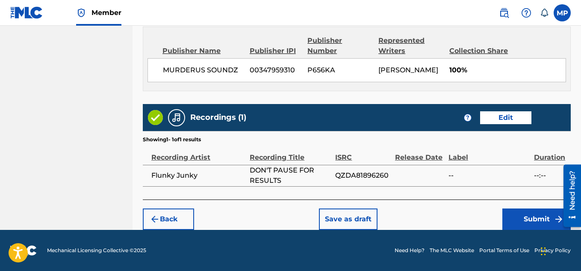
click at [523, 210] on button "Submit" at bounding box center [537, 218] width 68 height 21
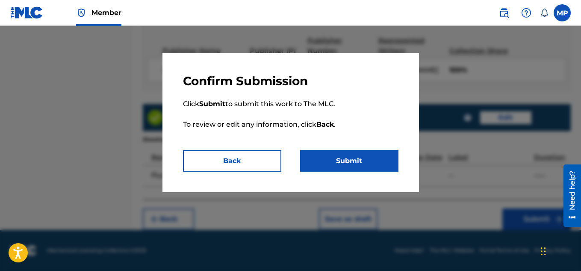
click at [368, 149] on p "Click Submit to submit this work to The MLC. To review or edit any information,…" at bounding box center [291, 120] width 216 height 62
click at [359, 156] on button "Submit" at bounding box center [349, 160] width 98 height 21
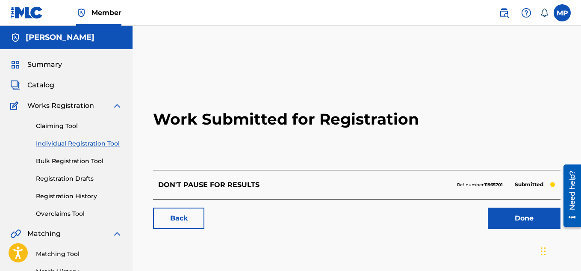
click at [190, 213] on link "Back" at bounding box center [178, 218] width 51 height 21
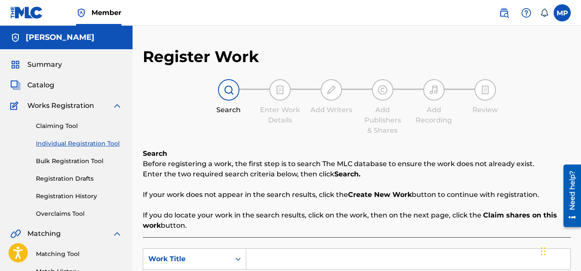
scroll to position [199, 0]
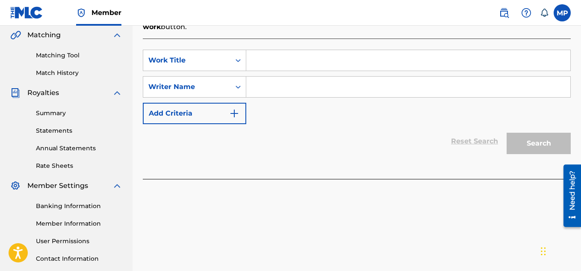
click at [290, 64] on input "Search Form" at bounding box center [408, 60] width 324 height 21
paste input "CRY BABIES PARADISE"
type input "CRY BABIES PARADISE"
click at [278, 93] on input "Search Form" at bounding box center [408, 87] width 324 height 21
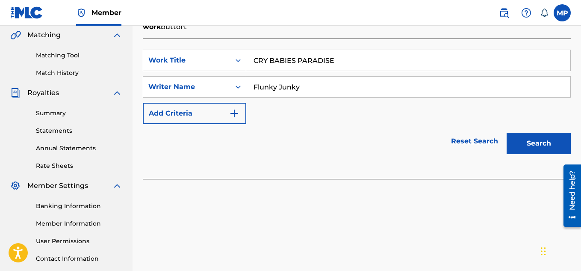
type input "Flunky Junky"
click at [525, 140] on button "Search" at bounding box center [539, 143] width 64 height 21
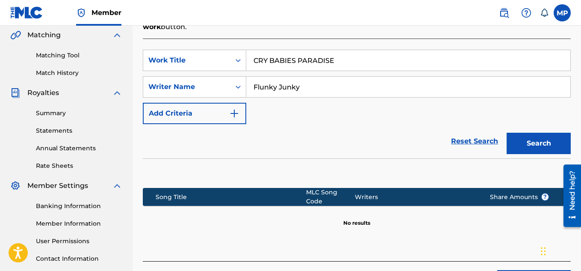
scroll to position [260, 0]
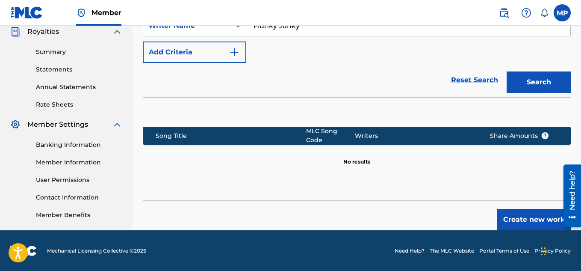
click at [512, 209] on button "Create new work" at bounding box center [535, 219] width 74 height 21
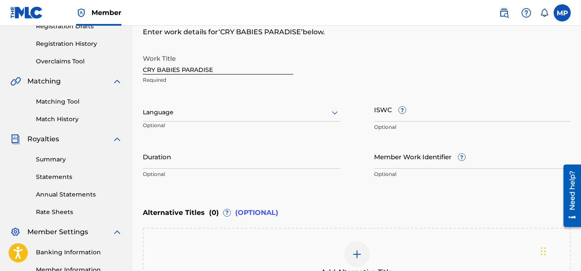
scroll to position [152, 0]
click at [392, 119] on input "ISWC ?" at bounding box center [472, 110] width 197 height 24
paste input "T9257769850"
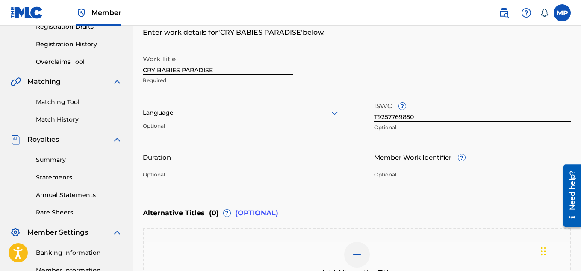
type input "T9257769850"
click at [421, 160] on input "Member Work Identifier ?" at bounding box center [472, 157] width 197 height 24
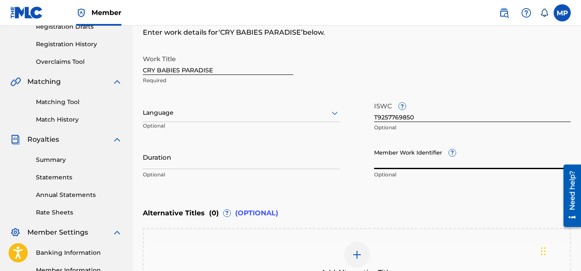
paste input "895393847"
type input "895393847"
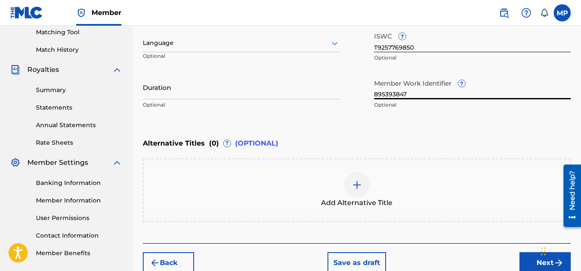
scroll to position [234, 0]
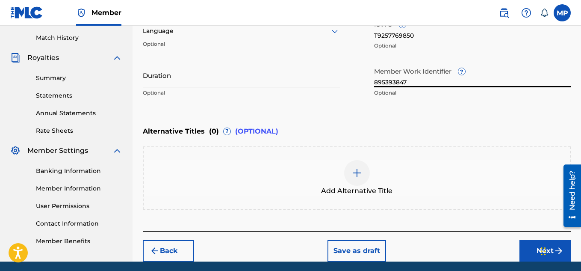
click at [526, 245] on button "Next" at bounding box center [545, 250] width 51 height 21
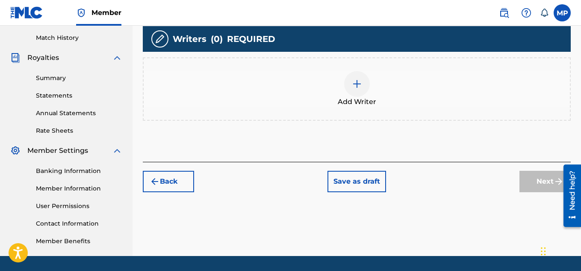
click at [374, 107] on div "Add Writer" at bounding box center [357, 89] width 427 height 36
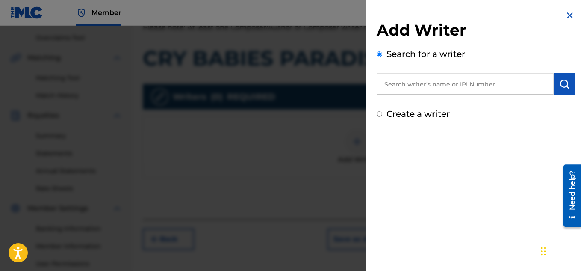
click at [423, 85] on input "text" at bounding box center [465, 83] width 177 height 21
click at [457, 83] on input "text" at bounding box center [465, 83] width 177 height 21
type input "[PERSON_NAME]"
click at [570, 80] on button "submit" at bounding box center [564, 83] width 21 height 21
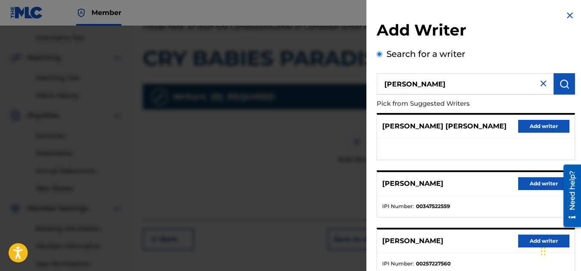
click at [564, 77] on button "submit" at bounding box center [564, 83] width 21 height 21
click at [531, 181] on button "Add writer" at bounding box center [544, 183] width 51 height 13
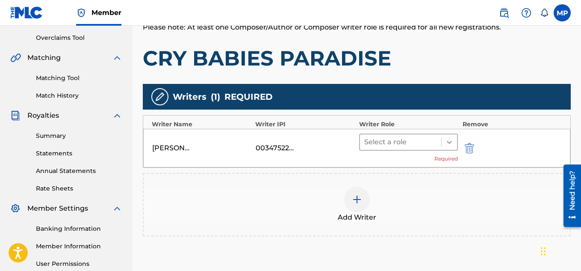
click at [444, 138] on div at bounding box center [449, 141] width 15 height 15
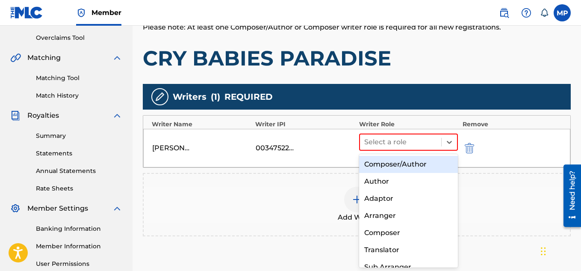
click at [424, 157] on div "Composer/Author" at bounding box center [408, 164] width 99 height 17
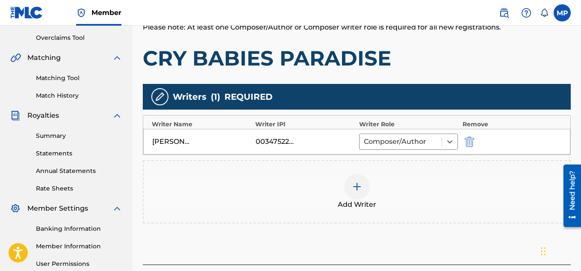
scroll to position [260, 0]
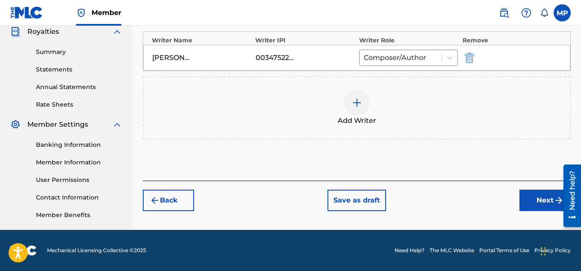
click at [537, 201] on button "Next" at bounding box center [545, 200] width 51 height 21
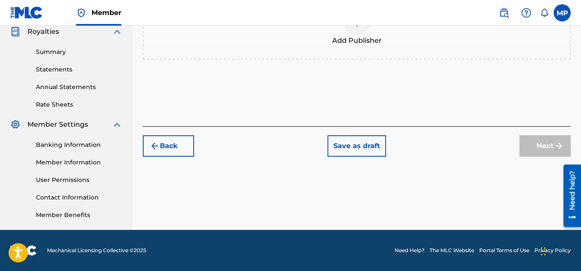
click at [364, 36] on div at bounding box center [357, 23] width 26 height 26
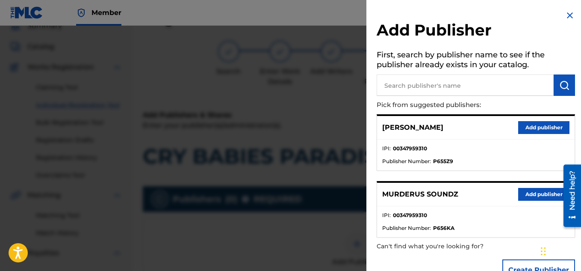
click at [534, 194] on button "Add publisher" at bounding box center [544, 194] width 51 height 13
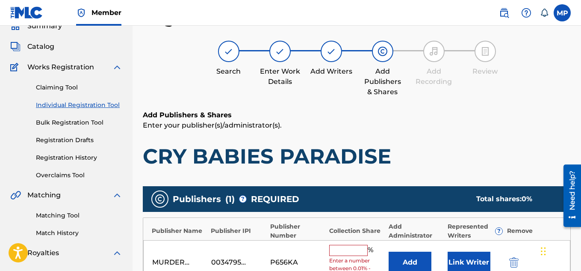
scroll to position [144, 0]
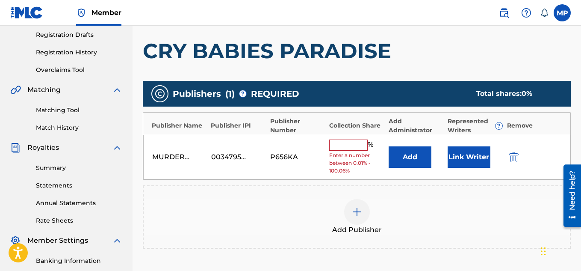
click at [362, 139] on input "text" at bounding box center [348, 144] width 39 height 11
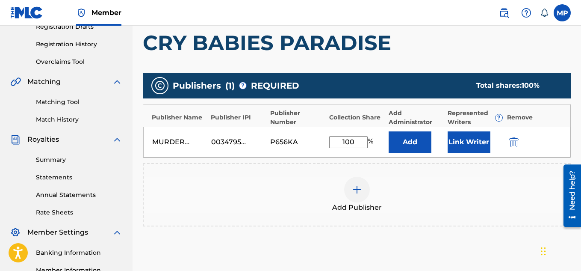
type input "100"
click at [469, 140] on button "Link Writer" at bounding box center [469, 141] width 43 height 21
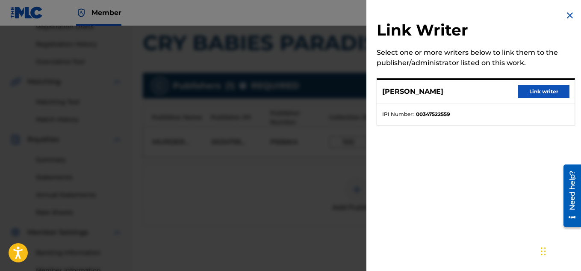
click at [543, 92] on button "Link writer" at bounding box center [544, 91] width 51 height 13
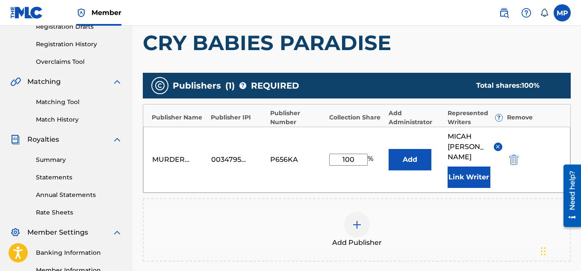
scroll to position [270, 0]
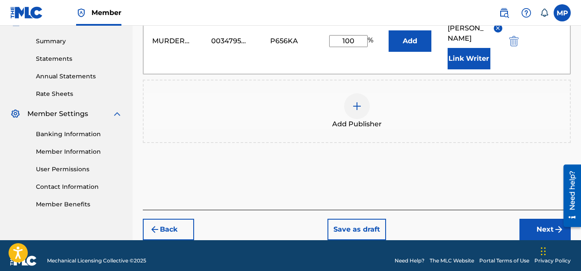
click at [549, 219] on button "Next" at bounding box center [545, 229] width 51 height 21
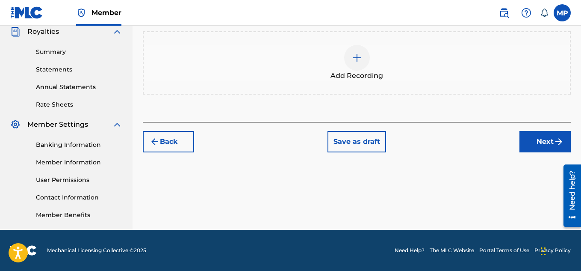
scroll to position [241, 0]
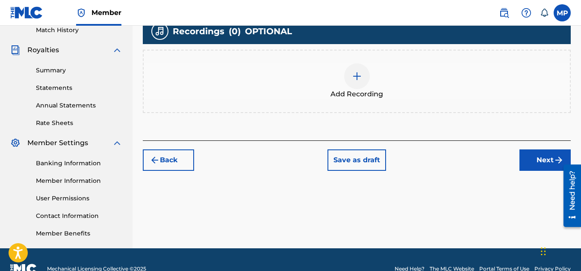
click at [355, 81] on div at bounding box center [357, 76] width 26 height 26
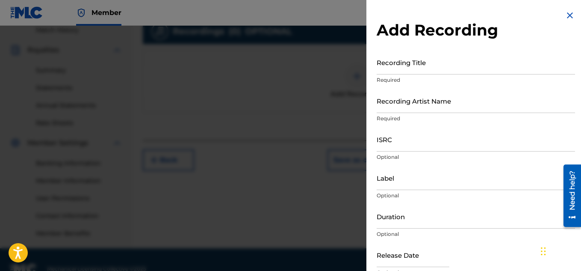
click at [404, 147] on input "ISRC" at bounding box center [476, 139] width 199 height 24
paste input "QZDA81896256"
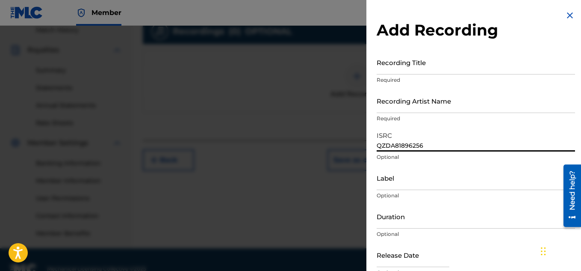
type input "QZDA81896256"
click at [418, 101] on input "Recording Artist Name" at bounding box center [476, 101] width 199 height 24
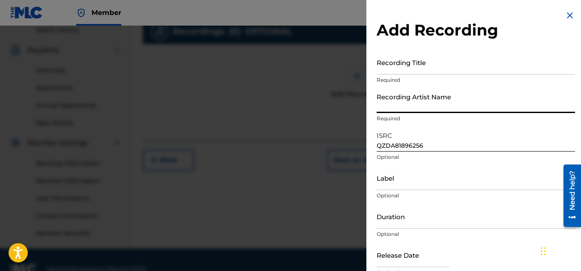
paste input "FLUNKY JUNKY"
type input "FLUNKY JUNKY"
click at [384, 67] on input "Recording Title" at bounding box center [476, 62] width 199 height 24
paste input "CRY BABIES PARADISE"
type input "CRY BABIES PARADISE"
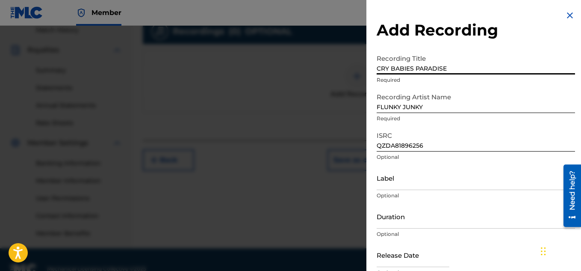
scroll to position [42, 0]
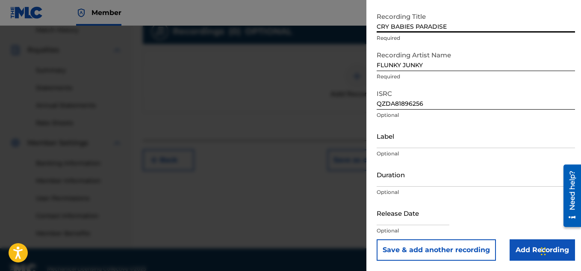
click at [510, 245] on input "Add Recording" at bounding box center [542, 249] width 65 height 21
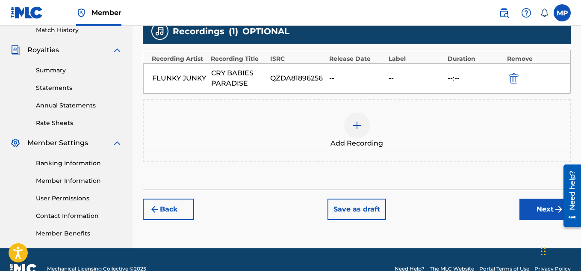
click at [523, 214] on button "Next" at bounding box center [545, 209] width 51 height 21
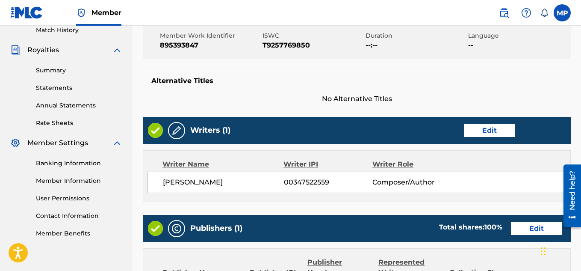
scroll to position [356, 0]
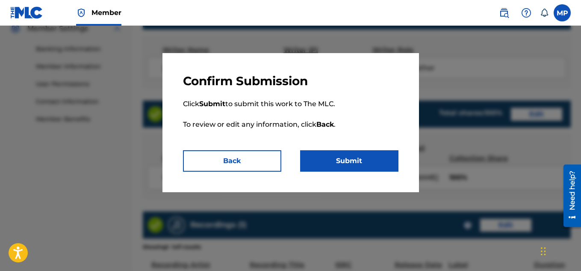
click at [359, 149] on p "Click Submit to submit this work to The MLC. To review or edit any information,…" at bounding box center [291, 120] width 216 height 62
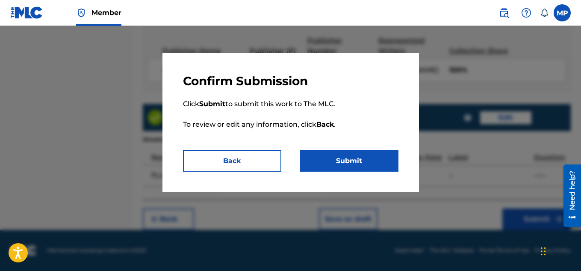
click at [359, 155] on button "Submit" at bounding box center [349, 160] width 98 height 21
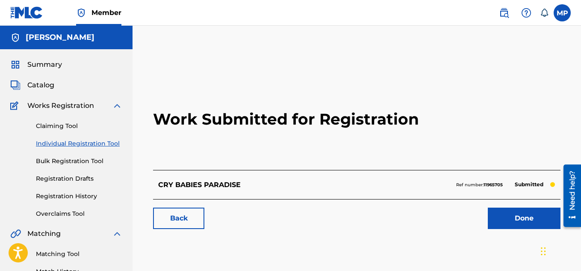
click at [182, 211] on link "Back" at bounding box center [178, 218] width 51 height 21
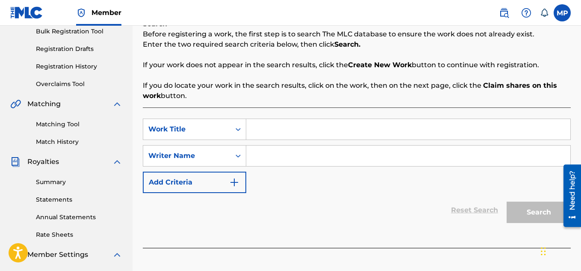
scroll to position [141, 0]
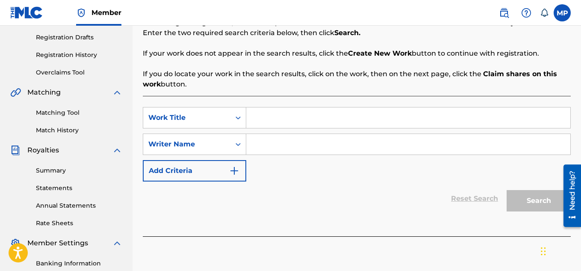
click at [305, 117] on input "Search Form" at bounding box center [408, 117] width 324 height 21
paste input "CREATORS OF HABBITS"
type input "CREATORS OF HABBITS"
click at [298, 148] on input "Search Form" at bounding box center [408, 144] width 324 height 21
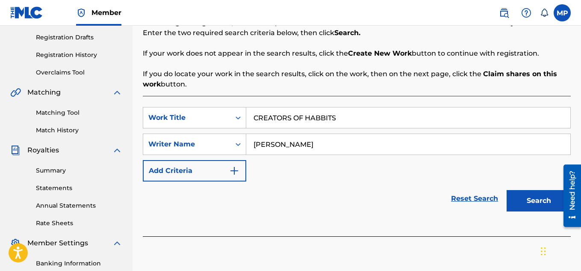
scroll to position [260, 0]
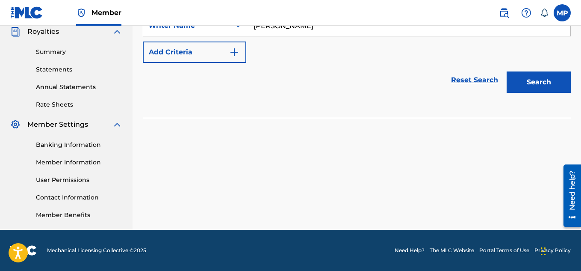
type input "[PERSON_NAME]"
click at [528, 86] on button "Search" at bounding box center [539, 81] width 64 height 21
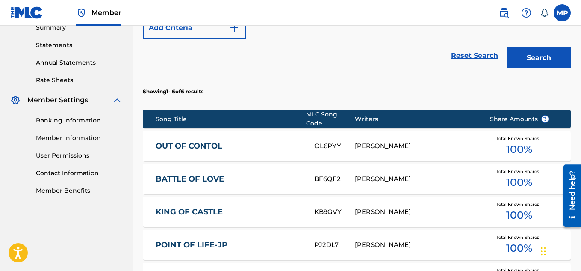
scroll to position [480, 0]
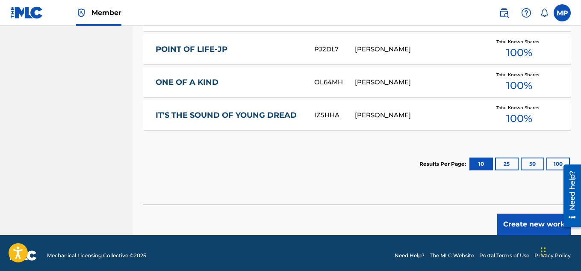
click at [506, 214] on button "Create new work" at bounding box center [535, 224] width 74 height 21
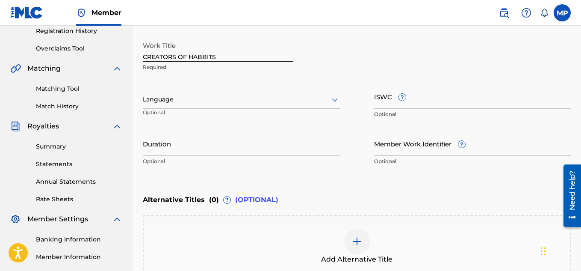
scroll to position [125, 0]
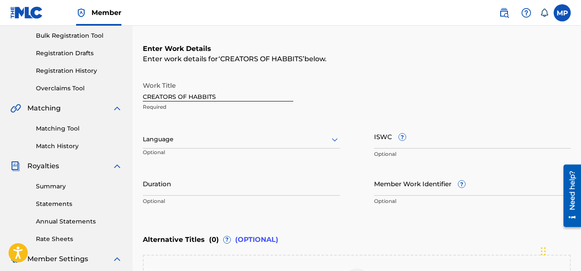
click at [422, 142] on input "ISWC ?" at bounding box center [472, 136] width 197 height 24
paste input "T9257769076"
type input "T9257769076"
click at [389, 180] on input "Member Work Identifier ?" at bounding box center [472, 183] width 197 height 24
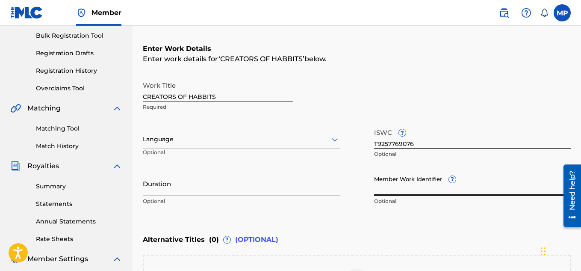
paste input "895393811"
type input "895393811"
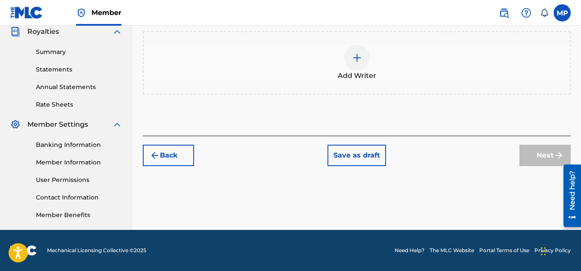
click at [356, 63] on img at bounding box center [357, 58] width 10 height 10
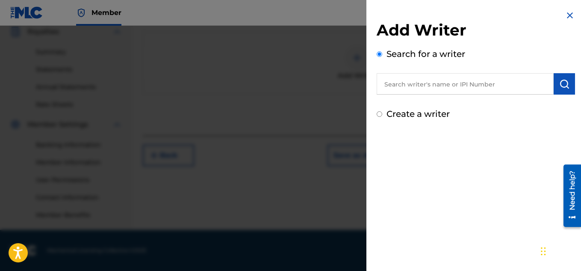
scroll to position [165, 0]
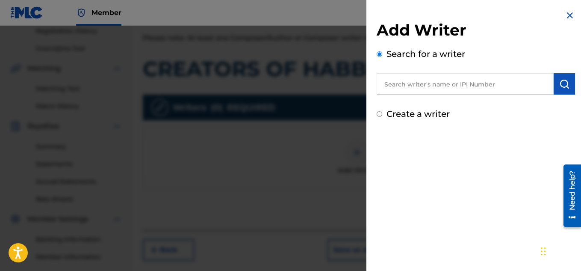
click at [410, 89] on input "text" at bounding box center [465, 83] width 177 height 21
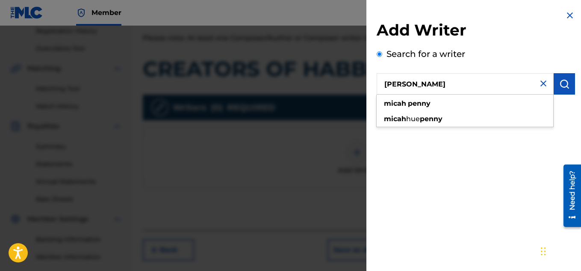
type input "[PERSON_NAME]"
click at [560, 85] on img "submit" at bounding box center [565, 84] width 10 height 10
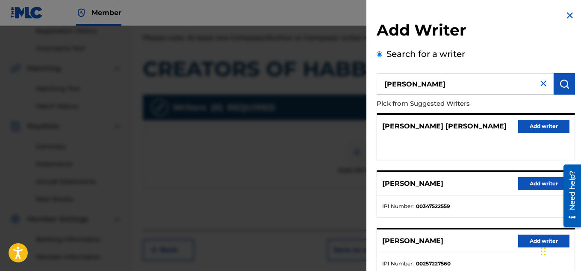
click at [519, 182] on button "Add writer" at bounding box center [544, 183] width 51 height 13
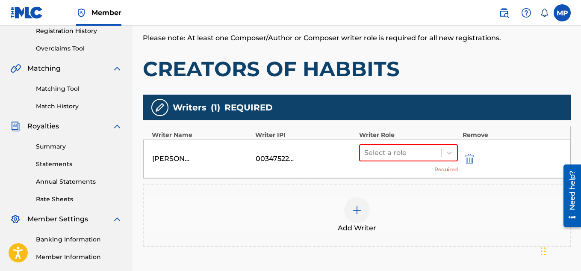
click at [447, 144] on div "Select a role" at bounding box center [408, 152] width 99 height 17
click at [446, 148] on icon at bounding box center [449, 152] width 9 height 9
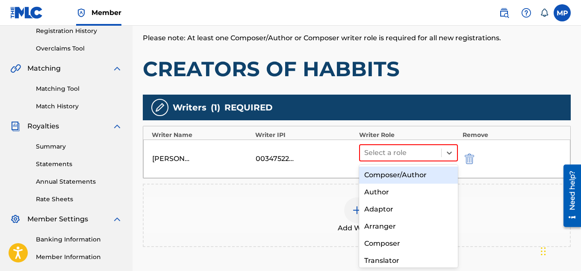
click at [406, 176] on div "Composer/Author" at bounding box center [408, 174] width 99 height 17
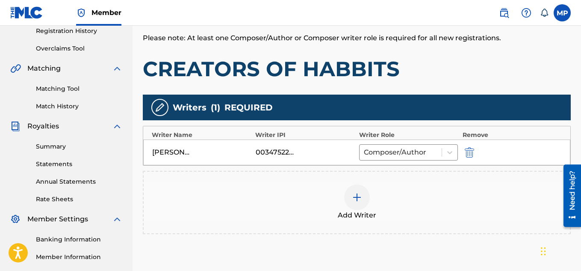
scroll to position [260, 0]
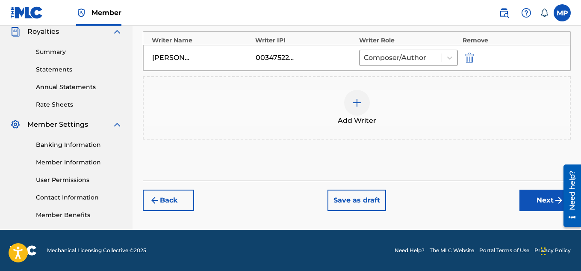
click at [518, 200] on div "Back Save as draft Next" at bounding box center [357, 196] width 428 height 30
click at [532, 204] on button "Next" at bounding box center [545, 200] width 51 height 21
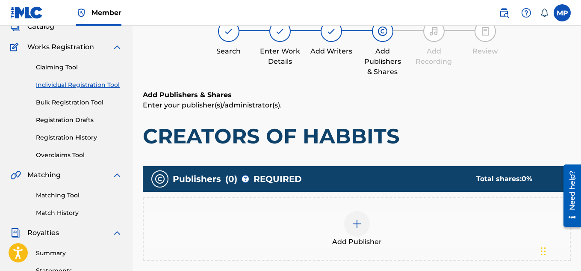
click at [348, 211] on div at bounding box center [357, 224] width 26 height 26
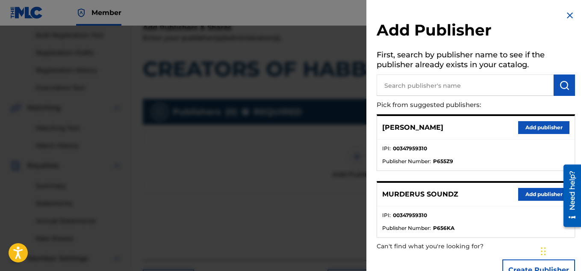
click at [544, 195] on button "Add publisher" at bounding box center [544, 194] width 51 height 13
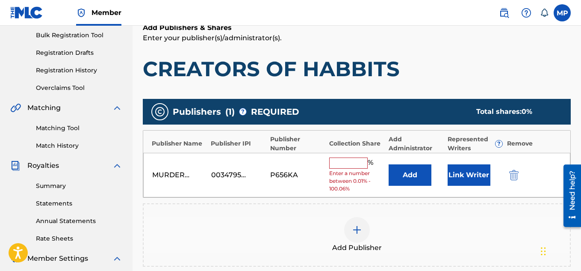
click at [362, 157] on input "text" at bounding box center [348, 162] width 39 height 11
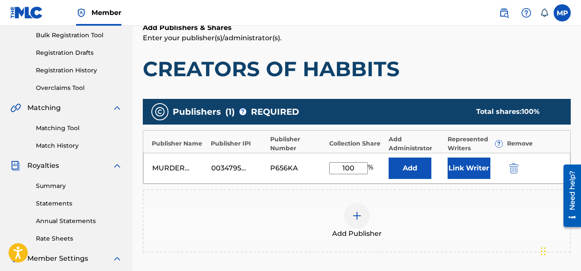
type input "100"
click at [461, 165] on button "Link Writer" at bounding box center [469, 167] width 43 height 21
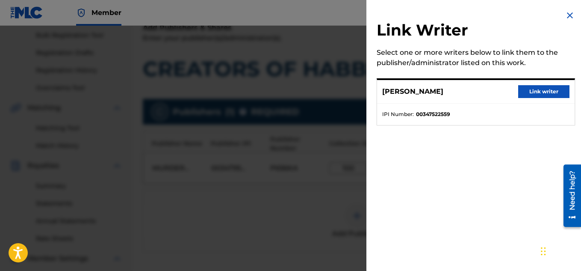
click at [543, 83] on div "MICAH PENNY Link writer" at bounding box center [476, 92] width 198 height 24
click at [542, 89] on button "Link writer" at bounding box center [544, 91] width 51 height 13
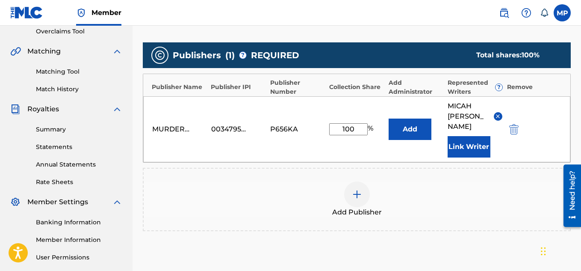
scroll to position [238, 0]
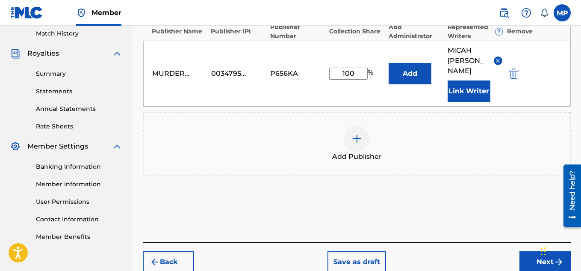
click at [530, 251] on button "Next" at bounding box center [545, 261] width 51 height 21
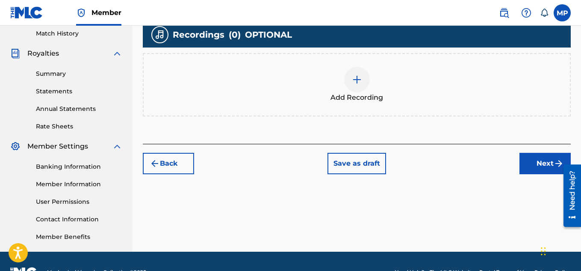
scroll to position [89, 0]
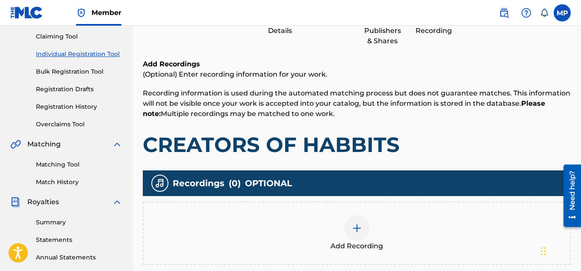
click at [368, 225] on div at bounding box center [357, 228] width 26 height 26
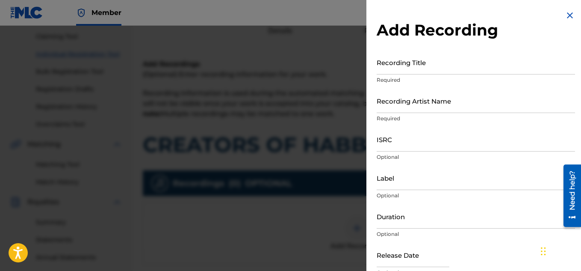
click at [419, 147] on input "ISRC" at bounding box center [476, 139] width 199 height 24
paste input "QZDA81896672"
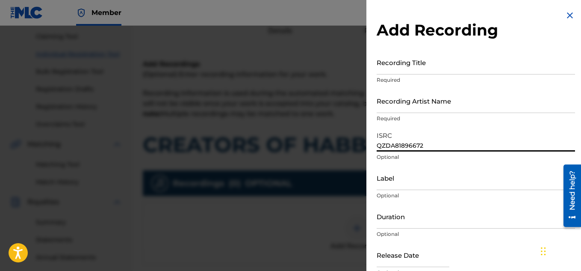
type input "QZDA81896672"
click at [408, 73] on input "Recording Title" at bounding box center [476, 62] width 199 height 24
paste input "CREATORS OF HABBITS"
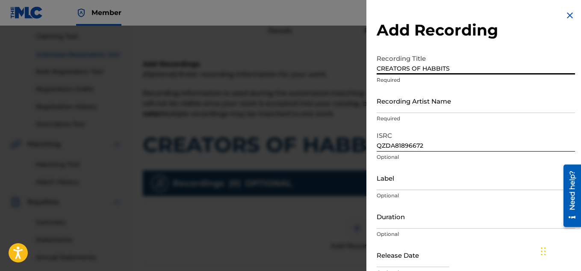
type input "CREATORS OF HABBITS"
click at [391, 102] on input "Recording Artist Name" at bounding box center [476, 101] width 199 height 24
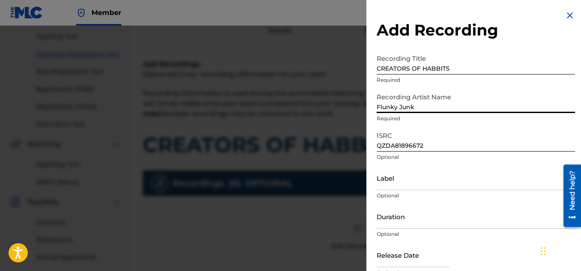
type input "Flunky Junky"
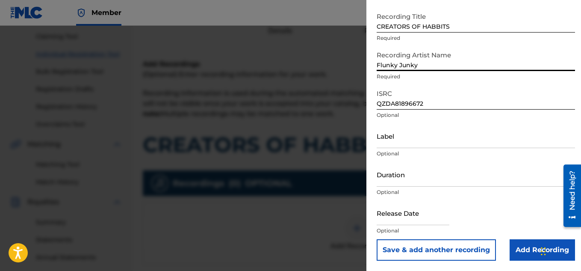
click at [511, 239] on input "Add Recording" at bounding box center [542, 249] width 65 height 21
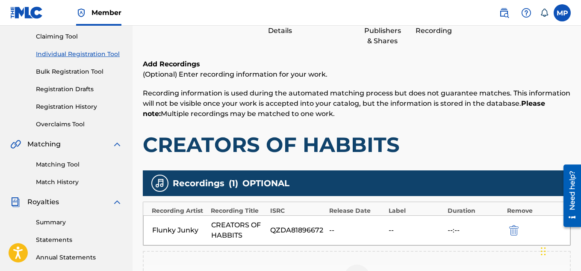
scroll to position [260, 0]
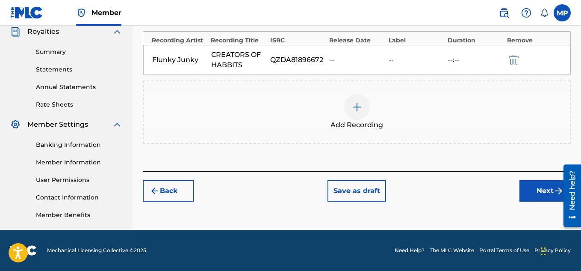
click at [537, 188] on button "Next" at bounding box center [545, 190] width 51 height 21
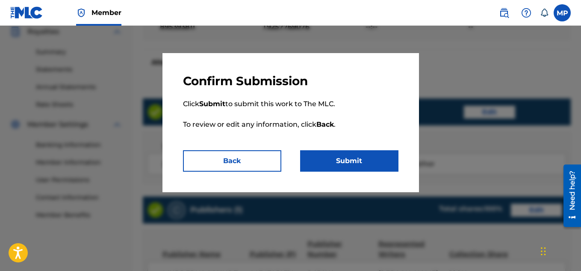
scroll to position [463, 0]
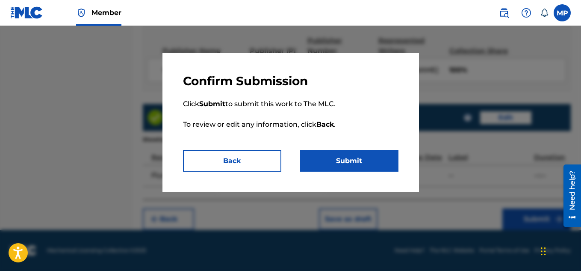
click at [325, 162] on button "Submit" at bounding box center [349, 160] width 98 height 21
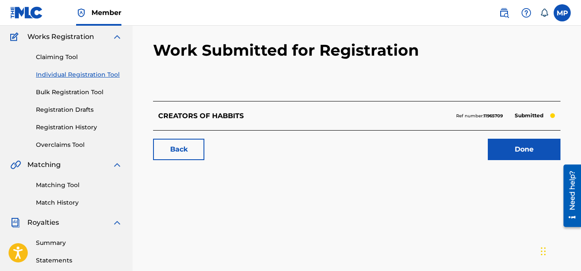
scroll to position [87, 0]
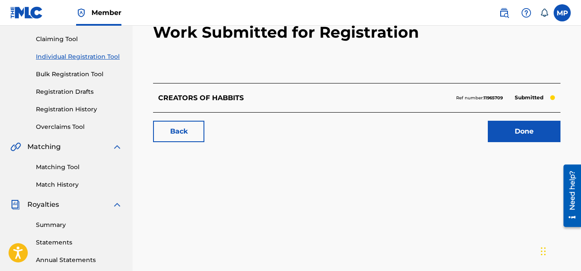
click at [200, 130] on link "Back" at bounding box center [178, 131] width 51 height 21
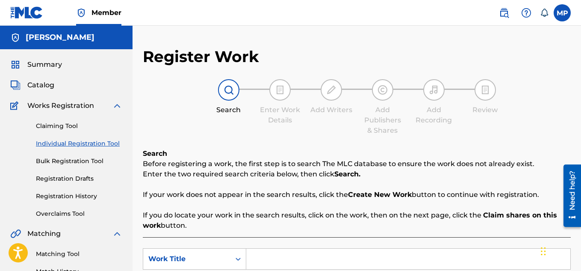
click at [306, 249] on input "Search Form" at bounding box center [408, 259] width 324 height 21
paste input "CAN HANDLE IT"
type input "CAN HANDLE IT"
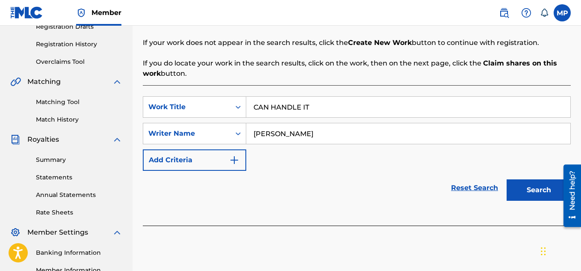
type input "[PERSON_NAME]"
click at [522, 194] on button "Search" at bounding box center [539, 189] width 64 height 21
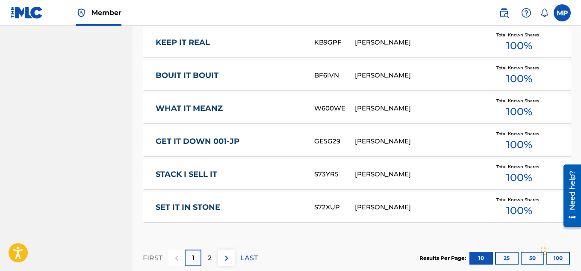
scroll to position [615, 0]
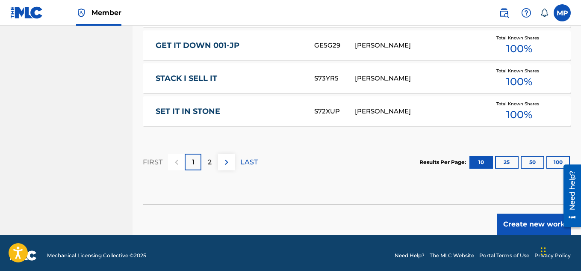
click at [509, 214] on button "Create new work" at bounding box center [535, 224] width 74 height 21
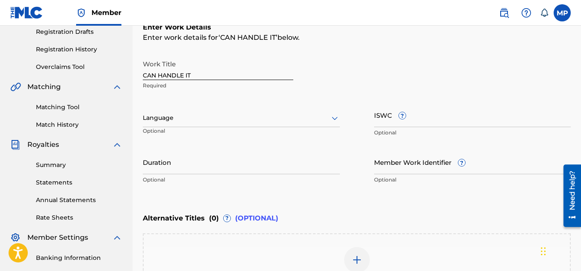
scroll to position [132, 0]
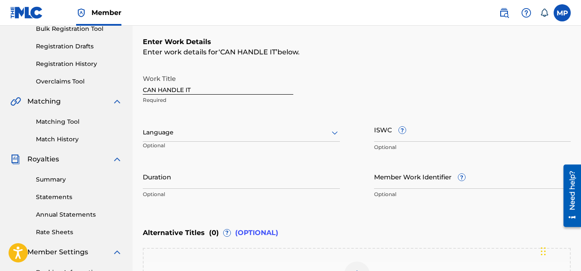
click at [458, 130] on input "ISWC ?" at bounding box center [472, 129] width 197 height 24
paste input "T9257770299"
type input "T9257770299"
click at [391, 179] on input "Member Work Identifier ?" at bounding box center [472, 176] width 197 height 24
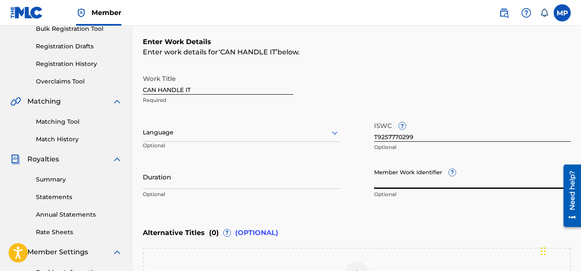
paste input "895393870"
type input "895393870"
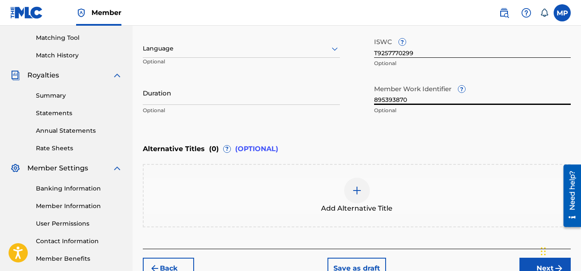
click at [538, 258] on button "Next" at bounding box center [545, 268] width 51 height 21
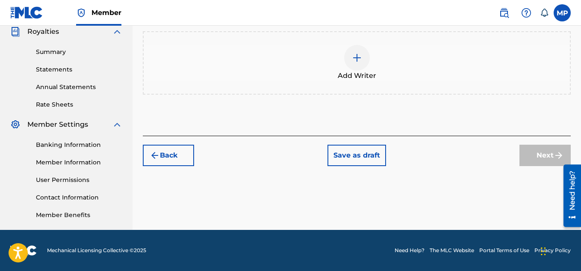
click at [359, 63] on img at bounding box center [357, 58] width 10 height 10
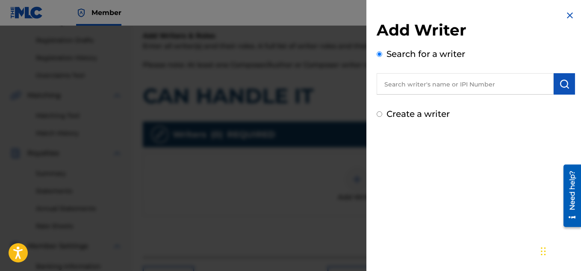
click at [465, 86] on input "text" at bounding box center [465, 83] width 177 height 21
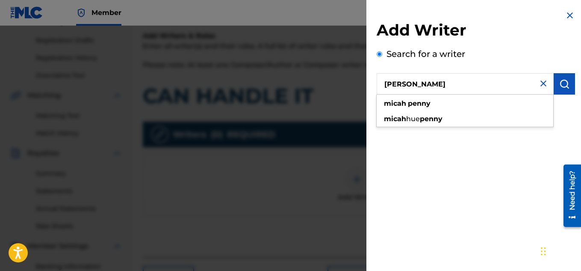
type input "[PERSON_NAME]"
click at [568, 86] on button "submit" at bounding box center [564, 83] width 21 height 21
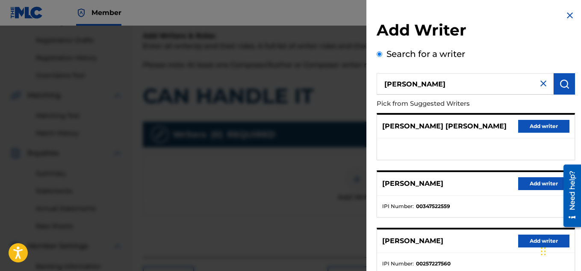
click at [521, 183] on button "Add writer" at bounding box center [544, 183] width 51 height 13
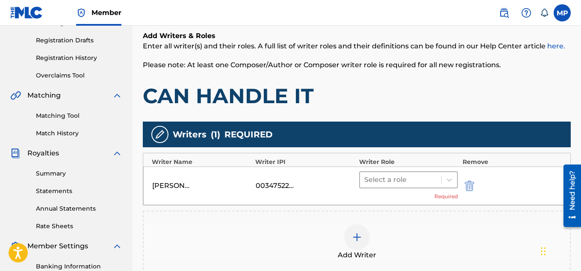
click at [418, 174] on div at bounding box center [401, 180] width 73 height 12
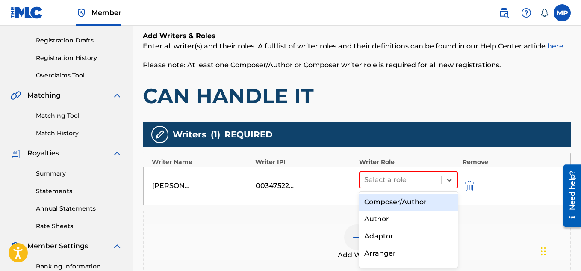
click at [398, 198] on div "Composer/Author" at bounding box center [408, 201] width 99 height 17
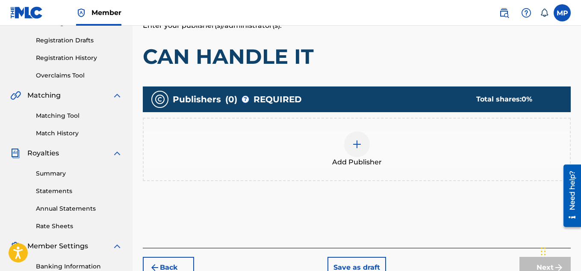
scroll to position [45, 0]
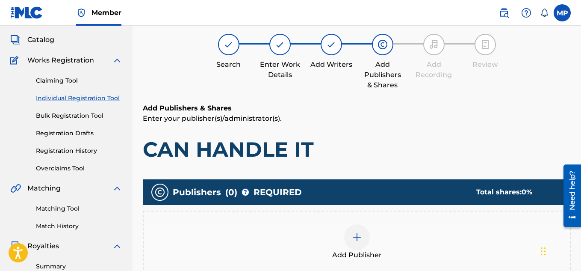
click at [357, 232] on img at bounding box center [357, 237] width 10 height 10
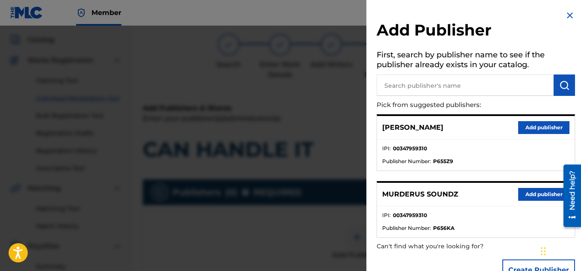
scroll to position [81, 0]
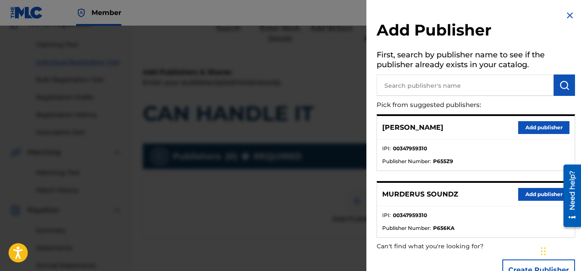
click at [531, 193] on button "Add publisher" at bounding box center [544, 194] width 51 height 13
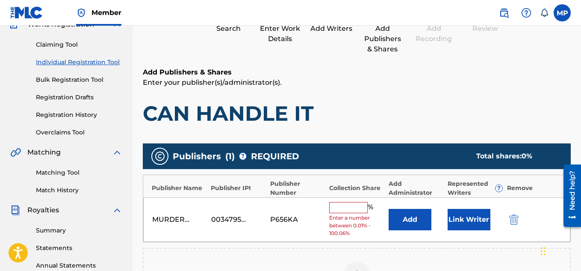
click at [350, 211] on input "text" at bounding box center [348, 207] width 39 height 11
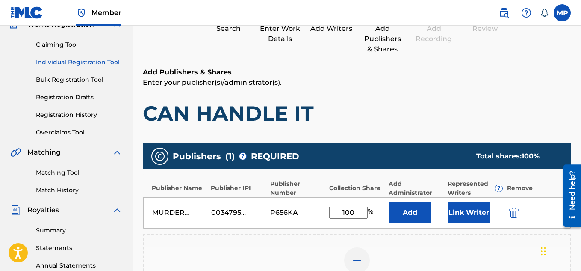
type input "100"
click at [465, 214] on button "Link Writer" at bounding box center [469, 212] width 43 height 21
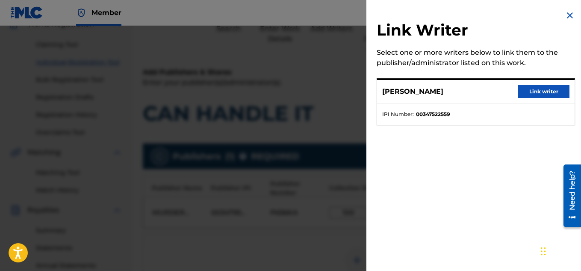
scroll to position [9, 0]
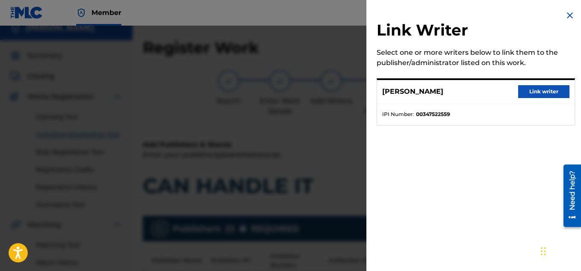
click at [537, 85] on button "Link writer" at bounding box center [544, 91] width 51 height 13
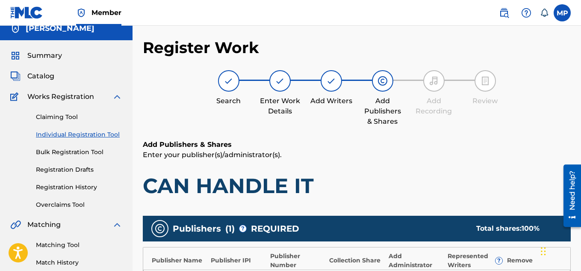
scroll to position [270, 0]
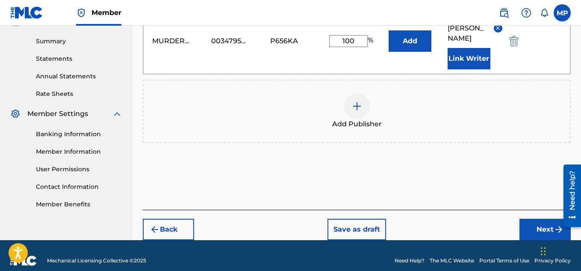
click at [533, 219] on button "Next" at bounding box center [545, 229] width 51 height 21
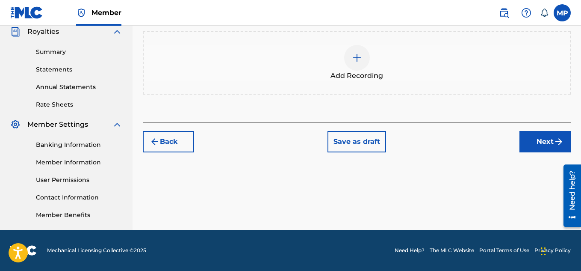
scroll to position [190, 0]
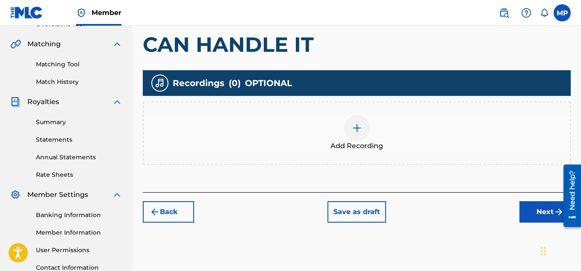
click at [364, 134] on div at bounding box center [357, 128] width 26 height 26
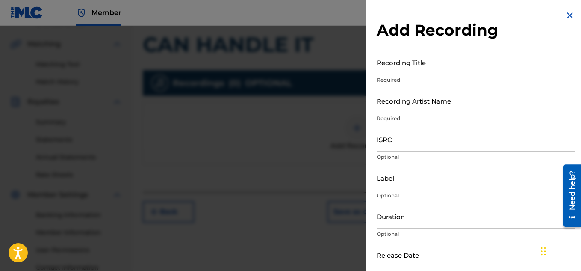
click at [403, 73] on input "Recording Title" at bounding box center [476, 62] width 199 height 24
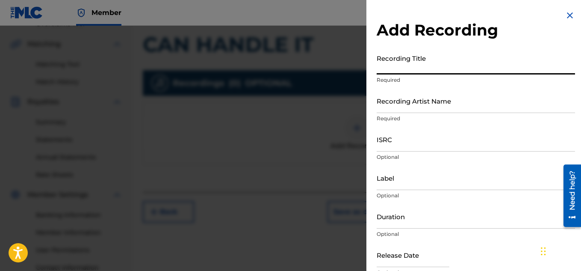
paste input "CAN HANDLE IT"
type input "CAN HANDLE IT"
click at [388, 104] on input "Recording Artist Name" at bounding box center [476, 101] width 199 height 24
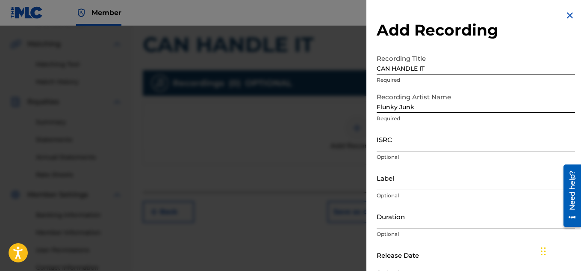
type input "Flunky Junky"
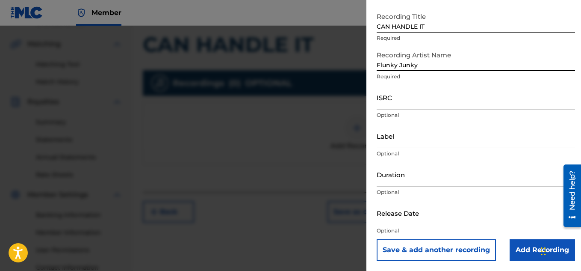
click at [513, 241] on input "Add Recording" at bounding box center [542, 249] width 65 height 21
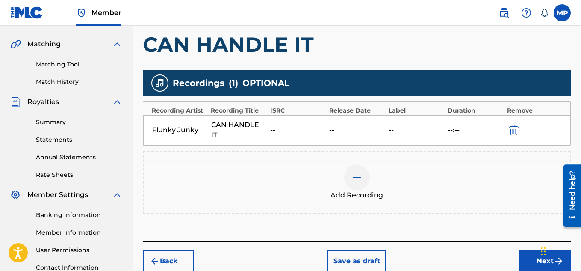
click at [532, 250] on button "Next" at bounding box center [545, 260] width 51 height 21
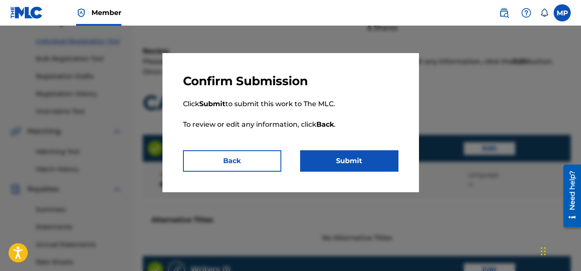
scroll to position [463, 0]
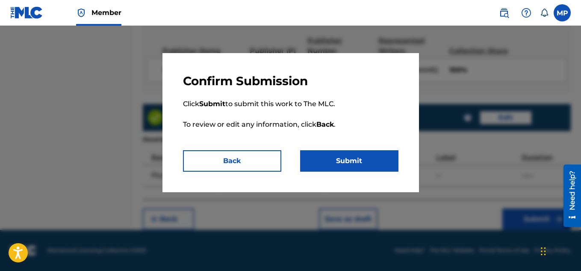
click at [369, 163] on button "Submit" at bounding box center [349, 160] width 98 height 21
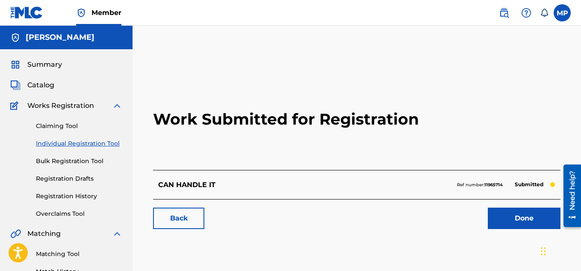
click at [181, 217] on link "Back" at bounding box center [178, 218] width 51 height 21
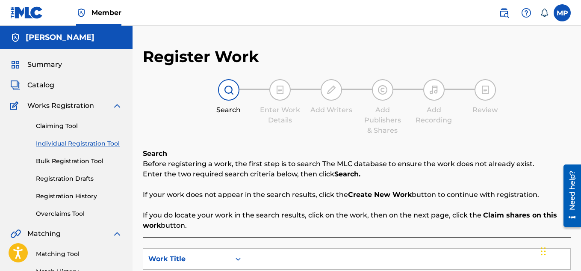
scroll to position [110, 0]
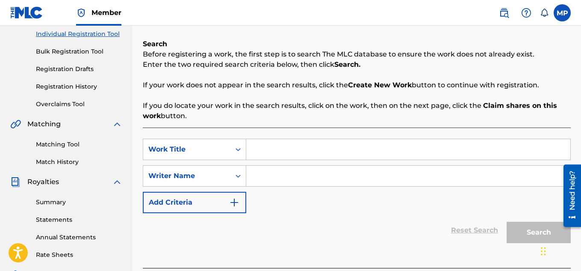
click at [275, 148] on input "Search Form" at bounding box center [408, 149] width 324 height 21
paste input "BUCK STOPS HERE"
type input "BUCK STOPS HERE"
click at [273, 178] on input "Search Form" at bounding box center [408, 176] width 324 height 21
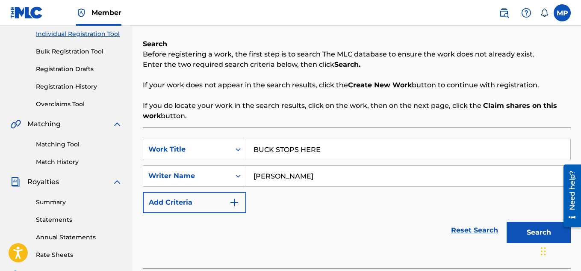
type input "[PERSON_NAME]"
click at [517, 234] on button "Search" at bounding box center [539, 232] width 64 height 21
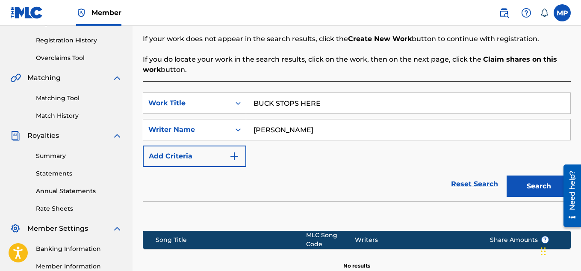
scroll to position [151, 0]
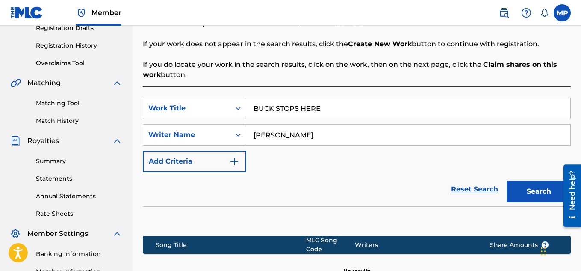
click at [521, 184] on button "Search" at bounding box center [539, 191] width 64 height 21
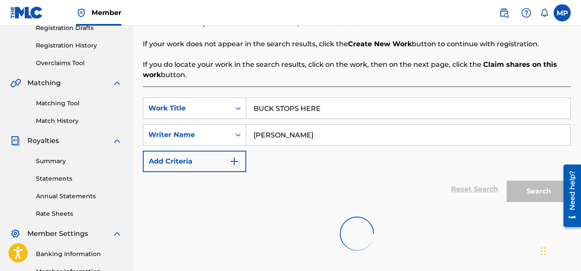
scroll to position [260, 0]
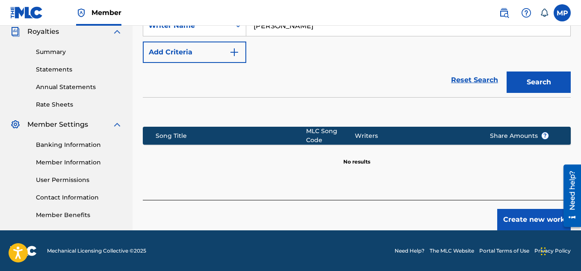
click at [513, 209] on button "Create new work" at bounding box center [535, 219] width 74 height 21
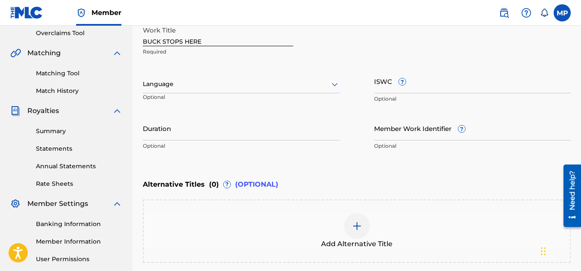
scroll to position [178, 0]
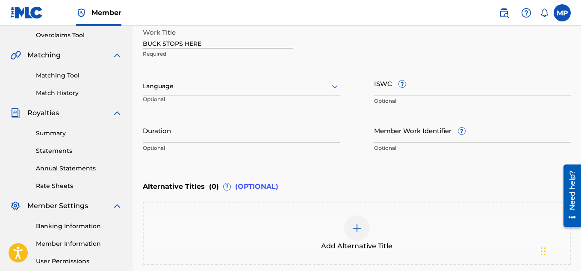
click at [429, 90] on input "ISWC ?" at bounding box center [472, 83] width 197 height 24
paste input "T9257770562"
type input "T9257770562"
click at [424, 140] on input "Member Work Identifier ?" at bounding box center [472, 130] width 197 height 24
paste input "895393877"
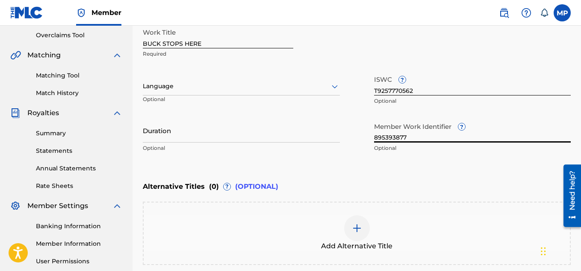
type input "895393877"
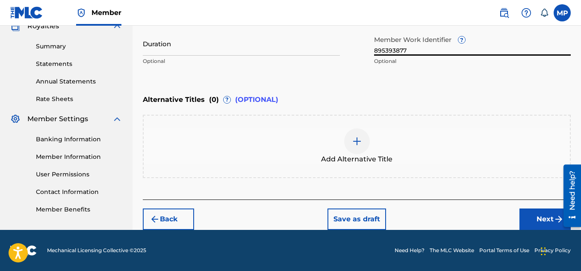
click at [531, 210] on button "Next" at bounding box center [545, 218] width 51 height 21
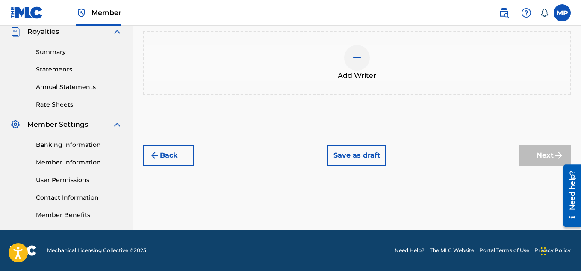
scroll to position [260, 0]
click at [349, 71] on div at bounding box center [357, 58] width 26 height 26
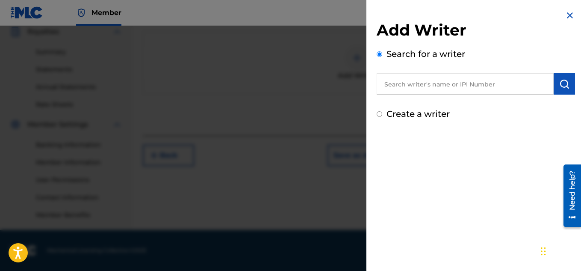
scroll to position [208, 0]
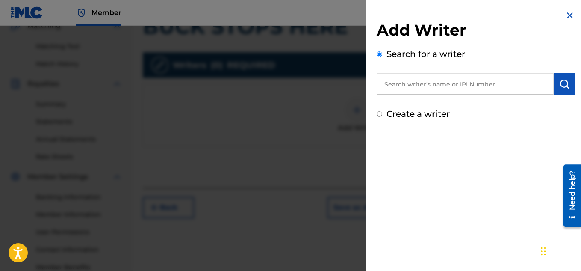
click at [430, 90] on input "text" at bounding box center [465, 83] width 177 height 21
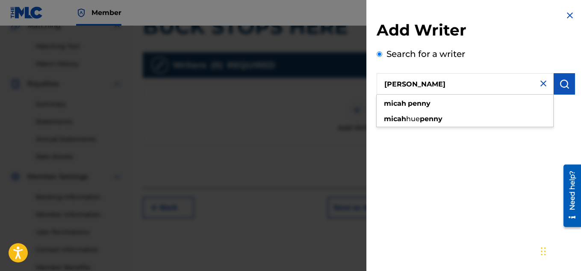
type input "[PERSON_NAME]"
click at [561, 83] on img "submit" at bounding box center [565, 84] width 10 height 10
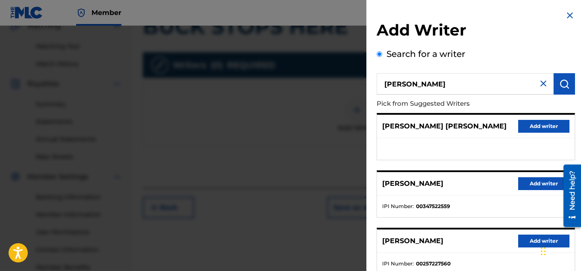
click at [532, 180] on button "Add writer" at bounding box center [544, 183] width 51 height 13
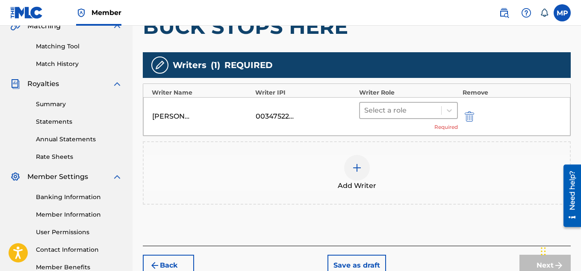
click at [414, 114] on div at bounding box center [401, 110] width 73 height 12
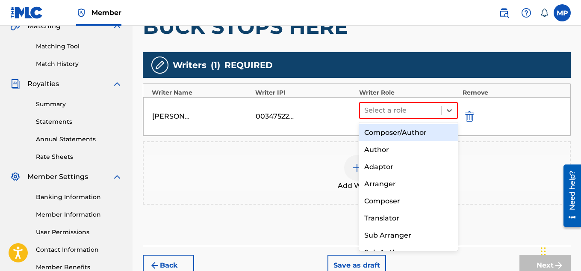
click at [400, 135] on div "Composer/Author" at bounding box center [408, 132] width 99 height 17
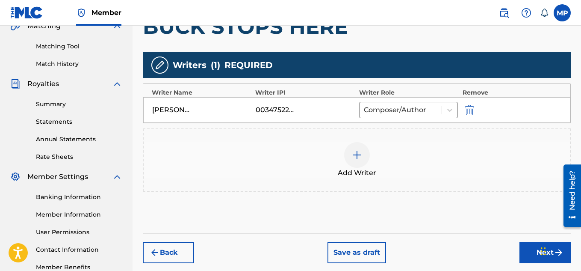
scroll to position [260, 0]
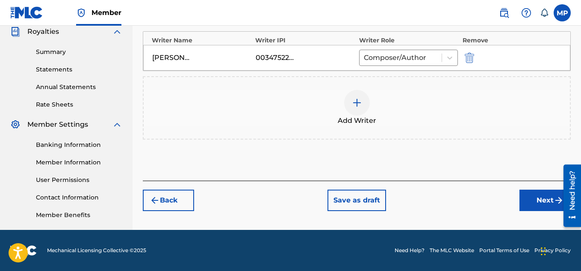
click at [527, 201] on button "Next" at bounding box center [545, 200] width 51 height 21
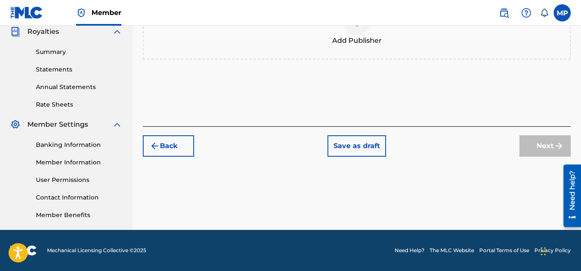
click at [361, 28] on img at bounding box center [357, 23] width 10 height 10
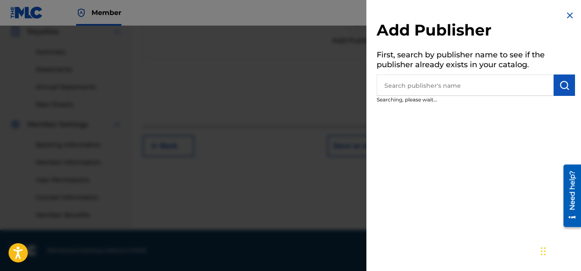
scroll to position [96, 0]
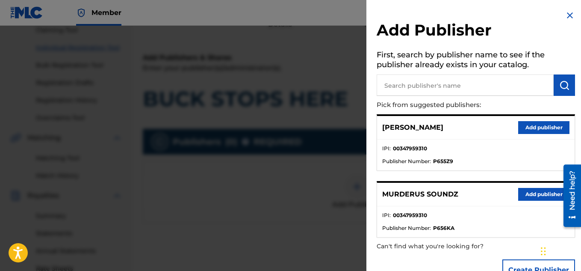
click at [549, 190] on button "Add publisher" at bounding box center [544, 194] width 51 height 13
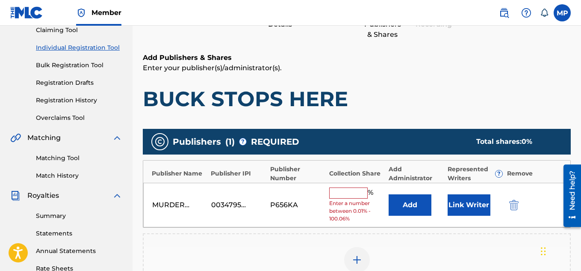
click at [356, 189] on input "text" at bounding box center [348, 192] width 39 height 11
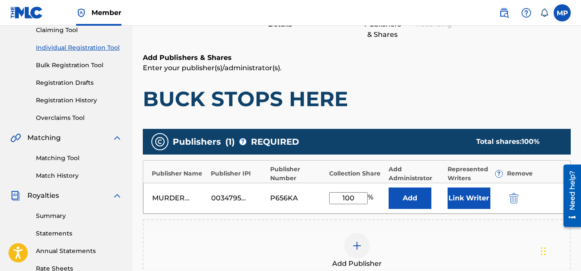
type input "100"
click at [458, 193] on button "Link Writer" at bounding box center [469, 197] width 43 height 21
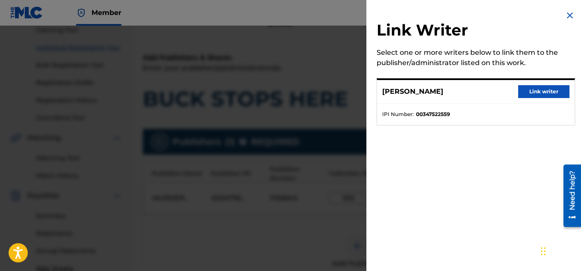
click at [531, 89] on button "Link writer" at bounding box center [544, 91] width 51 height 13
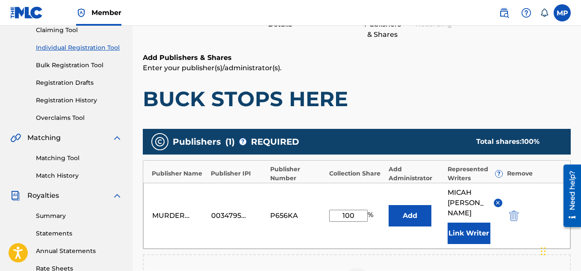
scroll to position [270, 0]
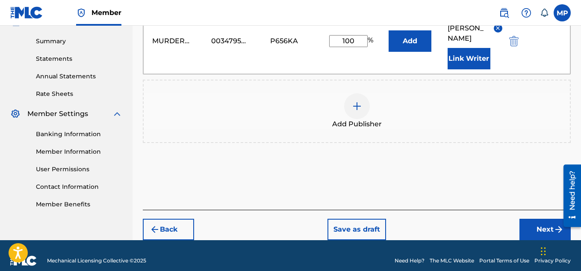
click at [530, 219] on button "Next" at bounding box center [545, 229] width 51 height 21
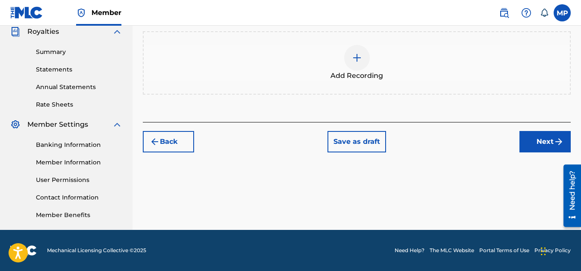
scroll to position [45, 0]
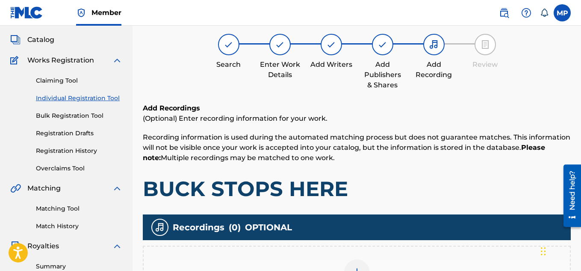
click at [367, 259] on div at bounding box center [357, 272] width 26 height 26
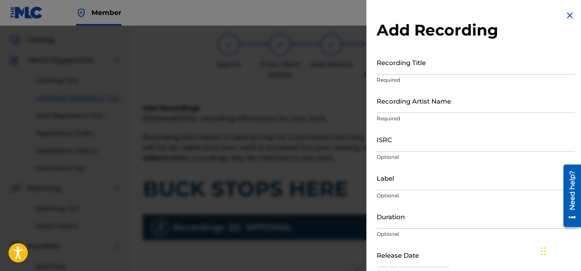
scroll to position [78, 0]
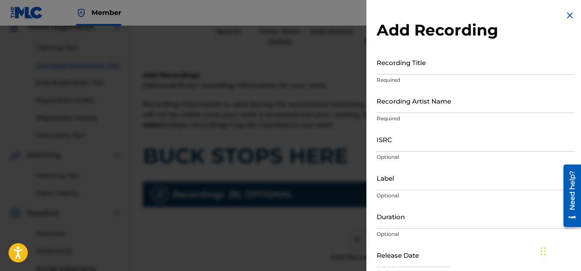
click at [423, 61] on input "Recording Title" at bounding box center [476, 62] width 199 height 24
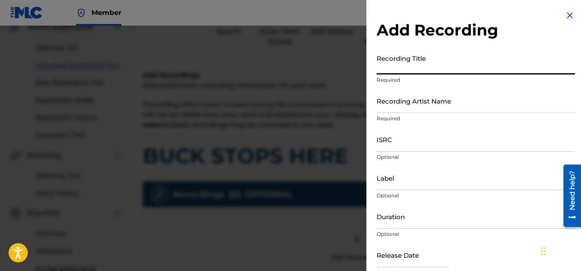
paste input "BUCK STOPS HERE"
type input "BUCK STOPS HERE"
click at [442, 139] on input "ISRC" at bounding box center [476, 139] width 199 height 24
paste input "QZDA81895261"
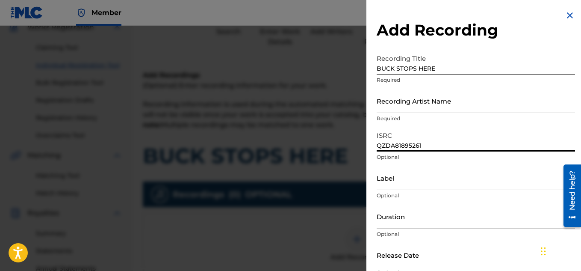
type input "QZDA81895261"
click at [416, 99] on input "Recording Artist Name" at bounding box center [476, 101] width 199 height 24
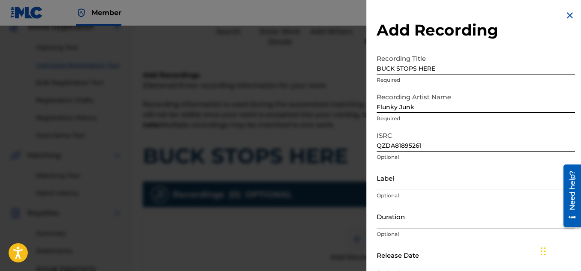
type input "Flunky Junky"
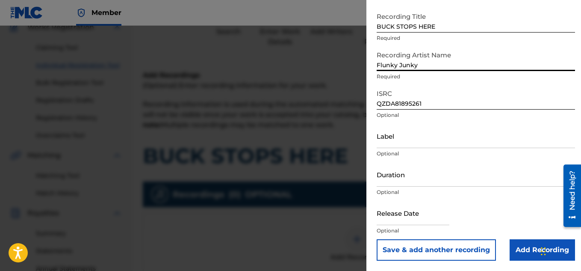
click at [521, 245] on input "Add Recording" at bounding box center [542, 249] width 65 height 21
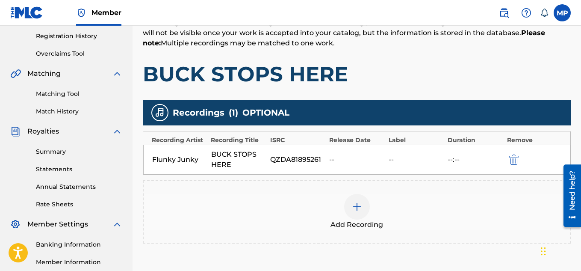
scroll to position [260, 0]
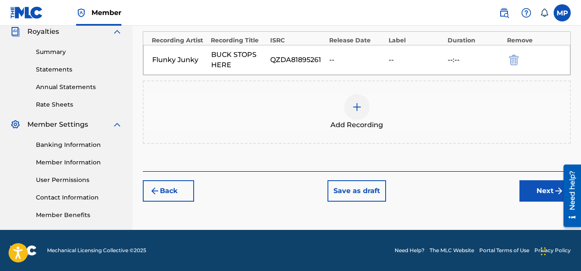
click at [528, 195] on button "Next" at bounding box center [545, 190] width 51 height 21
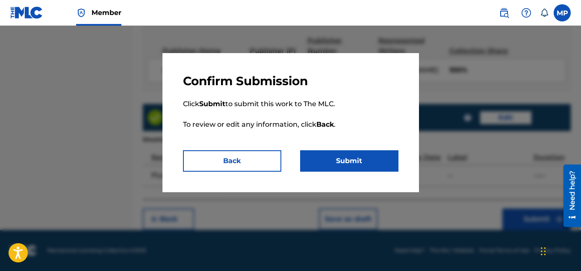
click at [347, 164] on button "Submit" at bounding box center [349, 160] width 98 height 21
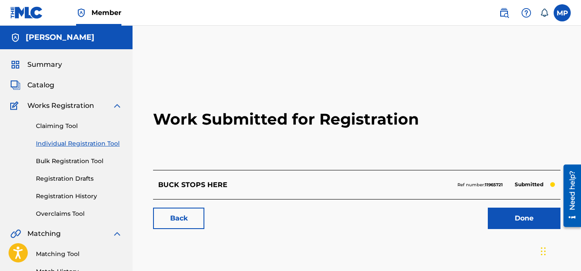
click at [181, 220] on link "Back" at bounding box center [178, 218] width 51 height 21
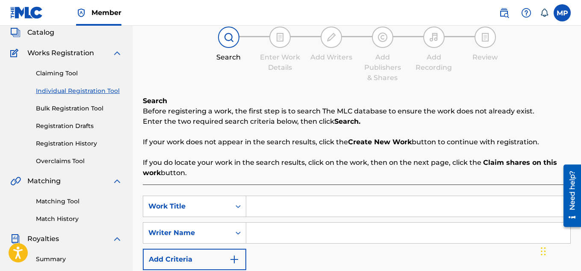
scroll to position [74, 0]
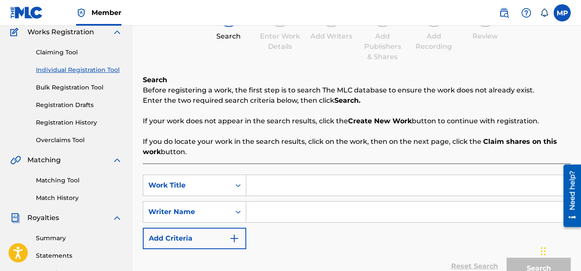
click at [258, 171] on div "SearchWithCriteriabd1863d0-1965-4e09-aeb3-d4cbcc1fcb7b Work Title SearchWithCri…" at bounding box center [357, 233] width 428 height 140
click at [273, 182] on input "Search Form" at bounding box center [408, 185] width 324 height 21
paste input "BETTER RESULTS"
type input "BETTER RESULTS"
